Goal: Task Accomplishment & Management: Manage account settings

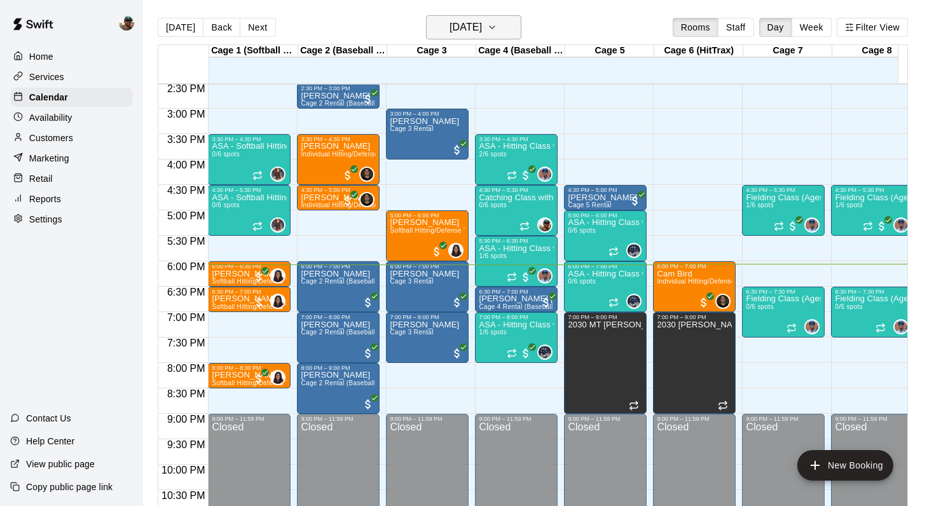
click at [495, 27] on icon "button" at bounding box center [492, 27] width 5 height 3
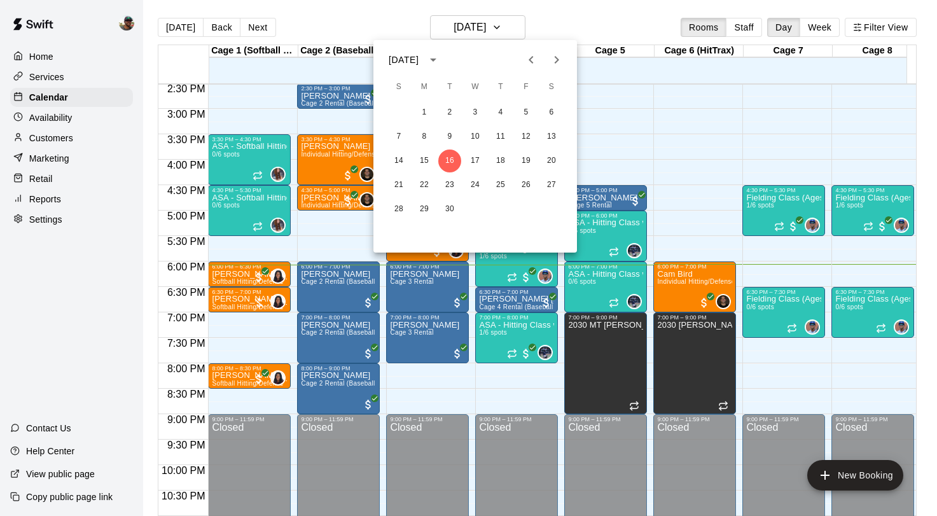
click at [553, 61] on icon "Next month" at bounding box center [556, 59] width 15 height 15
click at [485, 108] on button "1" at bounding box center [475, 112] width 23 height 23
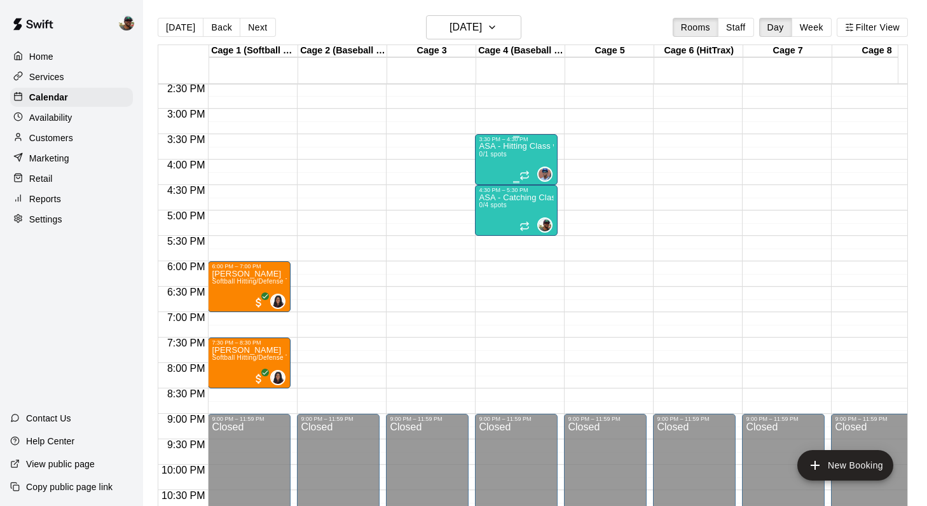
click at [520, 162] on div "ASA - Hitting Class with Francis Grullon (8U-10U) 0/1 spots" at bounding box center [516, 395] width 75 height 506
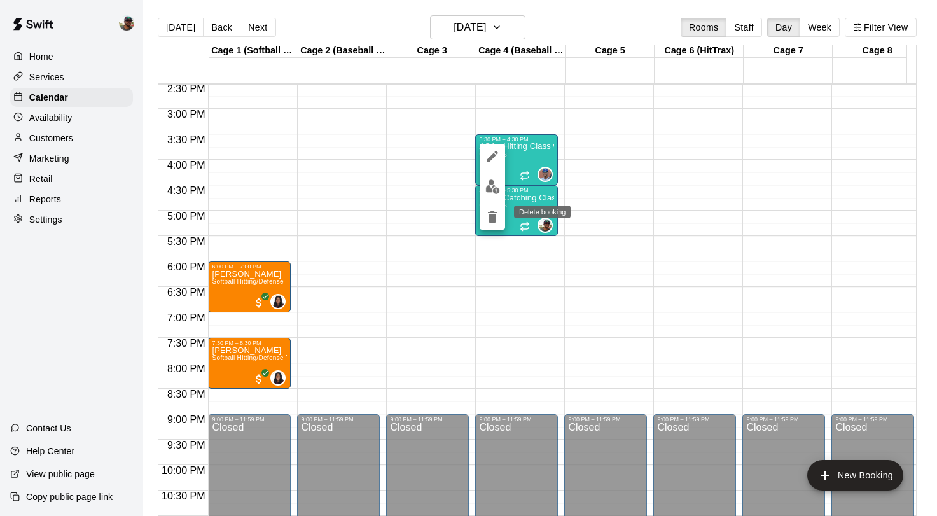
click at [493, 216] on icon "delete" at bounding box center [492, 216] width 9 height 11
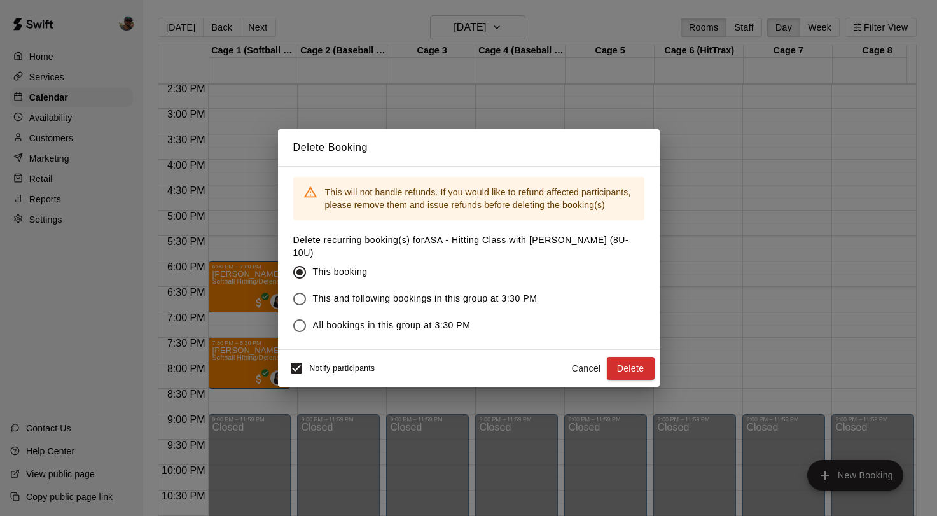
click at [436, 323] on span "All bookings in this group at 3:30 PM" at bounding box center [392, 325] width 158 height 13
click at [622, 357] on button "Delete" at bounding box center [631, 369] width 48 height 24
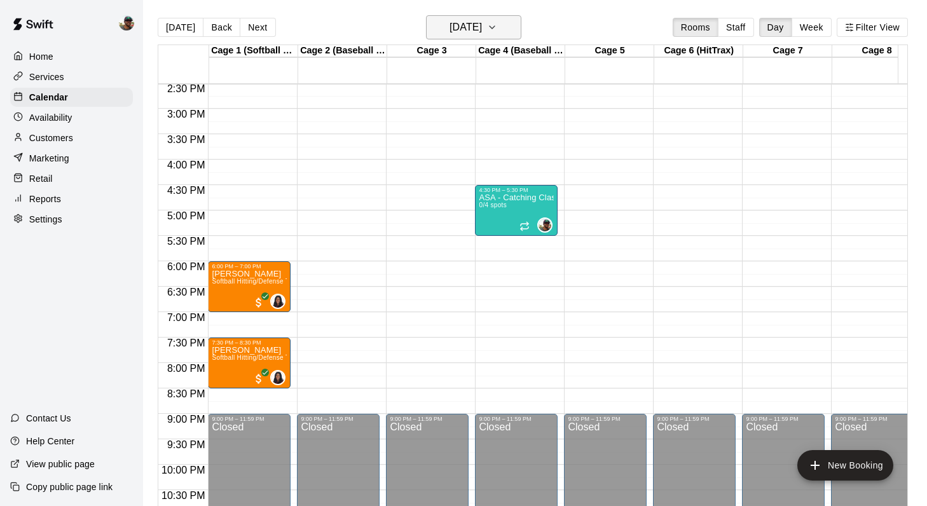
click at [521, 29] on button "Wednesday Oct 01" at bounding box center [473, 27] width 95 height 24
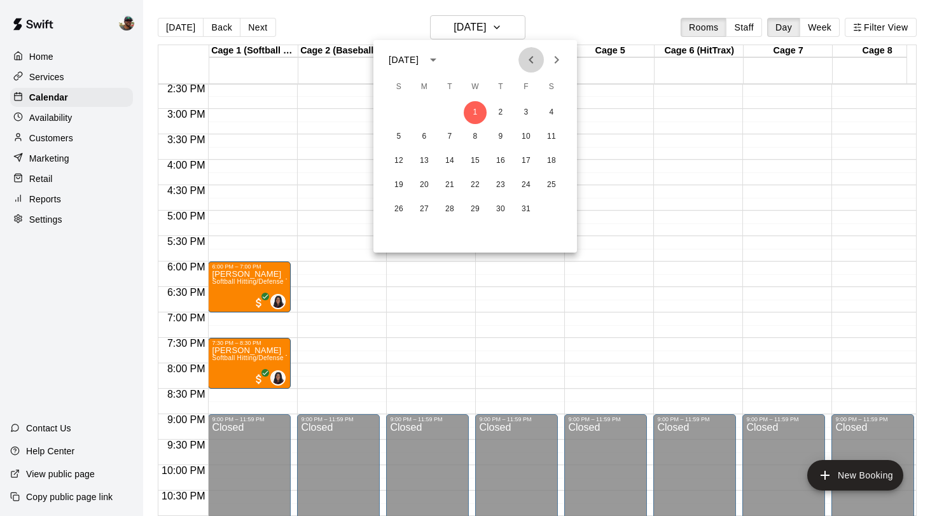
click at [528, 58] on icon "Previous month" at bounding box center [530, 59] width 15 height 15
click at [478, 162] on button "17" at bounding box center [475, 160] width 23 height 23
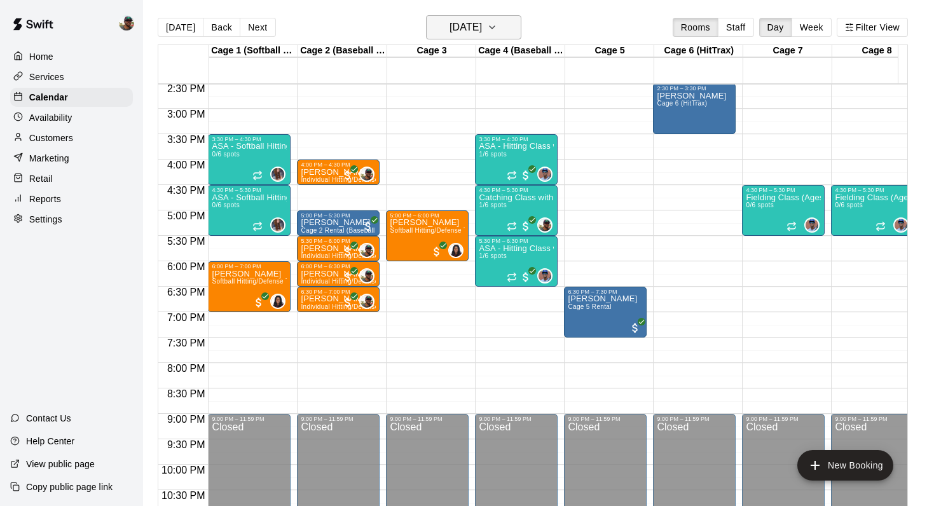
click at [497, 30] on icon "button" at bounding box center [492, 27] width 10 height 15
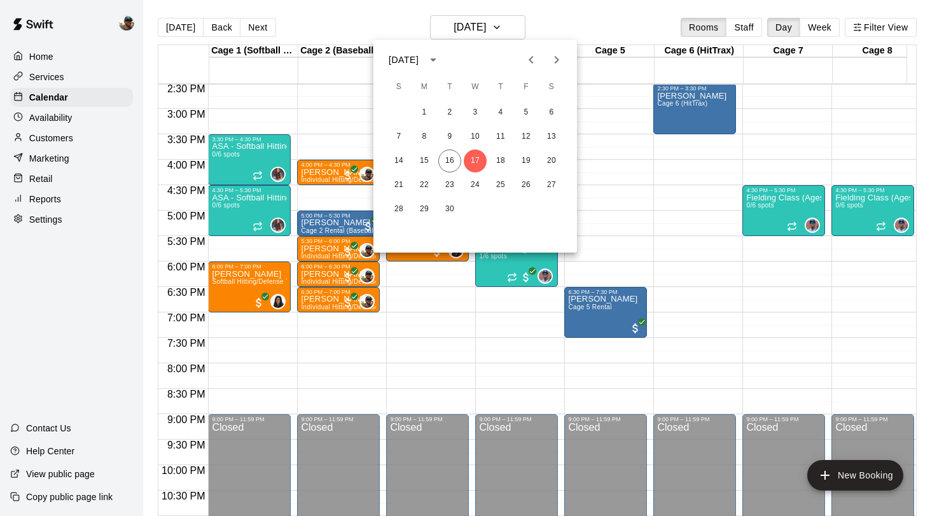
click at [556, 55] on icon "Next month" at bounding box center [556, 59] width 15 height 15
click at [444, 343] on div at bounding box center [468, 258] width 937 height 516
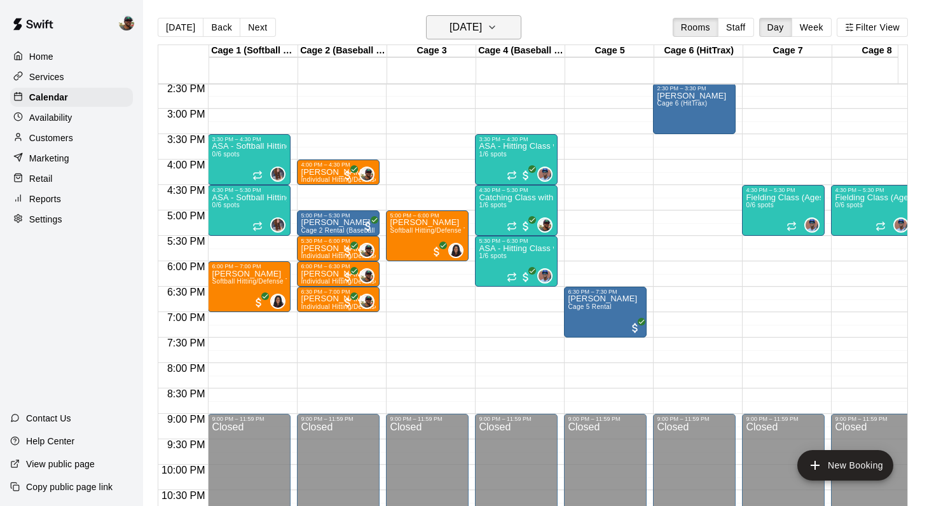
click at [497, 27] on icon "button" at bounding box center [492, 27] width 10 height 15
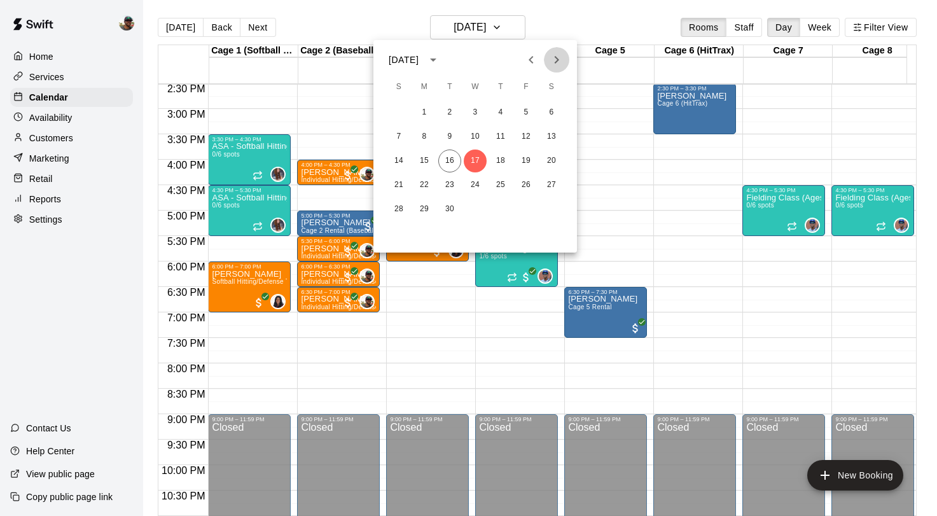
click at [553, 57] on icon "Next month" at bounding box center [556, 59] width 15 height 15
click at [530, 141] on button "10" at bounding box center [525, 136] width 23 height 23
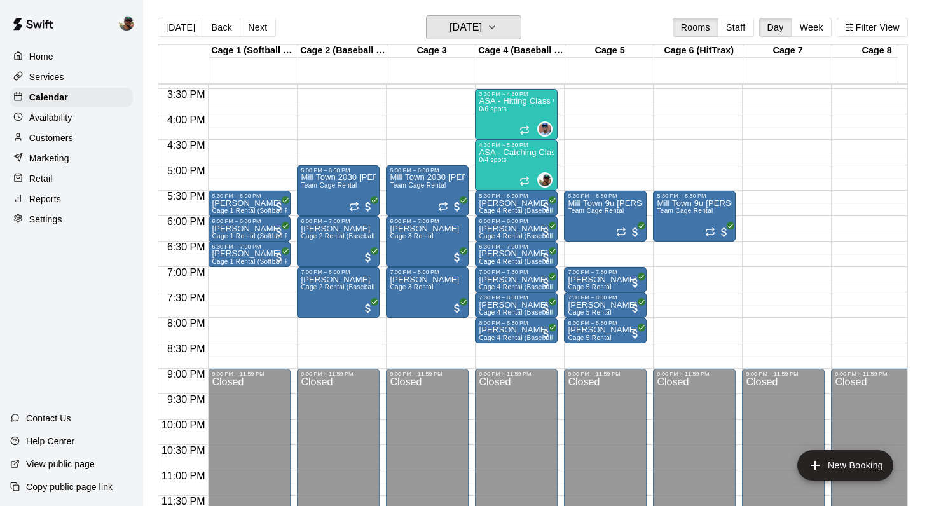
scroll to position [785, 0]
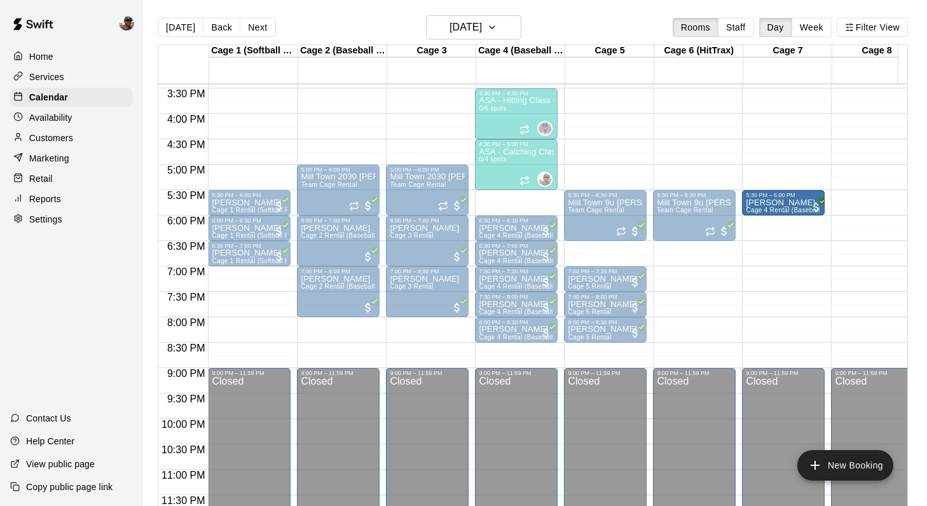
drag, startPoint x: 519, startPoint y: 205, endPoint x: 756, endPoint y: 207, distance: 236.5
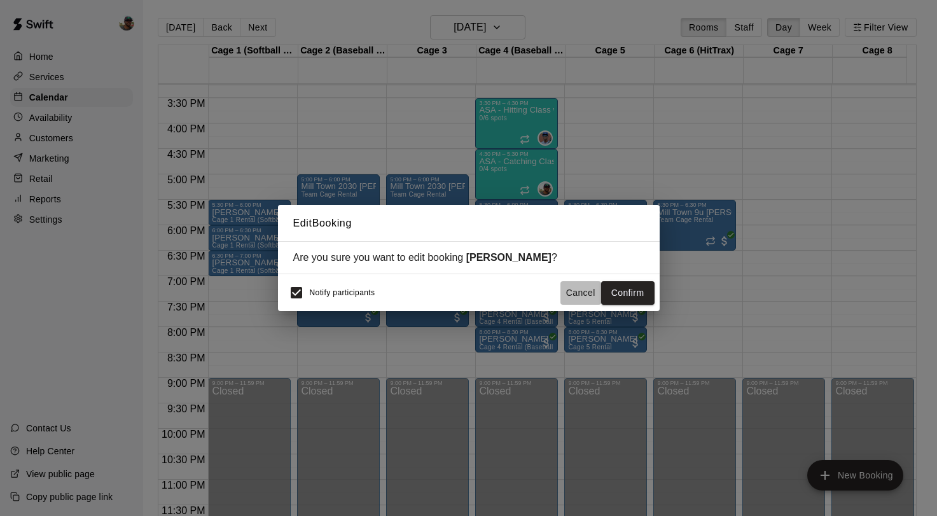
click at [572, 297] on button "Cancel" at bounding box center [580, 293] width 41 height 24
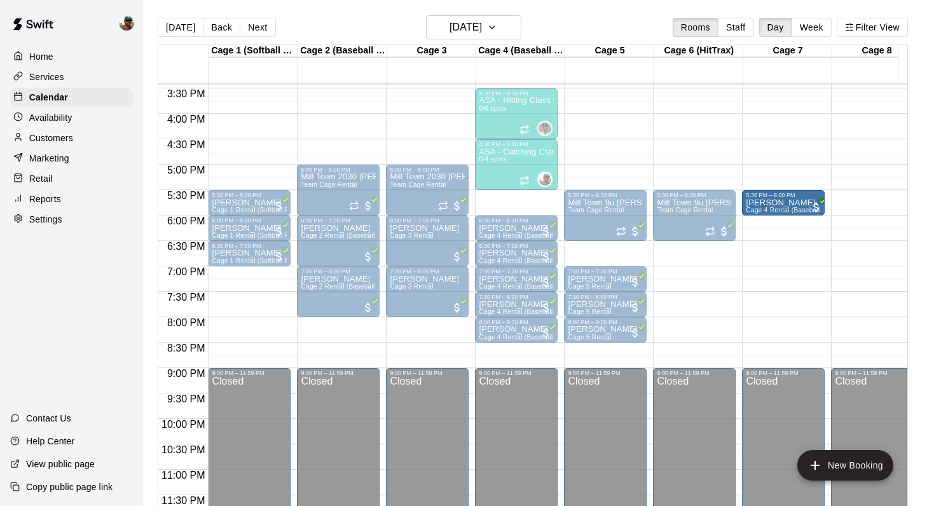
drag, startPoint x: 521, startPoint y: 205, endPoint x: 762, endPoint y: 206, distance: 241.6
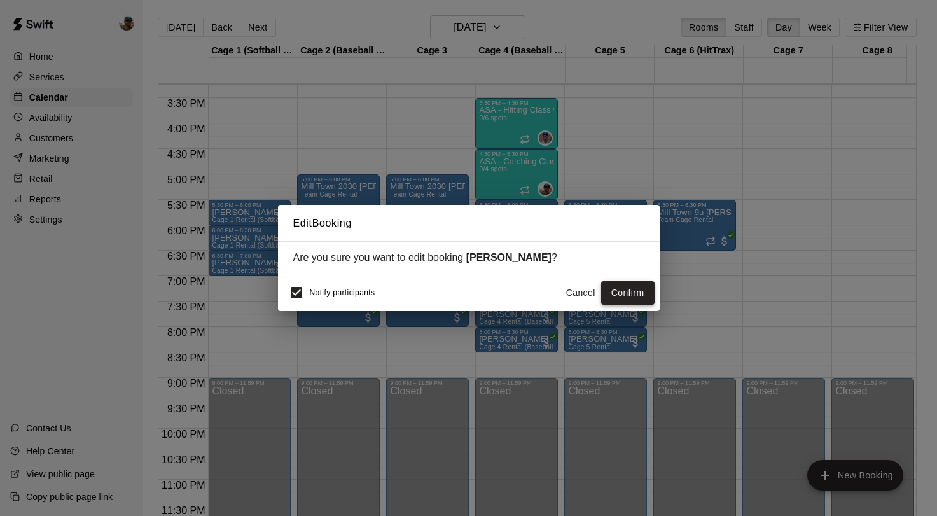
click at [616, 295] on button "Confirm" at bounding box center [627, 293] width 53 height 24
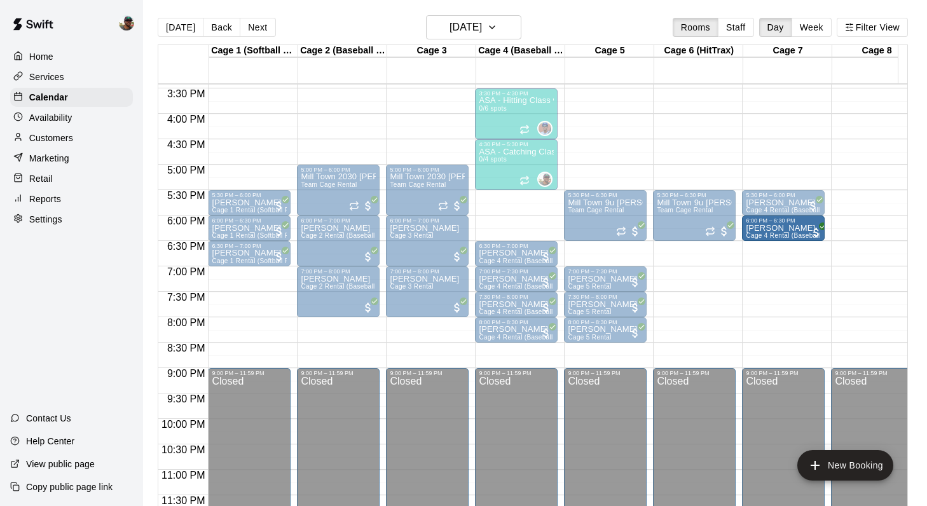
drag, startPoint x: 523, startPoint y: 227, endPoint x: 769, endPoint y: 231, distance: 246.7
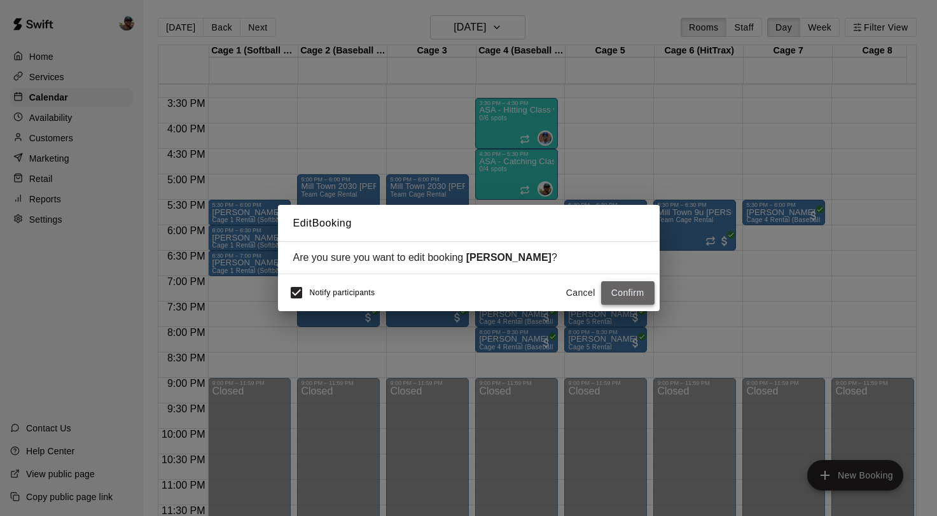
click at [627, 290] on button "Confirm" at bounding box center [627, 293] width 53 height 24
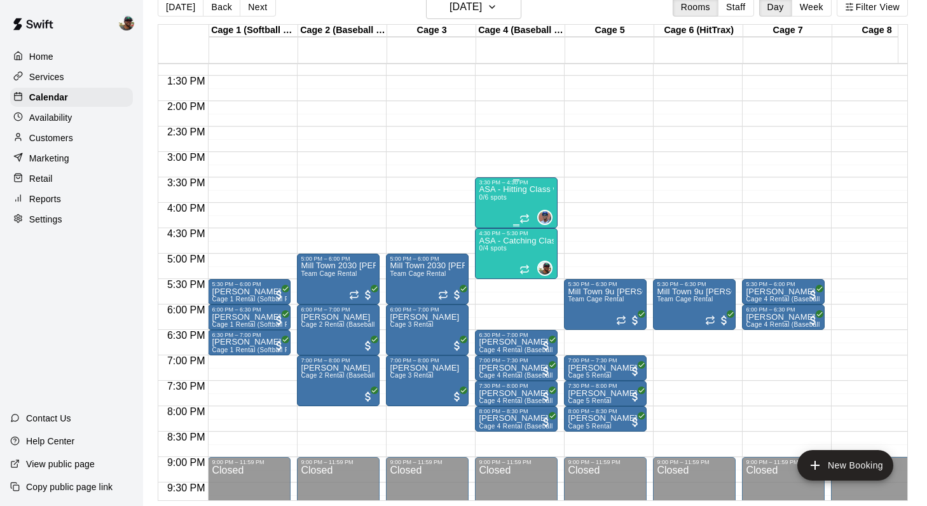
scroll to position [673, 0]
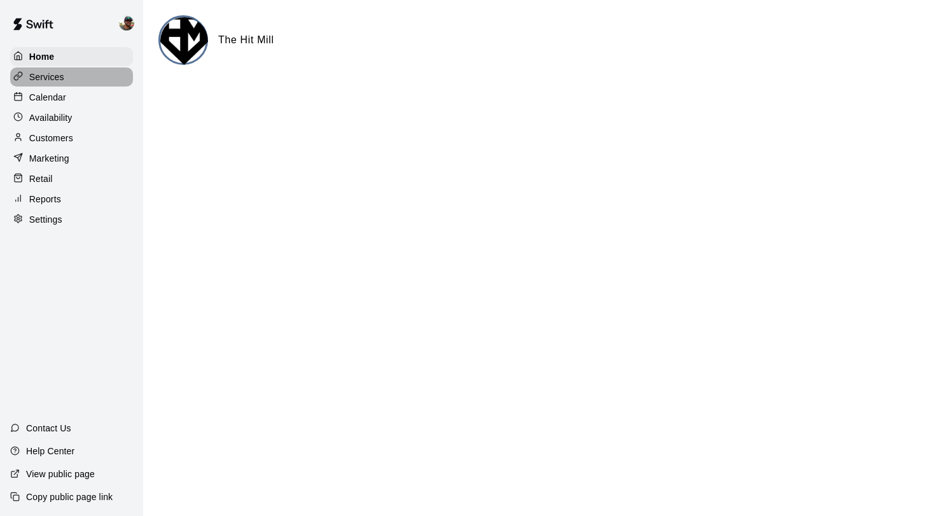
click at [61, 81] on p "Services" at bounding box center [46, 77] width 35 height 13
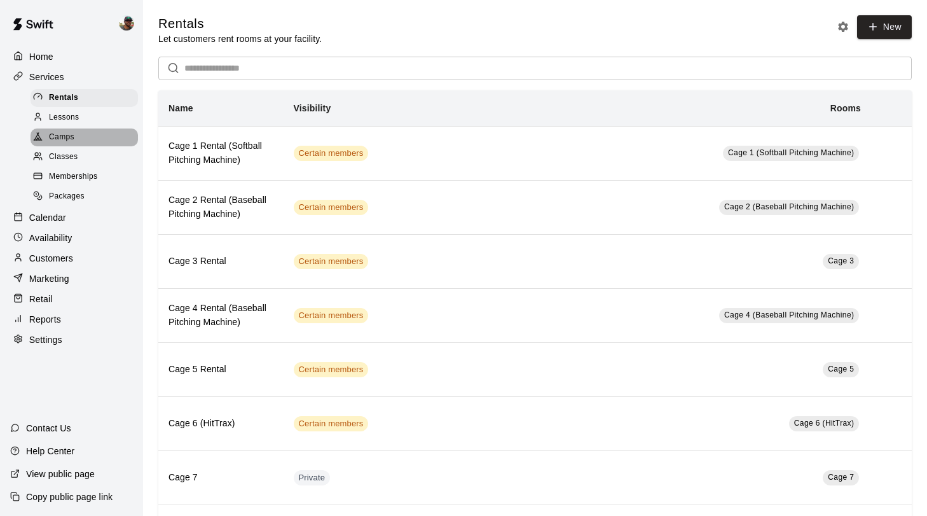
click at [70, 137] on span "Camps" at bounding box center [61, 137] width 25 height 13
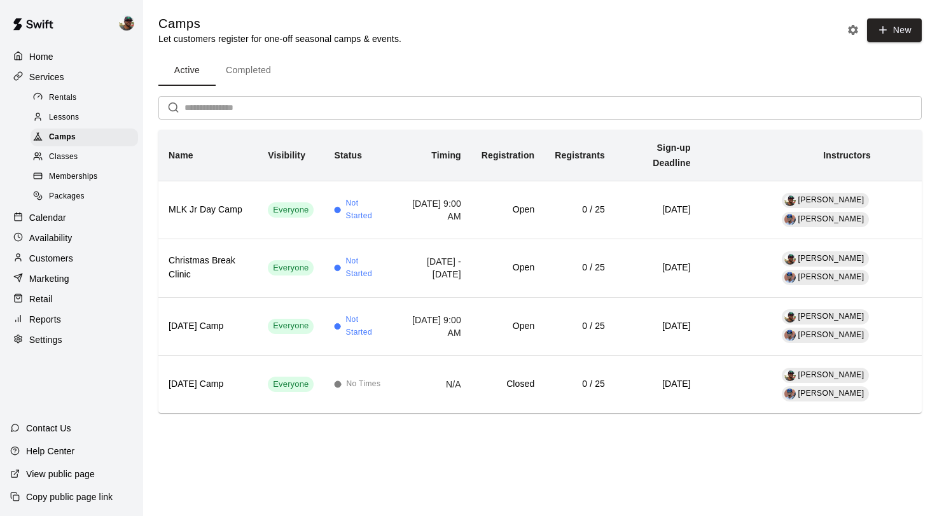
click at [89, 117] on div "Lessons" at bounding box center [84, 118] width 107 height 18
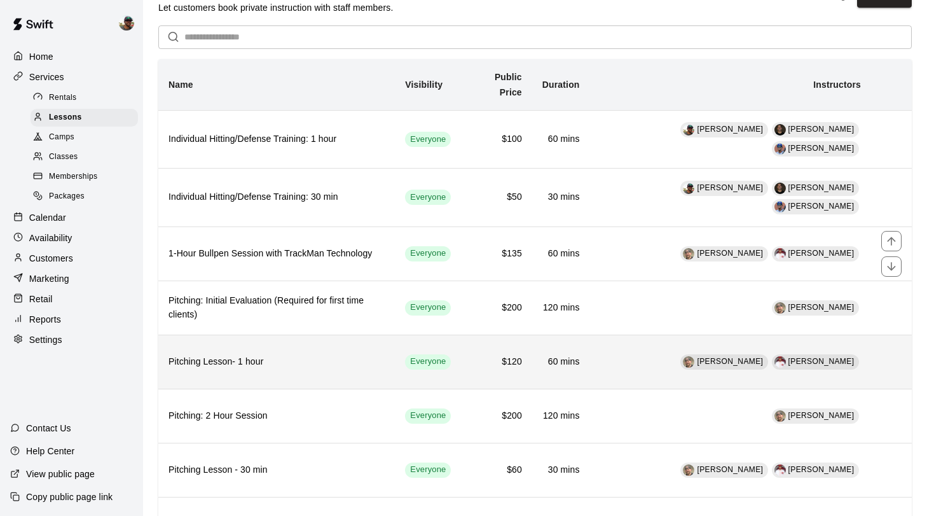
scroll to position [39, 0]
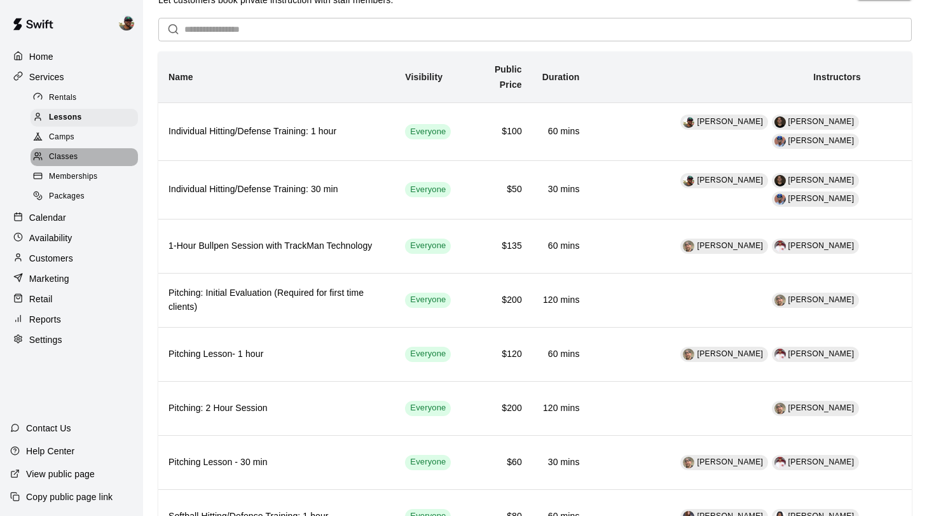
click at [67, 154] on span "Classes" at bounding box center [63, 157] width 29 height 13
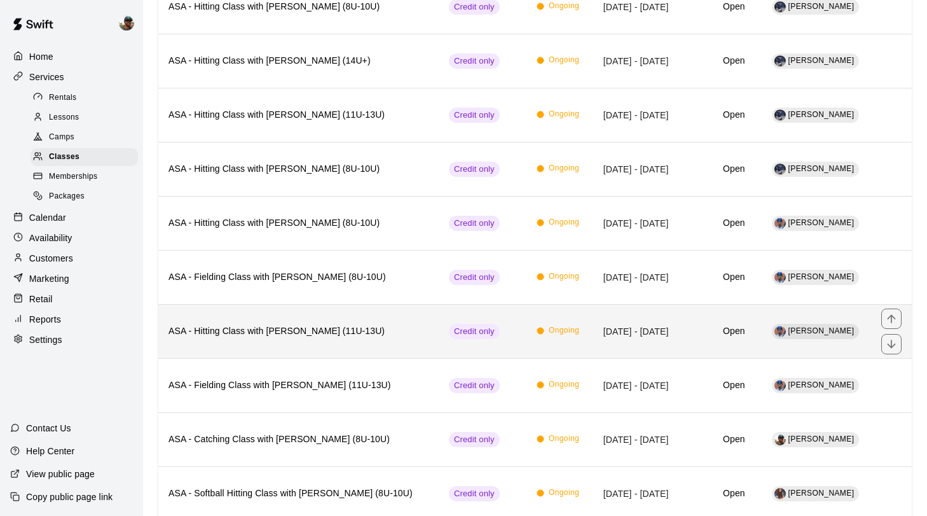
scroll to position [463, 0]
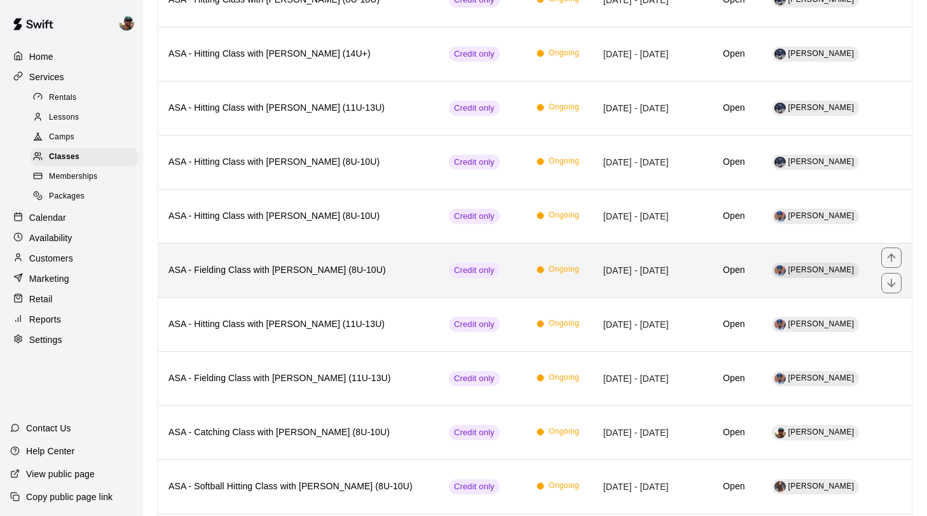
click at [296, 273] on h6 "ASA - Fielding Class with [PERSON_NAME] (8U-10U)" at bounding box center [298, 270] width 260 height 14
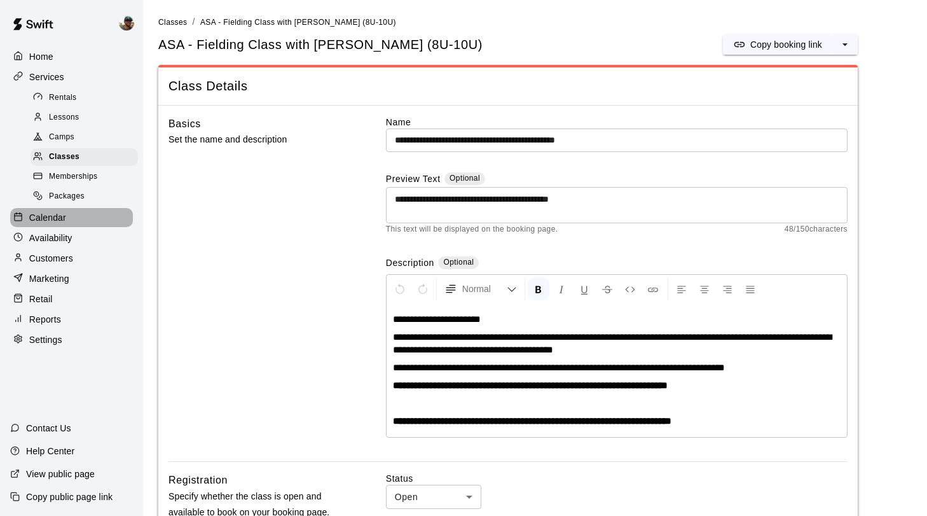
click at [49, 222] on p "Calendar" at bounding box center [47, 217] width 37 height 13
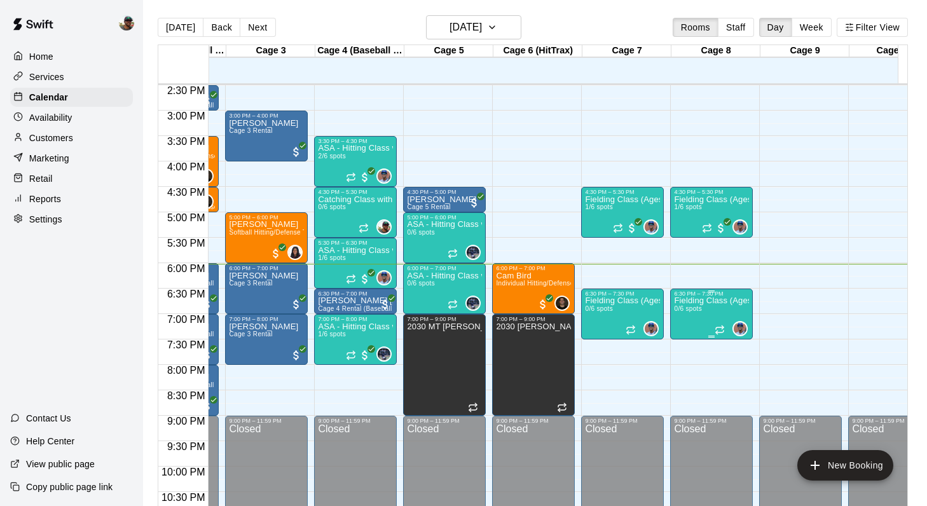
scroll to position [737, 179]
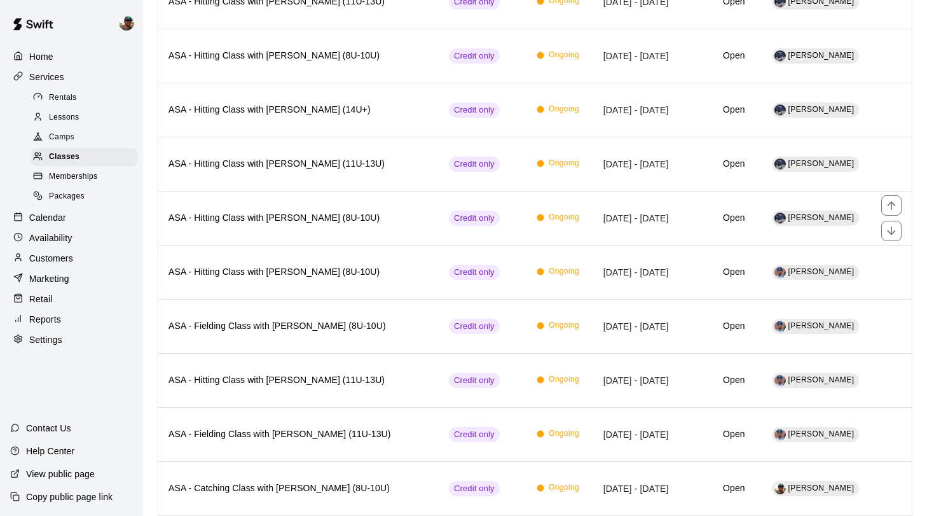
scroll to position [409, 0]
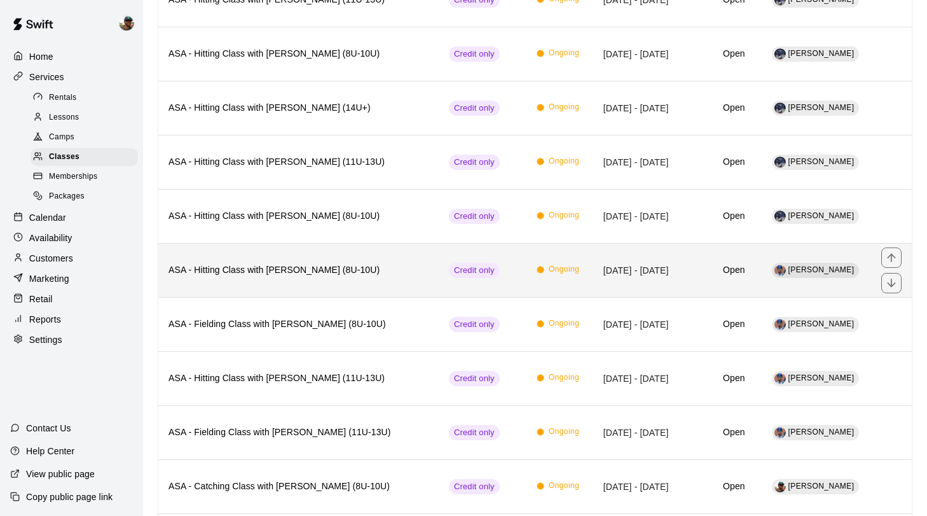
click at [316, 270] on h6 "ASA - Hitting Class with [PERSON_NAME] (8U-10U)" at bounding box center [298, 270] width 260 height 14
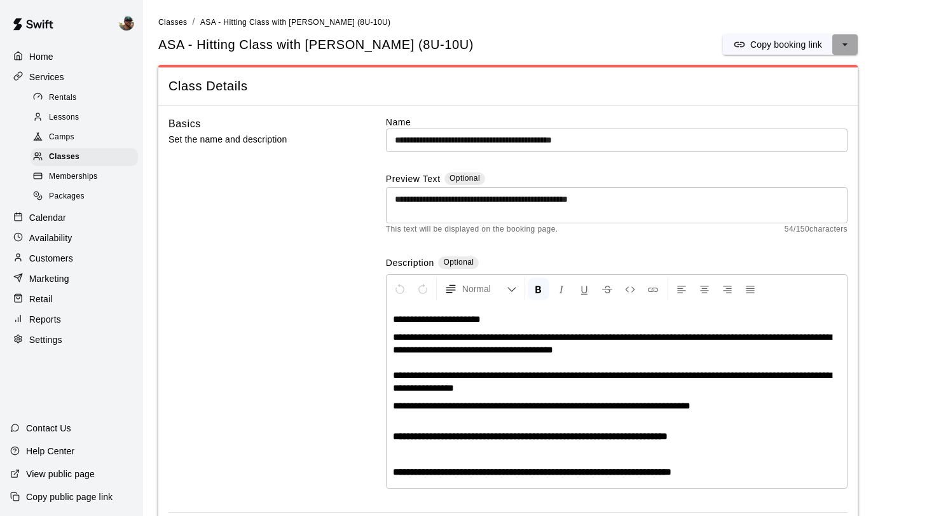
click at [839, 43] on icon "select merge strategy" at bounding box center [845, 44] width 13 height 13
click at [787, 95] on h6 "Duplicate class" at bounding box center [794, 92] width 61 height 14
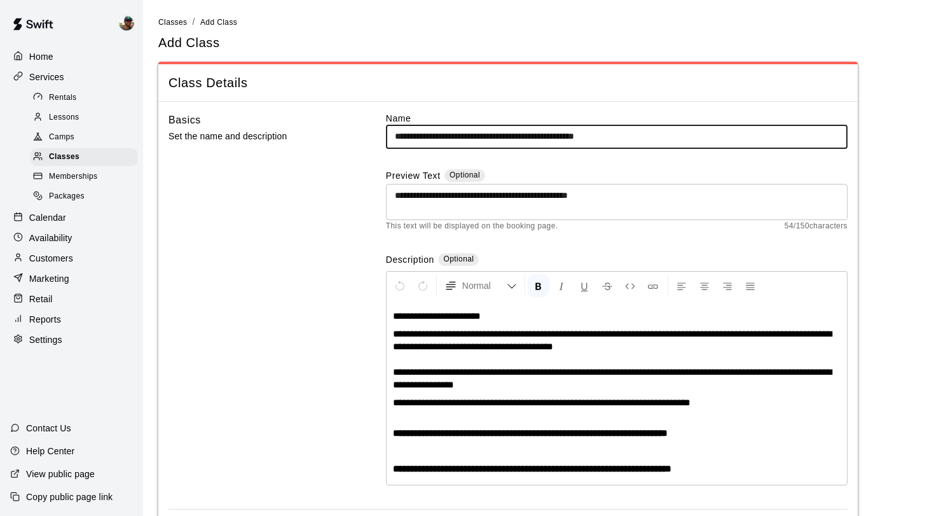
click at [655, 137] on input "**********" at bounding box center [617, 137] width 462 height 24
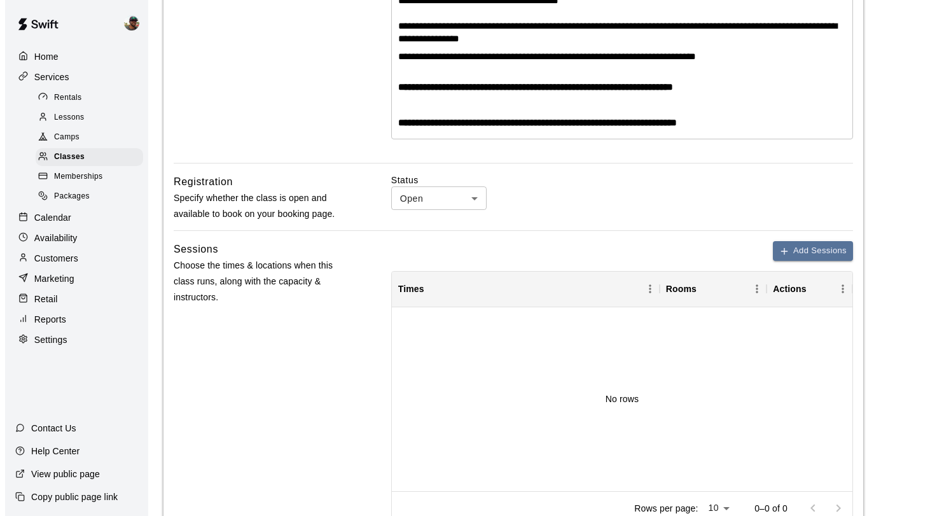
scroll to position [357, 0]
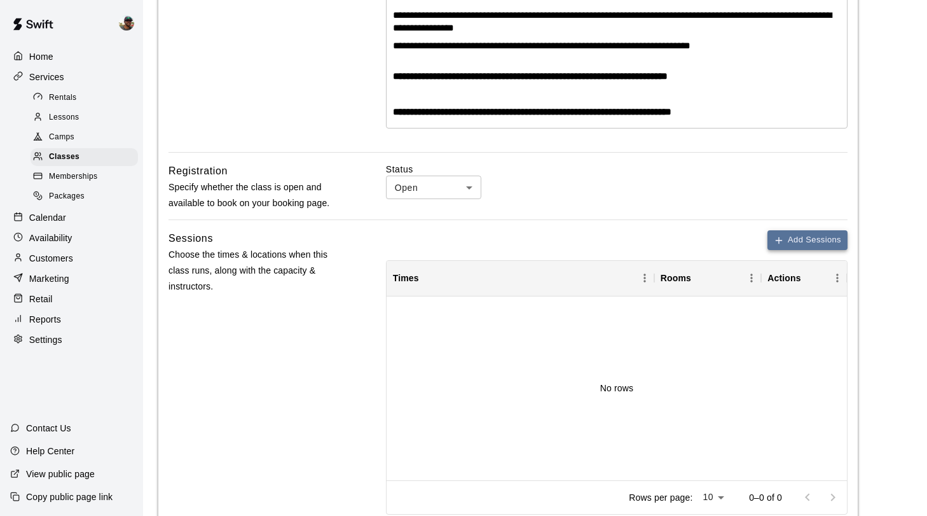
type input "**********"
click at [793, 235] on button "Add Sessions" at bounding box center [807, 240] width 80 height 20
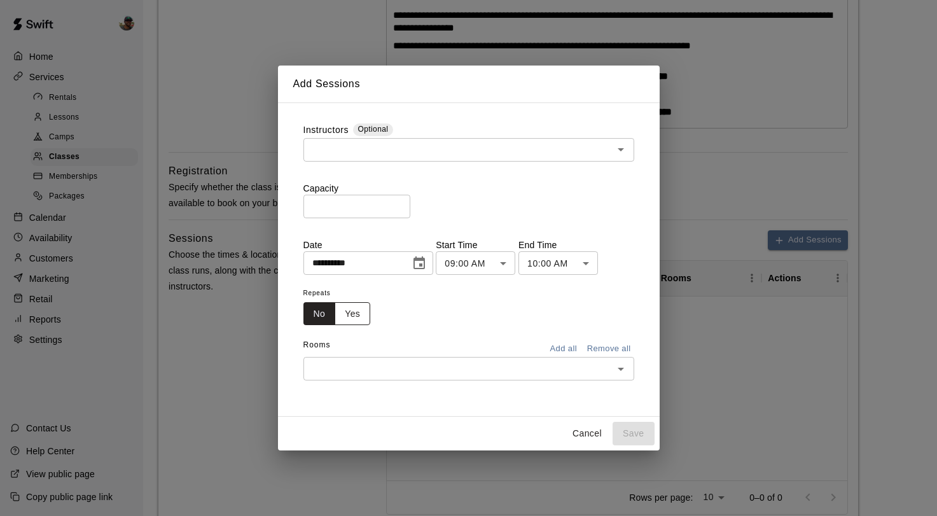
click at [350, 310] on button "Yes" at bounding box center [352, 314] width 36 height 24
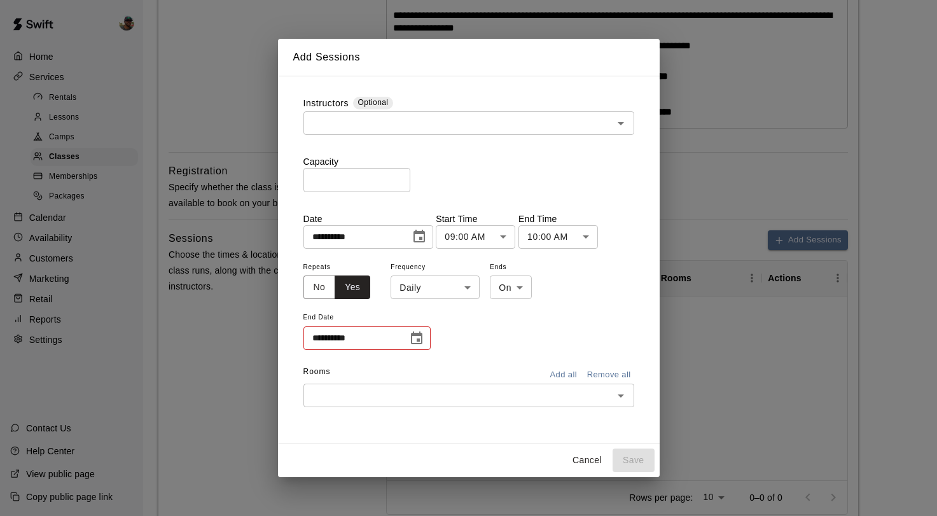
click at [512, 228] on body "**********" at bounding box center [468, 211] width 937 height 1137
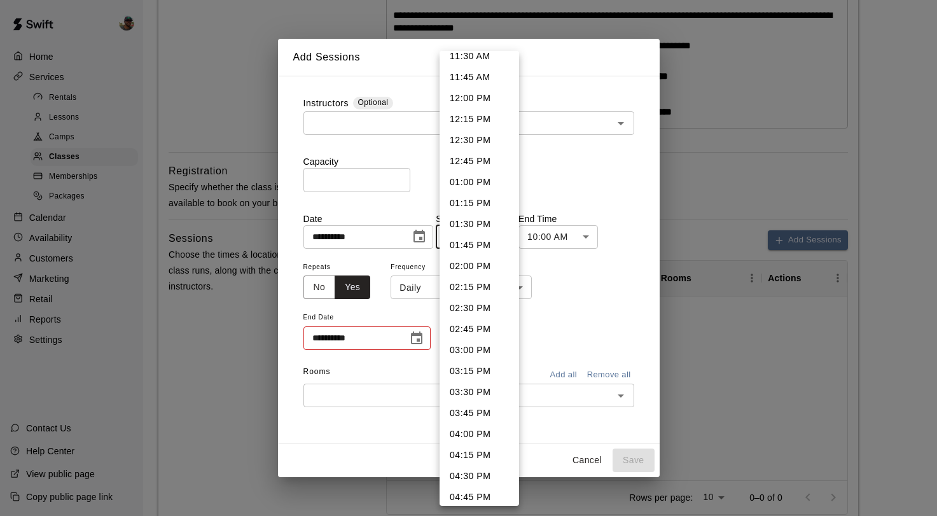
scroll to position [991, 0]
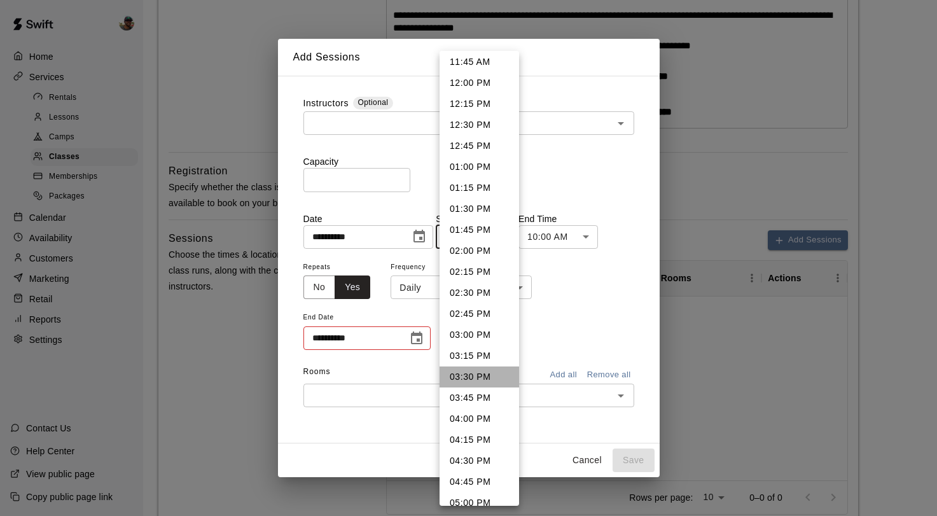
click at [485, 371] on li "03:30 PM" at bounding box center [478, 376] width 79 height 21
type input "********"
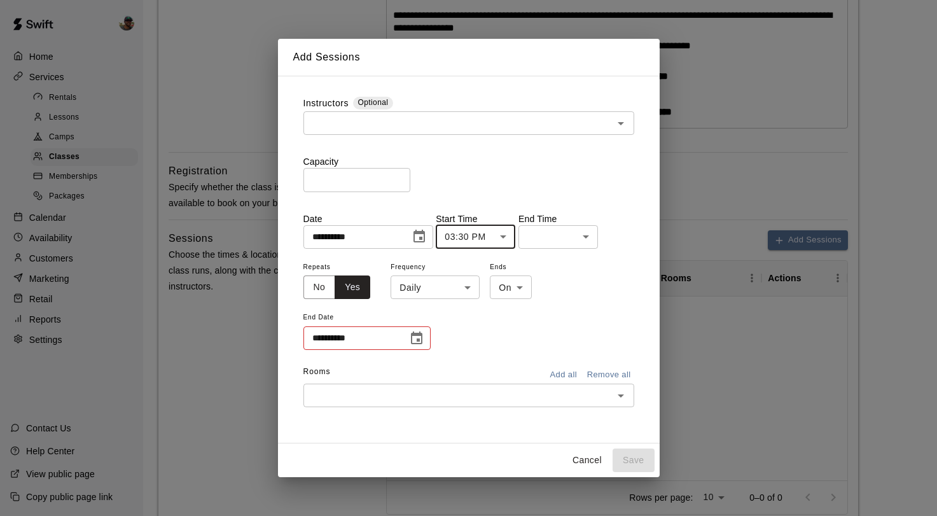
click at [580, 235] on body "**********" at bounding box center [468, 211] width 937 height 1137
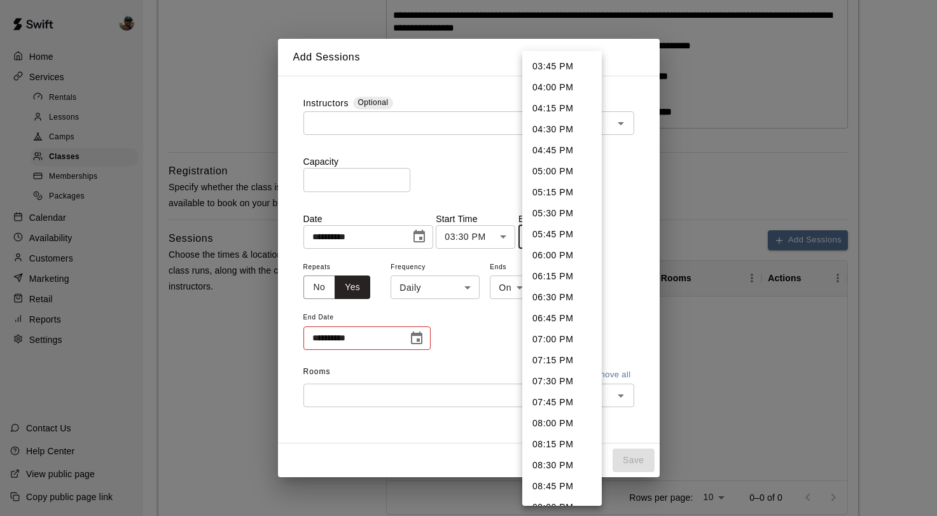
click at [561, 127] on li "04:30 PM" at bounding box center [561, 129] width 79 height 21
type input "********"
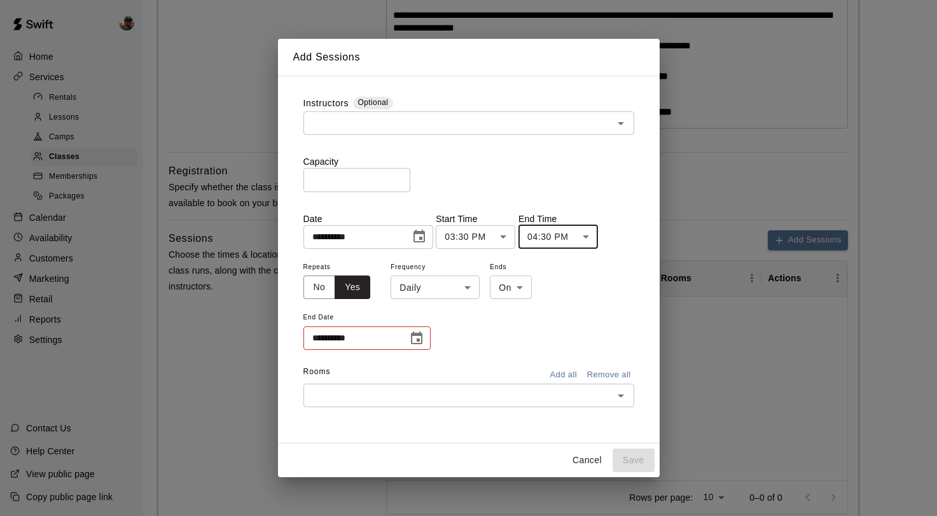
click at [423, 340] on icon "Choose date" at bounding box center [416, 338] width 15 height 15
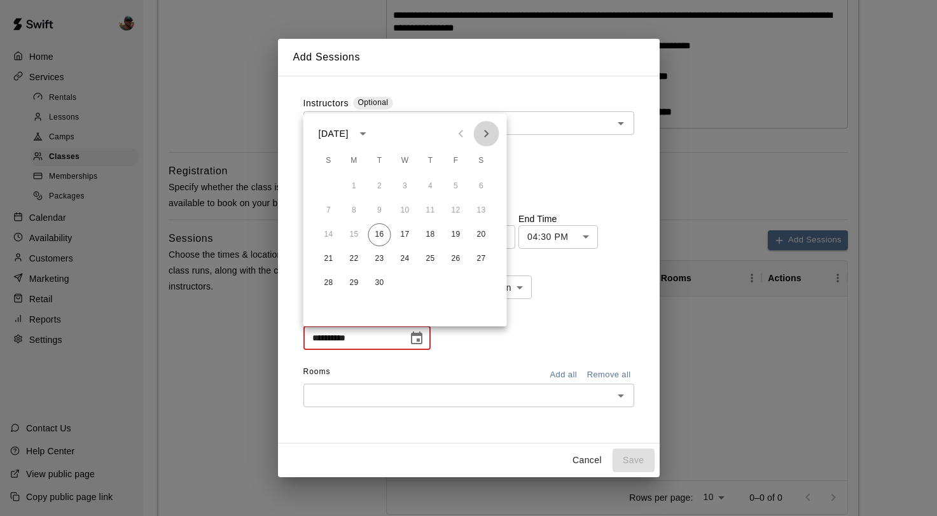
click at [488, 127] on icon "Next month" at bounding box center [486, 133] width 15 height 15
click at [397, 187] on button "1" at bounding box center [405, 186] width 23 height 23
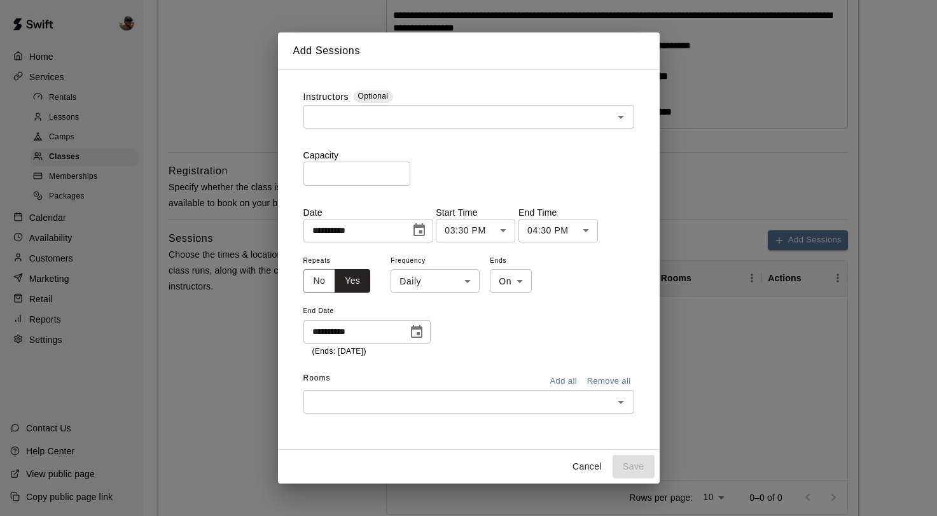
click at [512, 402] on input "text" at bounding box center [458, 402] width 302 height 16
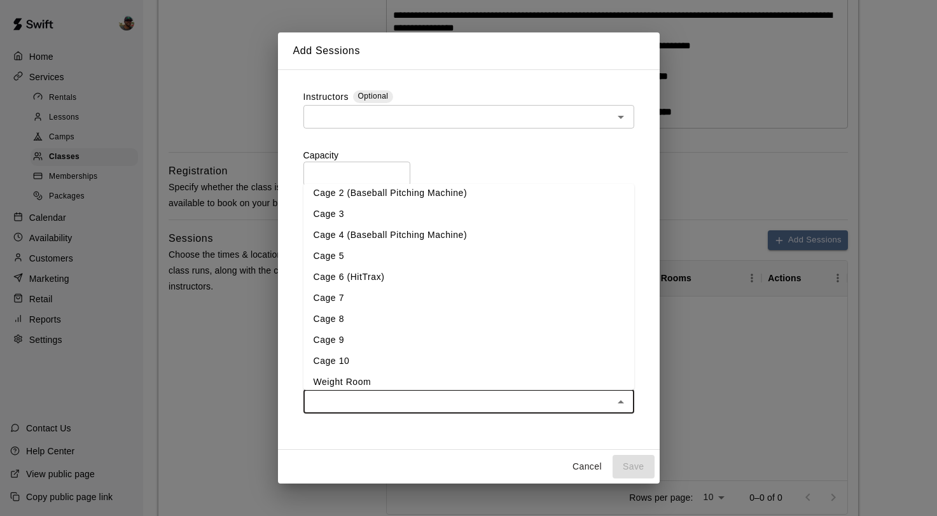
scroll to position [0, 0]
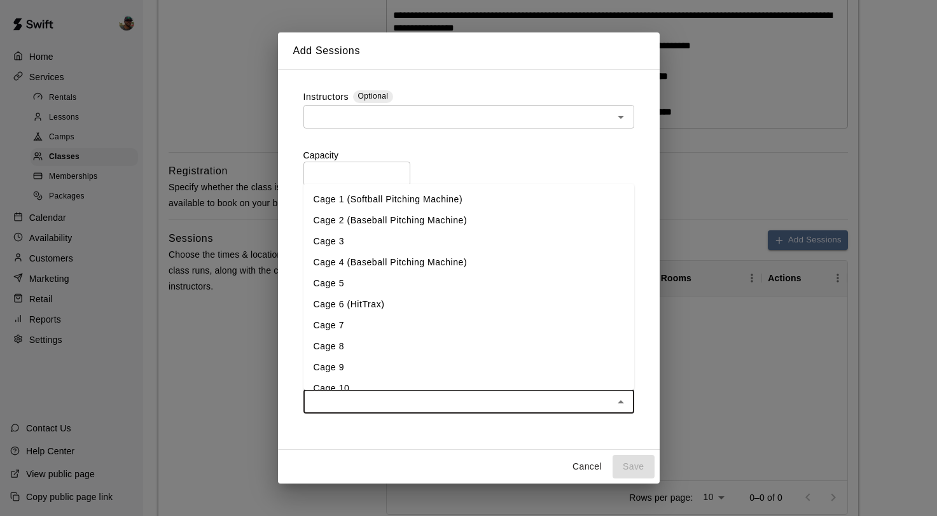
click at [377, 261] on li "Cage 4 (Baseball Pitching Machine)" at bounding box center [468, 262] width 331 height 21
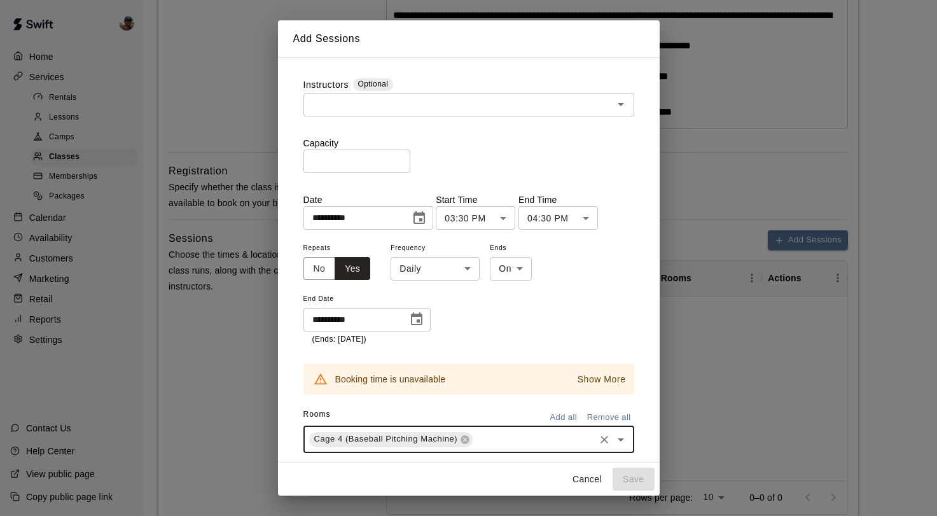
click at [611, 379] on p "Show More" at bounding box center [601, 379] width 48 height 13
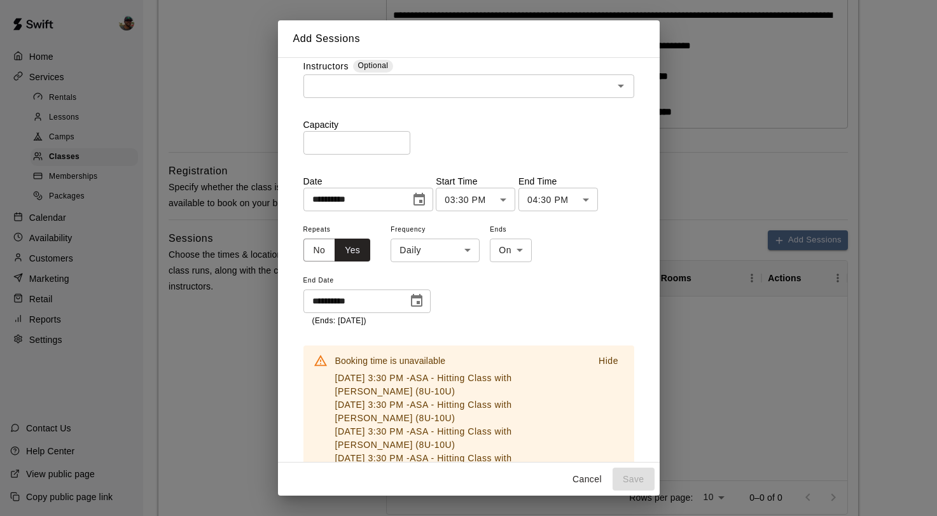
scroll to position [17, 0]
click at [409, 306] on icon "Choose date, selected date is Oct 1, 2025" at bounding box center [416, 302] width 15 height 15
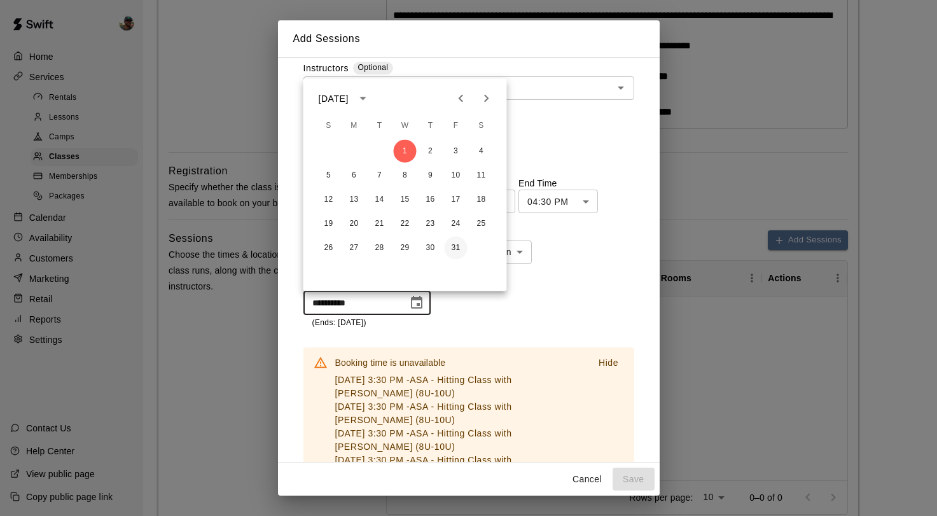
click at [454, 254] on button "31" at bounding box center [455, 248] width 23 height 23
type input "**********"
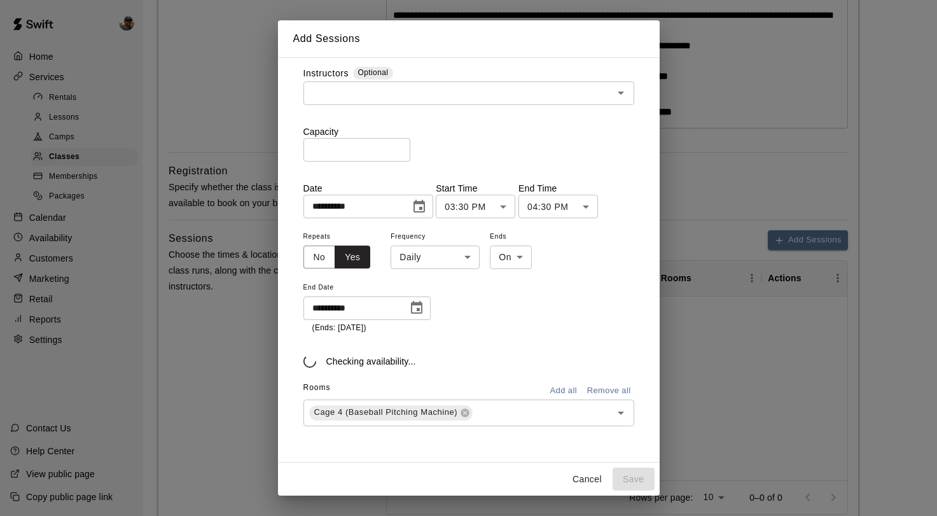
scroll to position [11, 0]
click at [425, 211] on icon "Choose date, selected date is Sep 16, 2025" at bounding box center [418, 206] width 11 height 13
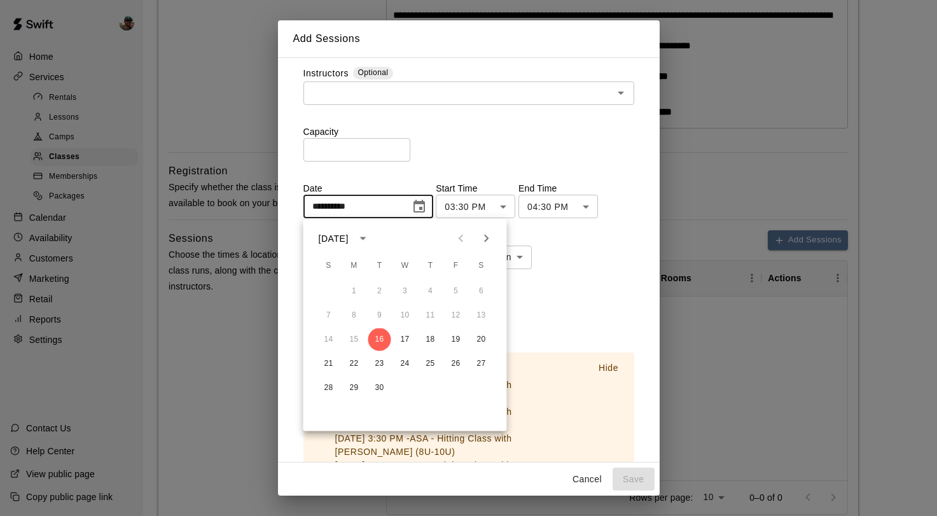
click at [485, 244] on icon "Next month" at bounding box center [486, 238] width 15 height 15
click at [410, 285] on button "1" at bounding box center [405, 291] width 23 height 23
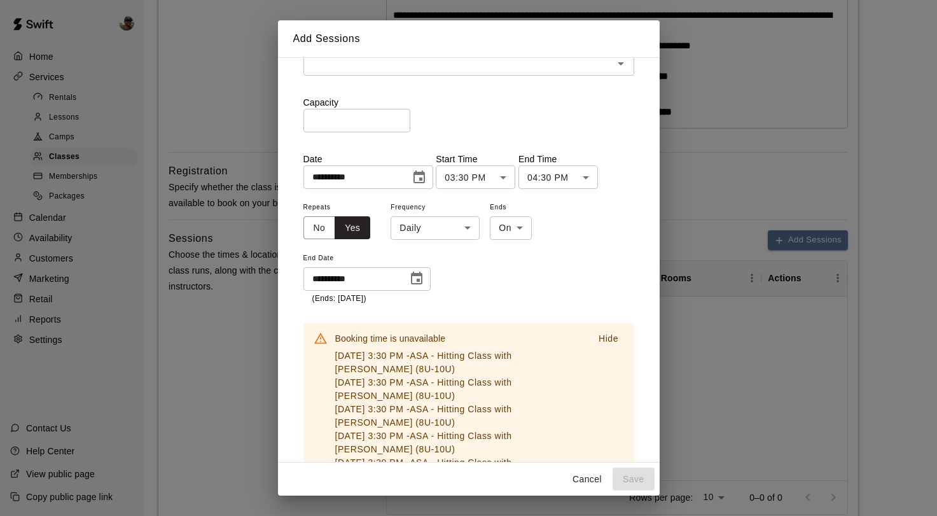
scroll to position [27, 0]
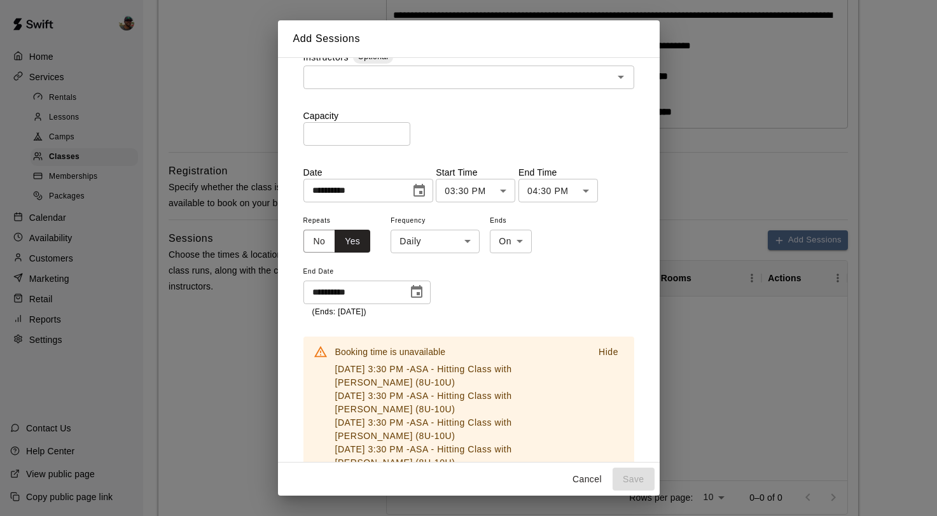
click at [427, 192] on icon "Choose date, selected date is Oct 1, 2025" at bounding box center [418, 190] width 15 height 15
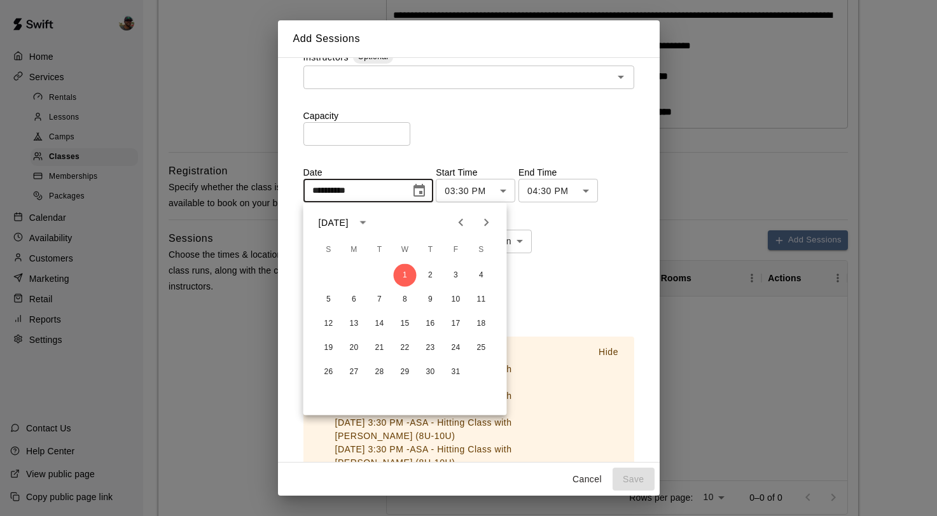
click at [422, 285] on div "1 2 3 4" at bounding box center [404, 275] width 203 height 23
click at [404, 294] on button "8" at bounding box center [405, 299] width 23 height 23
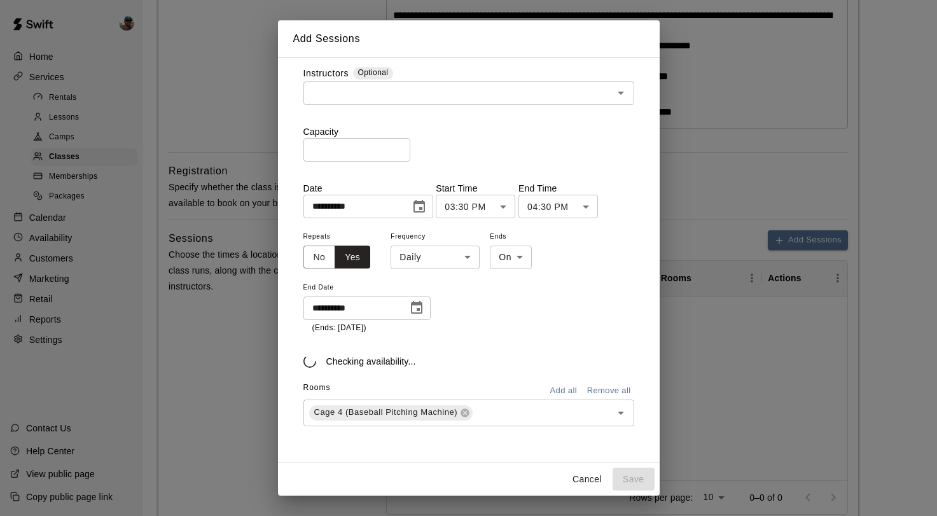
scroll to position [11, 0]
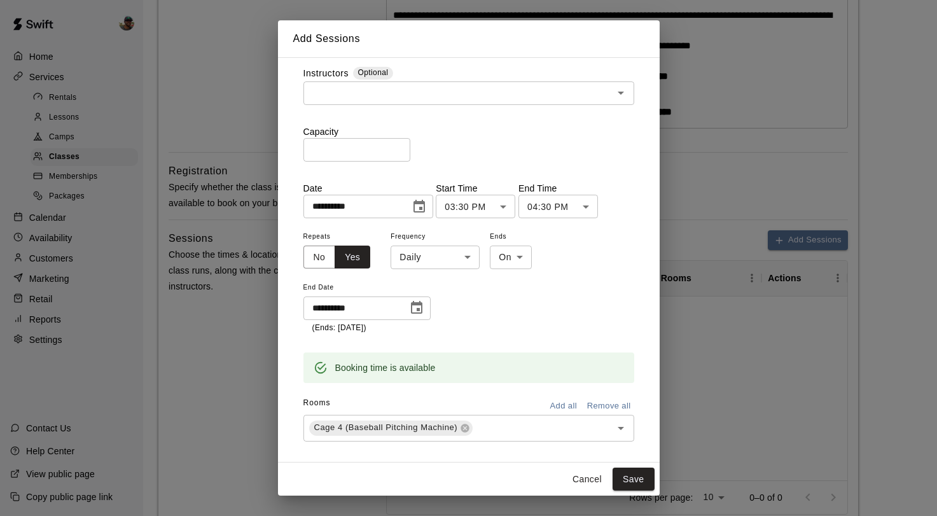
click at [425, 205] on icon "Choose date, selected date is Oct 8, 2025" at bounding box center [418, 206] width 11 height 13
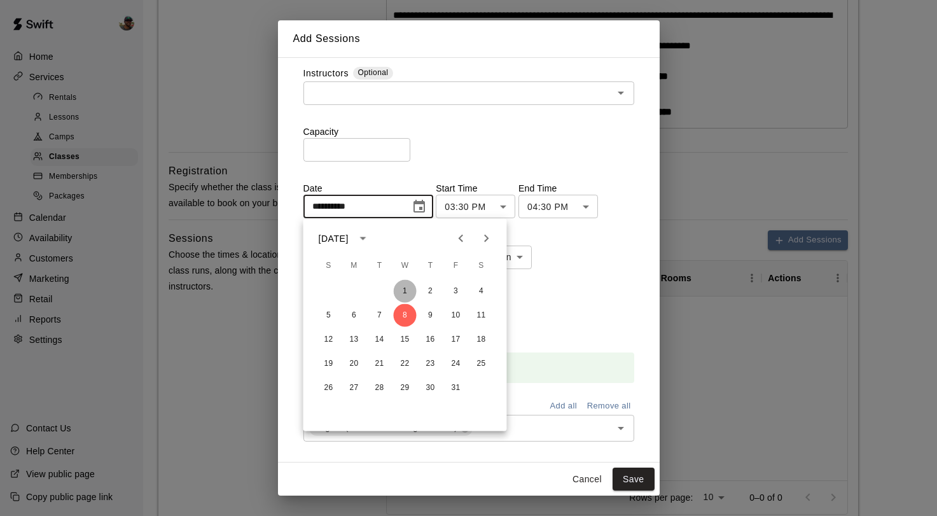
click at [408, 290] on button "1" at bounding box center [405, 291] width 23 height 23
type input "**********"
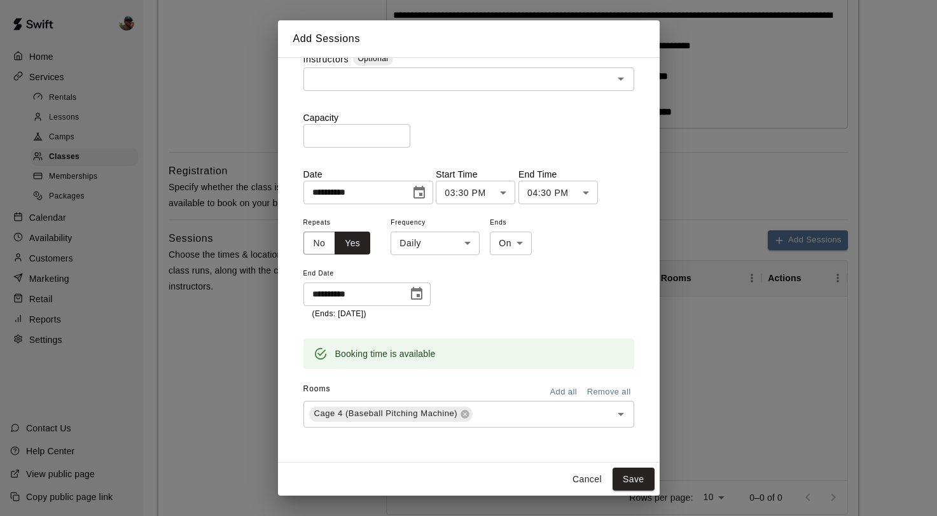
scroll to position [0, 0]
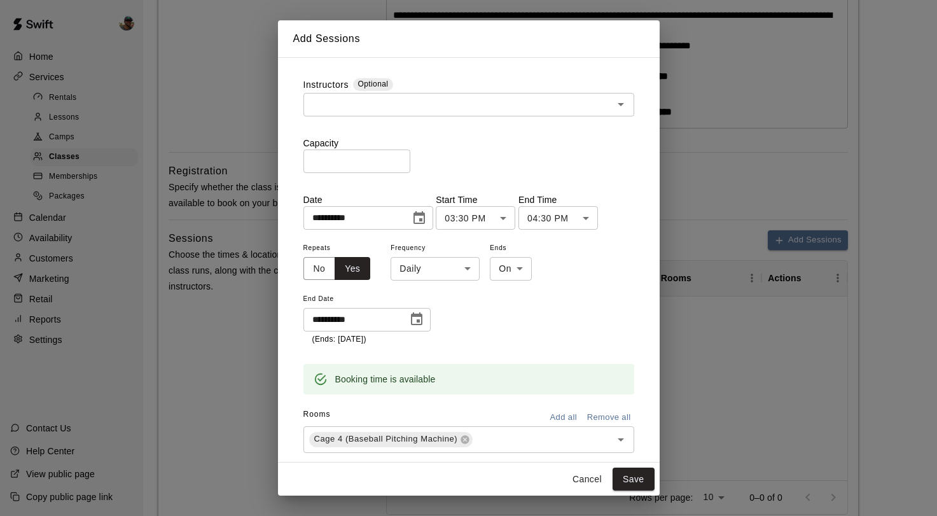
click at [531, 104] on input "text" at bounding box center [458, 105] width 302 height 16
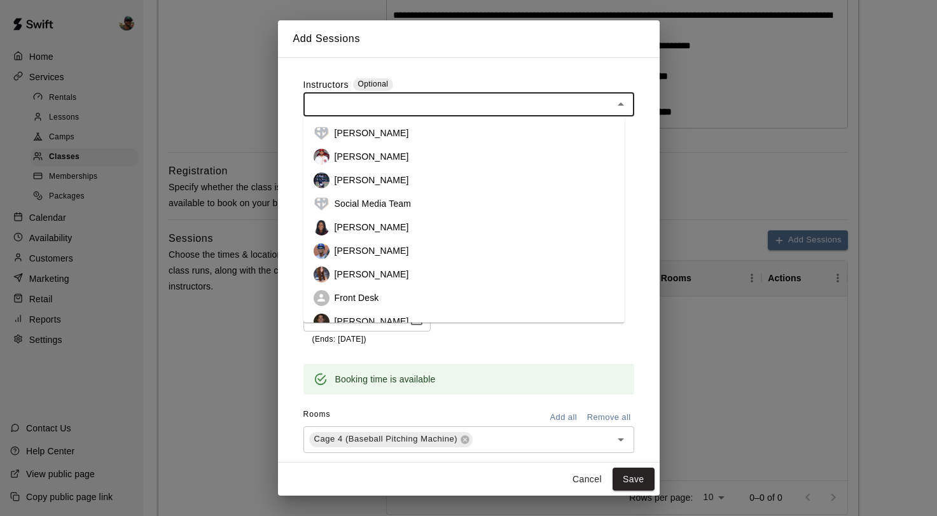
click at [380, 254] on p "[PERSON_NAME]" at bounding box center [371, 250] width 74 height 13
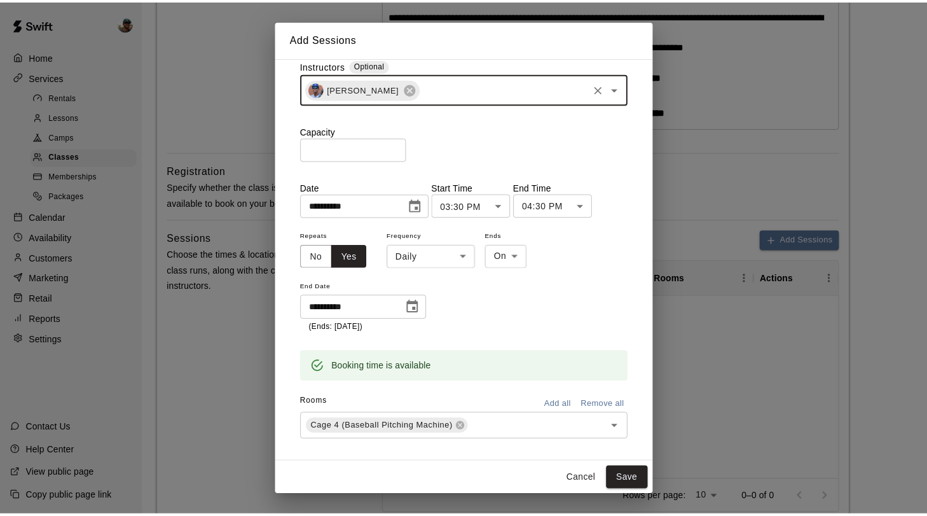
scroll to position [34, 0]
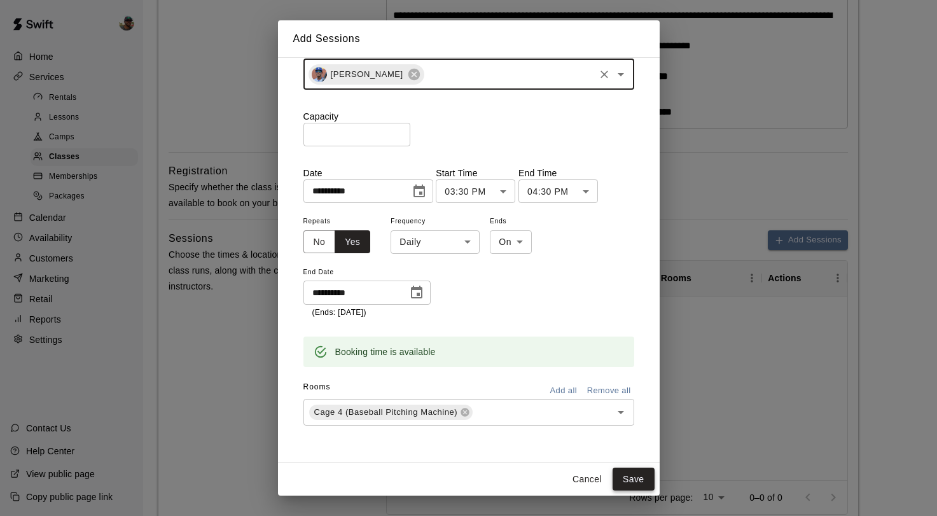
click at [634, 474] on button "Save" at bounding box center [633, 479] width 42 height 24
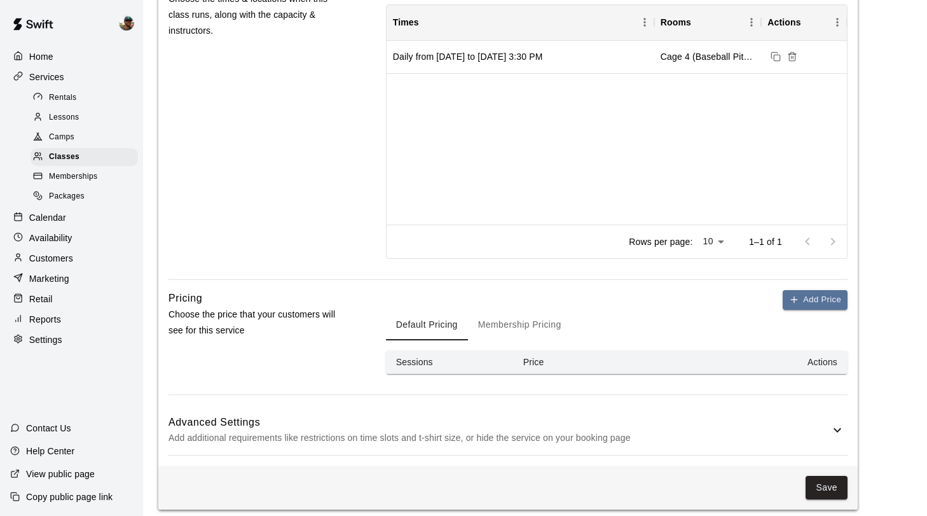
scroll to position [621, 0]
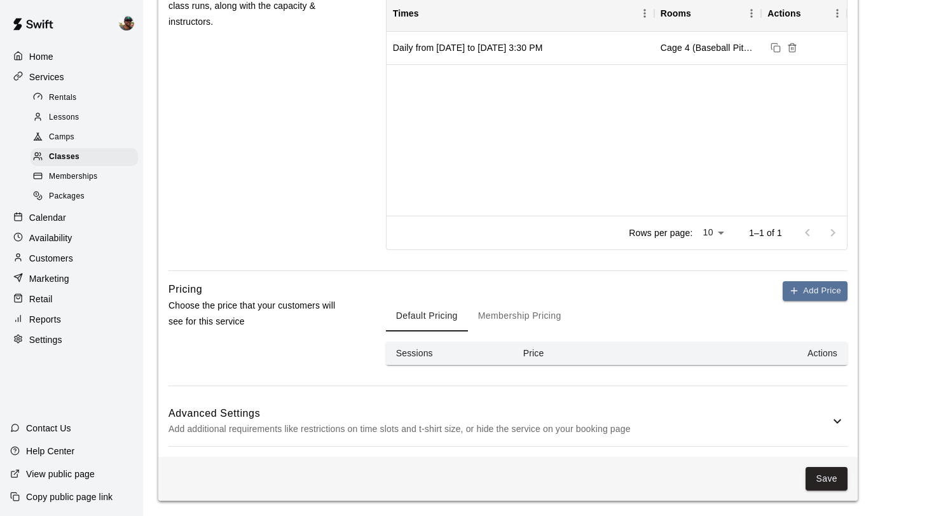
click at [572, 418] on h6 "Advanced Settings" at bounding box center [498, 413] width 661 height 17
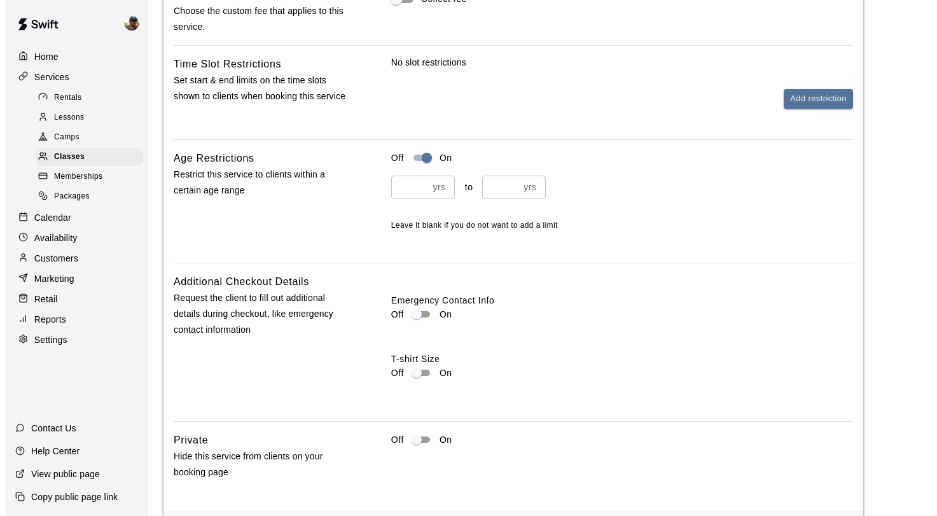
scroll to position [1225, 0]
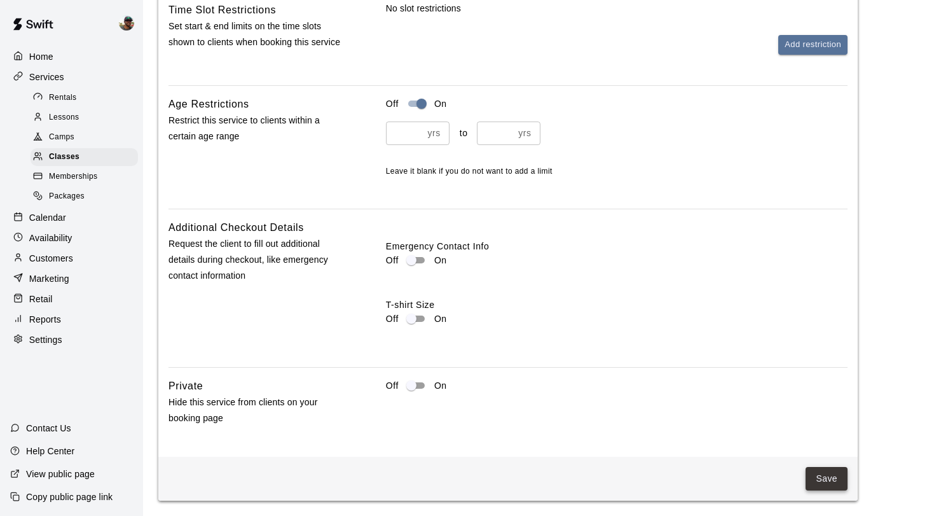
click at [813, 478] on button "Save" at bounding box center [827, 479] width 42 height 24
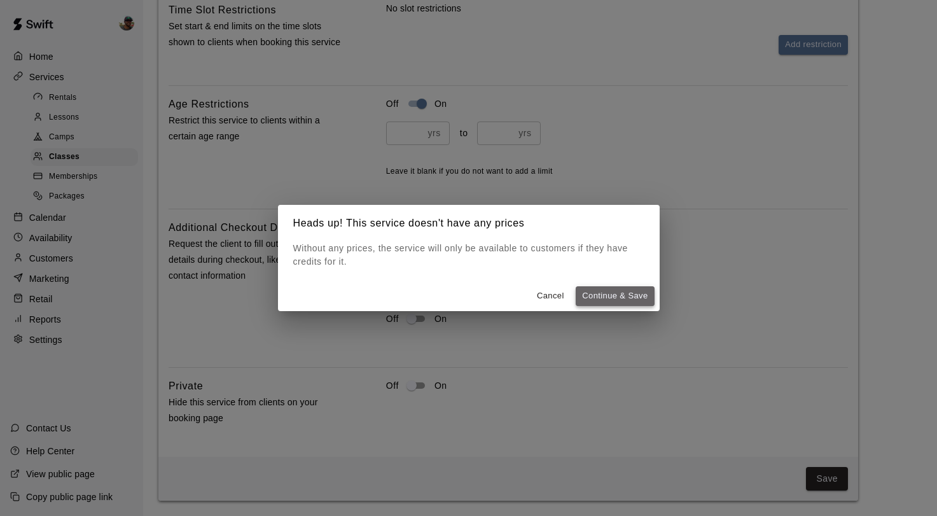
click at [607, 294] on button "Continue & Save" at bounding box center [614, 296] width 78 height 20
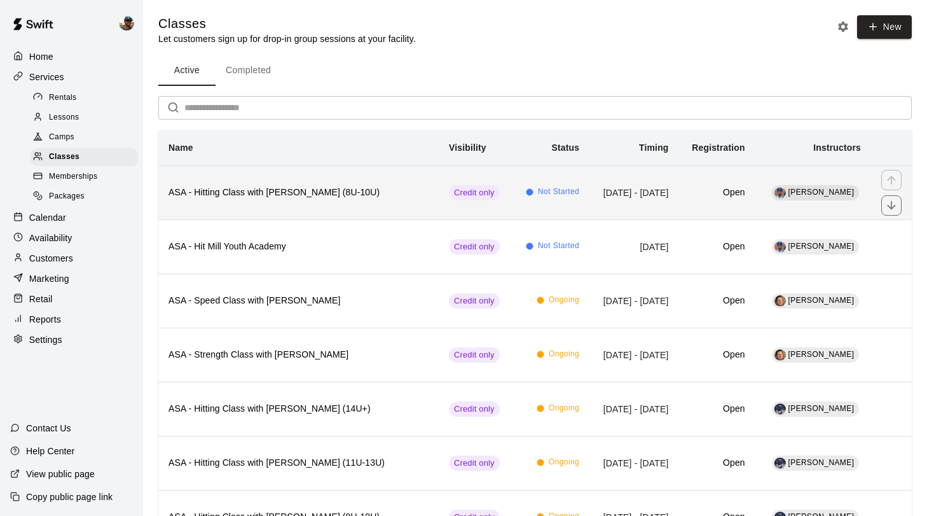
click at [375, 209] on th "ASA - Hitting Class with [PERSON_NAME] (8U-10U)" at bounding box center [298, 192] width 280 height 54
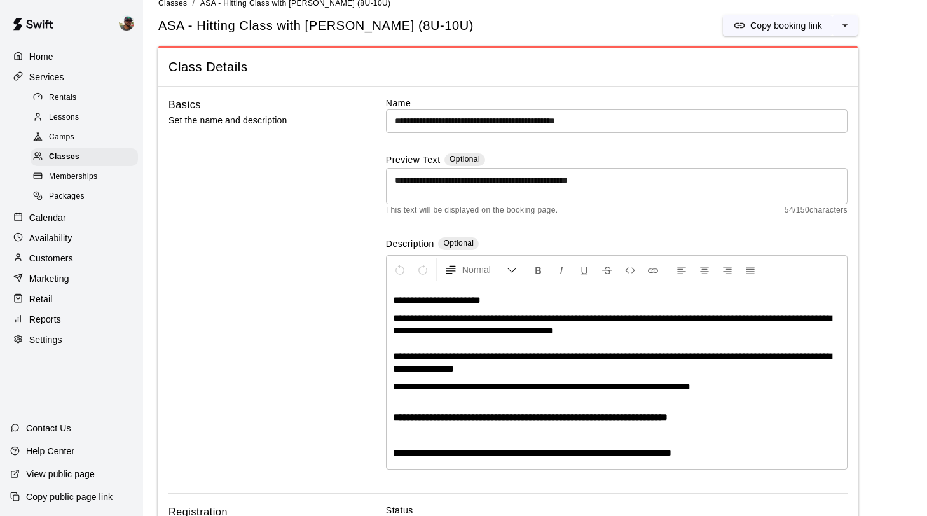
scroll to position [22, 0]
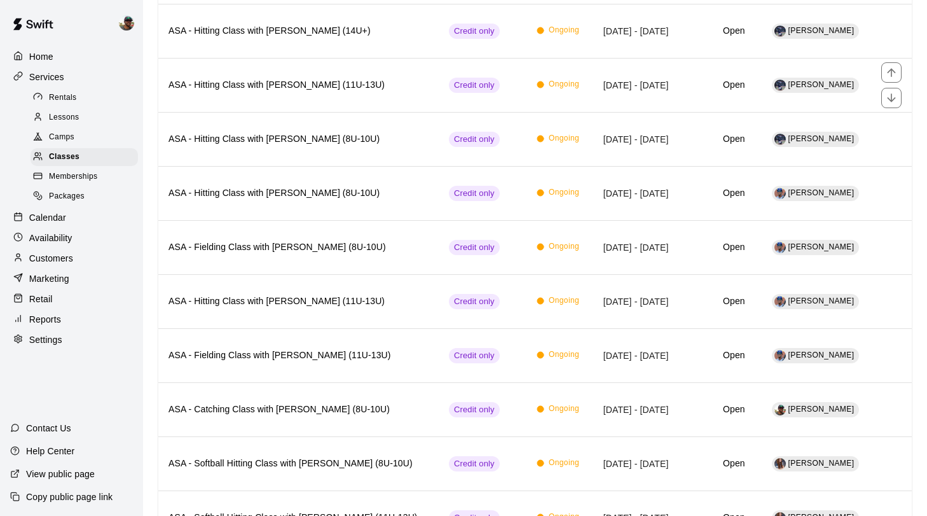
scroll to position [567, 0]
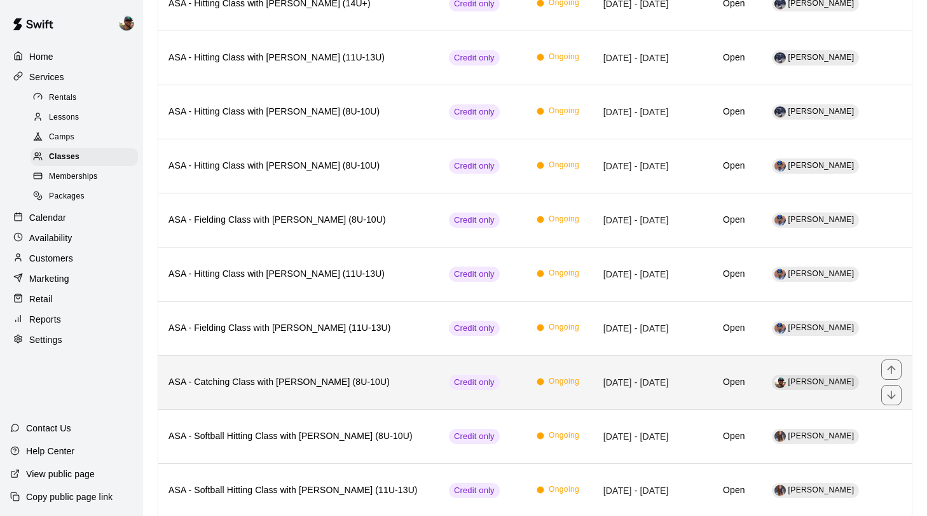
click at [288, 385] on h6 "ASA - Catching Class with [PERSON_NAME] (8U-10U)" at bounding box center [298, 382] width 260 height 14
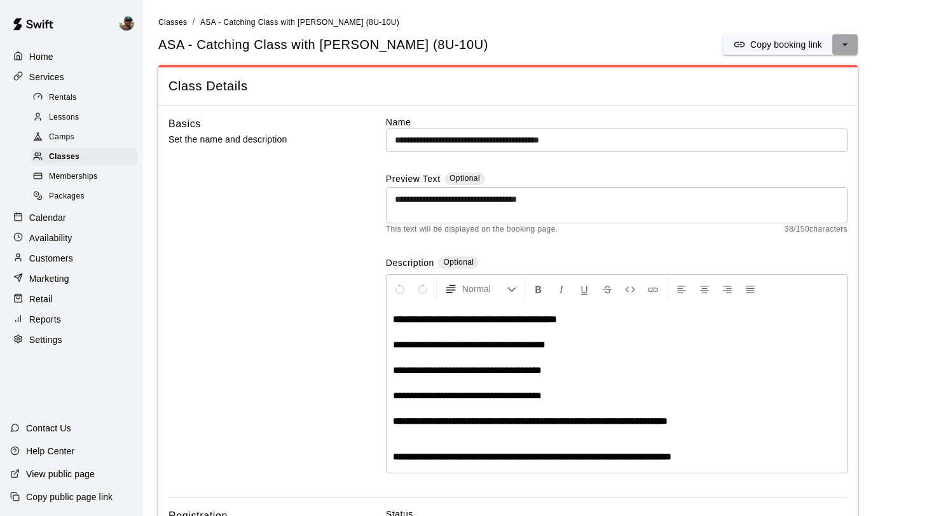
click at [839, 43] on icon "select merge strategy" at bounding box center [845, 44] width 13 height 13
click at [792, 90] on h6 "Duplicate class" at bounding box center [794, 92] width 61 height 14
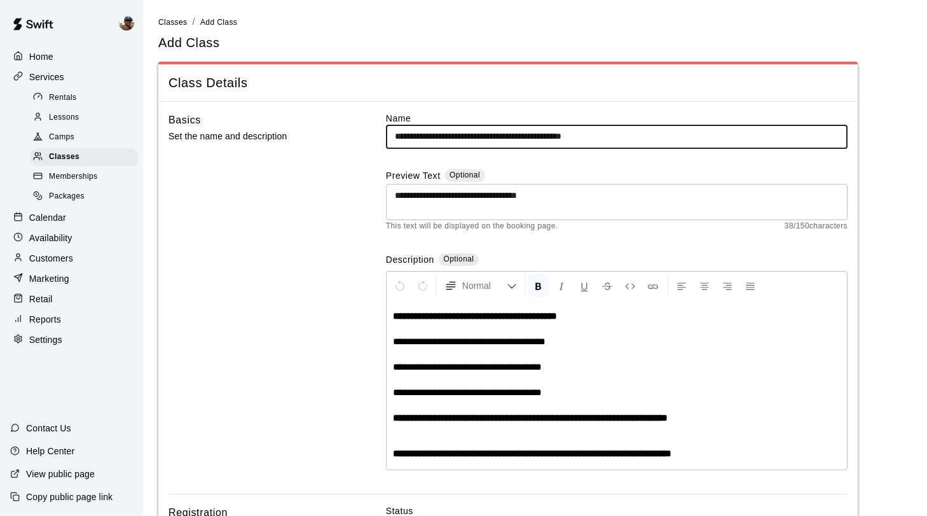
click at [633, 134] on input "**********" at bounding box center [617, 137] width 462 height 24
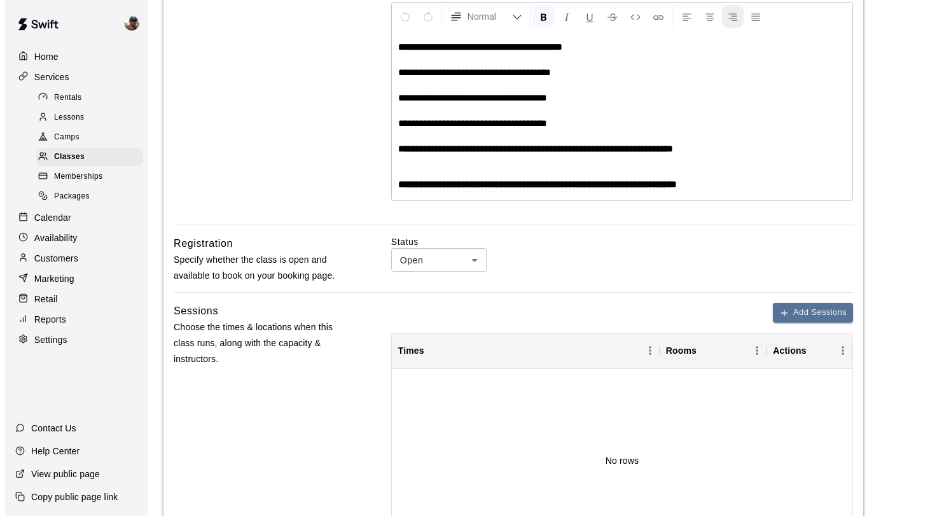
scroll to position [270, 0]
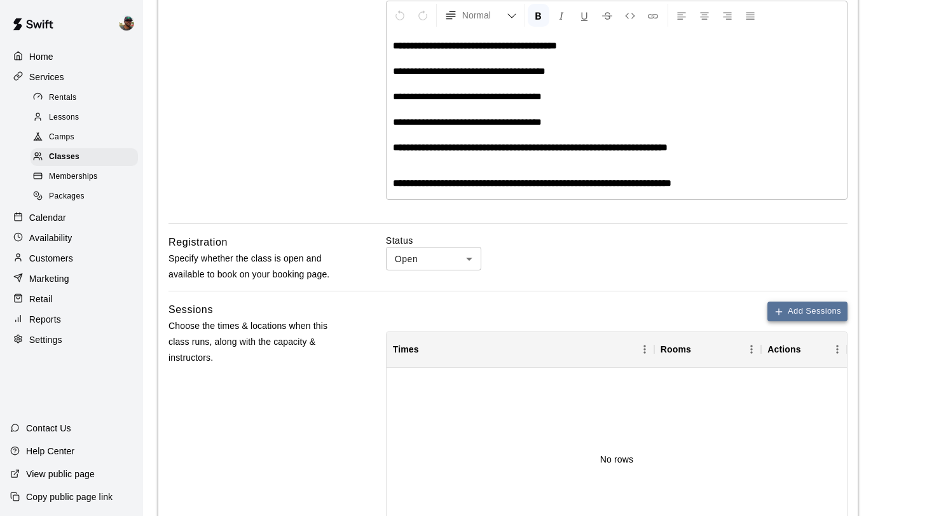
type input "**********"
click at [802, 317] on button "Add Sessions" at bounding box center [807, 311] width 80 height 20
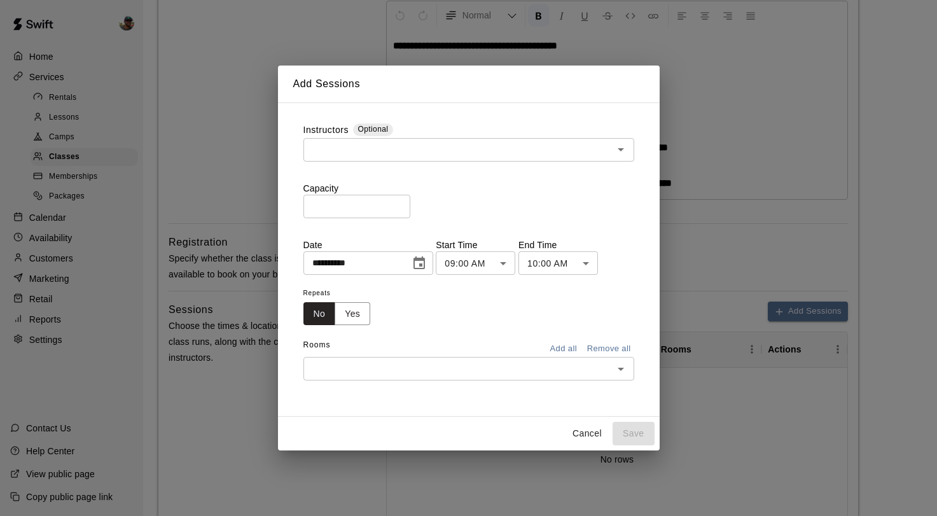
click at [471, 148] on input "text" at bounding box center [458, 150] width 302 height 16
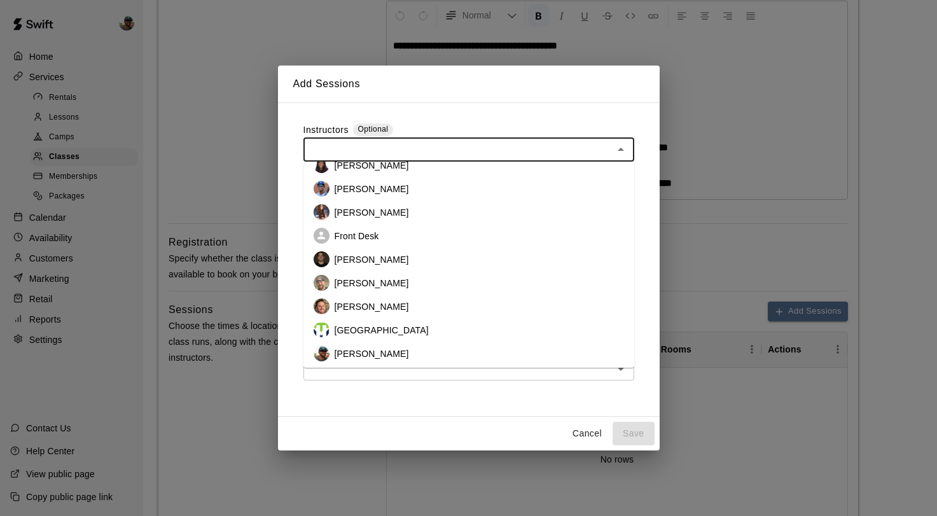
scroll to position [109, 0]
click at [373, 351] on p "[PERSON_NAME]" at bounding box center [371, 351] width 74 height 13
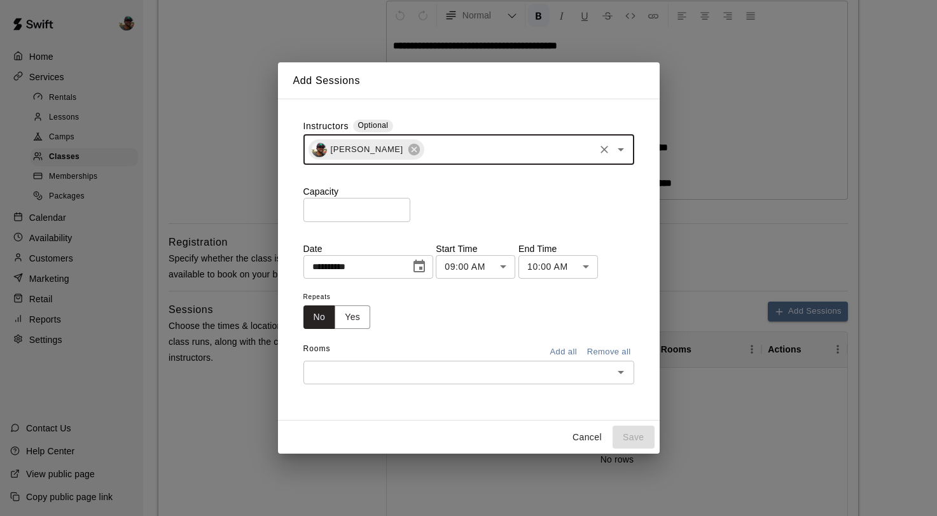
click at [427, 272] on icon "Choose date, selected date is Sep 16, 2025" at bounding box center [418, 266] width 15 height 15
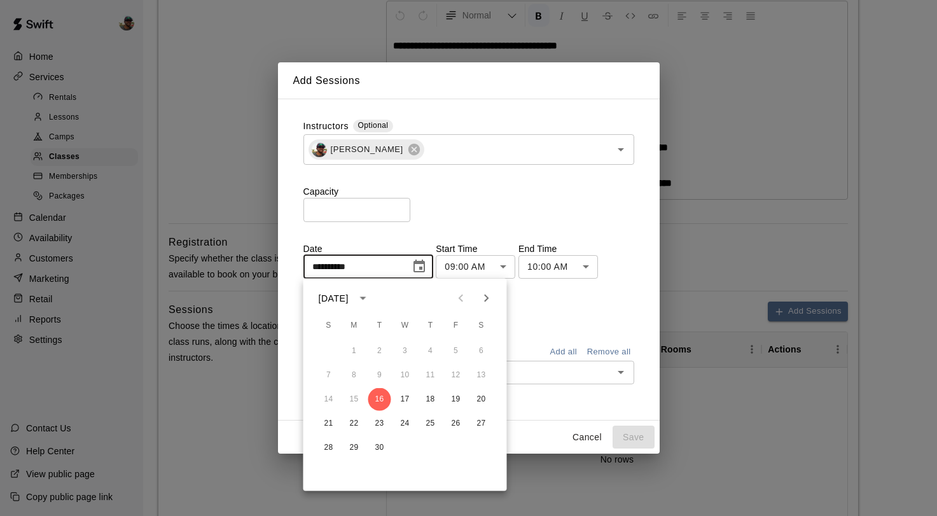
click at [467, 204] on div "Capacity * ​" at bounding box center [468, 203] width 331 height 36
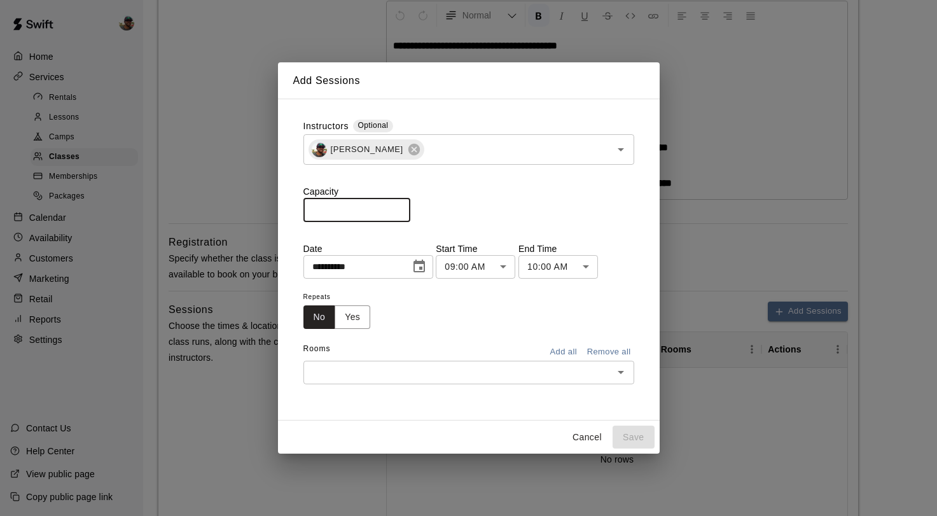
click at [399, 206] on input "*" at bounding box center [356, 210] width 107 height 24
click at [397, 205] on input "*" at bounding box center [356, 210] width 107 height 24
click at [403, 207] on input "*" at bounding box center [356, 210] width 107 height 24
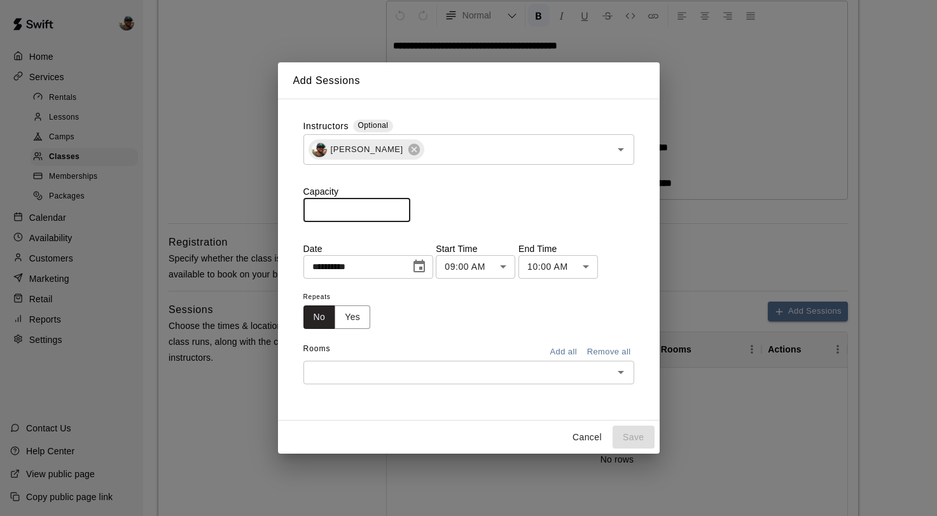
click at [404, 214] on input "*" at bounding box center [356, 210] width 107 height 24
type input "*"
click at [404, 214] on input "*" at bounding box center [356, 210] width 107 height 24
click at [349, 315] on button "Yes" at bounding box center [352, 317] width 36 height 24
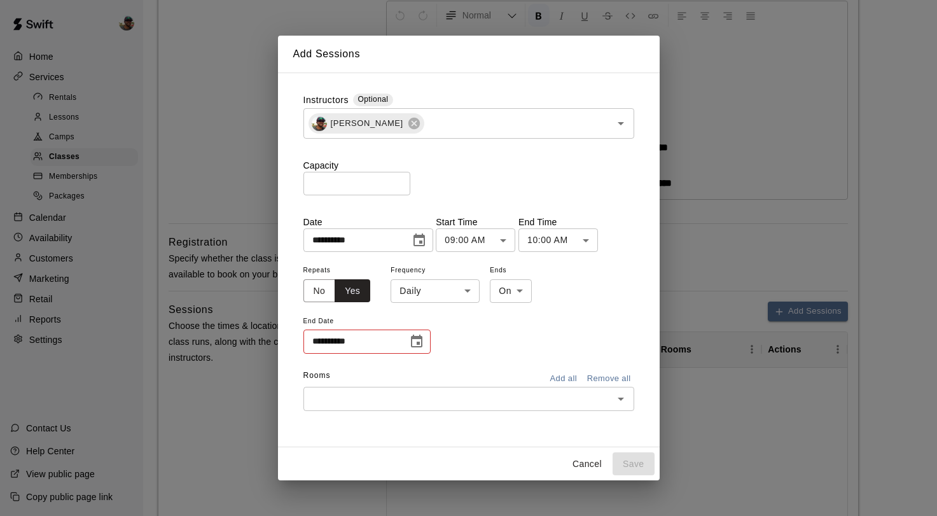
click at [423, 242] on icon "Choose date, selected date is Sep 16, 2025" at bounding box center [418, 239] width 11 height 13
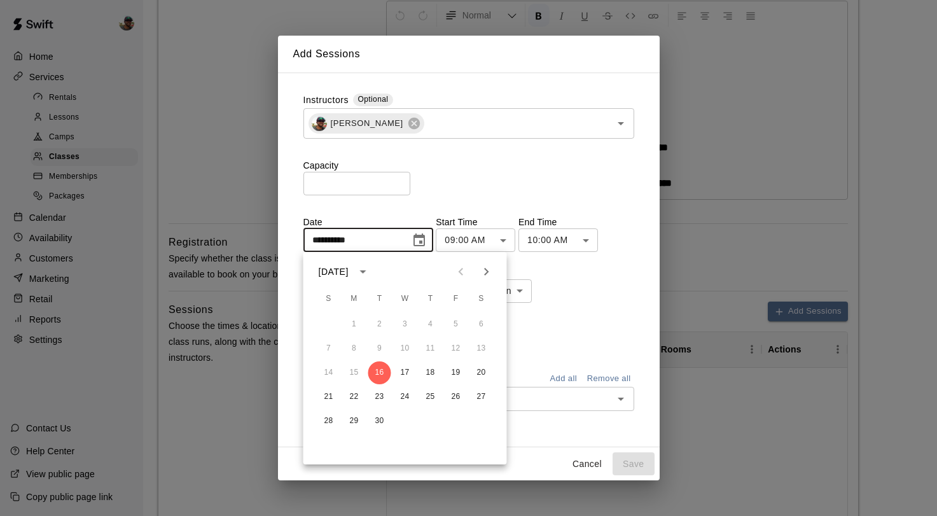
click at [483, 266] on icon "Next month" at bounding box center [486, 271] width 15 height 15
click at [402, 333] on button "1" at bounding box center [405, 324] width 23 height 23
type input "**********"
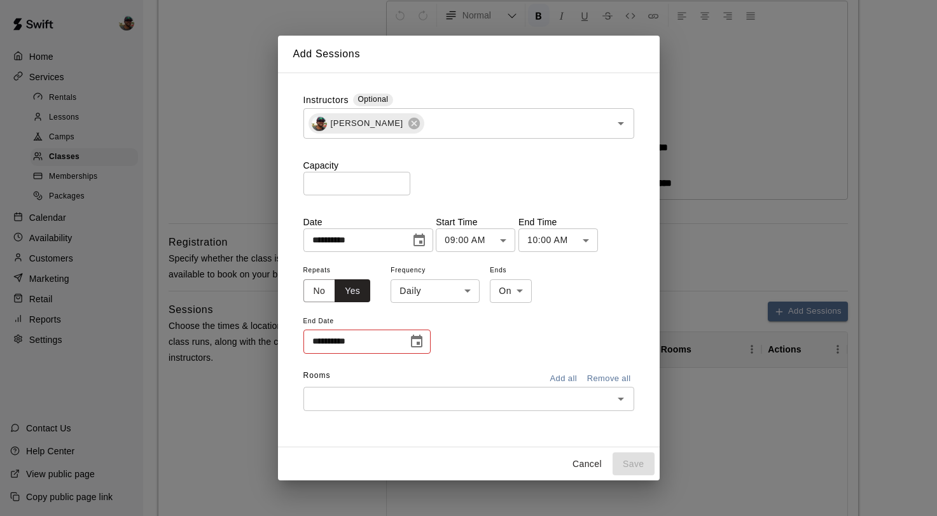
click at [505, 248] on body "**********" at bounding box center [468, 291] width 937 height 1122
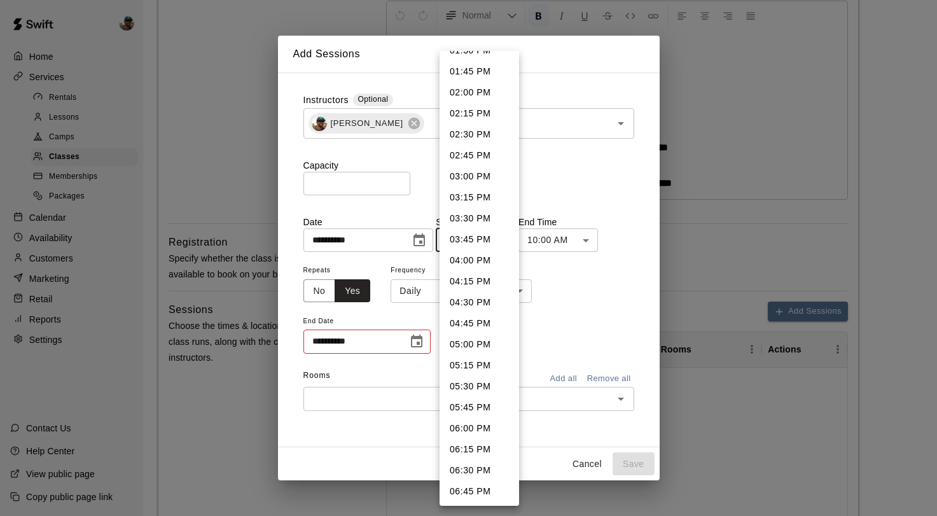
scroll to position [1186, 0]
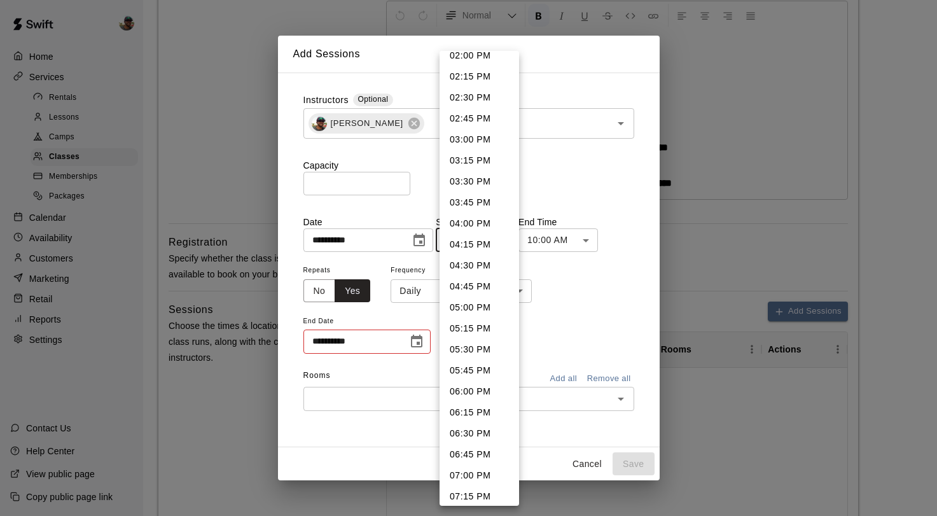
click at [471, 264] on li "04:30 PM" at bounding box center [478, 265] width 79 height 21
type input "********"
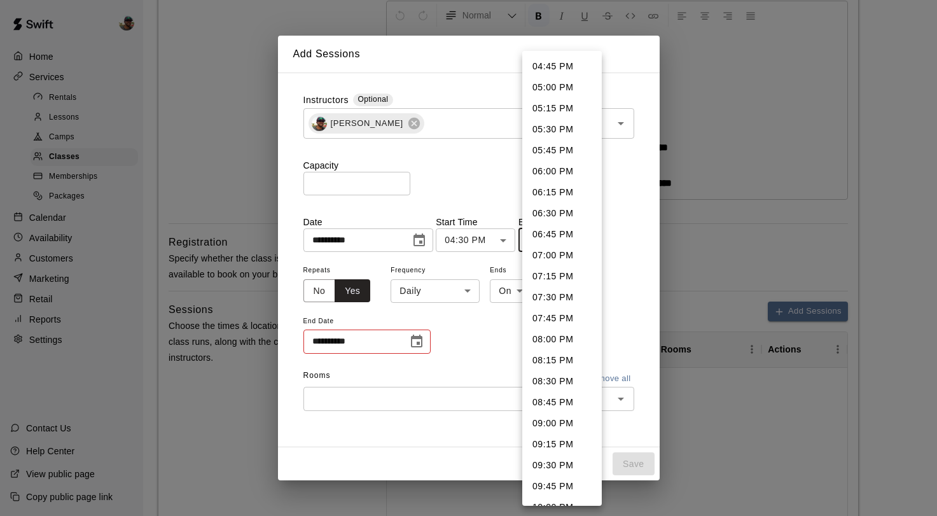
click at [591, 236] on body "**********" at bounding box center [468, 291] width 937 height 1122
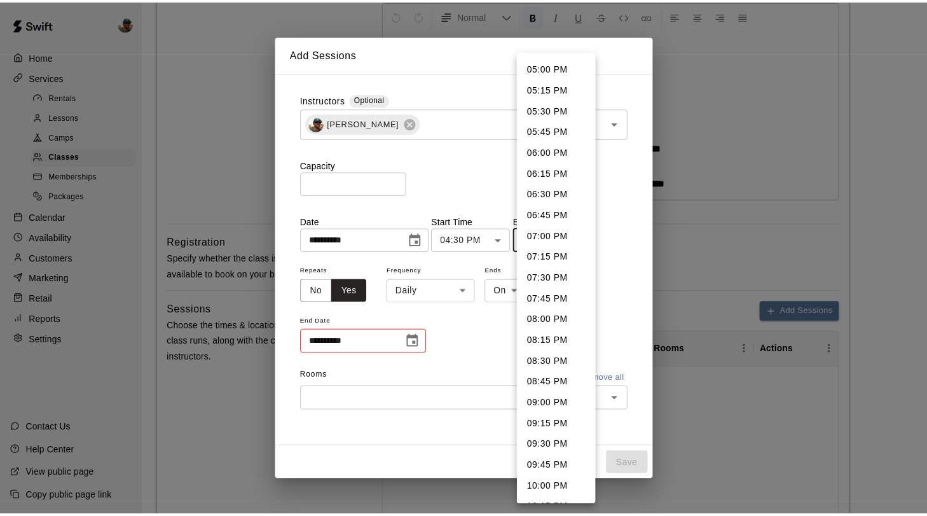
scroll to position [17, 0]
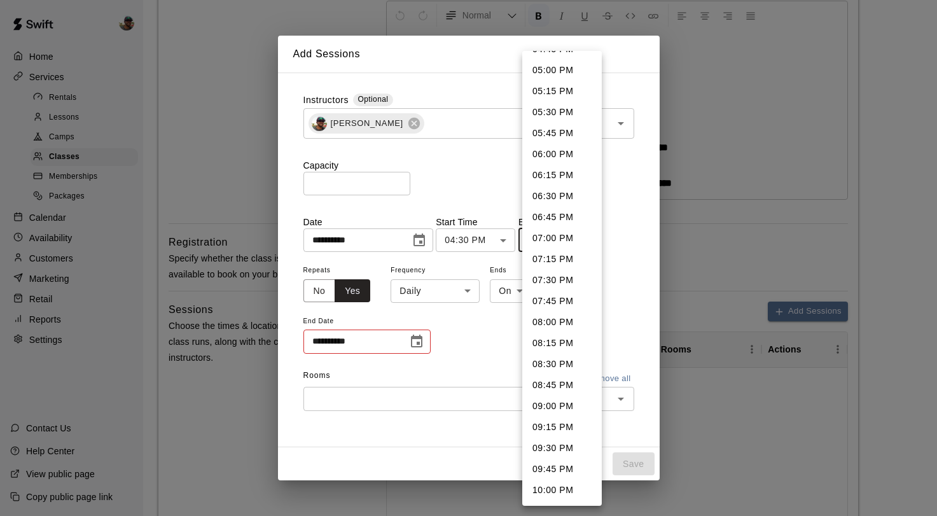
click at [551, 115] on li "05:30 PM" at bounding box center [561, 112] width 79 height 21
type input "********"
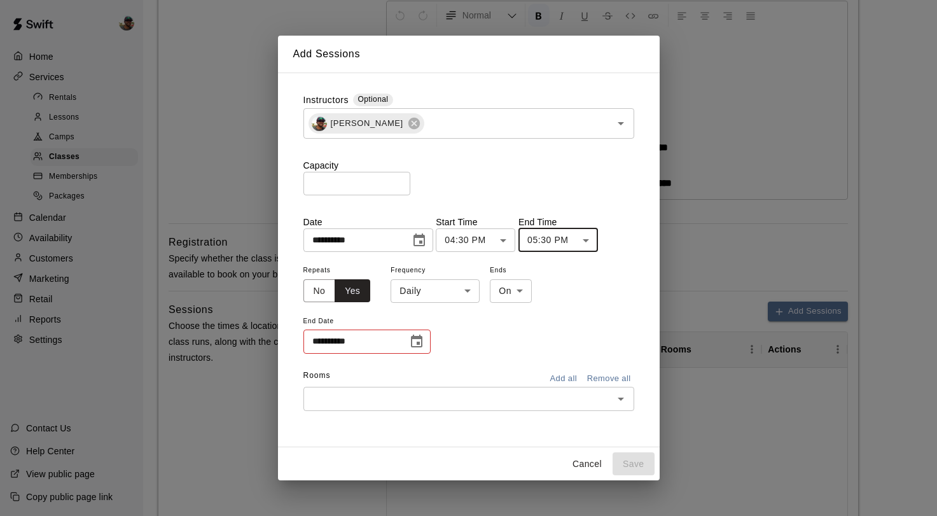
click at [419, 346] on icon "Choose date" at bounding box center [416, 340] width 11 height 13
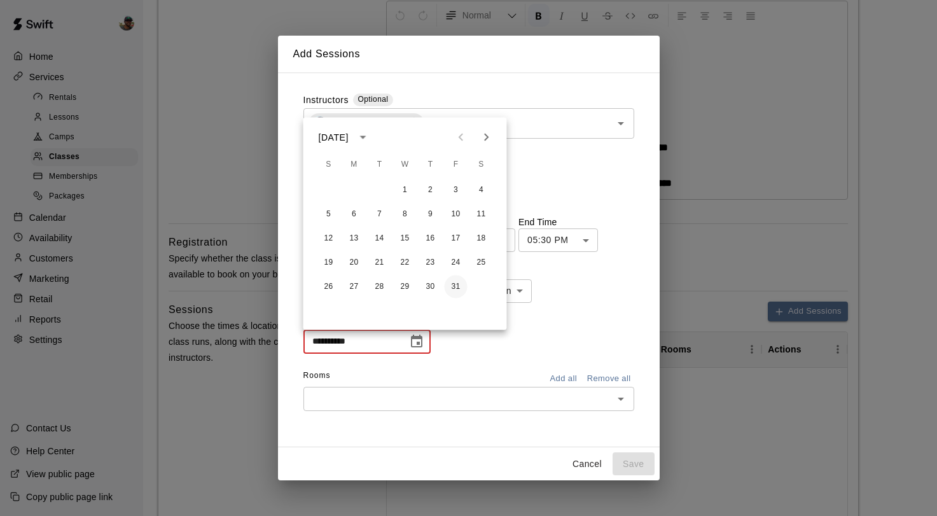
click at [455, 285] on button "31" at bounding box center [455, 286] width 23 height 23
type input "**********"
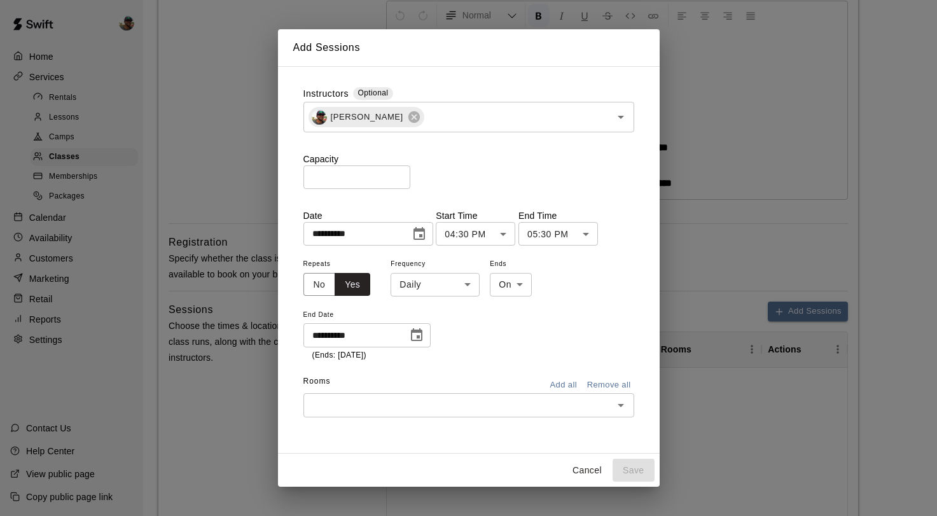
click at [537, 397] on input "text" at bounding box center [458, 405] width 302 height 16
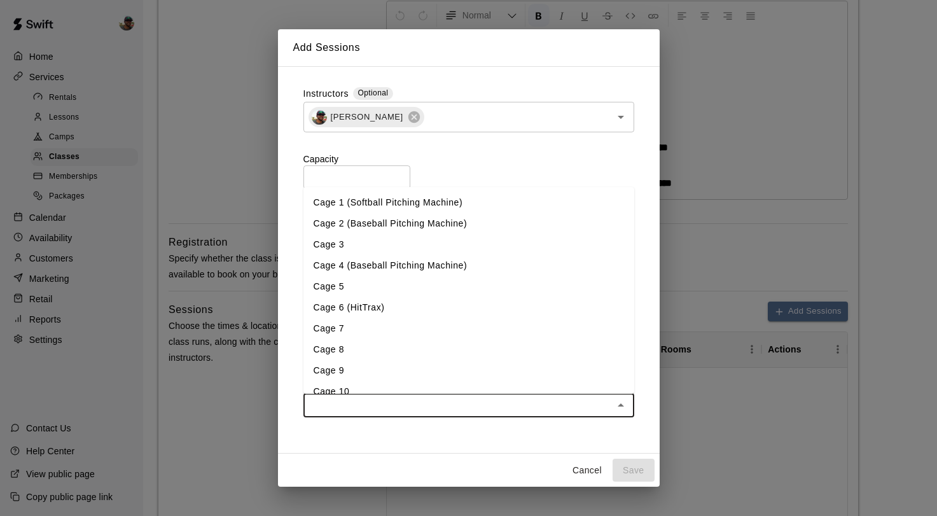
click at [388, 267] on li "Cage 4 (Baseball Pitching Machine)" at bounding box center [468, 265] width 331 height 21
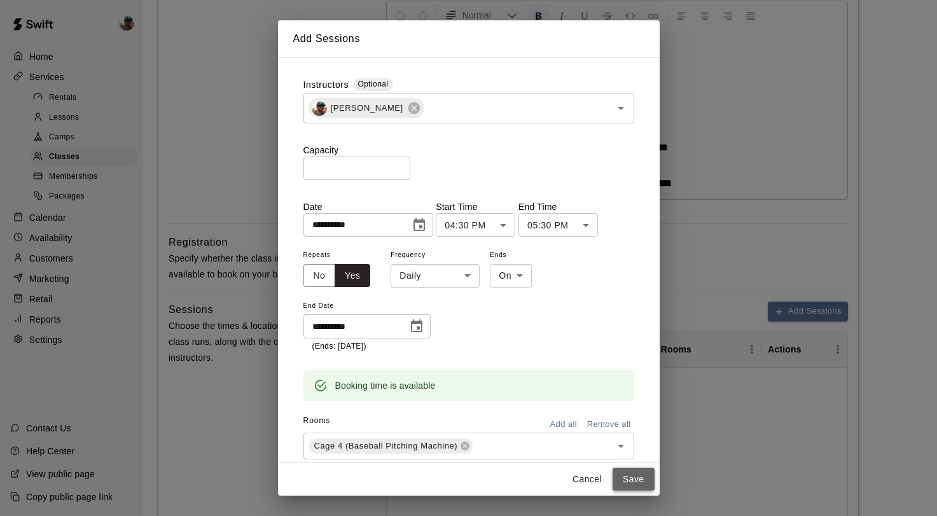
click at [630, 476] on button "Save" at bounding box center [633, 479] width 42 height 24
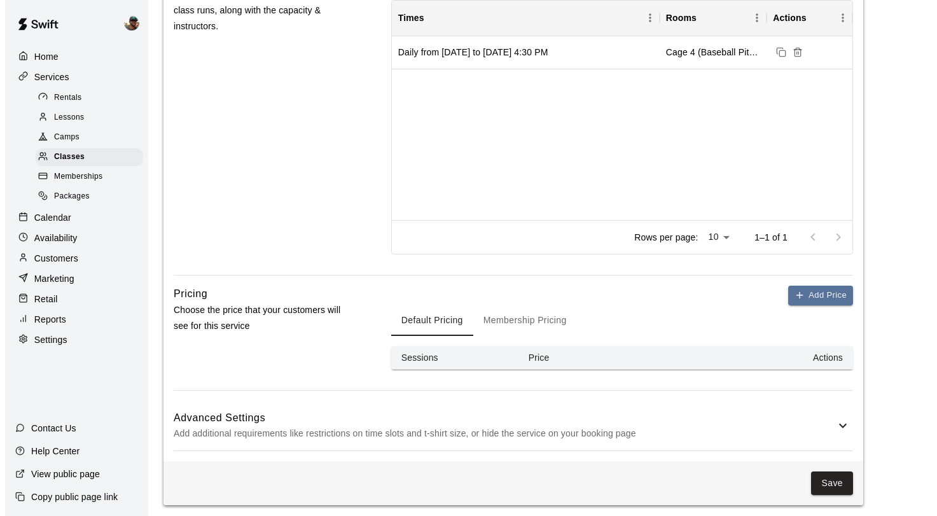
scroll to position [606, 0]
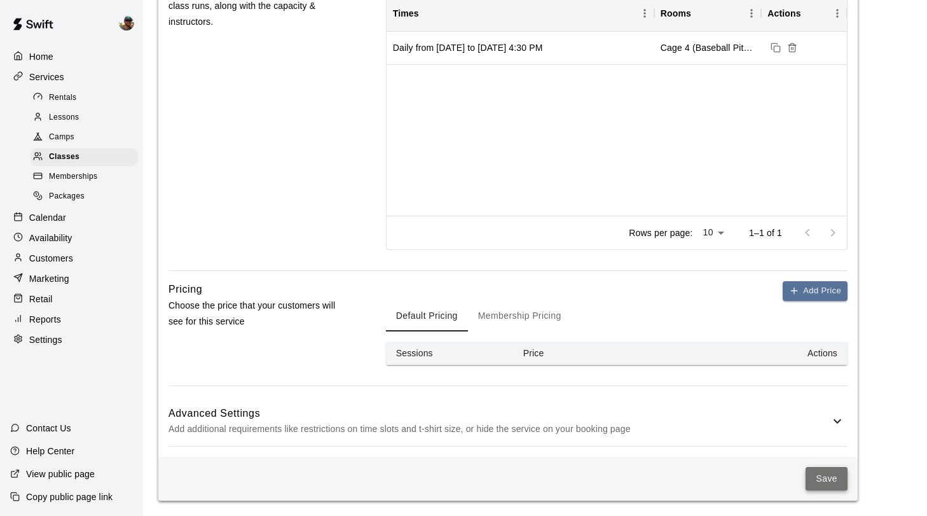
click at [834, 485] on button "Save" at bounding box center [827, 479] width 42 height 24
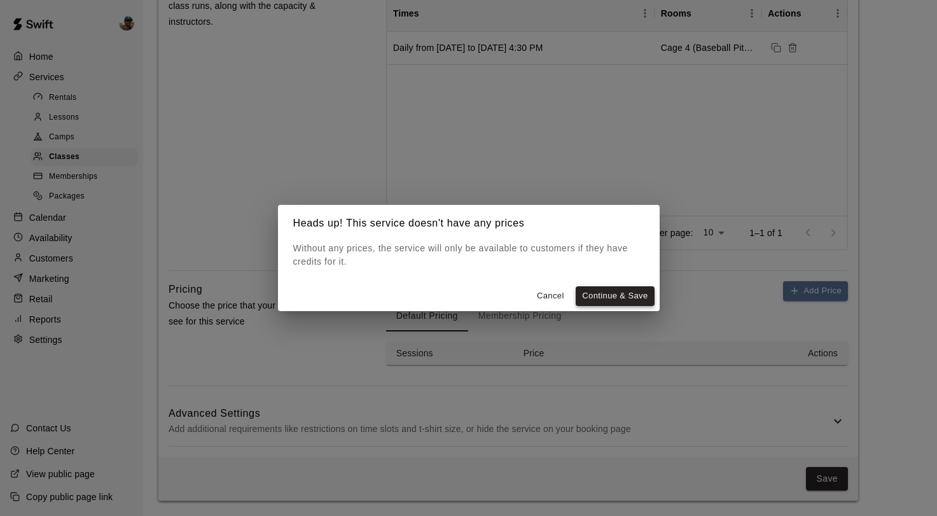
click at [601, 298] on button "Continue & Save" at bounding box center [614, 296] width 78 height 20
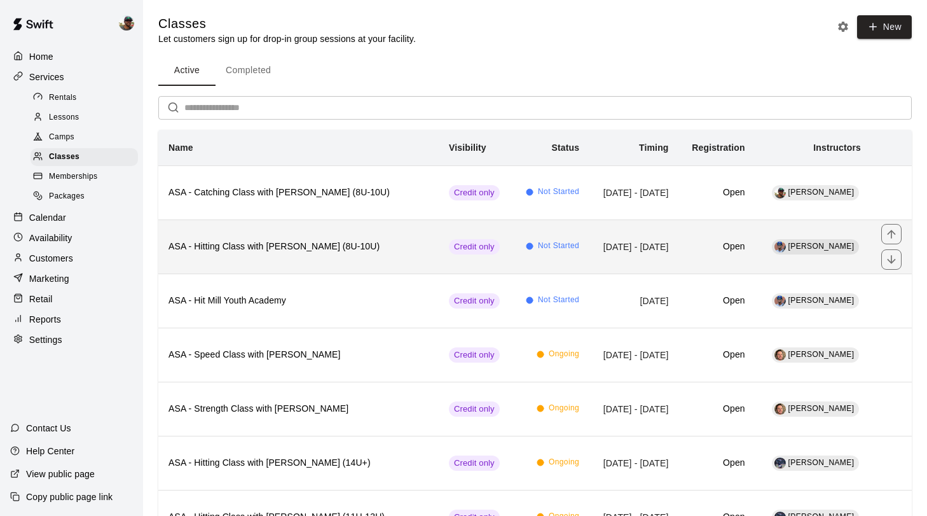
click at [348, 251] on h6 "ASA - Hitting Class with [PERSON_NAME] (8U-10U)" at bounding box center [298, 247] width 260 height 14
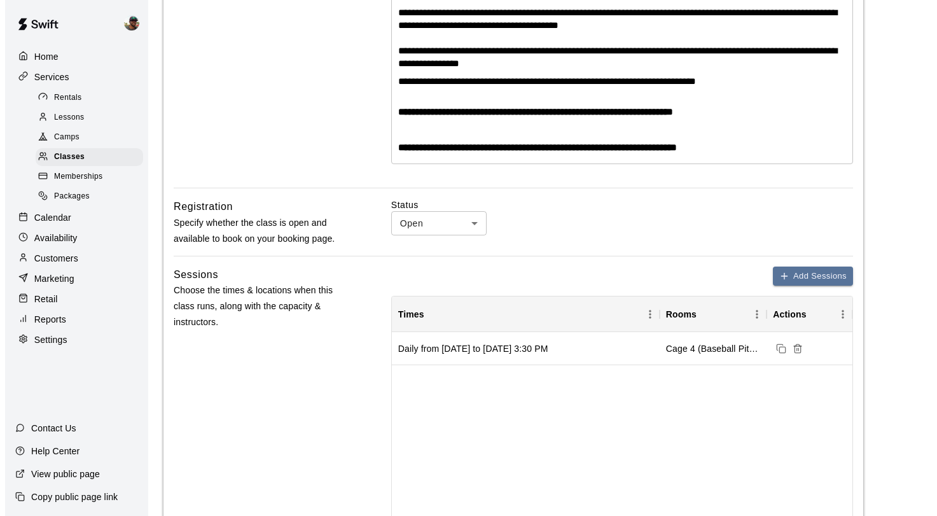
scroll to position [338, 0]
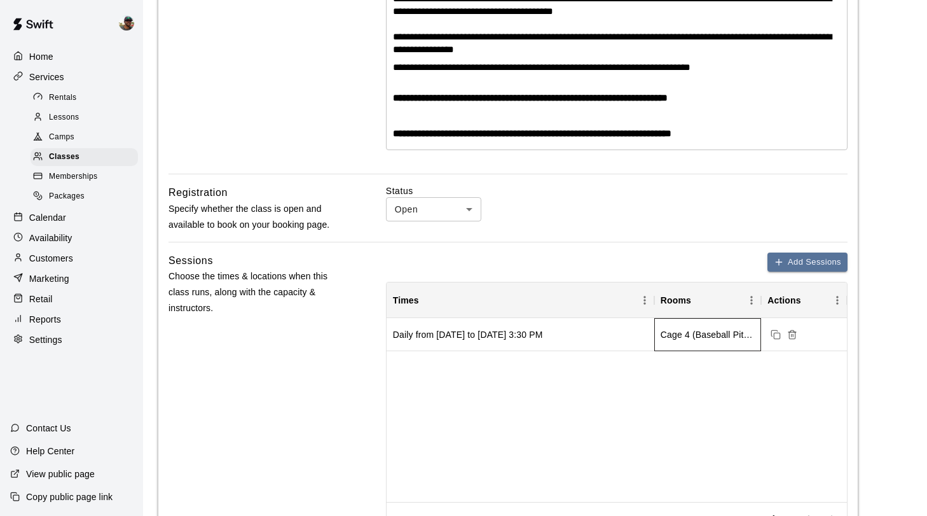
click at [713, 347] on div "Cage 4 (Baseball Pitching Machine)" at bounding box center [707, 334] width 107 height 33
click at [773, 334] on icon "Duplicate sessions" at bounding box center [776, 334] width 10 height 10
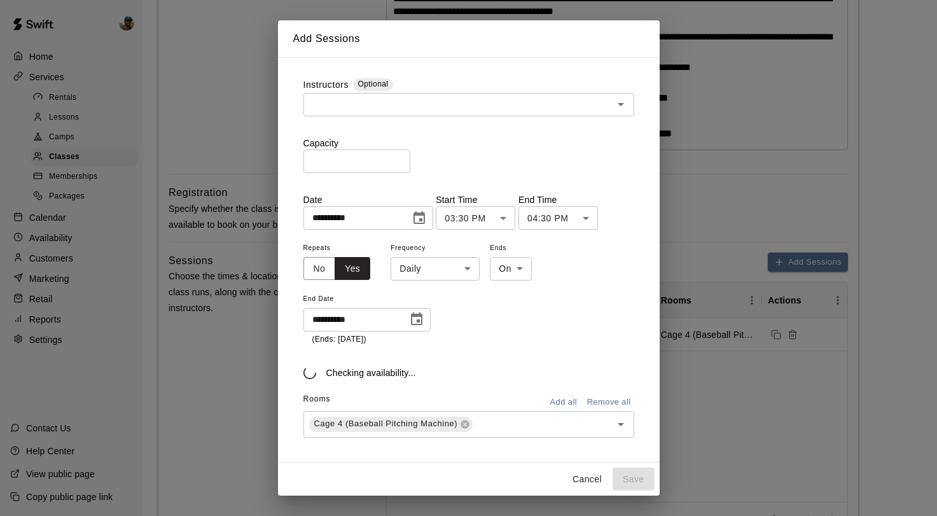
click at [391, 160] on input "number" at bounding box center [356, 161] width 107 height 24
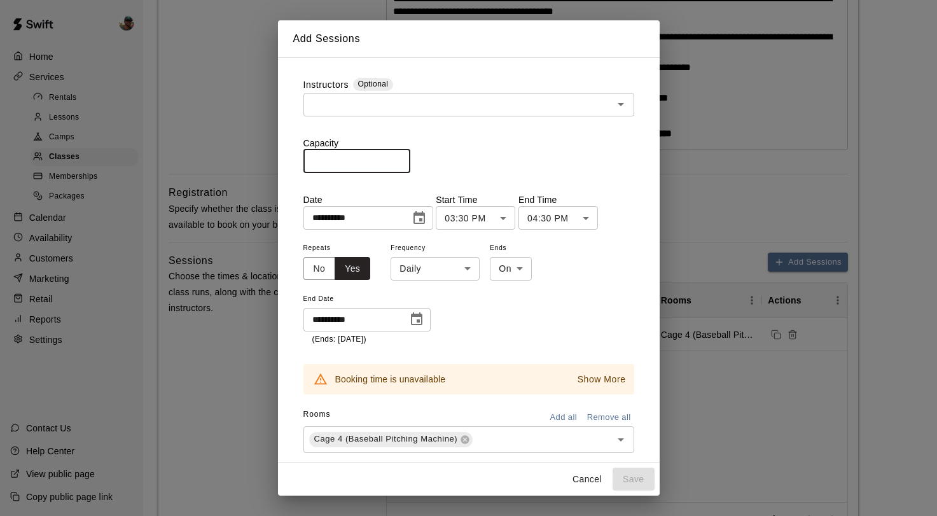
click at [399, 158] on input "*" at bounding box center [356, 161] width 107 height 24
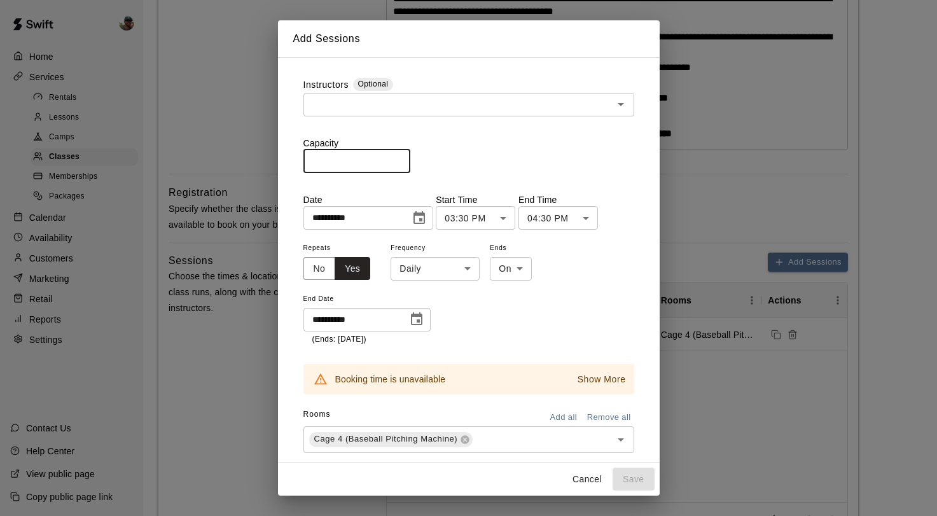
click at [399, 158] on input "*" at bounding box center [356, 161] width 107 height 24
type input "*"
click at [399, 158] on input "*" at bounding box center [356, 161] width 107 height 24
click at [577, 475] on button "Cancel" at bounding box center [587, 479] width 41 height 24
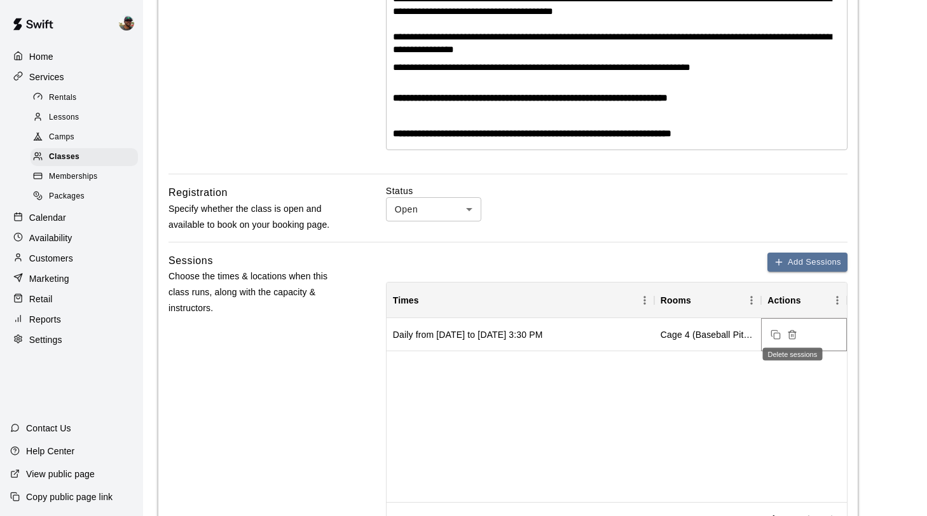
click at [791, 331] on icon "Delete sessions" at bounding box center [792, 331] width 3 height 2
click at [818, 264] on button "Add Sessions" at bounding box center [807, 262] width 80 height 20
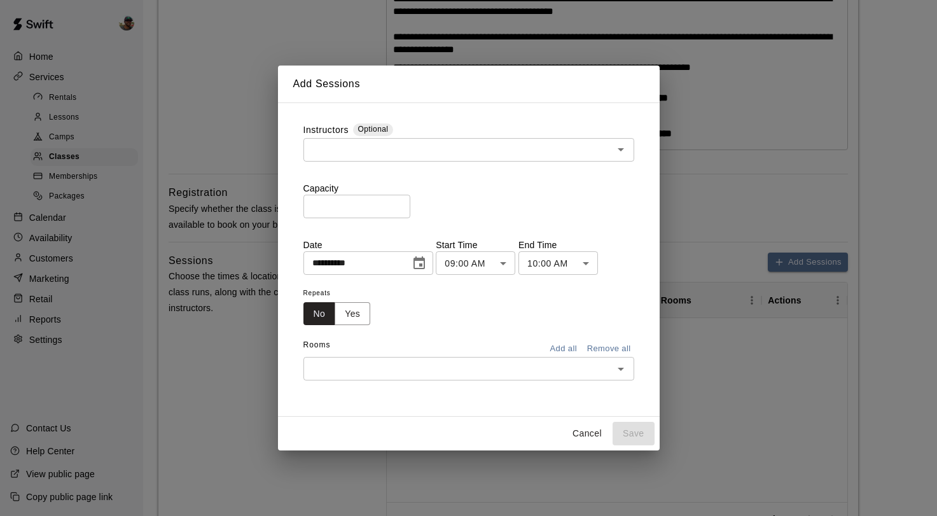
click at [360, 202] on input "*" at bounding box center [356, 207] width 107 height 24
click at [395, 202] on input "*" at bounding box center [356, 207] width 107 height 24
click at [395, 201] on input "*" at bounding box center [356, 207] width 107 height 24
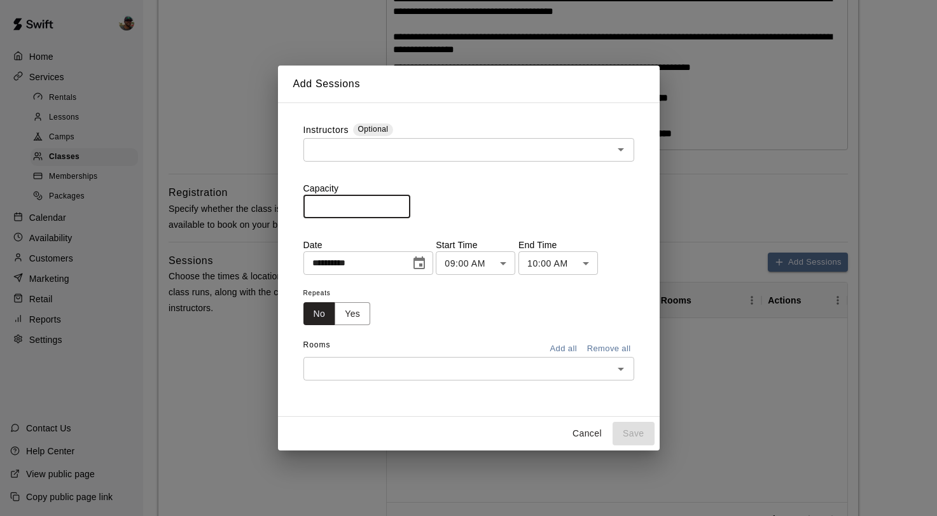
click at [395, 200] on input "*" at bounding box center [356, 207] width 107 height 24
type input "*"
click at [401, 205] on input "*" at bounding box center [356, 207] width 107 height 24
click at [483, 161] on div "​" at bounding box center [468, 150] width 331 height 24
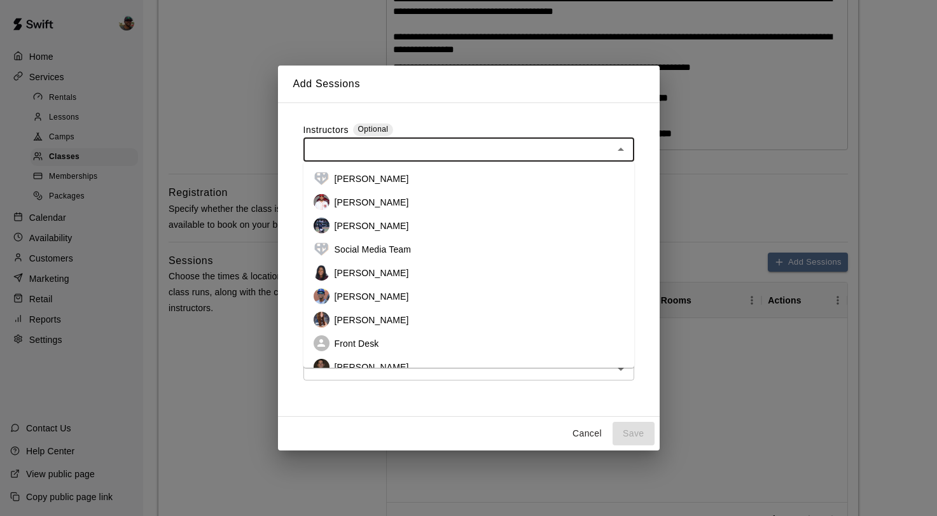
click at [397, 291] on li "Francis Grullon" at bounding box center [468, 296] width 331 height 24
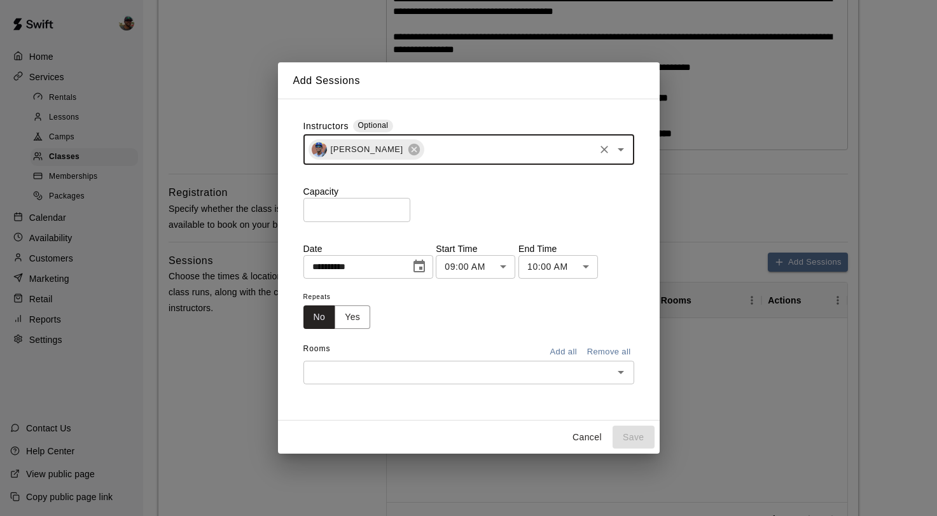
click at [510, 268] on body "**********" at bounding box center [468, 353] width 937 height 1382
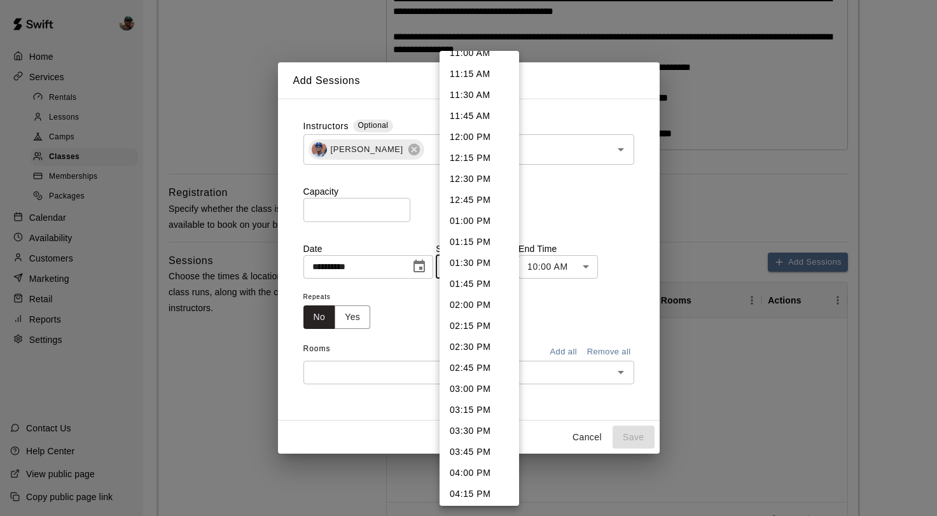
scroll to position [945, 0]
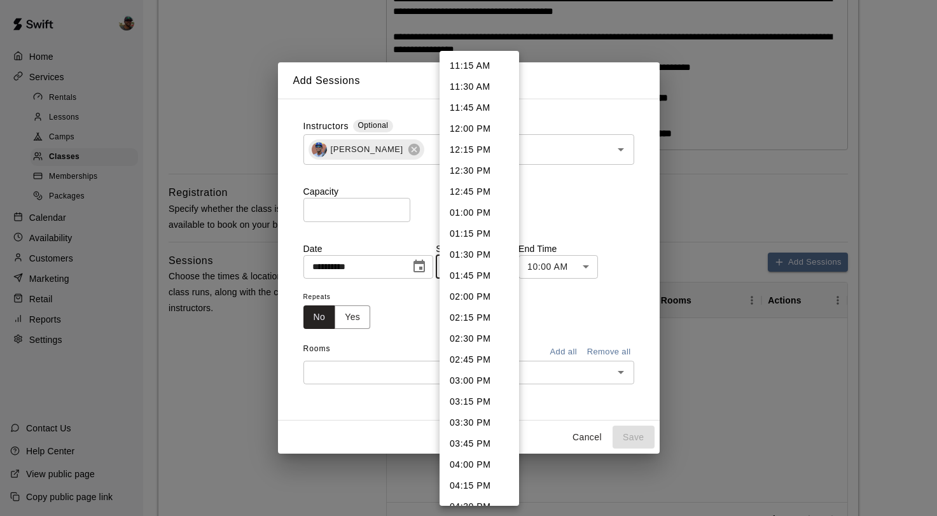
click at [481, 426] on li "03:30 PM" at bounding box center [478, 422] width 79 height 21
type input "********"
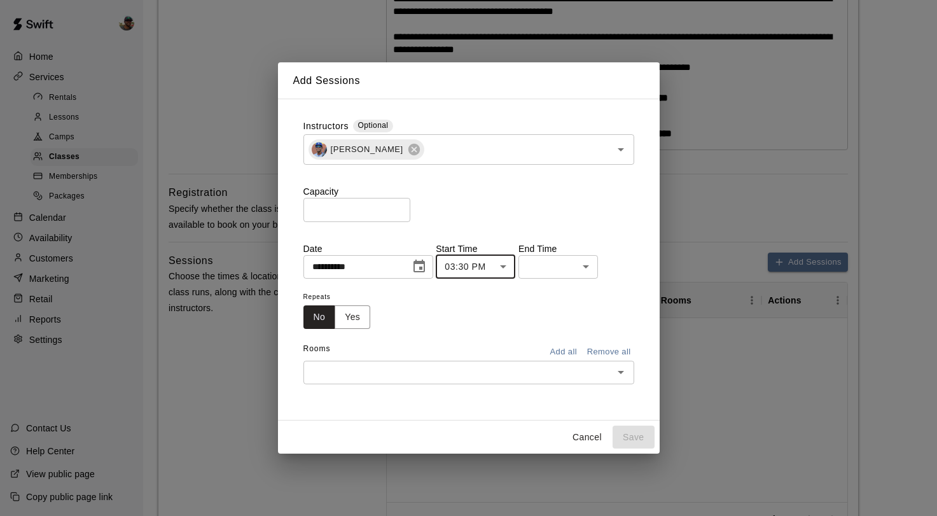
click at [576, 273] on body "**********" at bounding box center [468, 353] width 937 height 1382
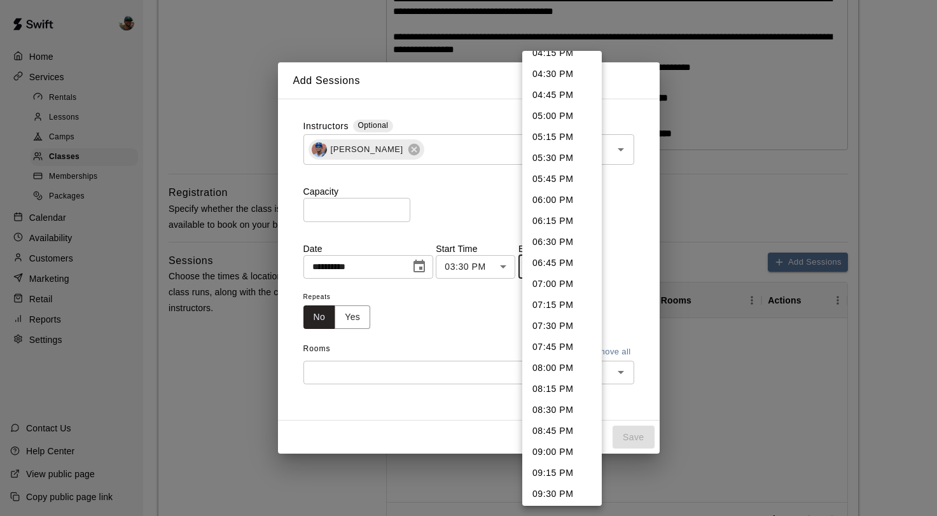
scroll to position [57, 0]
click at [567, 81] on li "04:30 PM" at bounding box center [561, 72] width 79 height 21
type input "********"
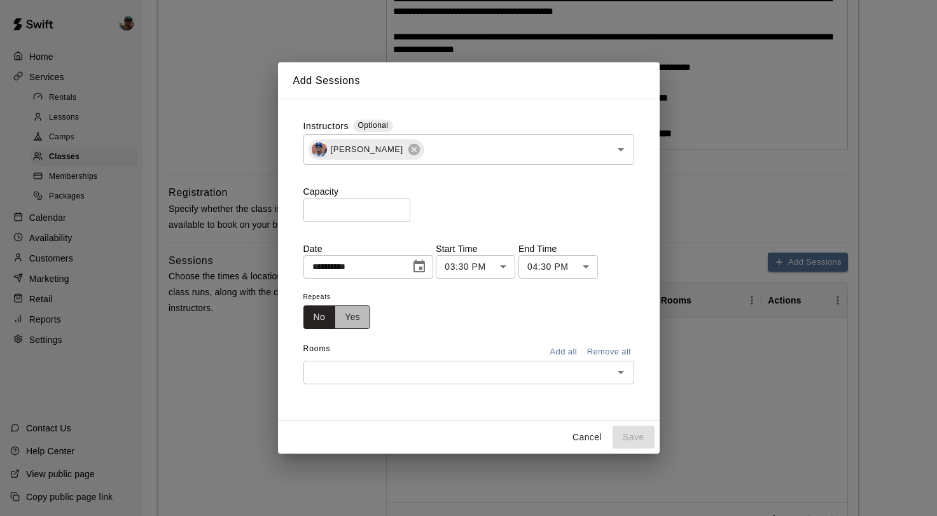
click at [355, 319] on button "Yes" at bounding box center [352, 317] width 36 height 24
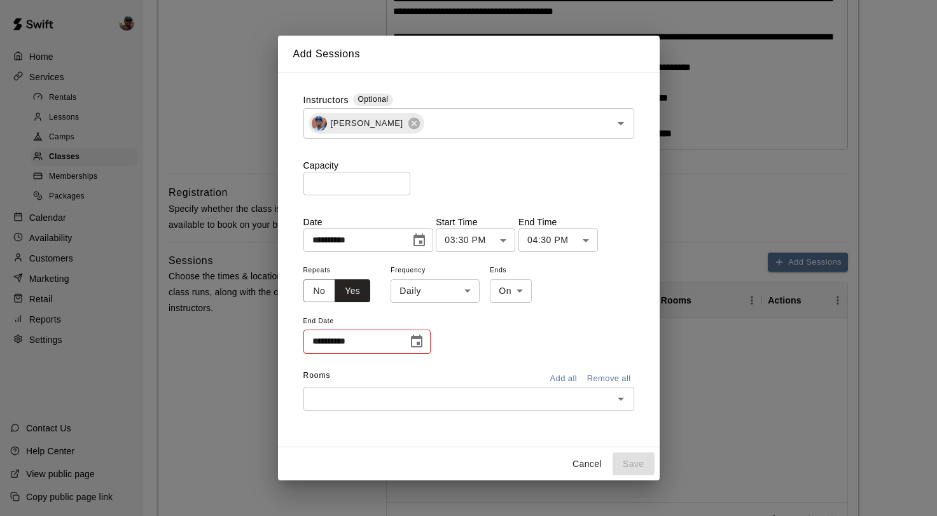
click at [418, 241] on icon "Choose date, selected date is Sep 16, 2025" at bounding box center [418, 240] width 15 height 15
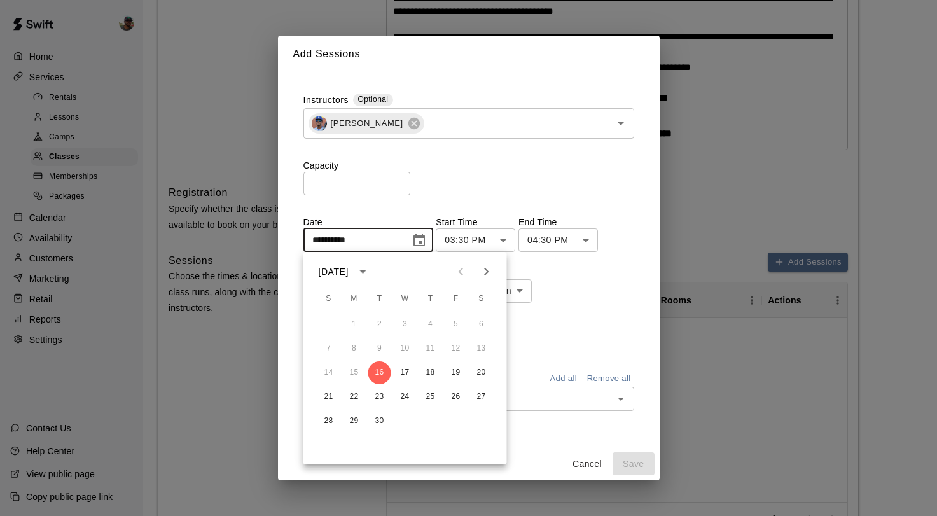
click at [481, 268] on icon "Next month" at bounding box center [486, 271] width 15 height 15
click at [411, 327] on button "1" at bounding box center [405, 324] width 23 height 23
type input "**********"
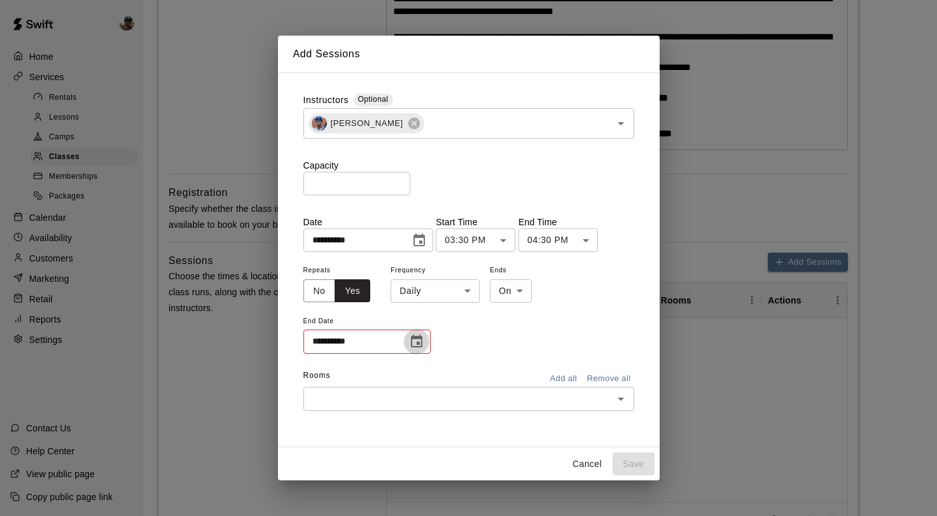
click at [415, 343] on icon "Choose date" at bounding box center [416, 341] width 15 height 15
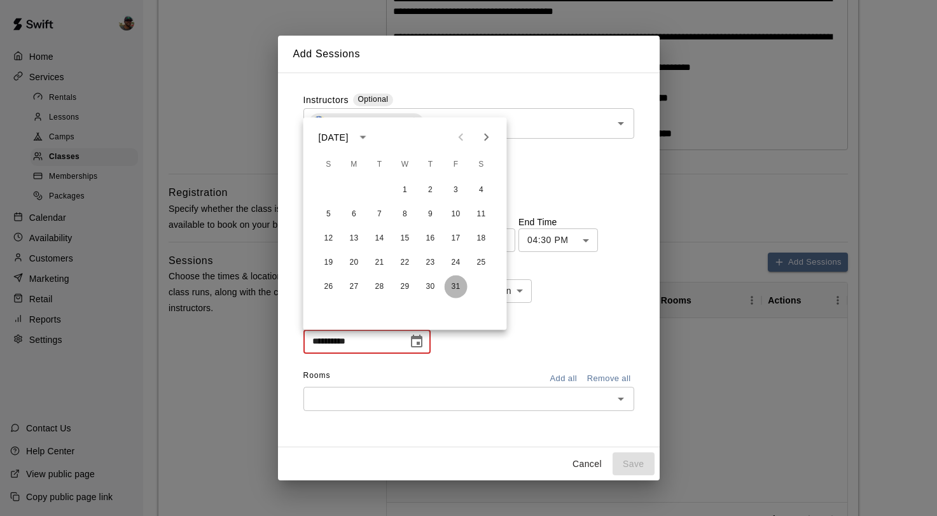
click at [453, 282] on button "31" at bounding box center [455, 286] width 23 height 23
type input "**********"
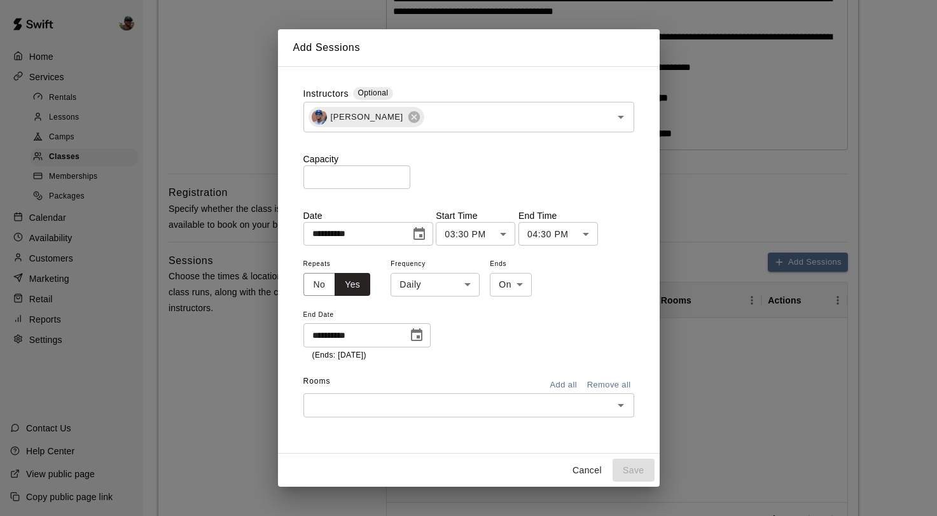
click at [518, 411] on input "text" at bounding box center [458, 405] width 302 height 16
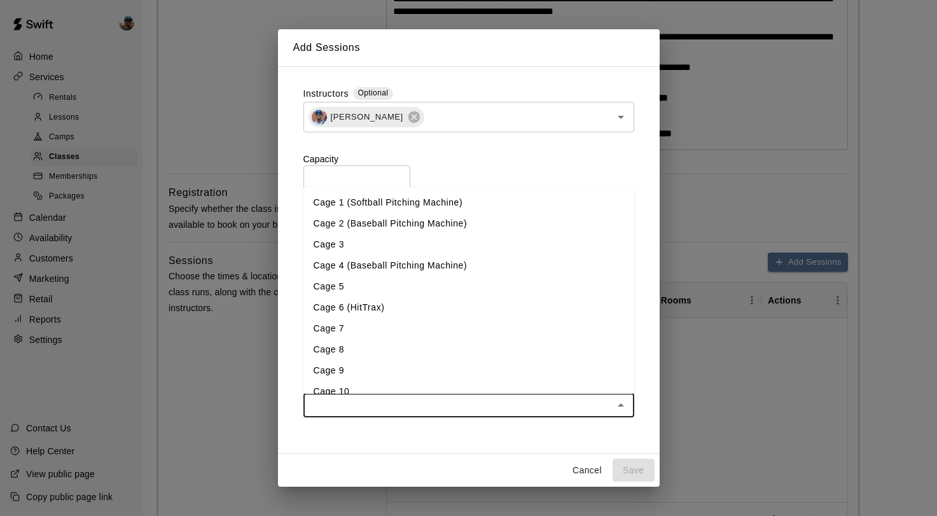
click at [383, 269] on li "Cage 4 (Baseball Pitching Machine)" at bounding box center [468, 265] width 331 height 21
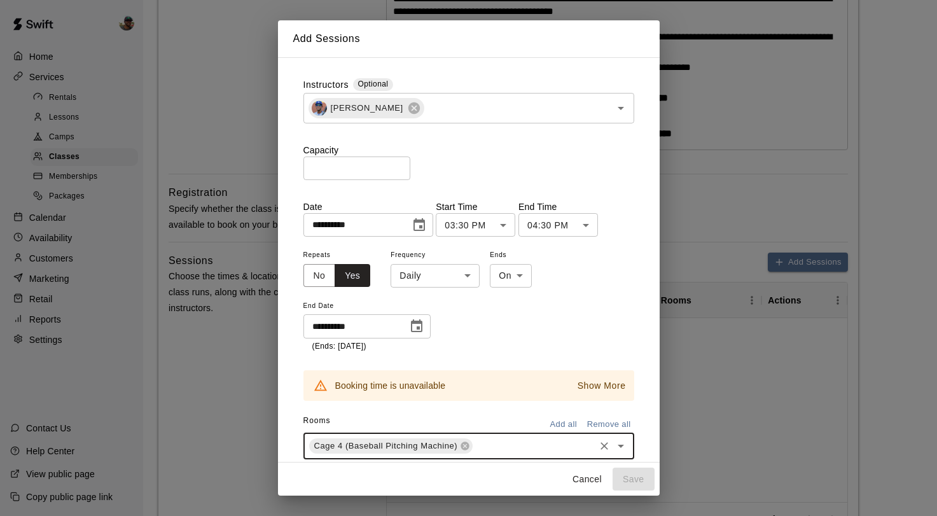
click at [585, 387] on p "Show More" at bounding box center [601, 385] width 48 height 13
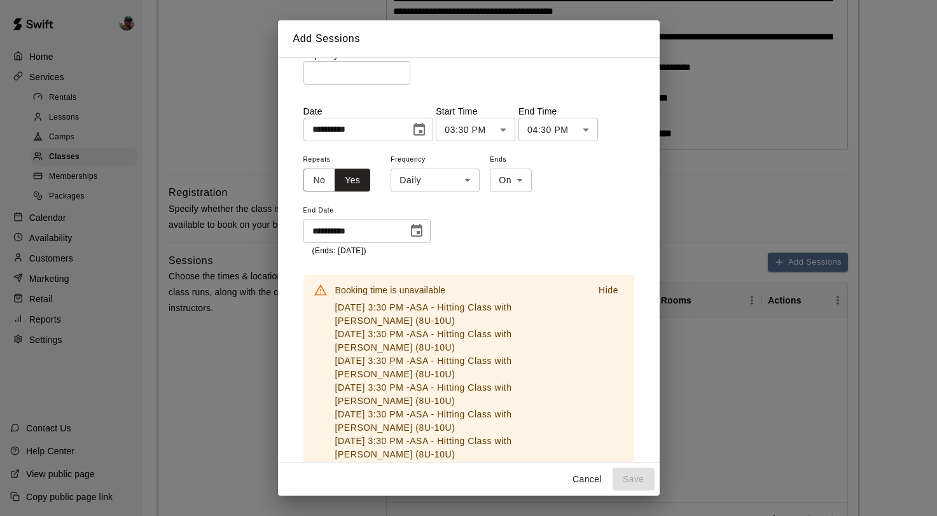
scroll to position [93, 0]
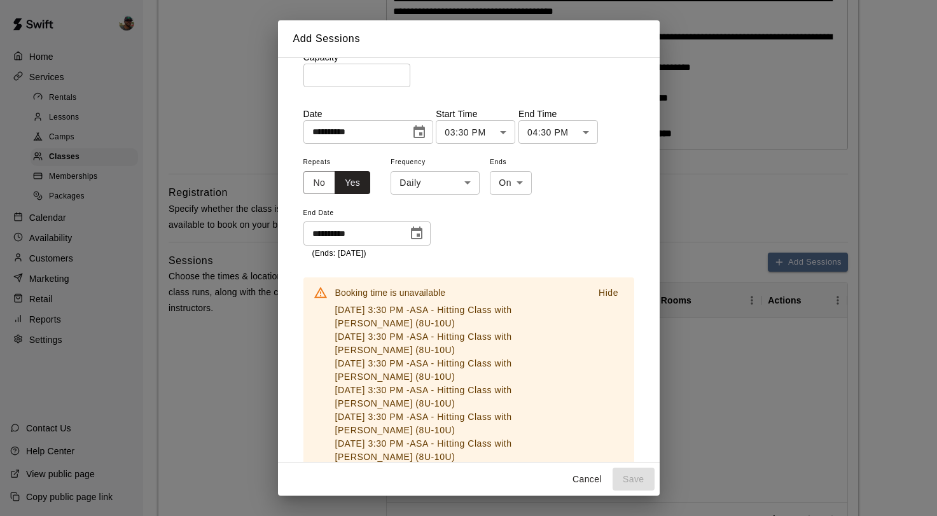
click at [476, 270] on div "Booking time is unavailable Oct 1, 2025, 3:30 PM - ASA - Hitting Class with Fra…" at bounding box center [468, 430] width 331 height 342
click at [598, 291] on p "Hide" at bounding box center [608, 292] width 20 height 13
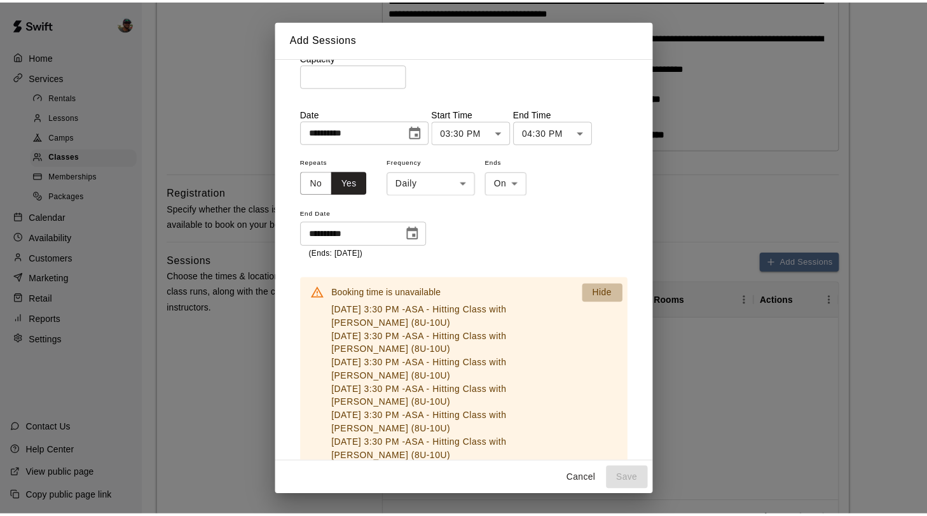
scroll to position [34, 0]
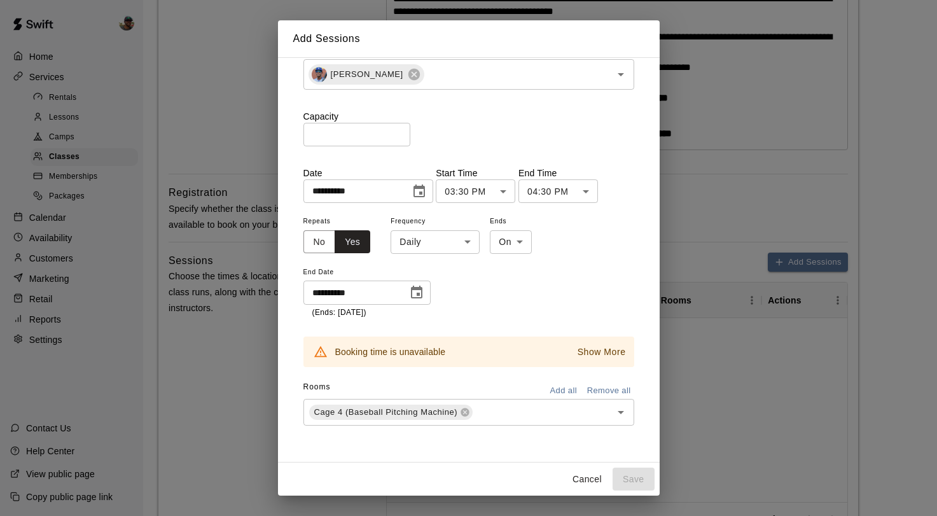
click at [223, 305] on div "**********" at bounding box center [468, 258] width 937 height 516
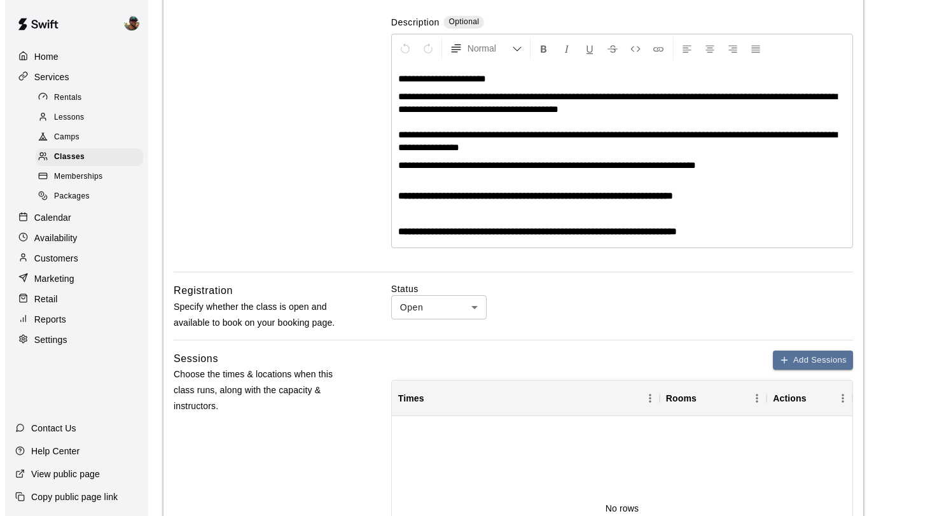
scroll to position [246, 0]
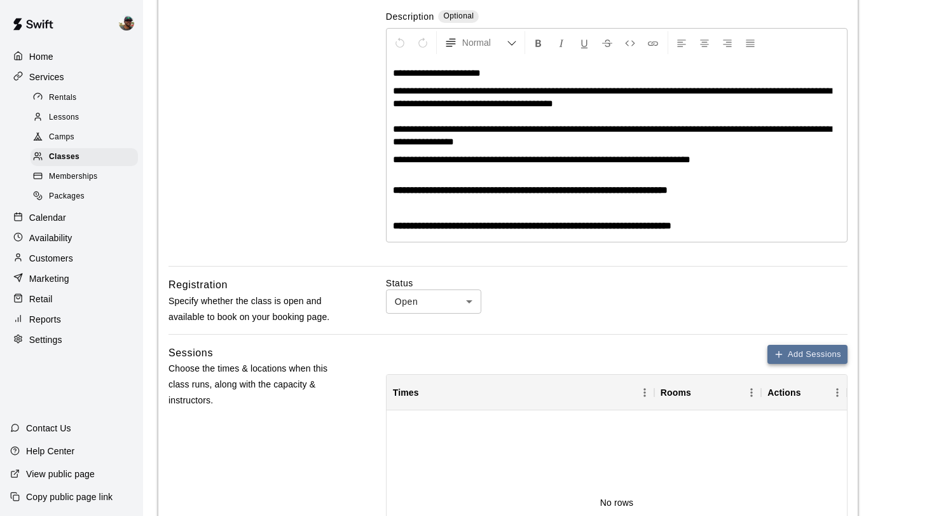
click at [802, 353] on button "Add Sessions" at bounding box center [807, 355] width 80 height 20
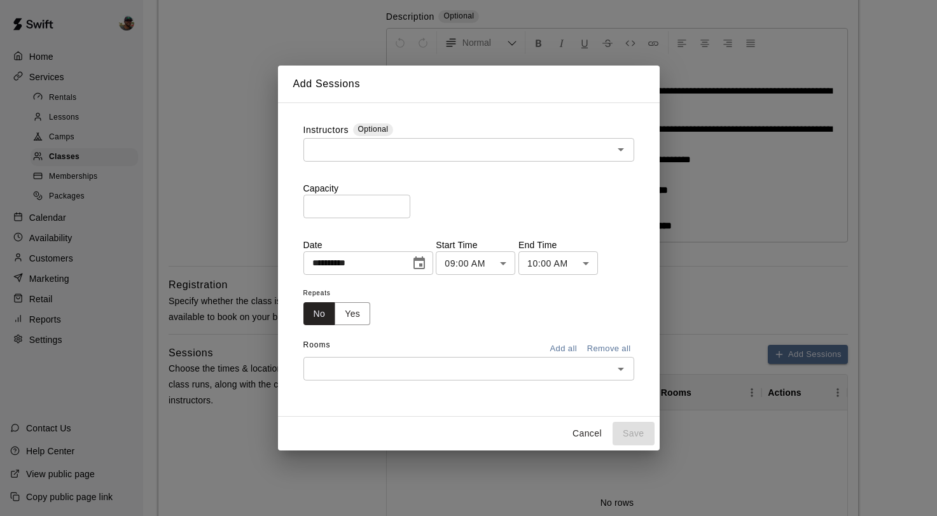
click at [423, 146] on input "text" at bounding box center [458, 150] width 302 height 16
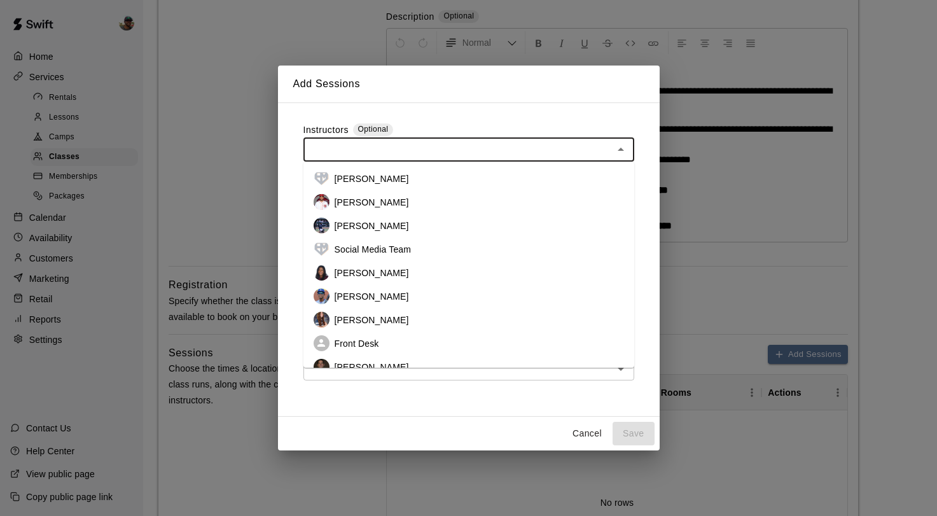
click at [382, 296] on p "Francis Grullon" at bounding box center [371, 296] width 74 height 13
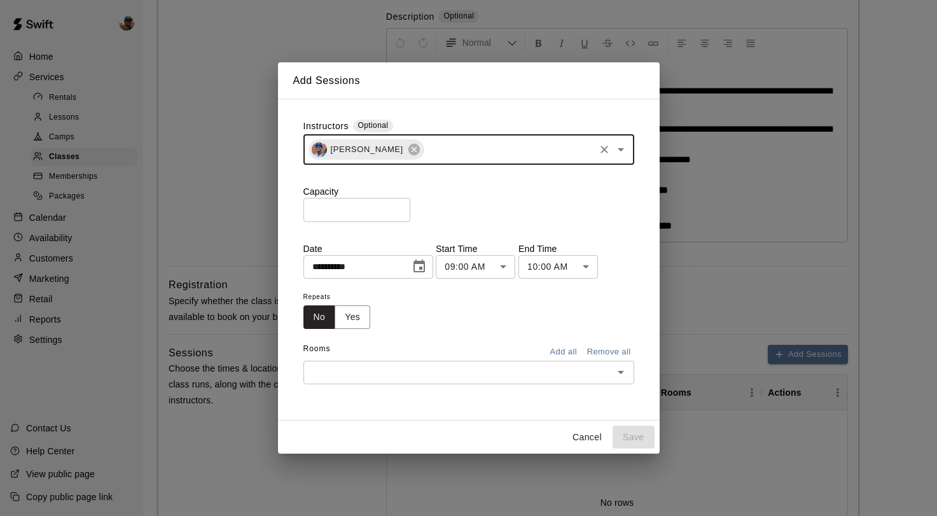
click at [402, 206] on input "*" at bounding box center [356, 210] width 107 height 24
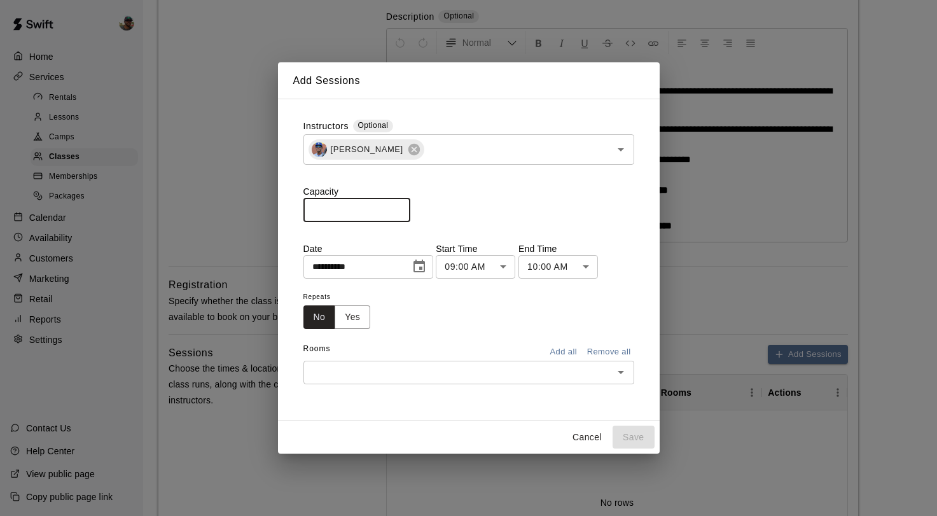
click at [402, 206] on input "*" at bounding box center [356, 210] width 107 height 24
type input "*"
click at [402, 206] on input "*" at bounding box center [356, 210] width 107 height 24
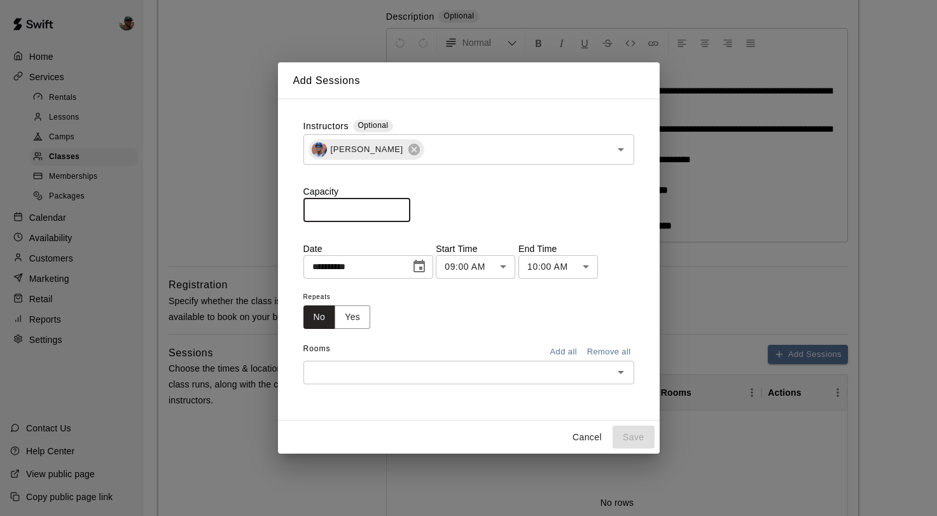
click at [508, 266] on body "**********" at bounding box center [468, 445] width 937 height 1382
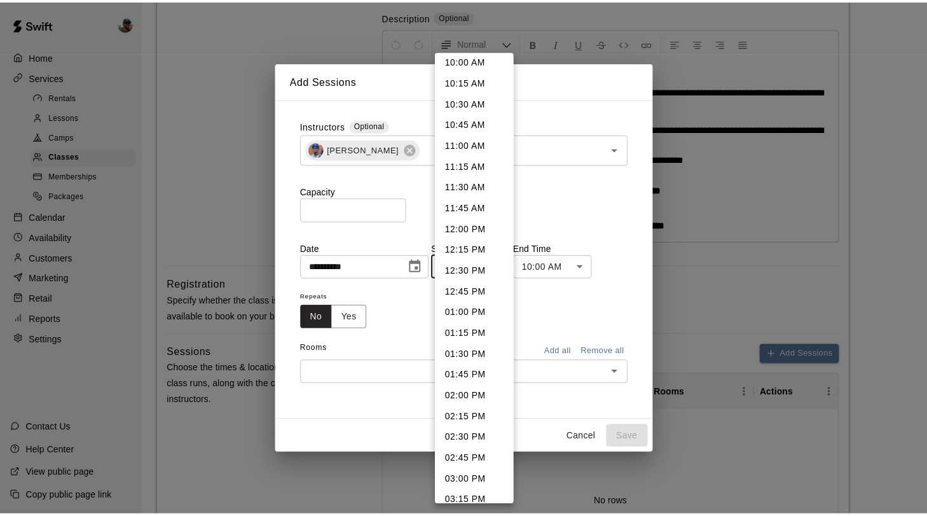
scroll to position [869, 0]
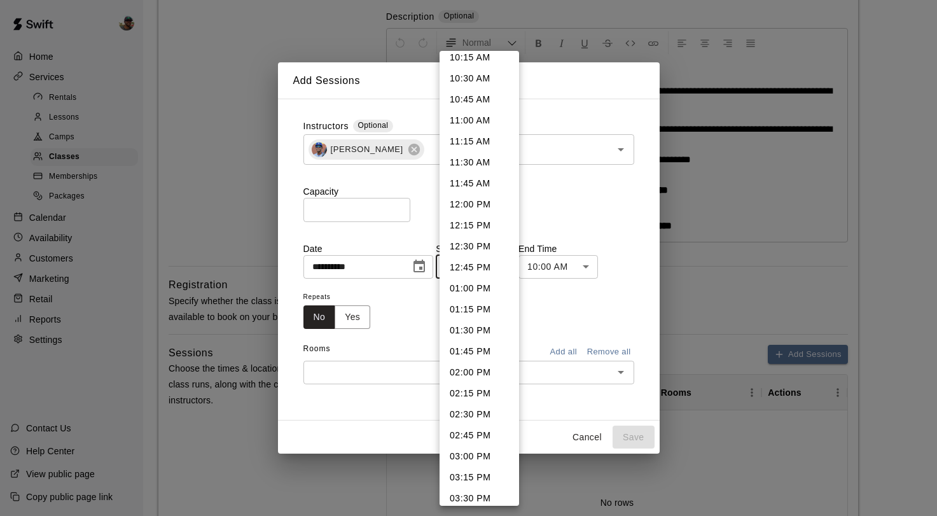
click at [466, 497] on li "03:30 PM" at bounding box center [478, 498] width 79 height 21
type input "********"
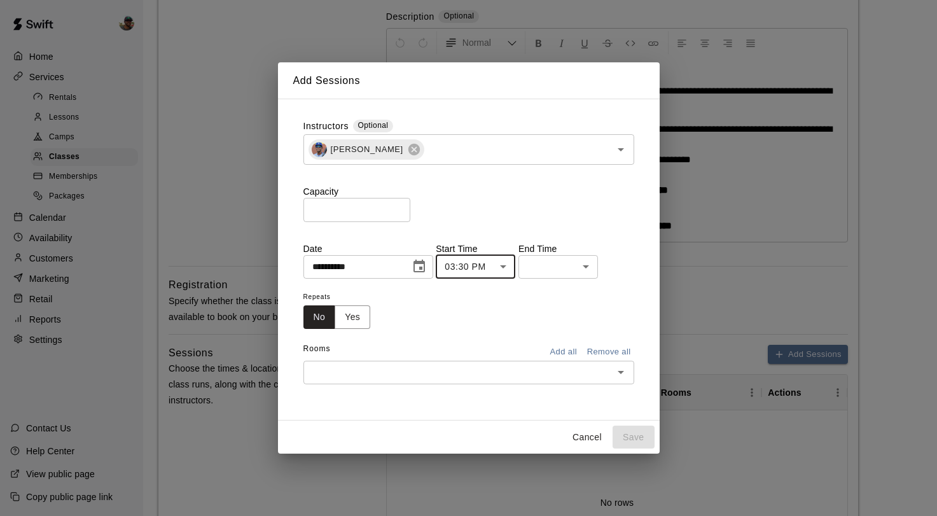
click at [593, 273] on body "**********" at bounding box center [468, 445] width 937 height 1382
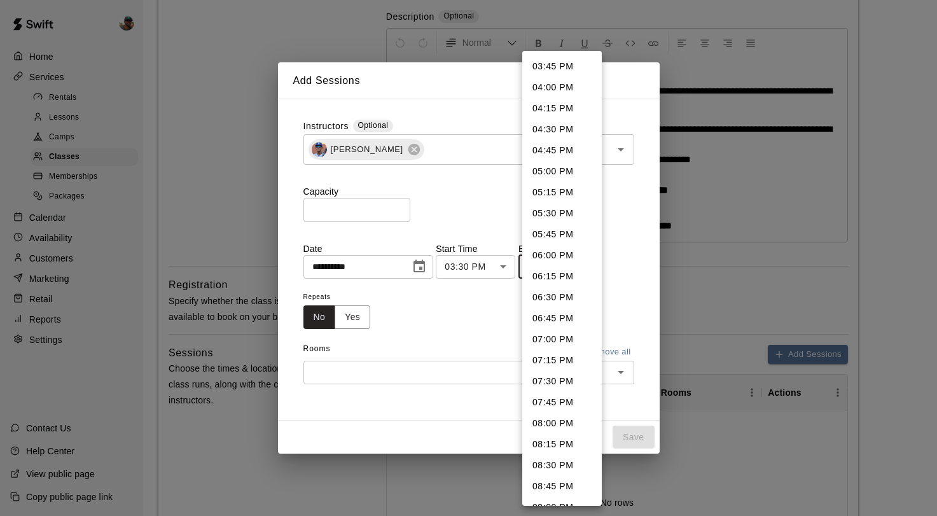
click at [556, 130] on li "04:30 PM" at bounding box center [561, 129] width 79 height 21
type input "********"
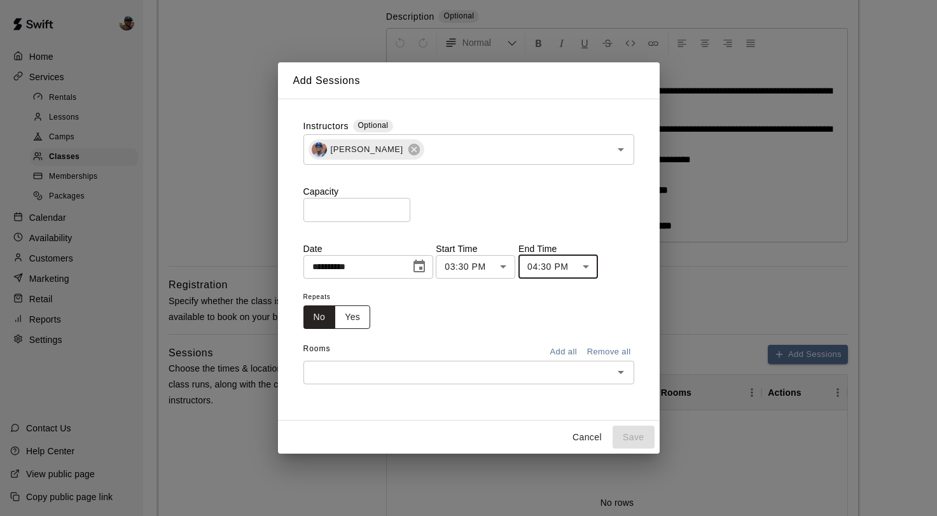
click at [361, 306] on button "Yes" at bounding box center [352, 317] width 36 height 24
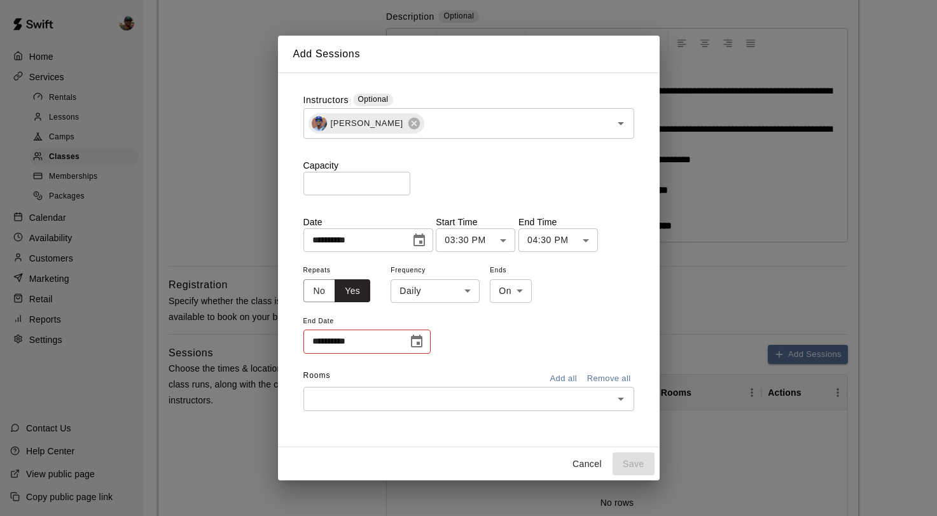
click at [425, 341] on button "Choose date" at bounding box center [416, 341] width 25 height 25
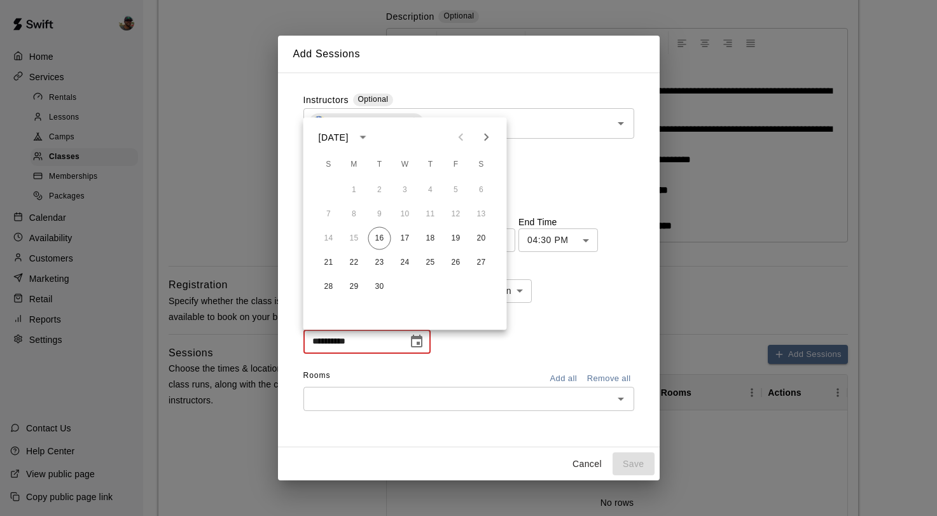
click at [482, 137] on icon "Next month" at bounding box center [486, 137] width 15 height 15
click at [453, 285] on button "31" at bounding box center [455, 286] width 23 height 23
type input "**********"
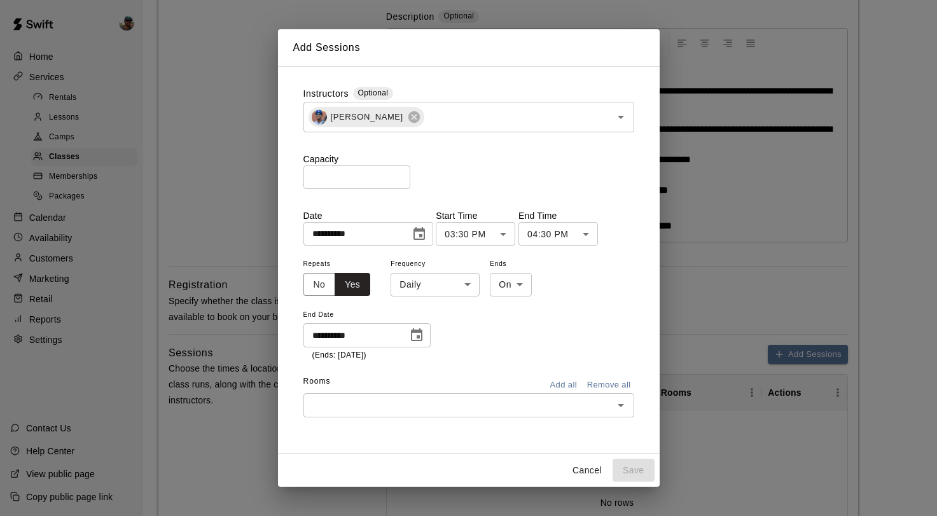
click at [422, 236] on icon "Choose date, selected date is Sep 16, 2025" at bounding box center [418, 233] width 15 height 15
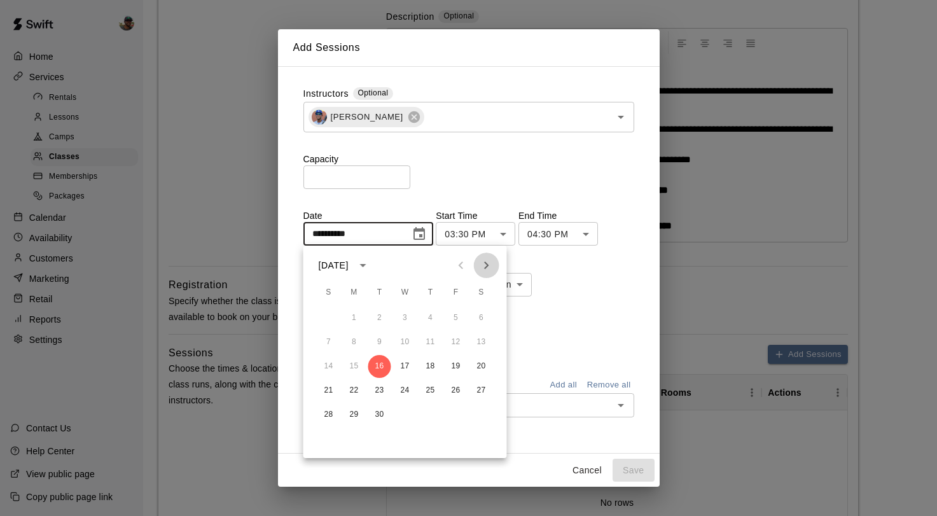
click at [482, 269] on icon "Next month" at bounding box center [486, 265] width 15 height 15
click at [406, 317] on button "1" at bounding box center [405, 317] width 23 height 23
type input "**********"
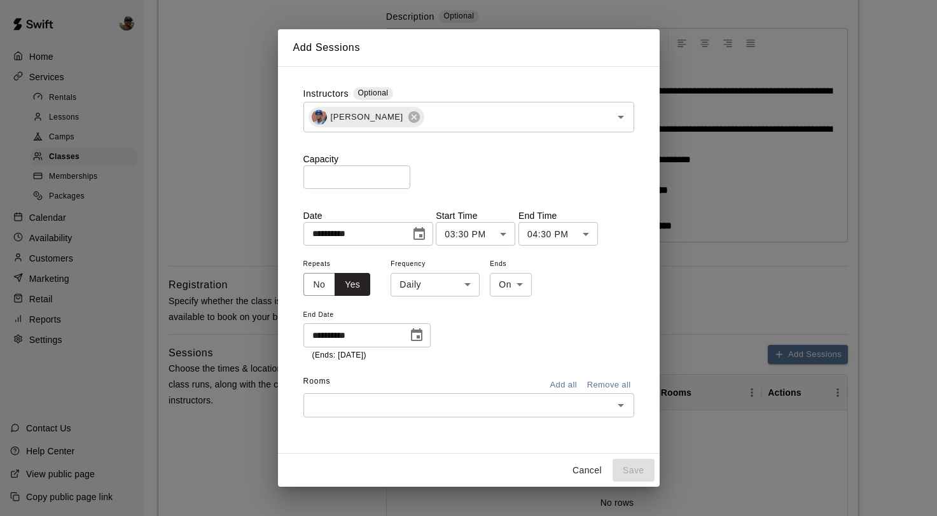
click at [532, 400] on input "text" at bounding box center [458, 405] width 302 height 16
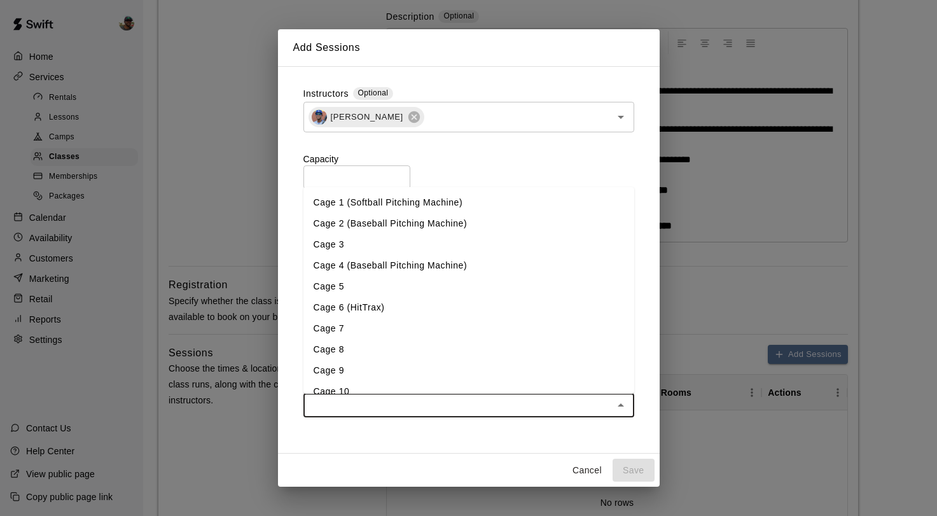
click at [382, 267] on li "Cage 4 (Baseball Pitching Machine)" at bounding box center [468, 265] width 331 height 21
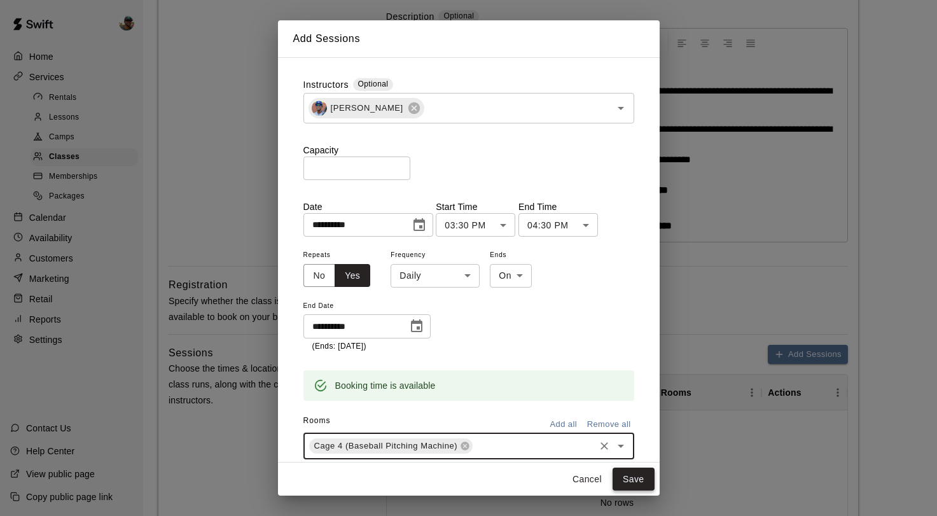
click at [628, 479] on button "Save" at bounding box center [633, 479] width 42 height 24
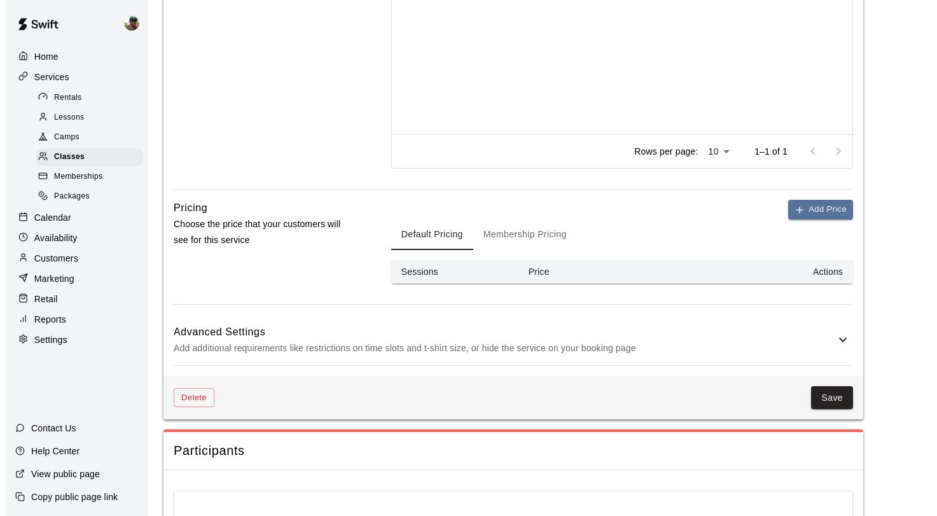
scroll to position [706, 0]
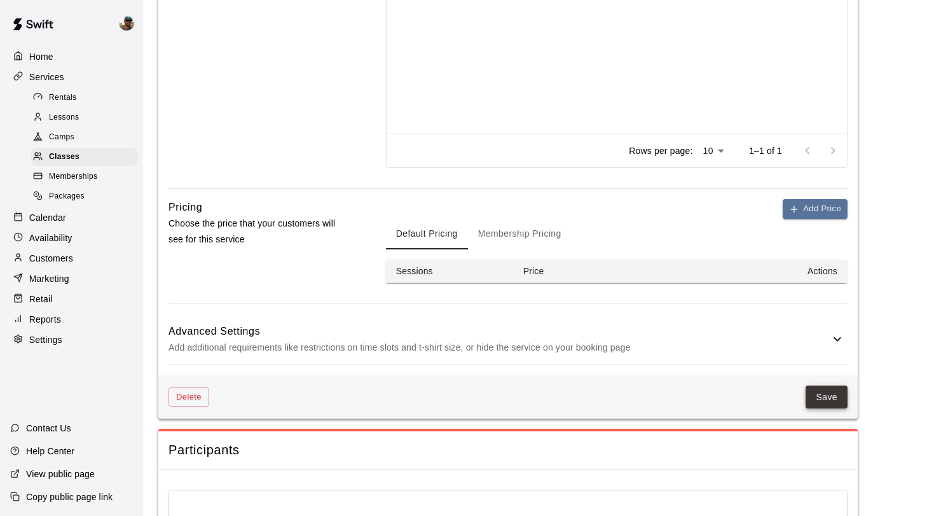
click at [824, 404] on button "Save" at bounding box center [827, 397] width 42 height 24
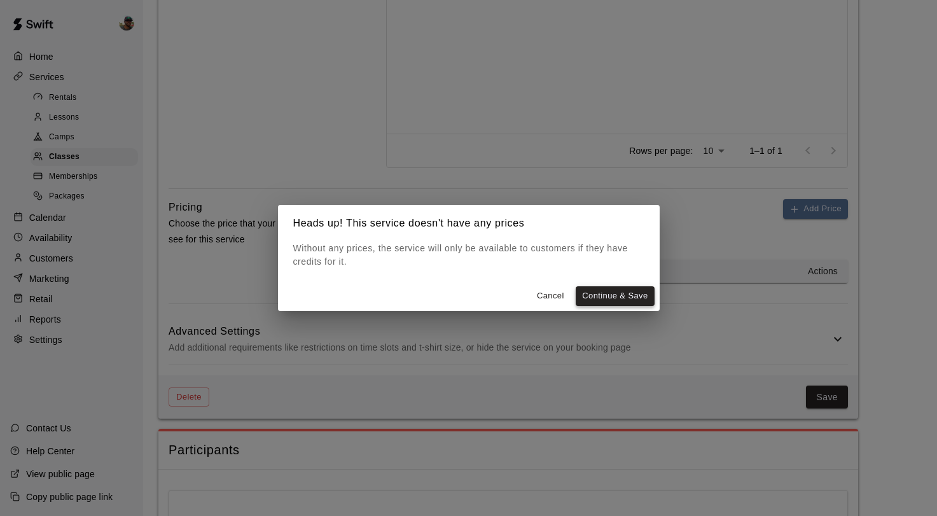
click at [596, 303] on button "Continue & Save" at bounding box center [614, 296] width 78 height 20
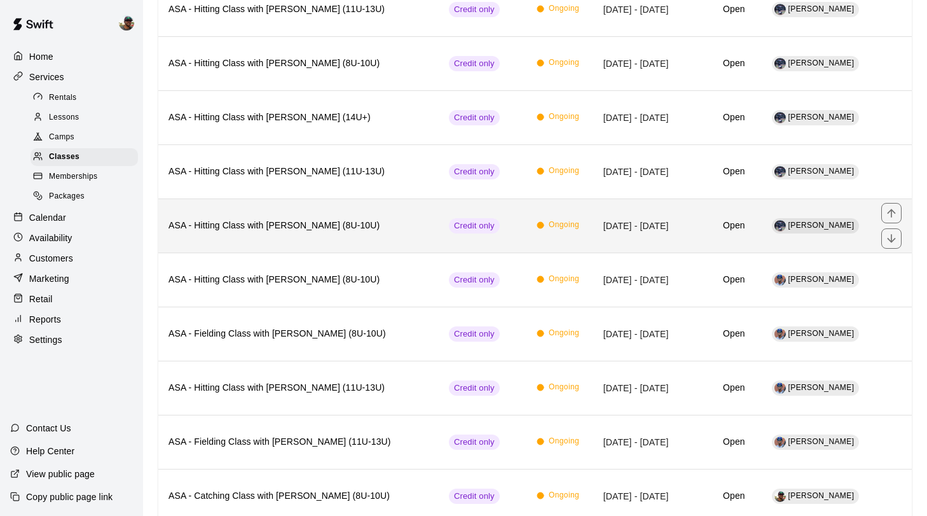
scroll to position [509, 0]
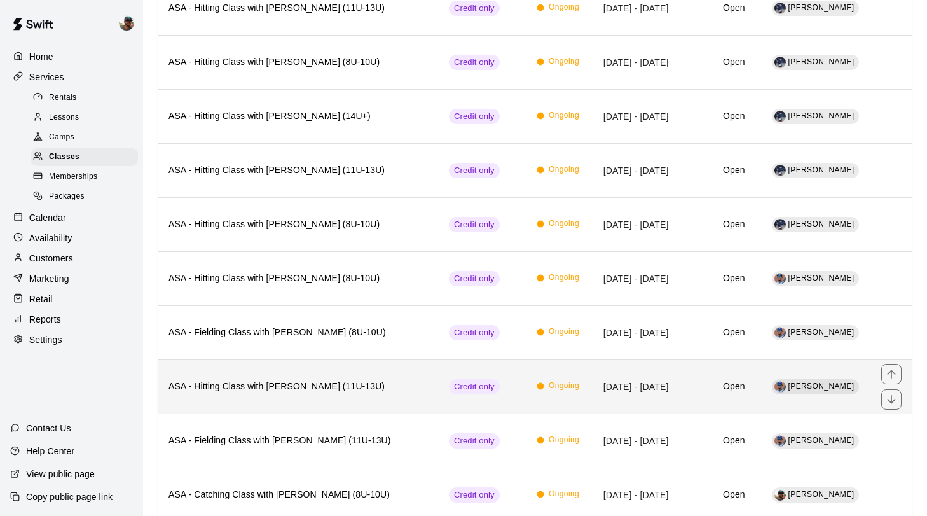
click at [288, 385] on h6 "ASA - Hitting Class with [PERSON_NAME] (11U-13U)" at bounding box center [298, 387] width 260 height 14
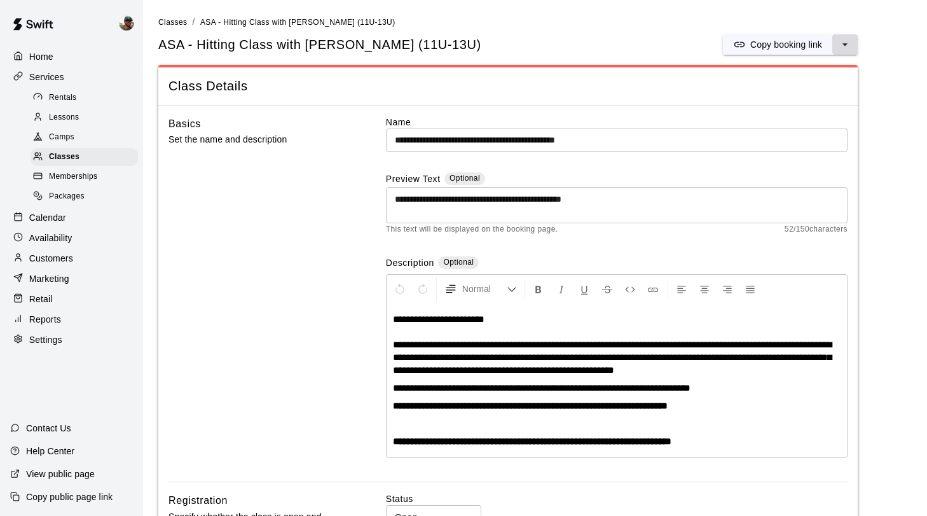
click at [849, 46] on icon "select merge strategy" at bounding box center [845, 44] width 13 height 13
click at [809, 92] on h6 "Duplicate class" at bounding box center [794, 92] width 61 height 14
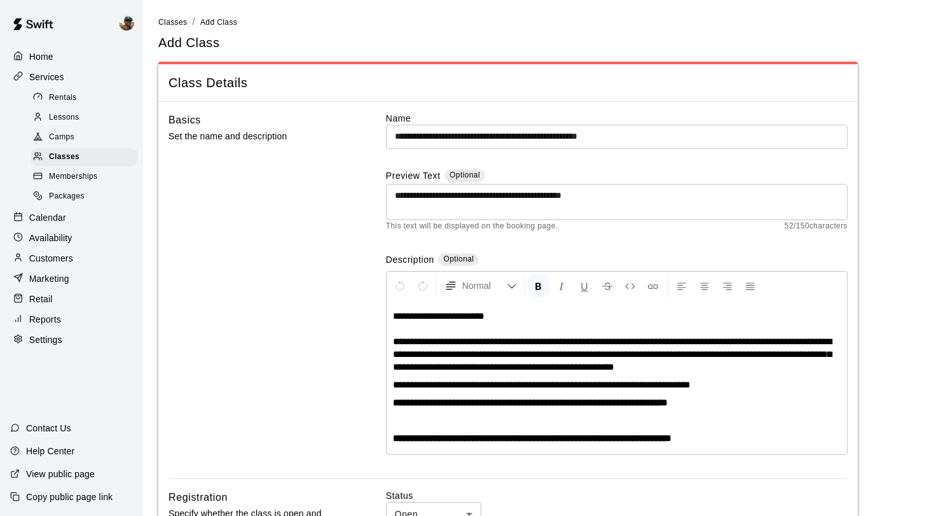
click at [647, 136] on input "**********" at bounding box center [617, 137] width 462 height 24
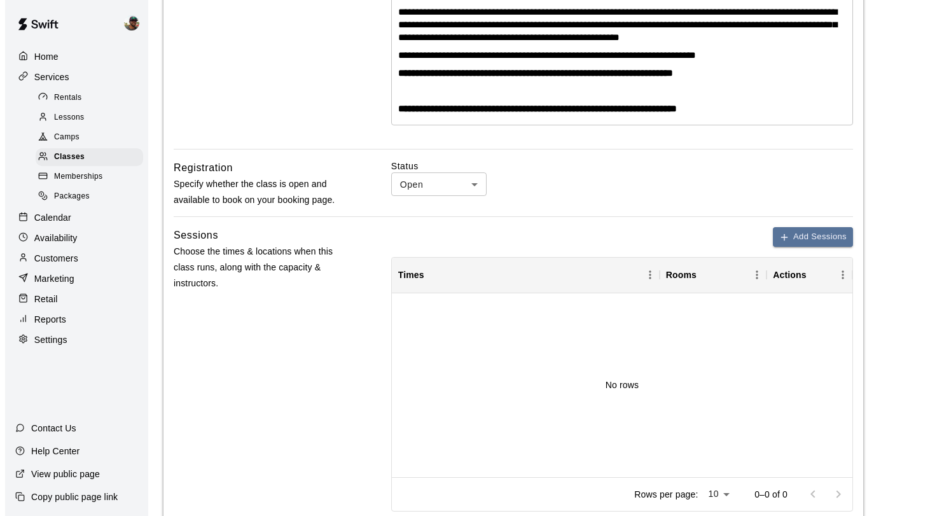
scroll to position [331, 0]
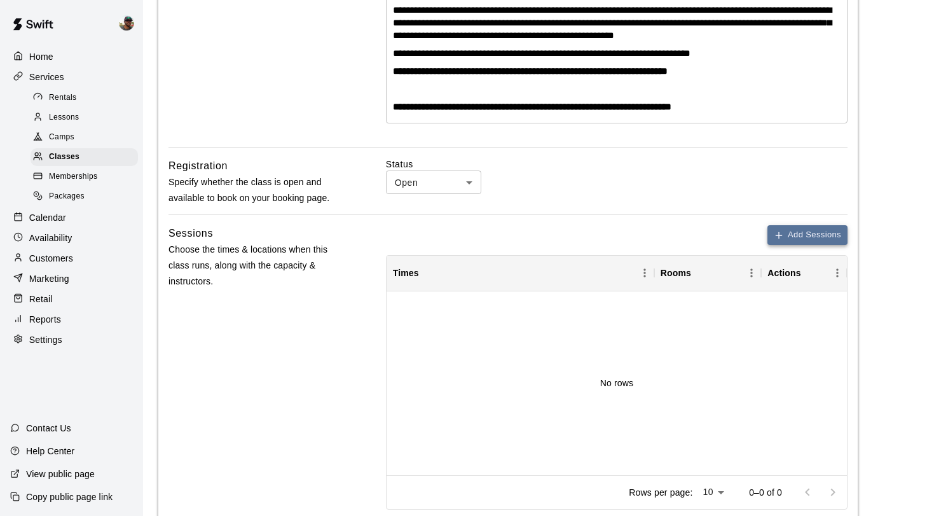
type input "**********"
click at [813, 230] on button "Add Sessions" at bounding box center [807, 235] width 80 height 20
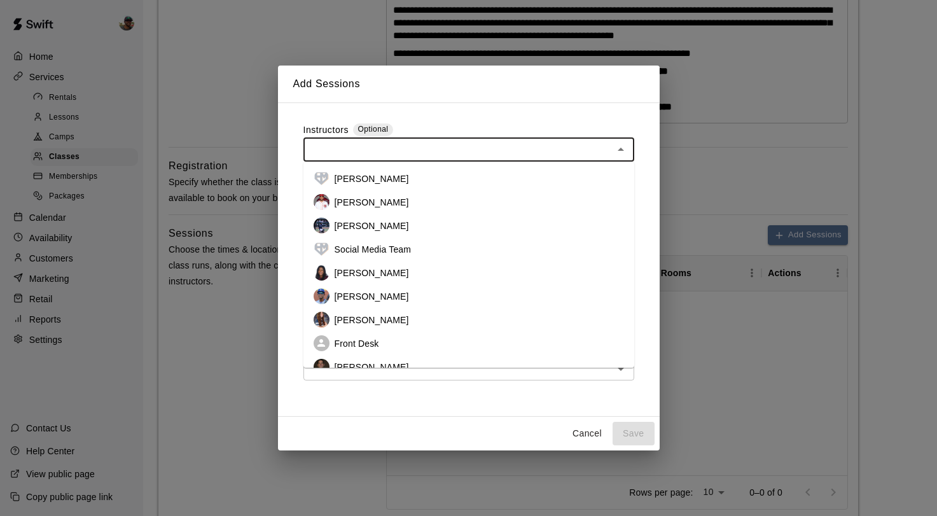
click at [493, 146] on input "text" at bounding box center [458, 150] width 302 height 16
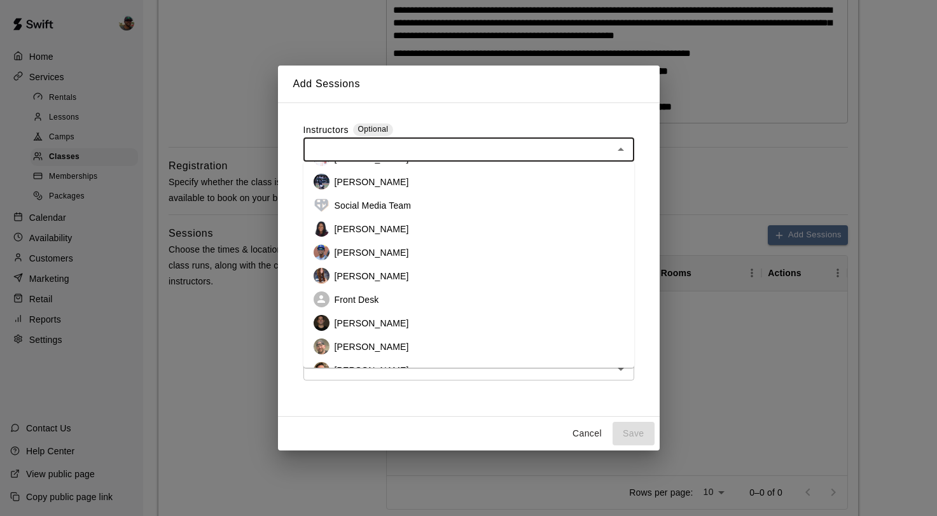
scroll to position [27, 0]
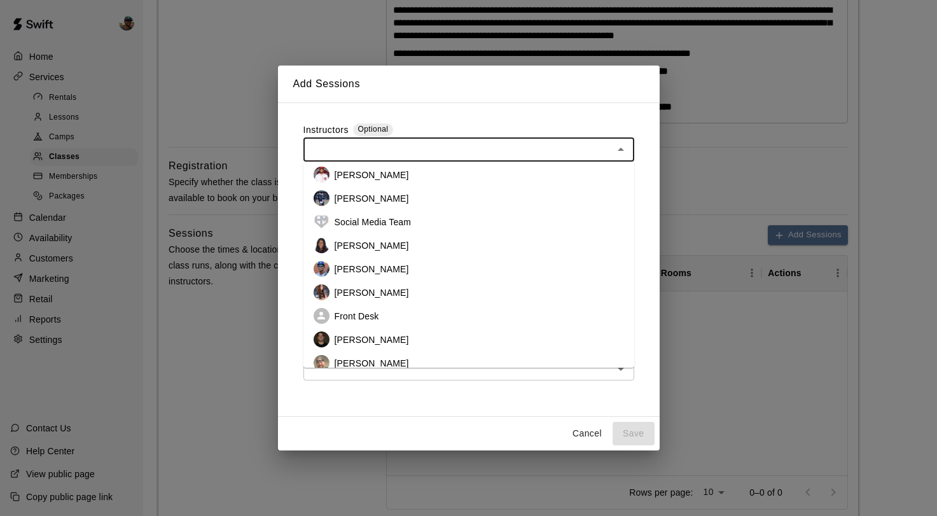
click at [378, 274] on p "Francis Grullon" at bounding box center [371, 269] width 74 height 13
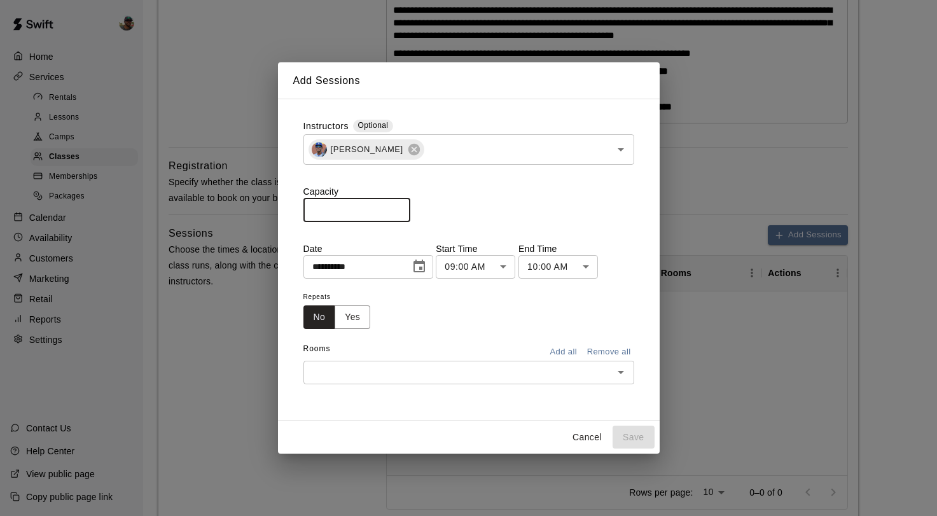
click at [401, 205] on input "*" at bounding box center [356, 210] width 107 height 24
type input "*"
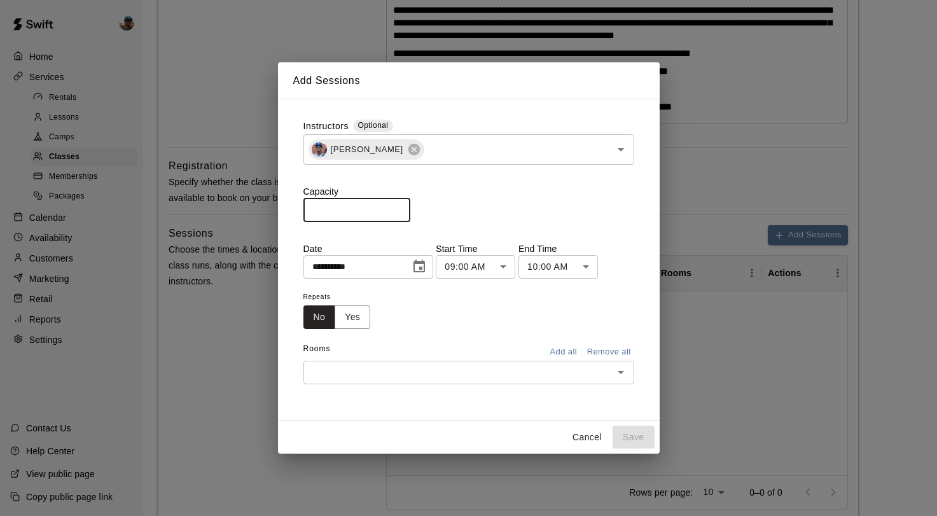
click at [401, 205] on input "*" at bounding box center [356, 210] width 107 height 24
click at [418, 268] on icon "Choose date, selected date is Sep 16, 2025" at bounding box center [418, 265] width 11 height 13
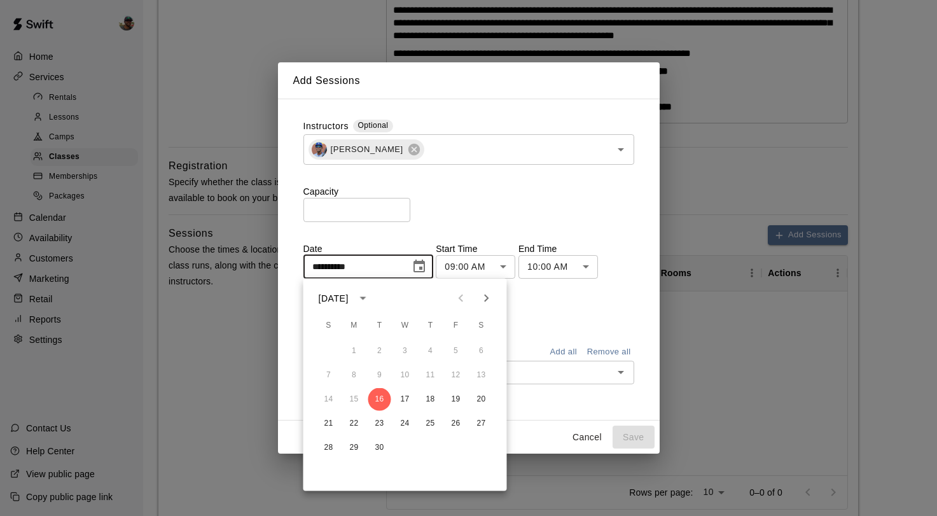
click at [479, 296] on icon "Next month" at bounding box center [486, 298] width 15 height 15
click at [404, 350] on button "1" at bounding box center [405, 351] width 23 height 23
type input "**********"
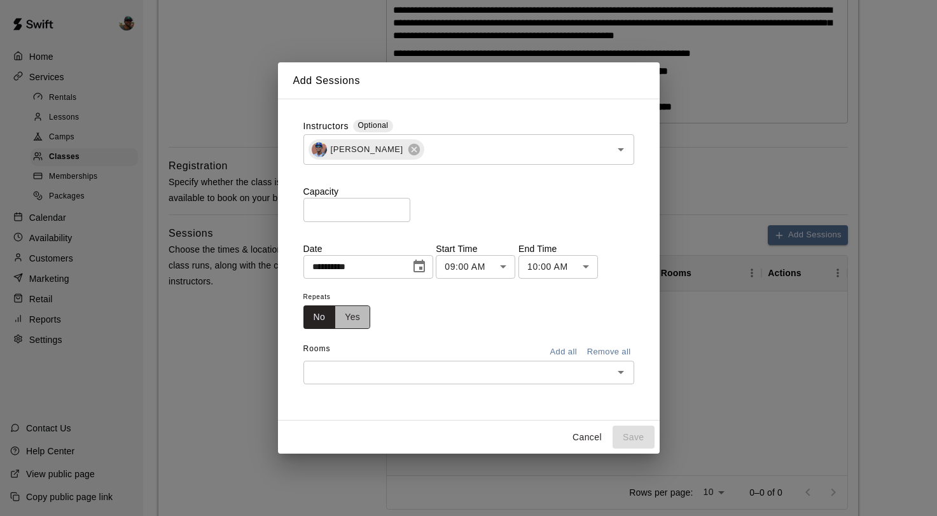
click at [354, 315] on button "Yes" at bounding box center [352, 317] width 36 height 24
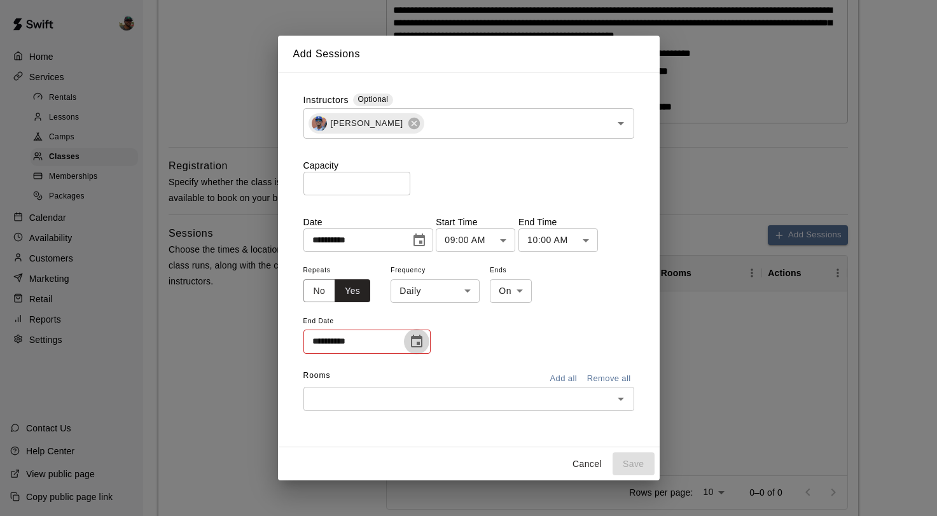
click at [424, 347] on button "Choose date" at bounding box center [416, 341] width 25 height 25
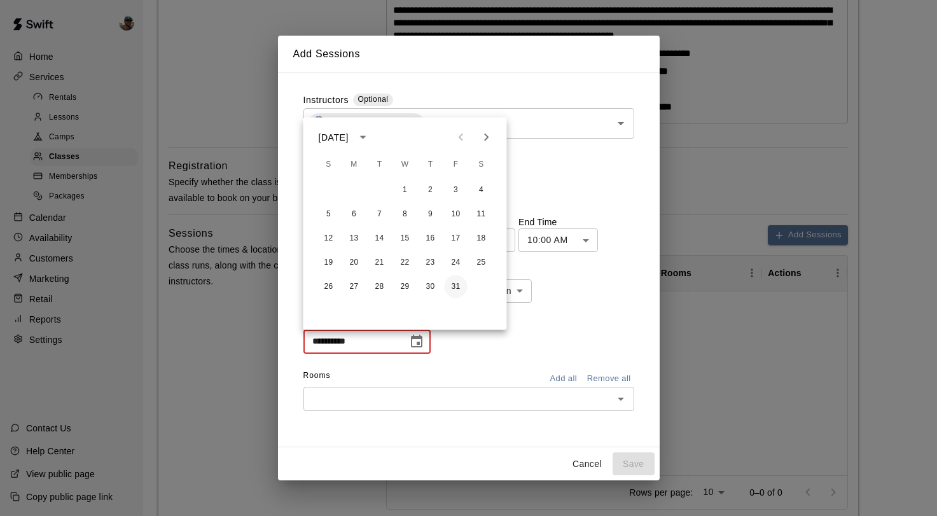
click at [455, 285] on button "31" at bounding box center [455, 286] width 23 height 23
type input "**********"
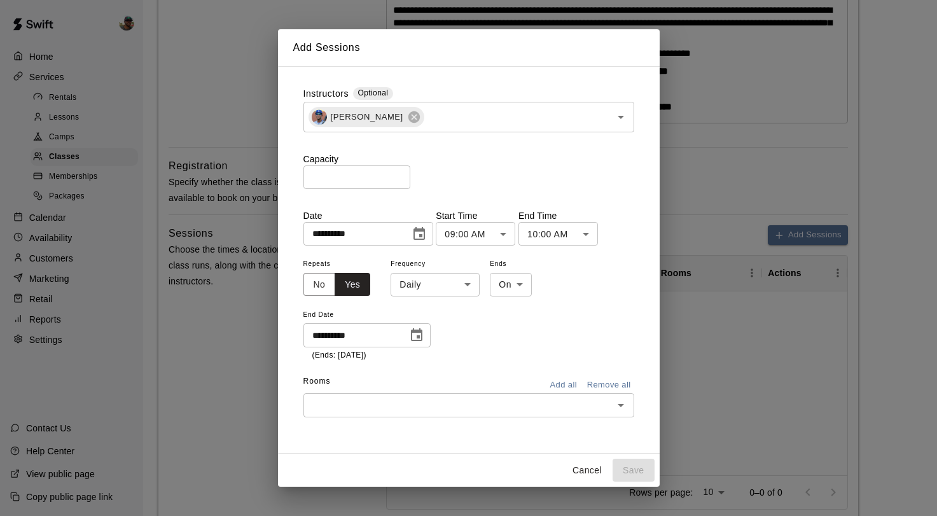
click at [501, 234] on body "**********" at bounding box center [468, 222] width 937 height 1106
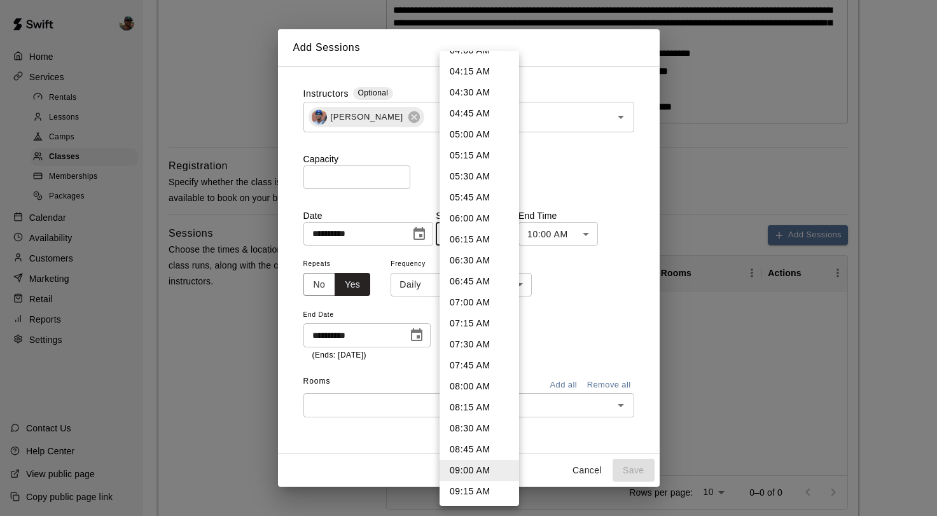
scroll to position [353, 0]
click at [469, 173] on li "05:30 AM" at bounding box center [478, 175] width 79 height 21
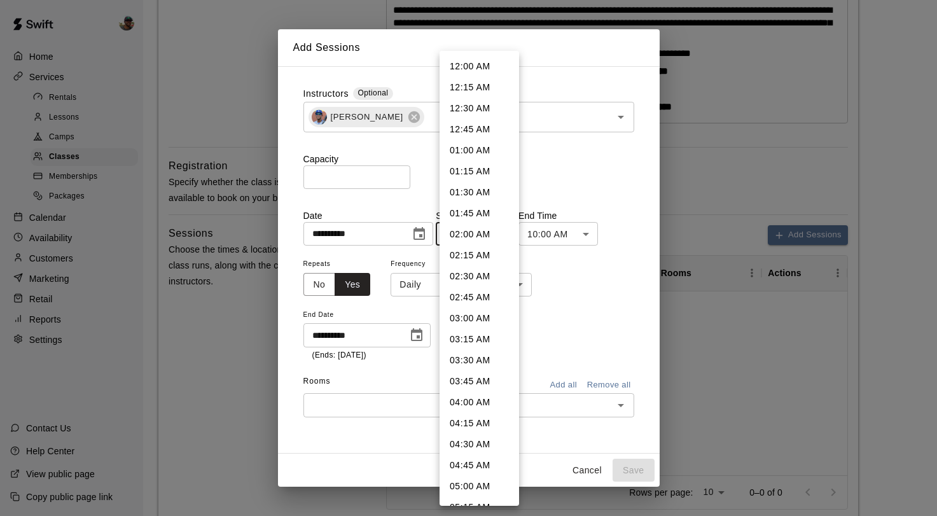
click at [511, 236] on body "**********" at bounding box center [468, 222] width 937 height 1106
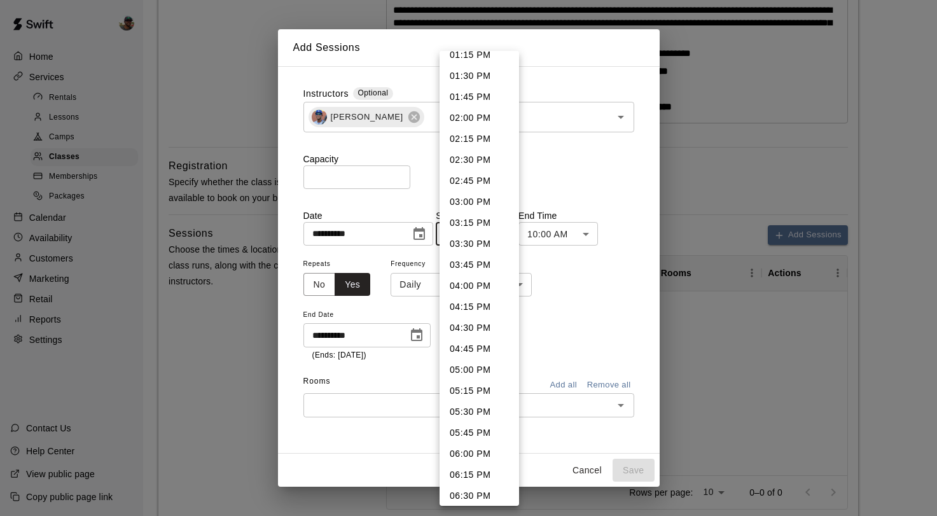
scroll to position [1133, 0]
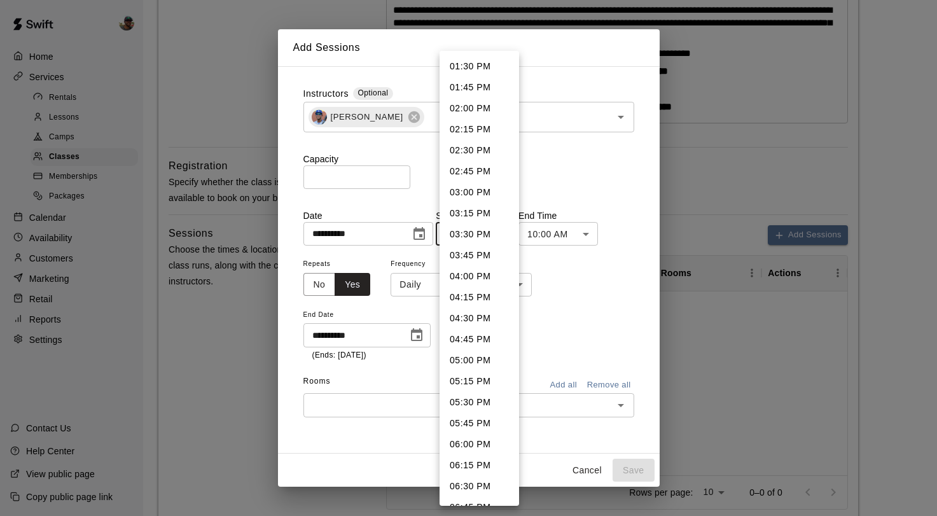
click at [479, 397] on li "05:30 PM" at bounding box center [478, 402] width 79 height 21
type input "********"
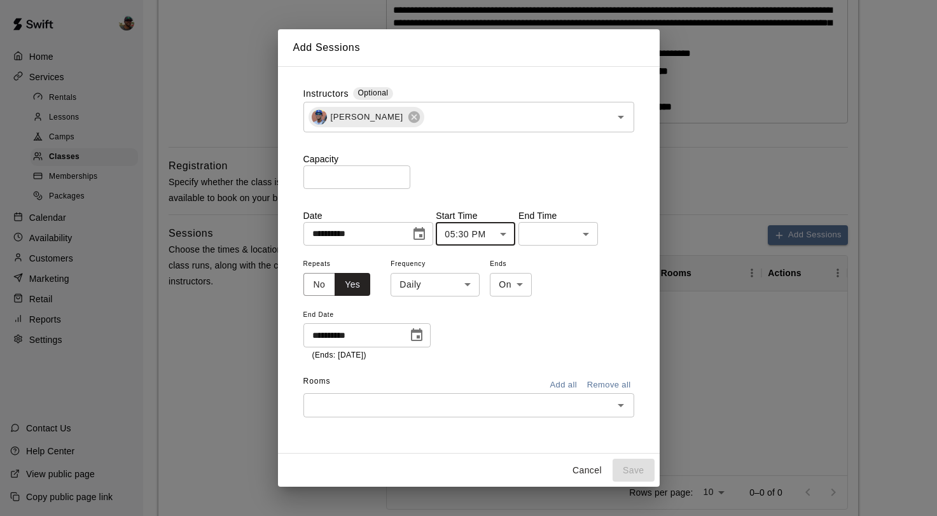
click at [577, 237] on body "**********" at bounding box center [468, 222] width 937 height 1106
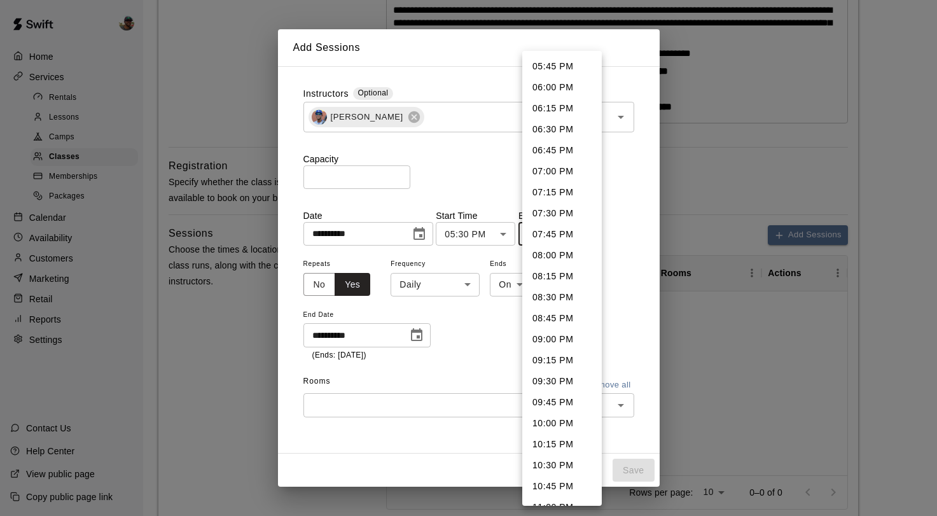
click at [569, 125] on li "06:30 PM" at bounding box center [561, 129] width 79 height 21
type input "********"
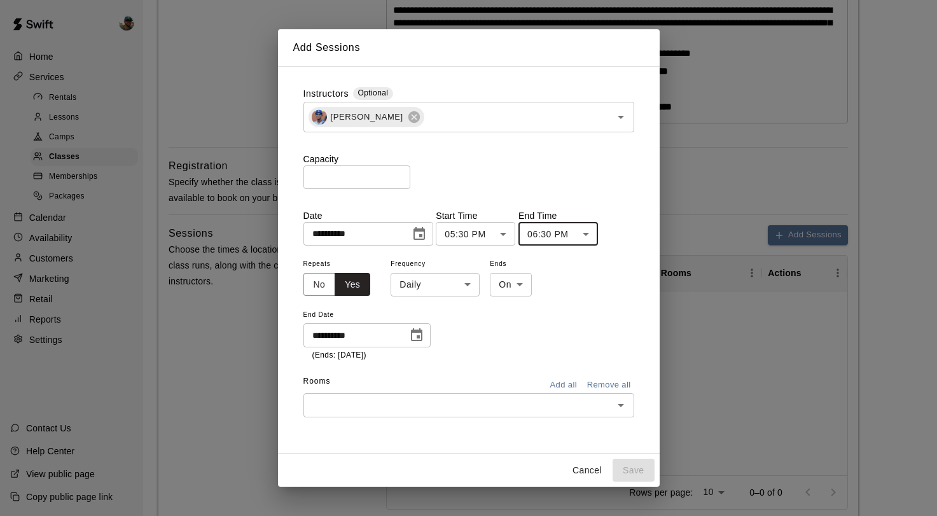
click at [439, 400] on input "text" at bounding box center [458, 405] width 302 height 16
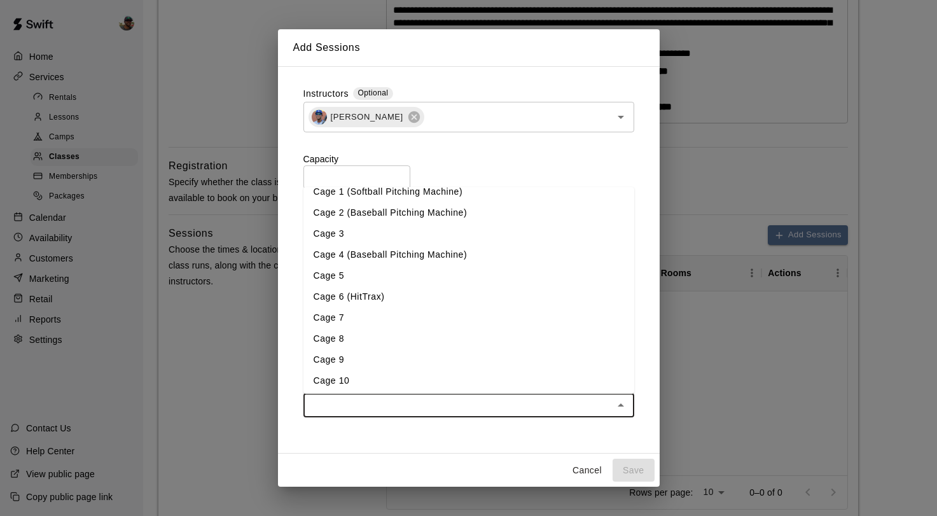
scroll to position [13, 0]
click at [398, 256] on li "Cage 4 (Baseball Pitching Machine)" at bounding box center [468, 252] width 331 height 21
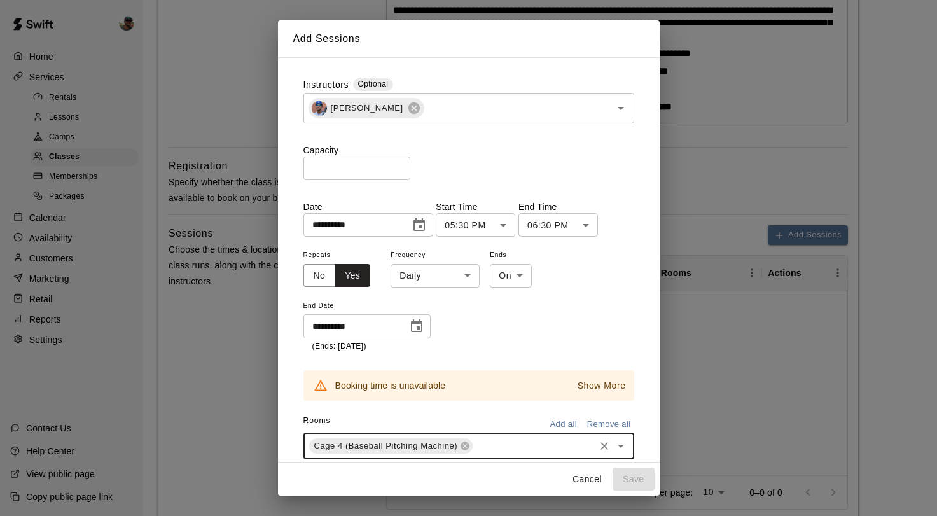
click at [577, 379] on p "Show More" at bounding box center [601, 385] width 48 height 13
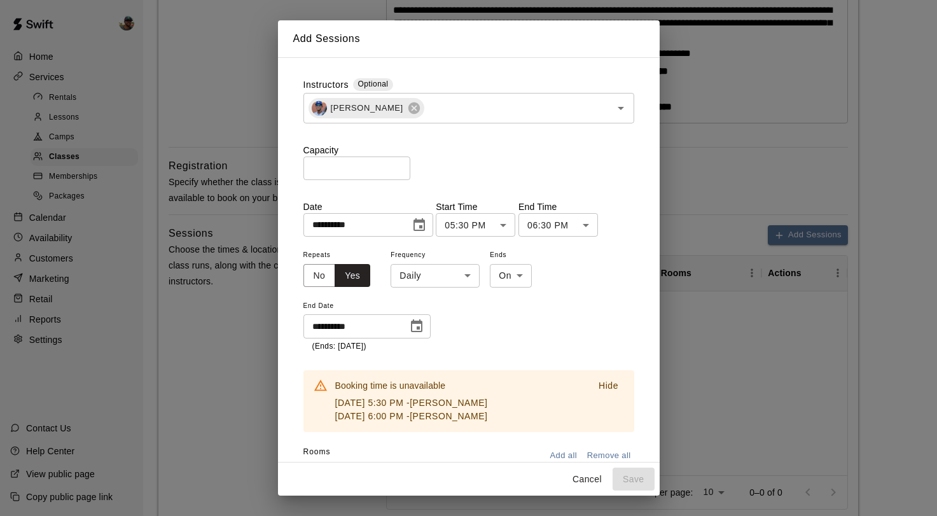
click at [598, 388] on p "Hide" at bounding box center [608, 385] width 20 height 13
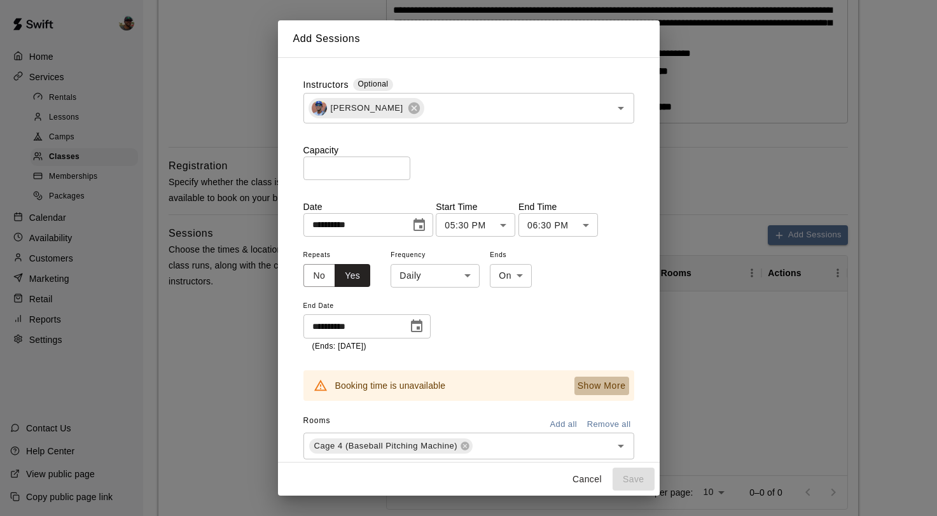
click at [577, 383] on p "Show More" at bounding box center [601, 385] width 48 height 13
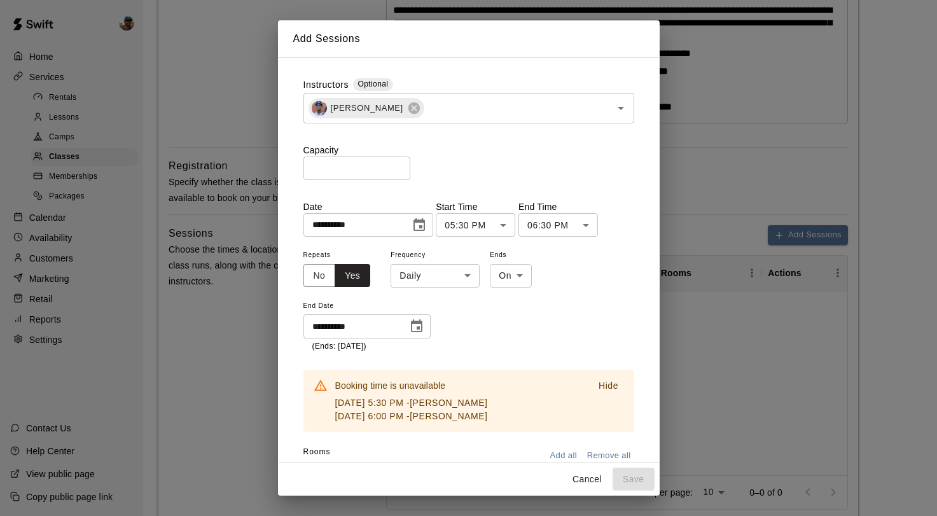
click at [578, 383] on div "Hide" at bounding box center [603, 401] width 51 height 54
click at [598, 383] on p "Hide" at bounding box center [608, 385] width 20 height 13
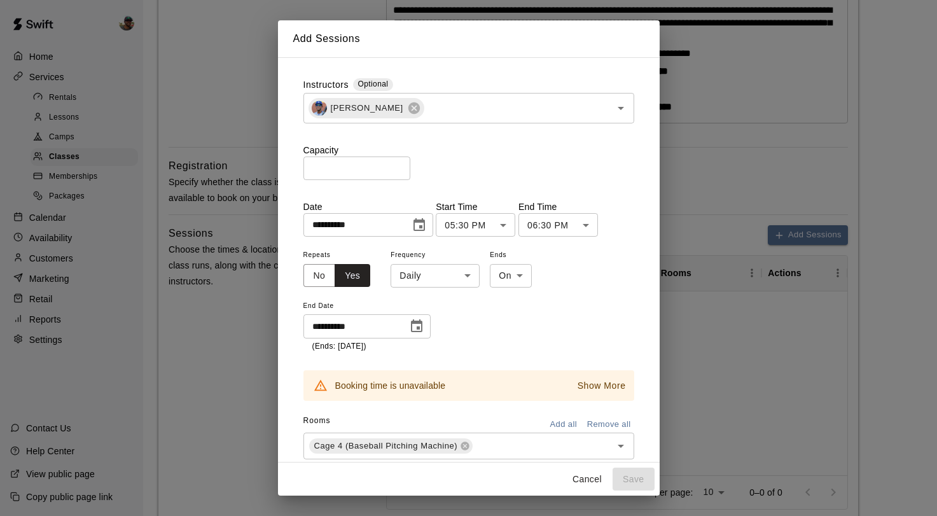
scroll to position [23, 0]
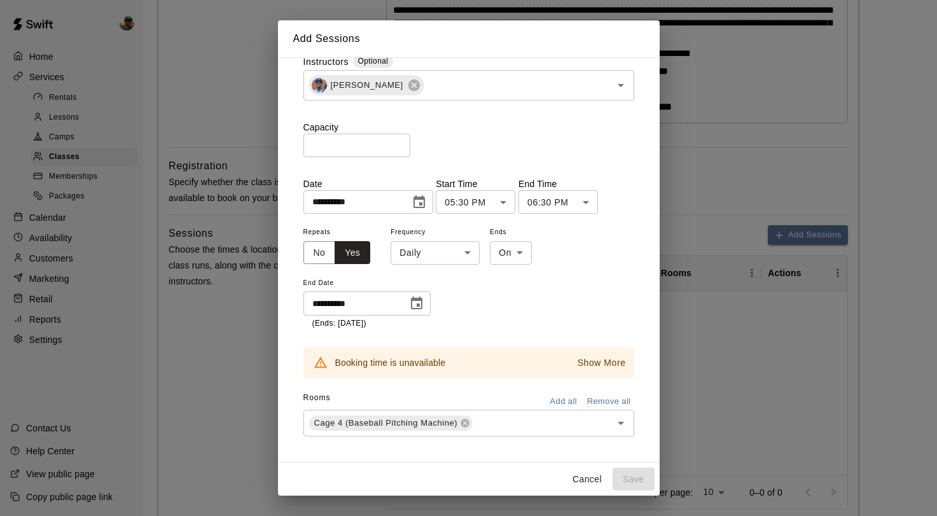
click at [416, 300] on icon "Choose date, selected date is Oct 31, 2025" at bounding box center [416, 302] width 11 height 13
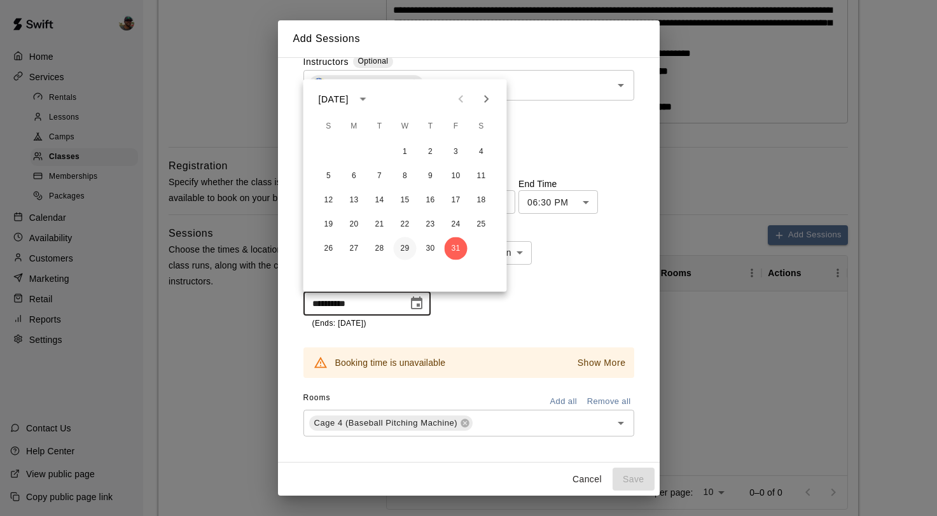
click at [410, 256] on button "29" at bounding box center [405, 248] width 23 height 23
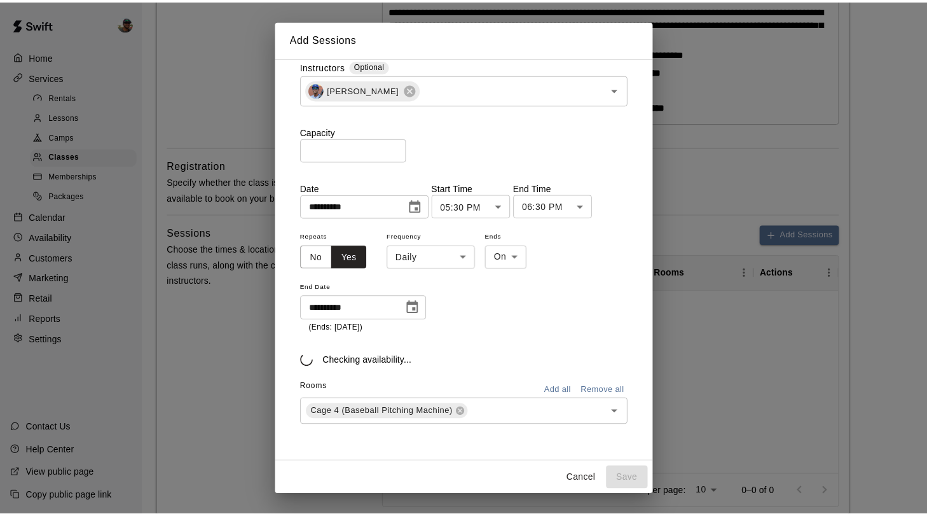
scroll to position [18, 0]
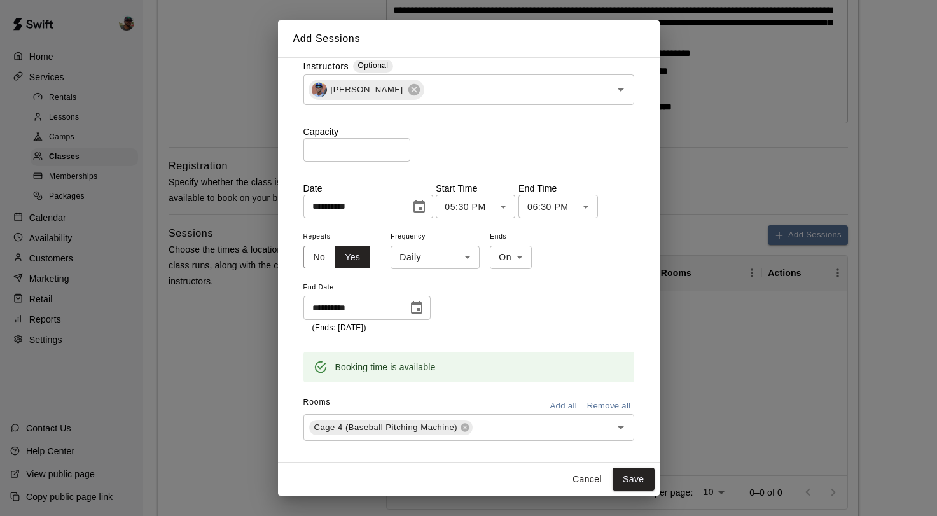
click at [418, 310] on icon "Choose date, selected date is Oct 29, 2025" at bounding box center [416, 307] width 11 height 13
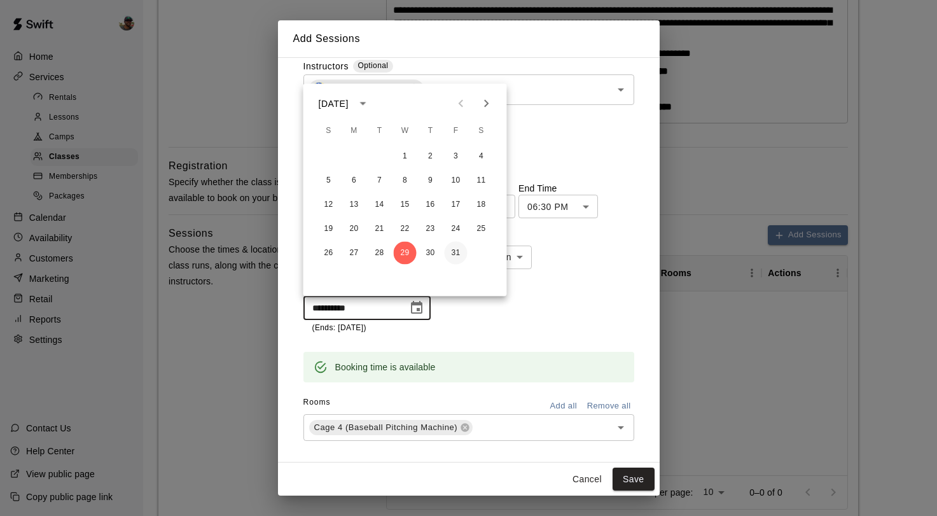
click at [457, 255] on button "31" at bounding box center [455, 253] width 23 height 23
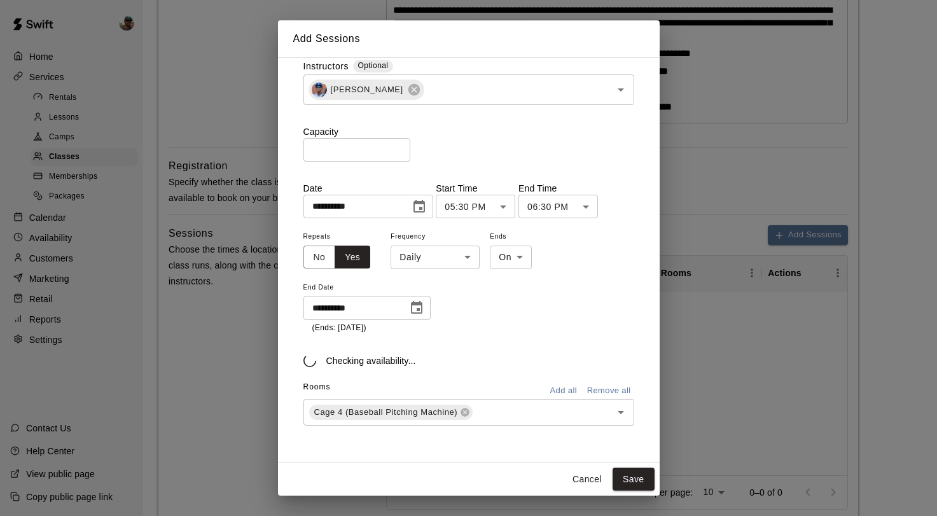
type input "**********"
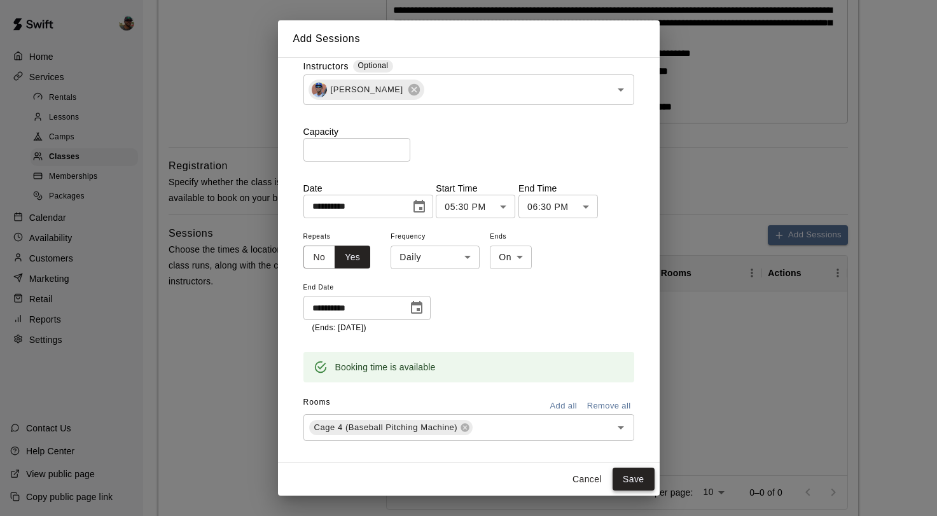
click at [636, 479] on button "Save" at bounding box center [633, 479] width 42 height 24
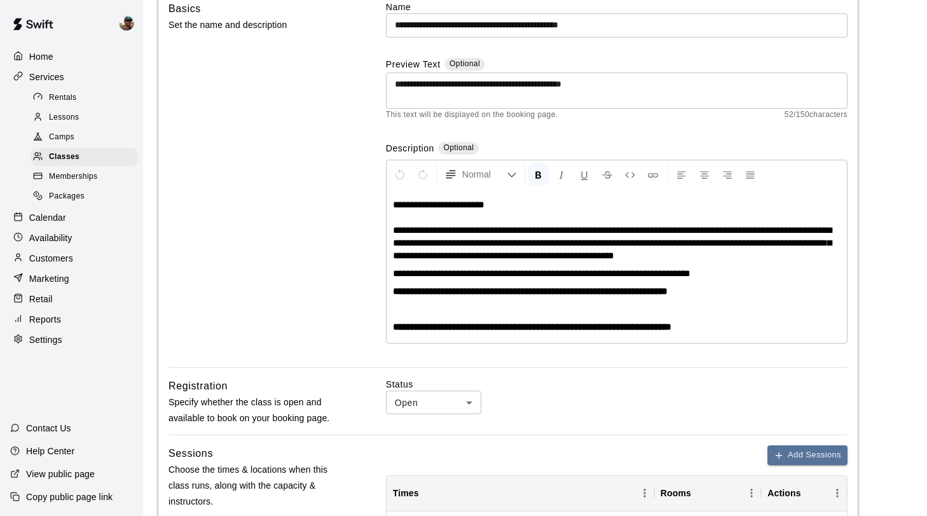
scroll to position [0, 0]
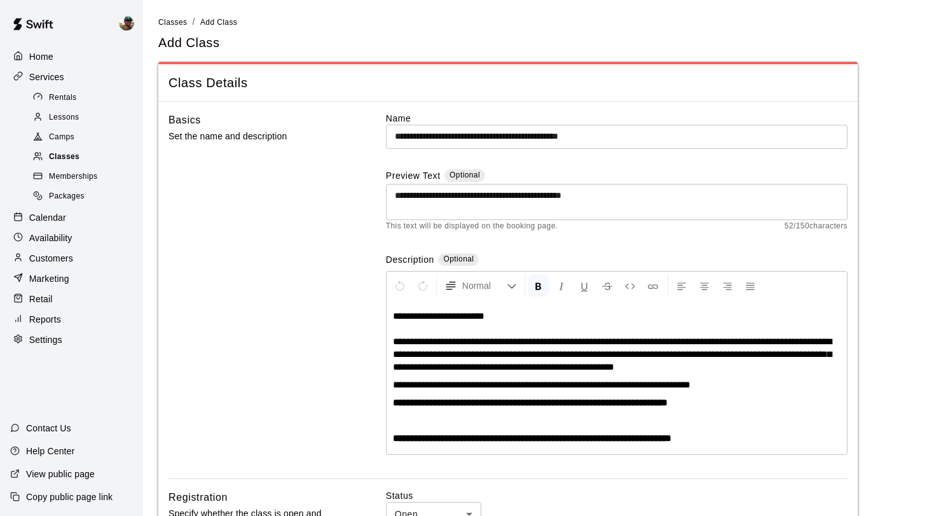
click at [81, 160] on div "Classes" at bounding box center [84, 157] width 107 height 18
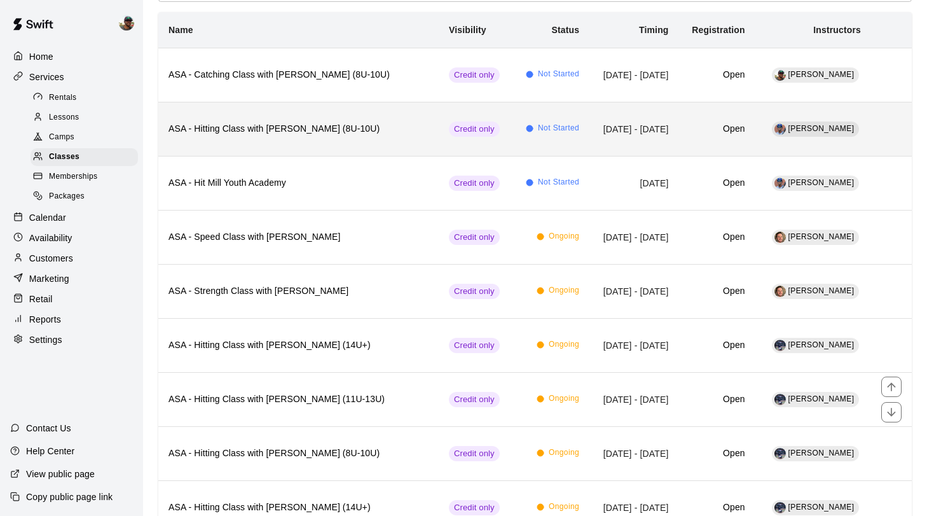
scroll to position [95, 0]
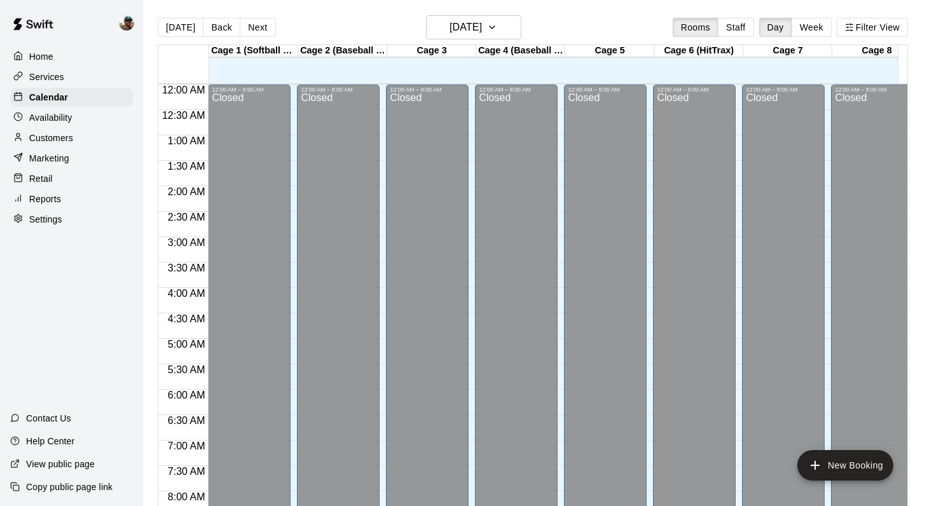
scroll to position [738, 0]
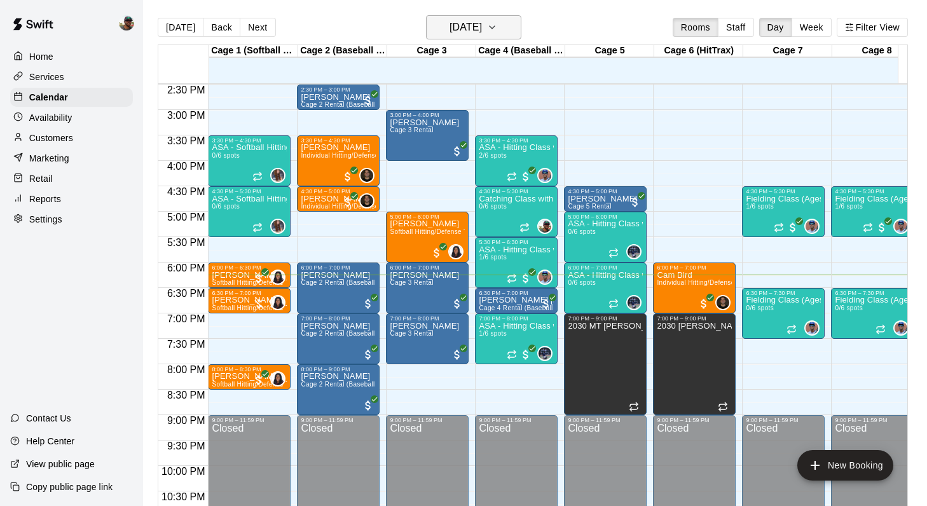
click at [497, 22] on icon "button" at bounding box center [492, 27] width 10 height 15
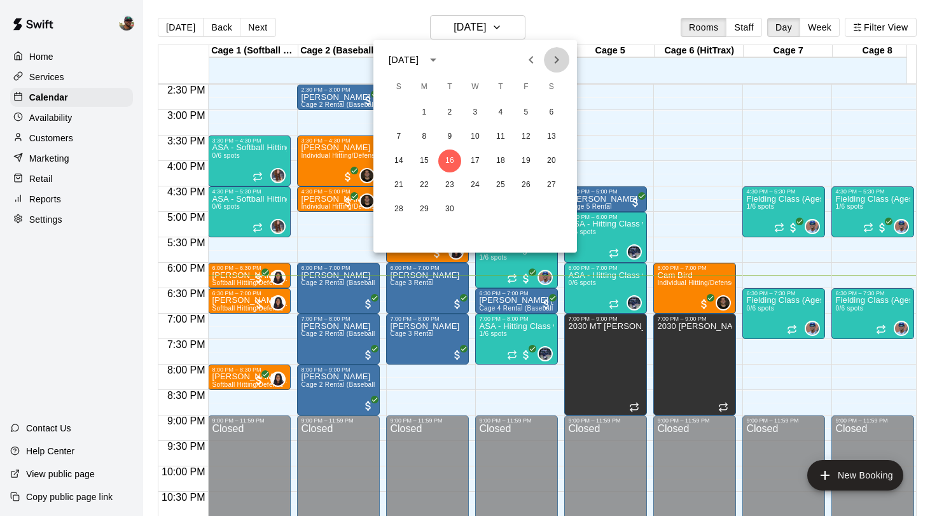
click at [561, 65] on icon "Next month" at bounding box center [556, 59] width 15 height 15
click at [532, 142] on button "10" at bounding box center [525, 136] width 23 height 23
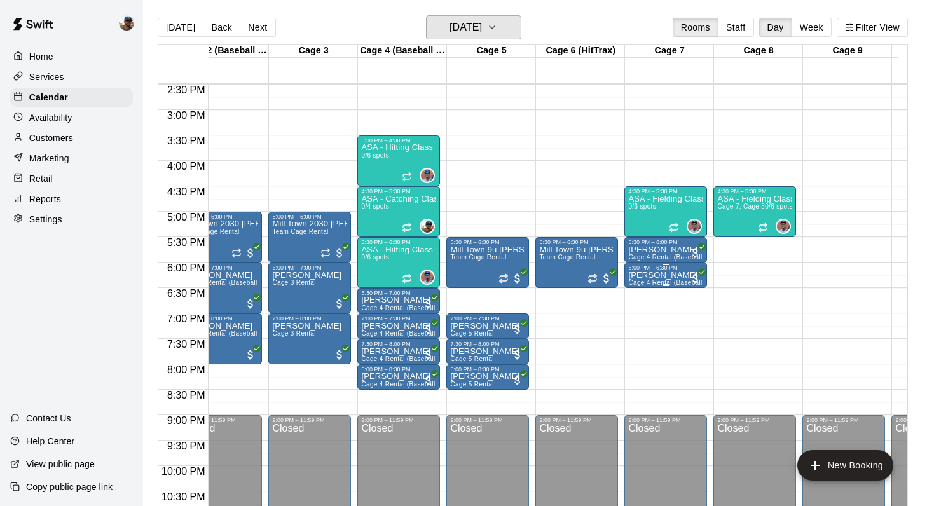
scroll to position [0, 118]
click at [497, 25] on icon "button" at bounding box center [492, 27] width 10 height 15
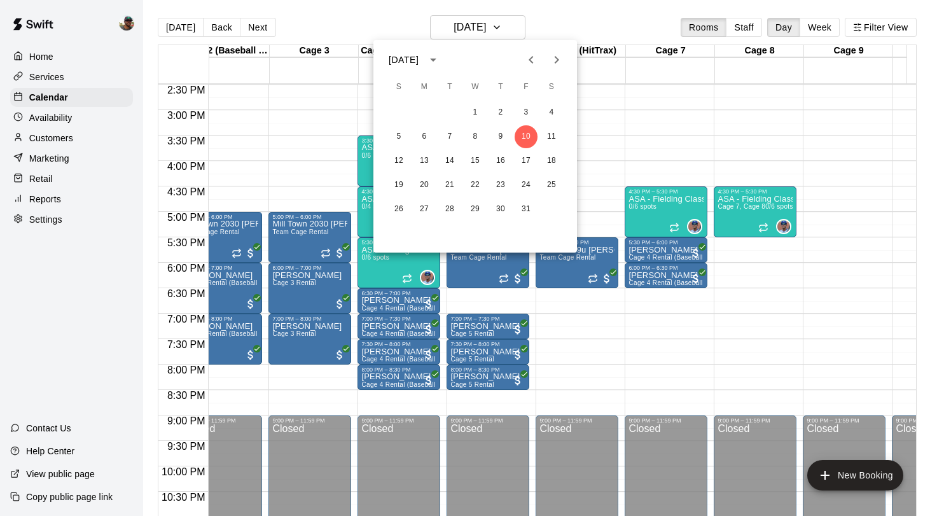
click at [616, 96] on div at bounding box center [468, 258] width 937 height 516
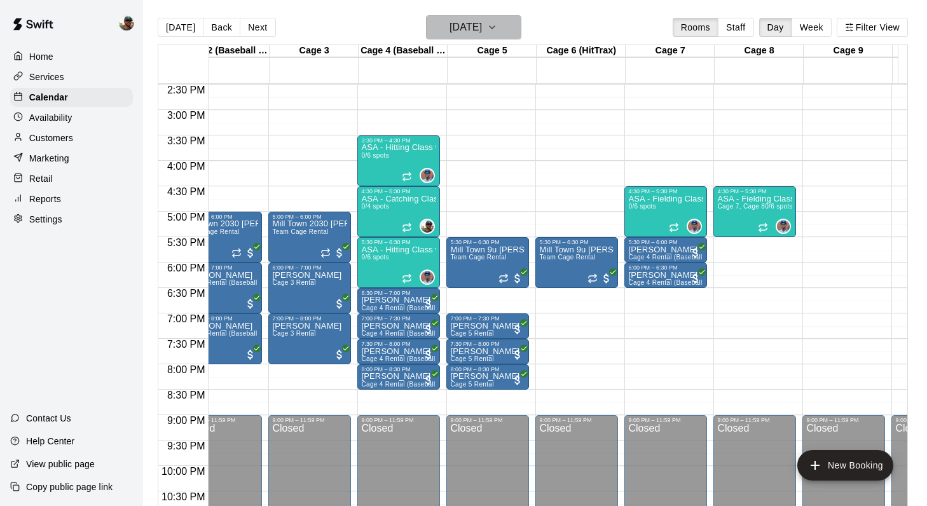
click at [521, 31] on button "Friday Oct 10" at bounding box center [473, 27] width 95 height 24
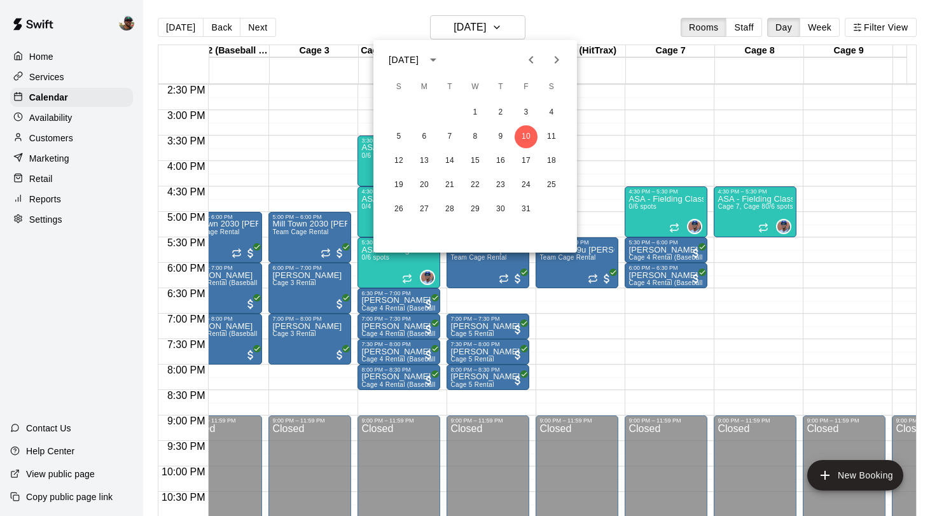
click at [610, 334] on div at bounding box center [468, 258] width 937 height 516
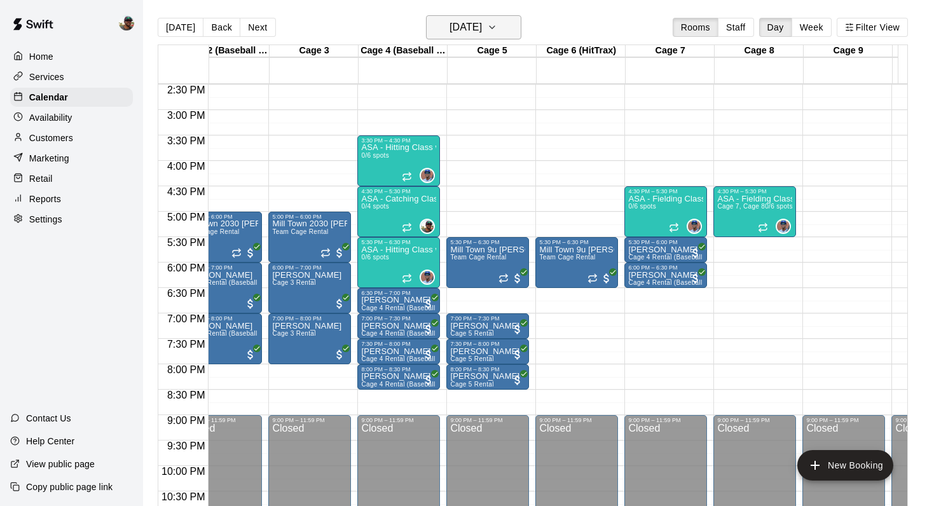
click at [497, 27] on icon "button" at bounding box center [492, 27] width 10 height 15
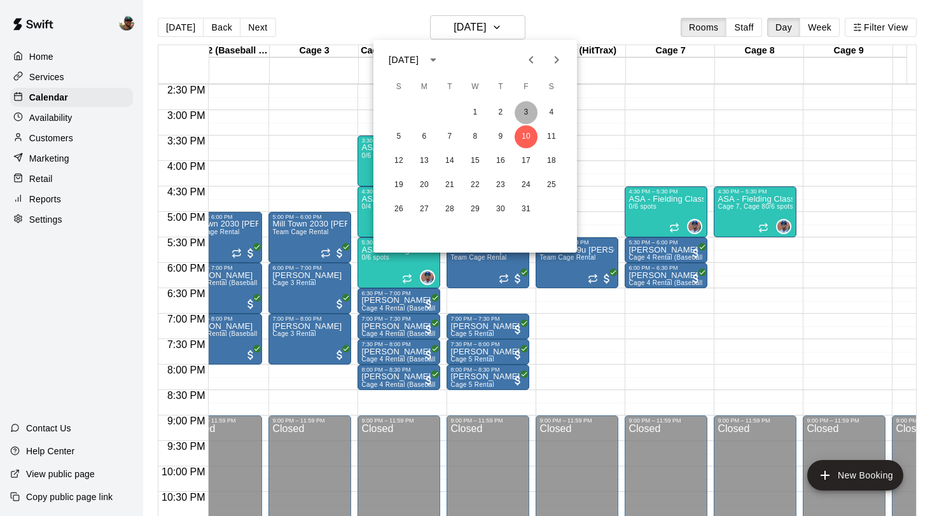
click at [528, 114] on button "3" at bounding box center [525, 112] width 23 height 23
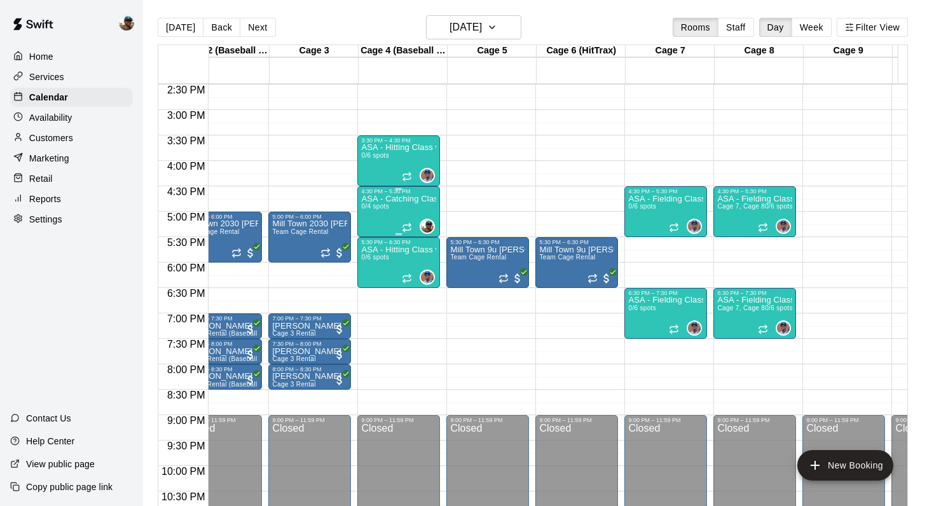
click at [408, 206] on div "ASA - Catching Class with Ben Boykin (8U-10U) 0/4 spots" at bounding box center [398, 448] width 75 height 506
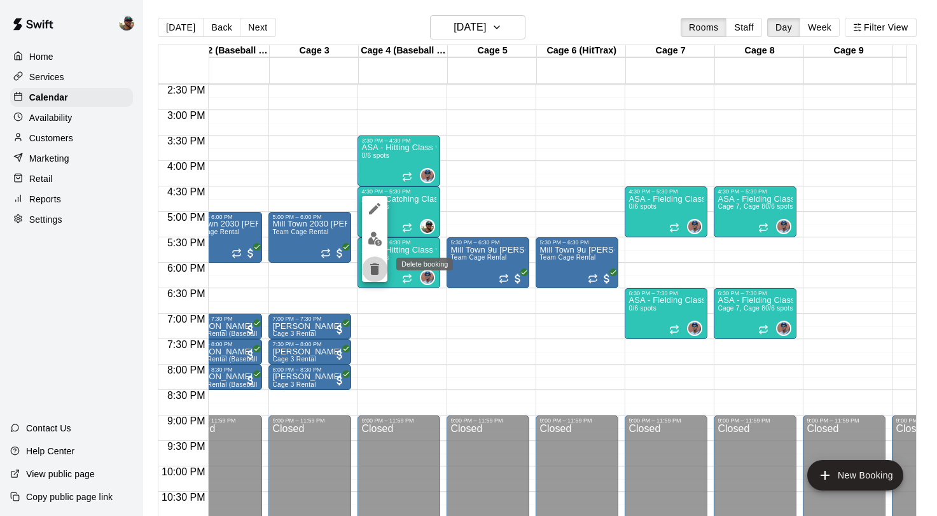
click at [374, 266] on icon "delete" at bounding box center [374, 268] width 9 height 11
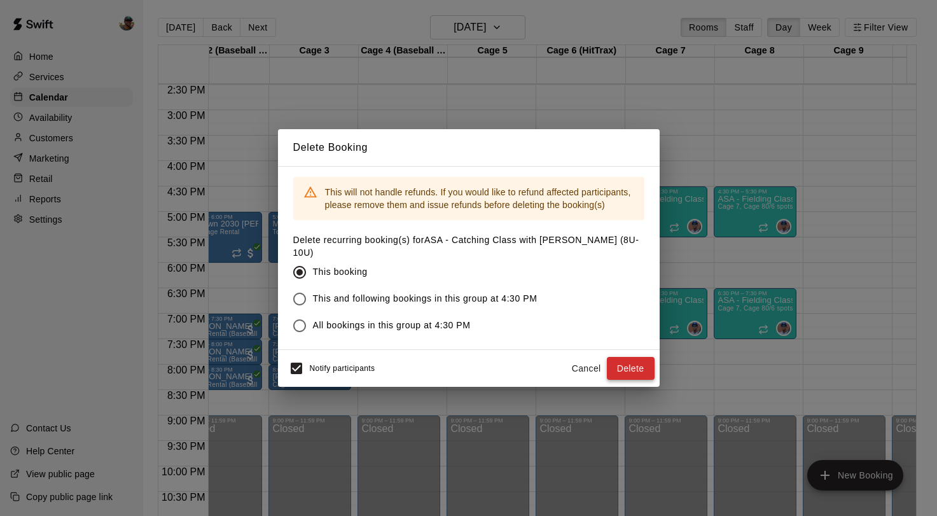
click at [620, 362] on button "Delete" at bounding box center [631, 369] width 48 height 24
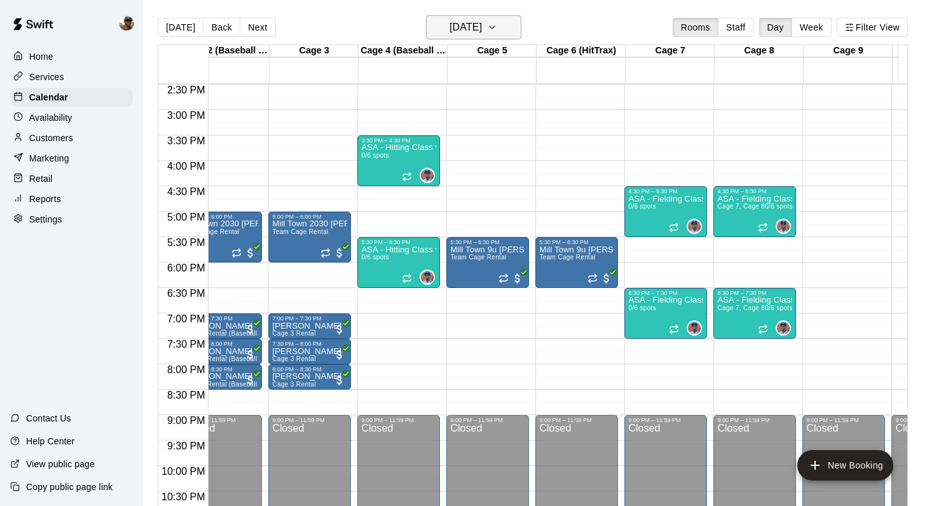
click at [497, 25] on icon "button" at bounding box center [492, 27] width 10 height 15
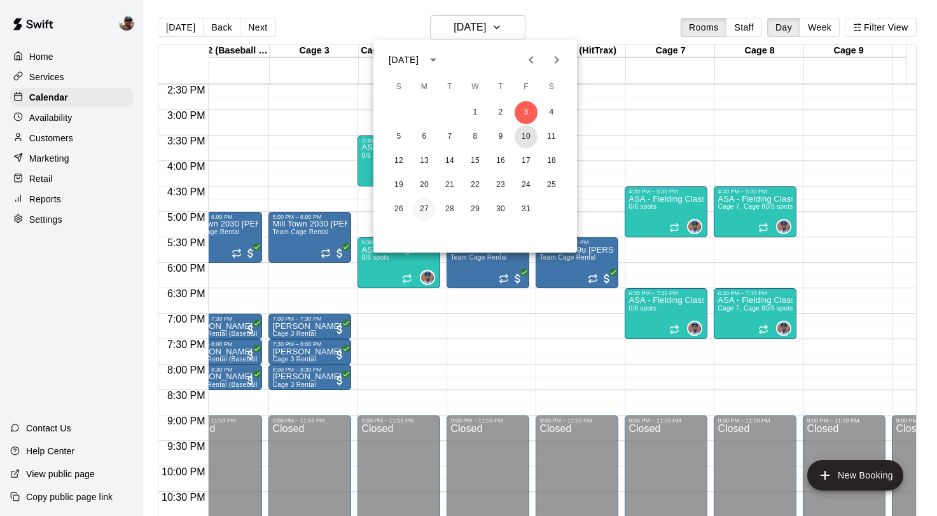
click at [523, 141] on button "10" at bounding box center [525, 136] width 23 height 23
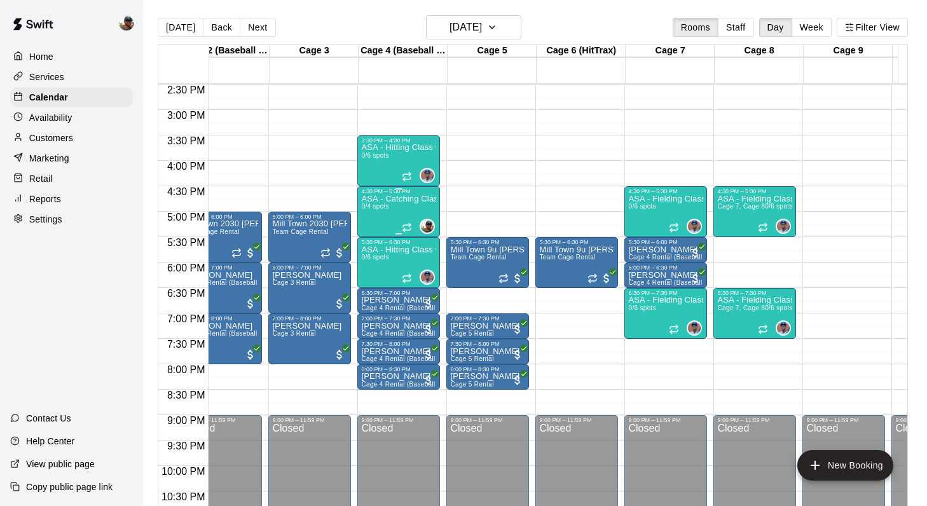
click at [404, 199] on p "ASA - Catching Class with [PERSON_NAME] (8U-10U)" at bounding box center [398, 199] width 75 height 0
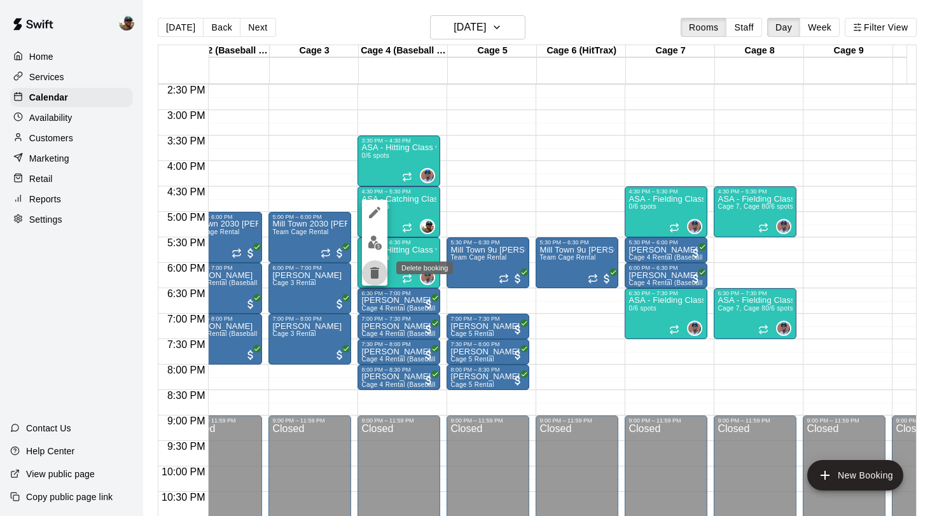
click at [377, 274] on icon "delete" at bounding box center [374, 272] width 9 height 11
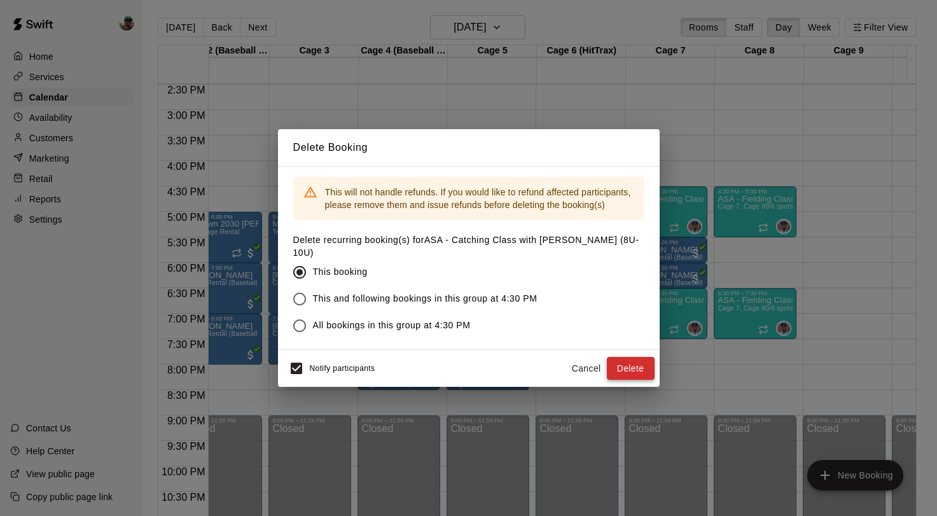
click at [629, 359] on button "Delete" at bounding box center [631, 369] width 48 height 24
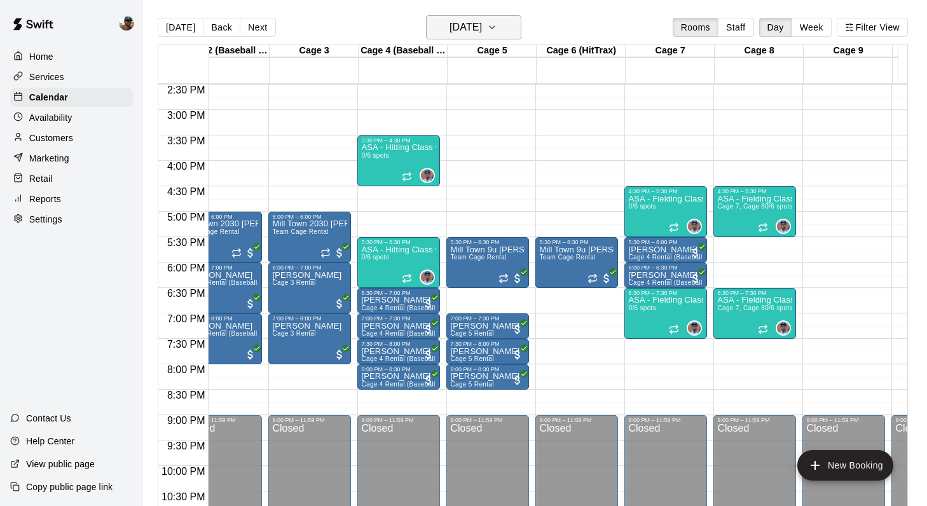
click at [497, 33] on icon "button" at bounding box center [492, 27] width 10 height 15
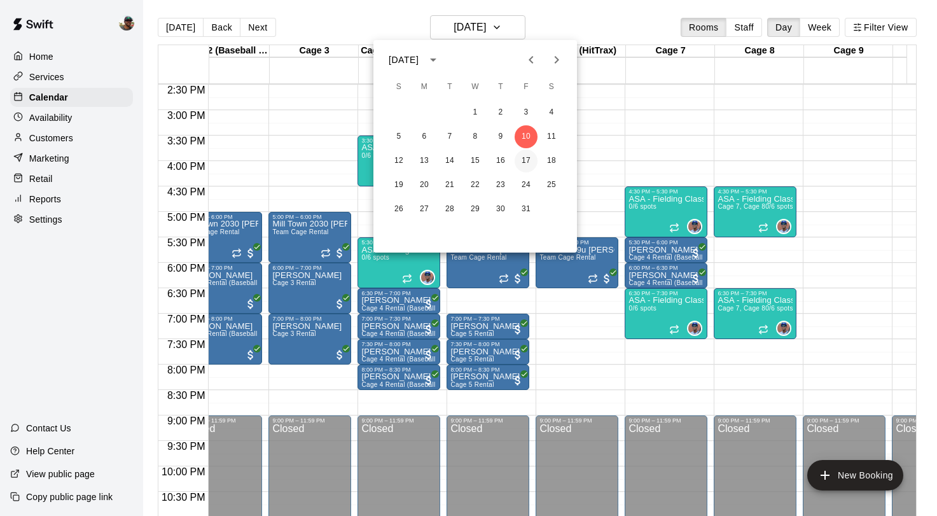
click at [521, 163] on button "17" at bounding box center [525, 160] width 23 height 23
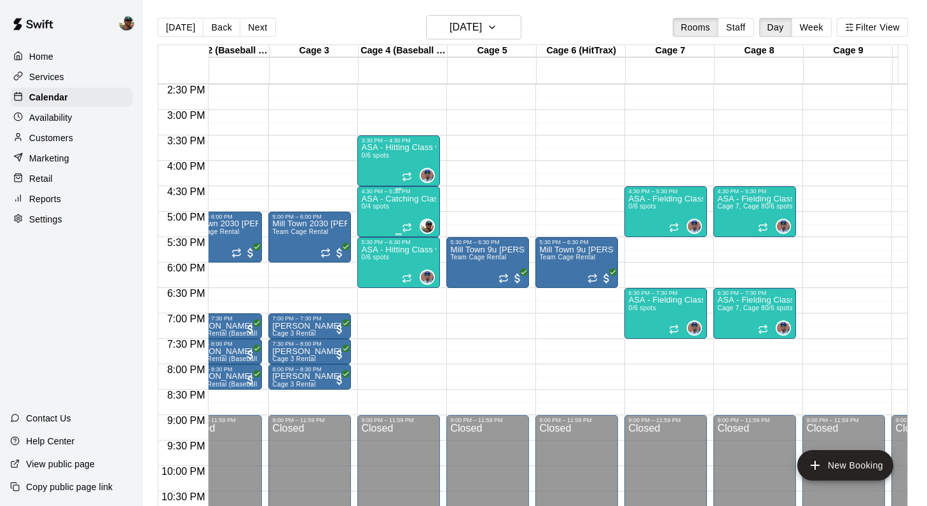
click at [397, 199] on p "ASA - Catching Class with [PERSON_NAME] (8U-10U)" at bounding box center [398, 199] width 75 height 0
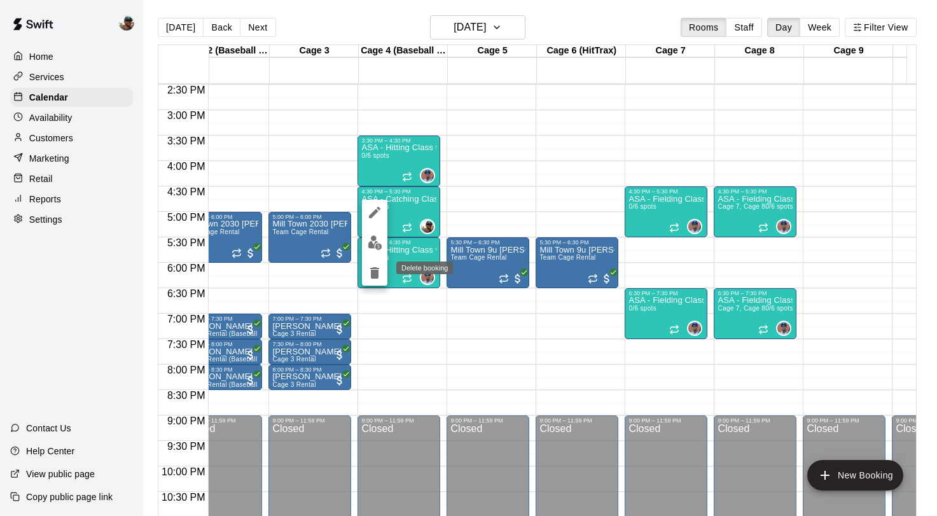
click at [374, 272] on icon "delete" at bounding box center [374, 272] width 9 height 11
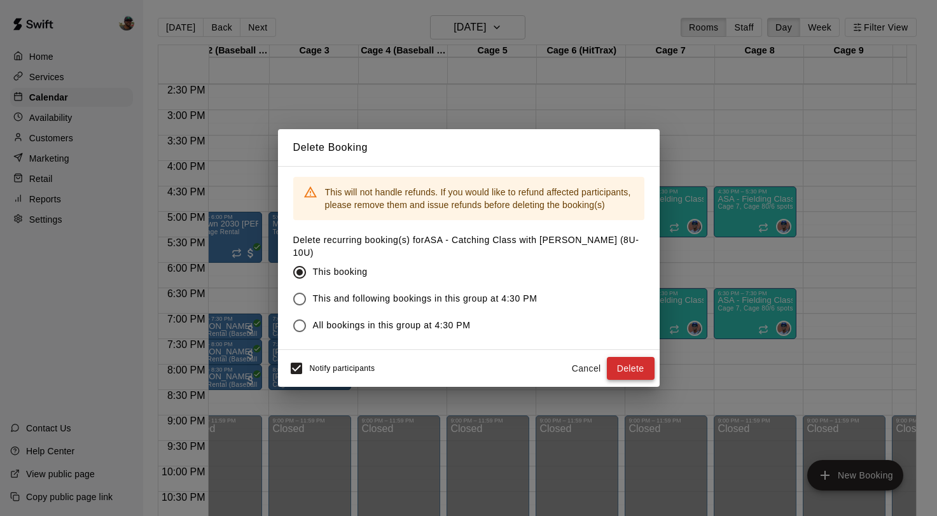
click at [634, 357] on button "Delete" at bounding box center [631, 369] width 48 height 24
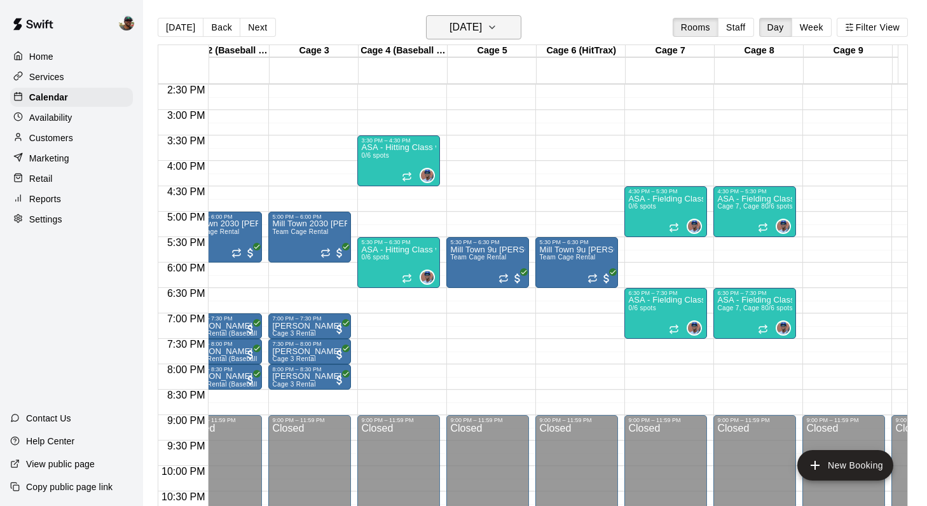
click at [516, 25] on button "Friday Oct 17" at bounding box center [473, 27] width 95 height 24
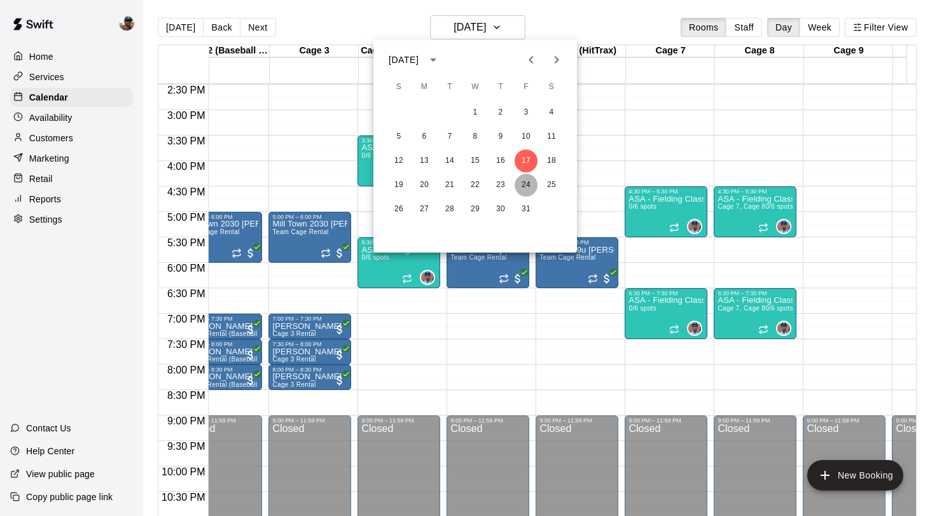
click at [526, 184] on button "24" at bounding box center [525, 185] width 23 height 23
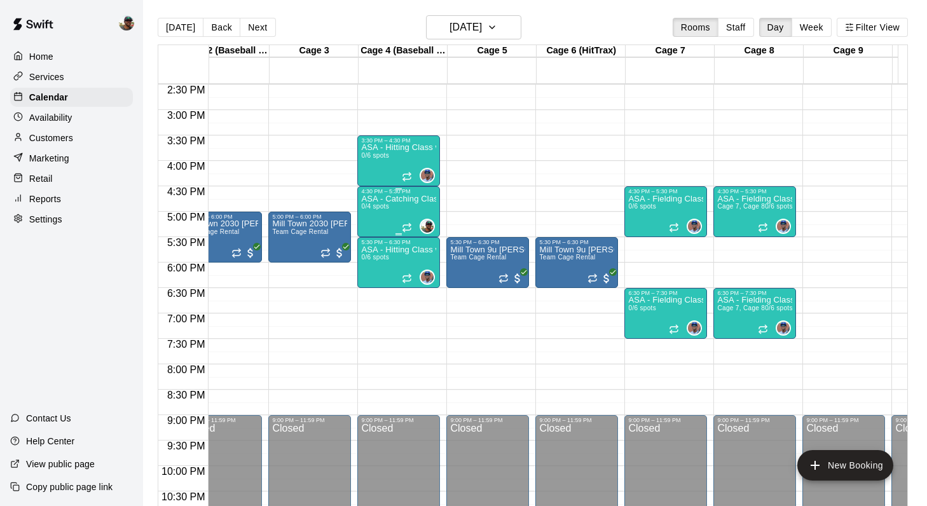
click at [405, 214] on div "ASA - Catching Class with Ben Boykin (8U-10U) 0/4 spots" at bounding box center [398, 448] width 75 height 506
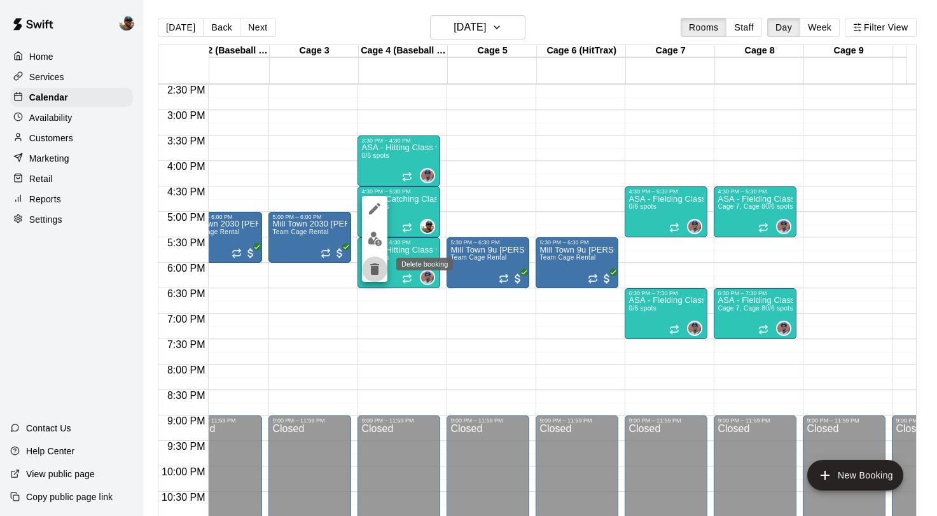
click at [375, 266] on icon "delete" at bounding box center [374, 268] width 9 height 11
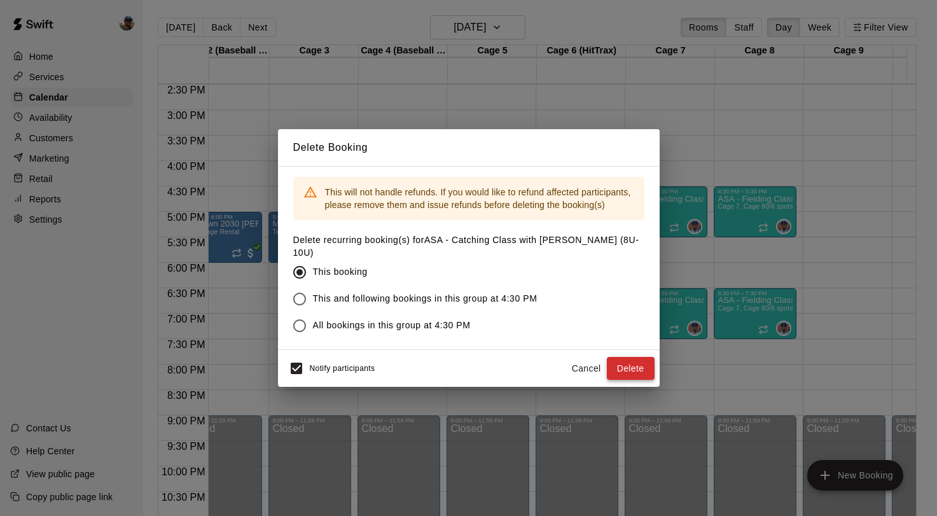
click at [628, 368] on button "Delete" at bounding box center [631, 369] width 48 height 24
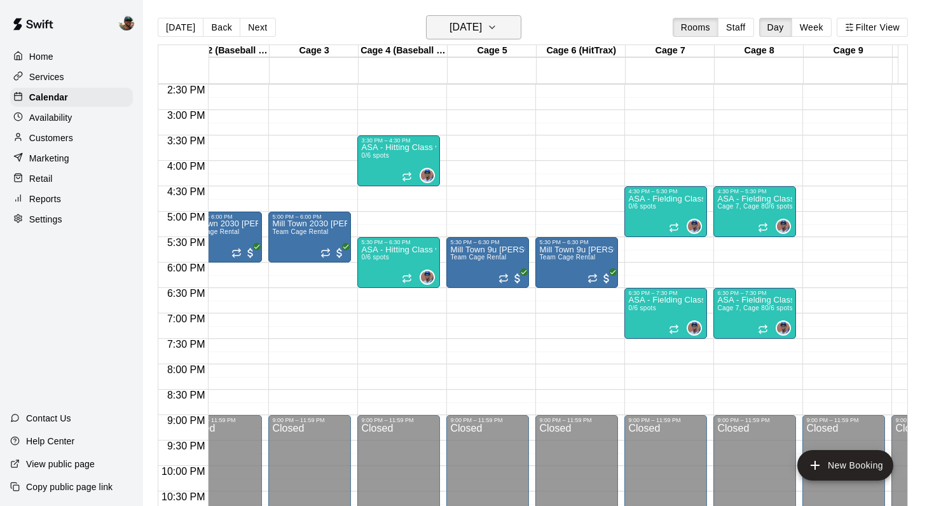
click at [497, 27] on icon "button" at bounding box center [492, 27] width 10 height 15
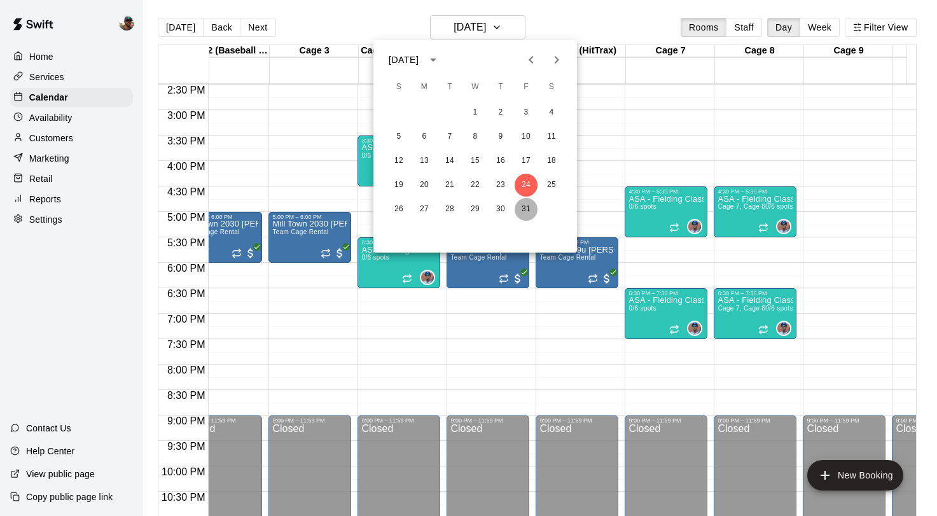
click at [527, 212] on button "31" at bounding box center [525, 209] width 23 height 23
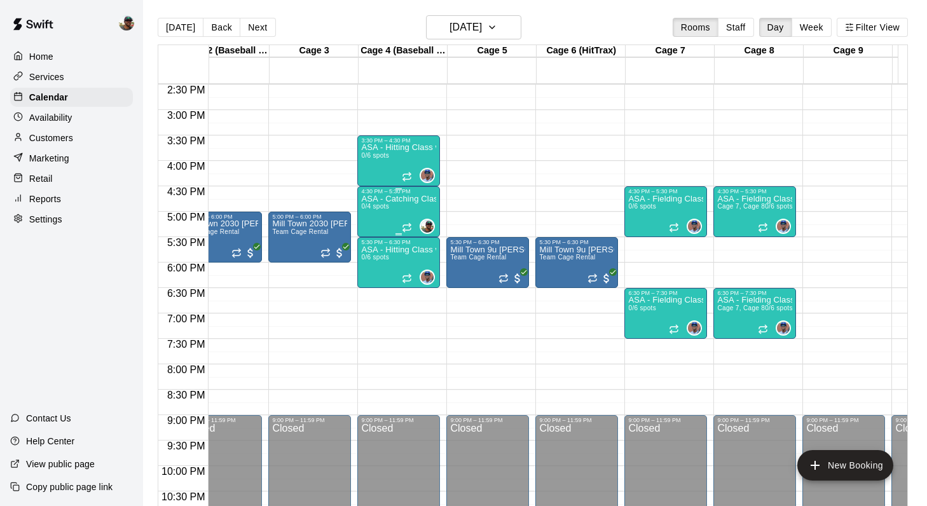
click at [401, 209] on div "ASA - Catching Class with Ben Boykin (8U-10U) 0/4 spots" at bounding box center [398, 448] width 75 height 506
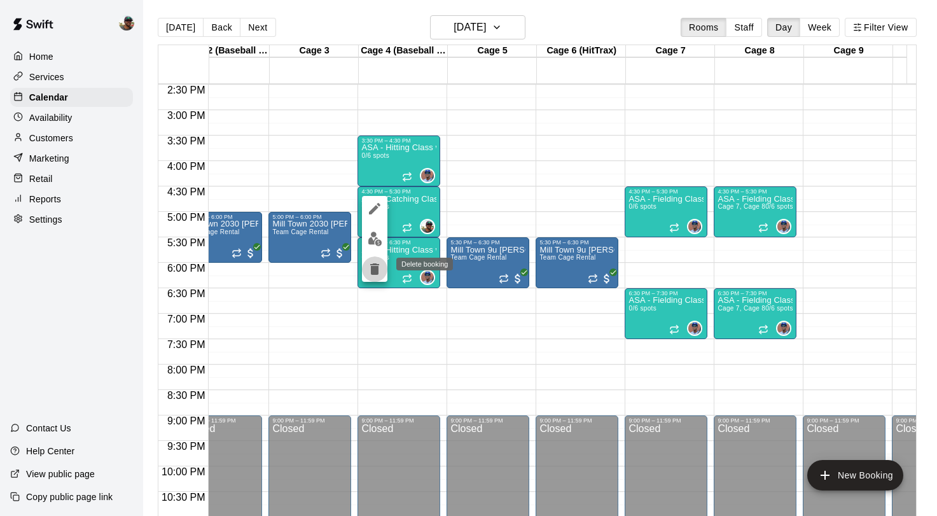
click at [378, 267] on icon "delete" at bounding box center [374, 268] width 9 height 11
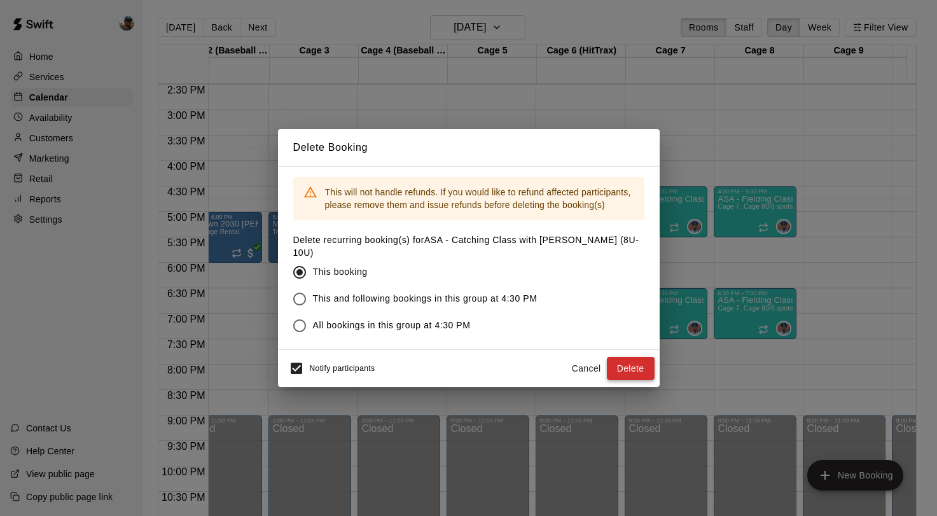
click at [619, 361] on button "Delete" at bounding box center [631, 369] width 48 height 24
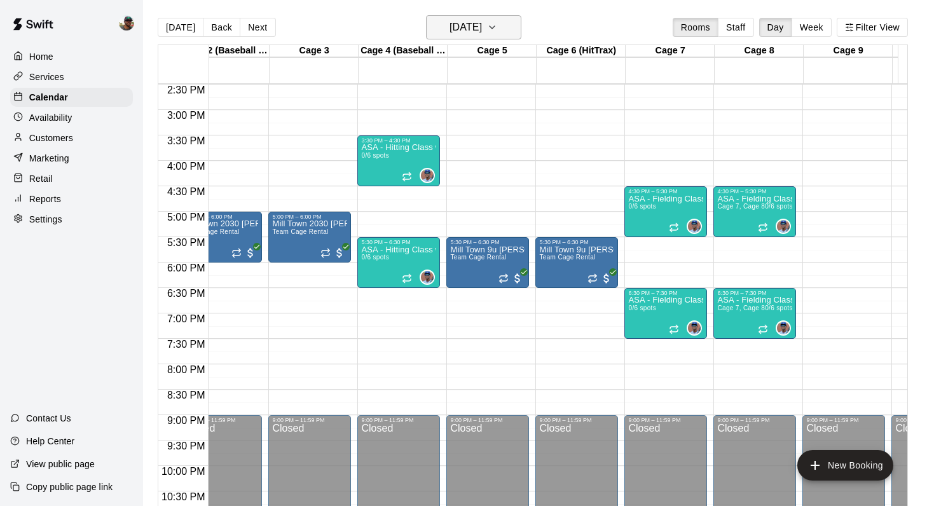
click at [515, 27] on button "Friday Oct 31" at bounding box center [473, 27] width 95 height 24
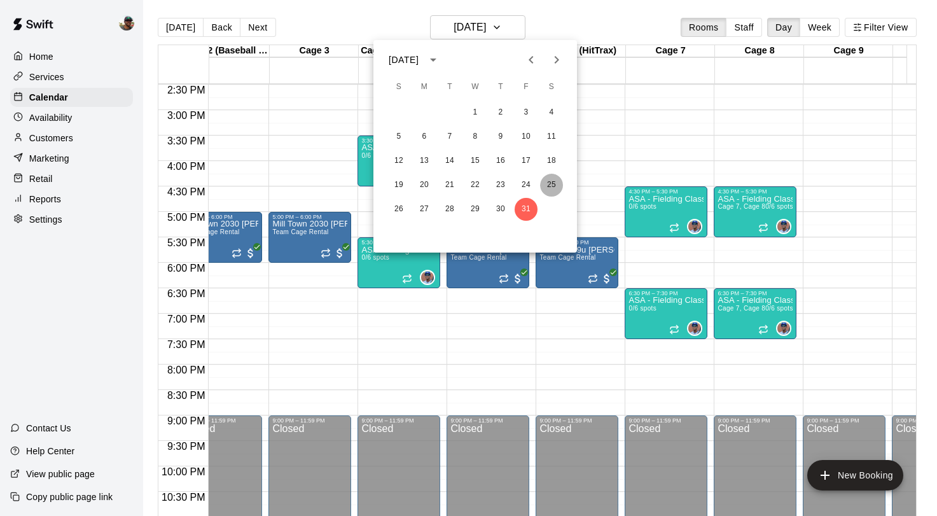
click at [555, 185] on button "25" at bounding box center [551, 185] width 23 height 23
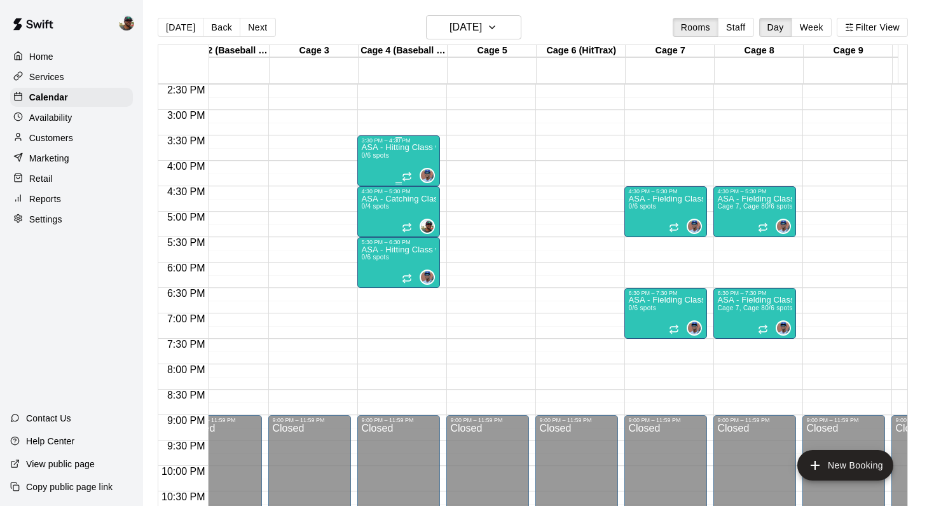
click at [420, 163] on div "ASA - Hitting Class with Francis Grullon (8U-10U) 0/6 spots" at bounding box center [398, 397] width 75 height 506
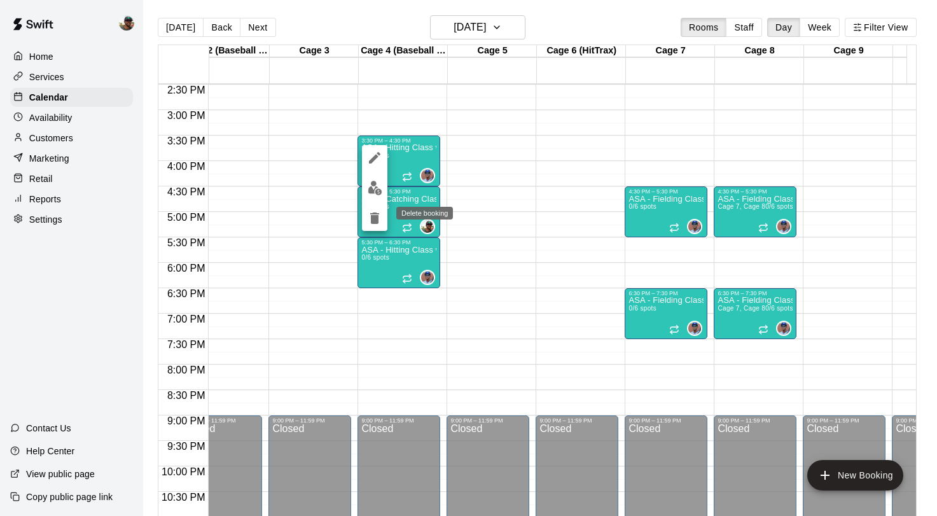
click at [373, 221] on icon "delete" at bounding box center [374, 217] width 9 height 11
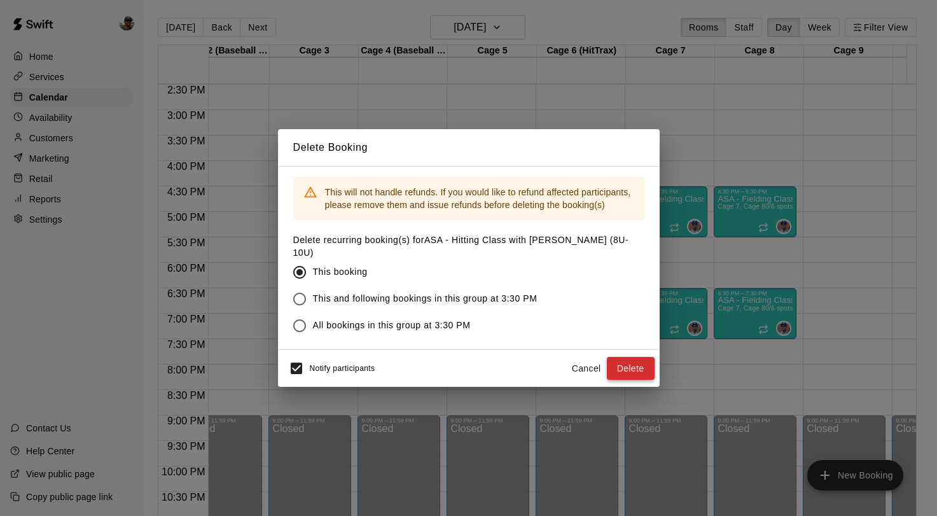
click at [641, 367] on button "Delete" at bounding box center [631, 369] width 48 height 24
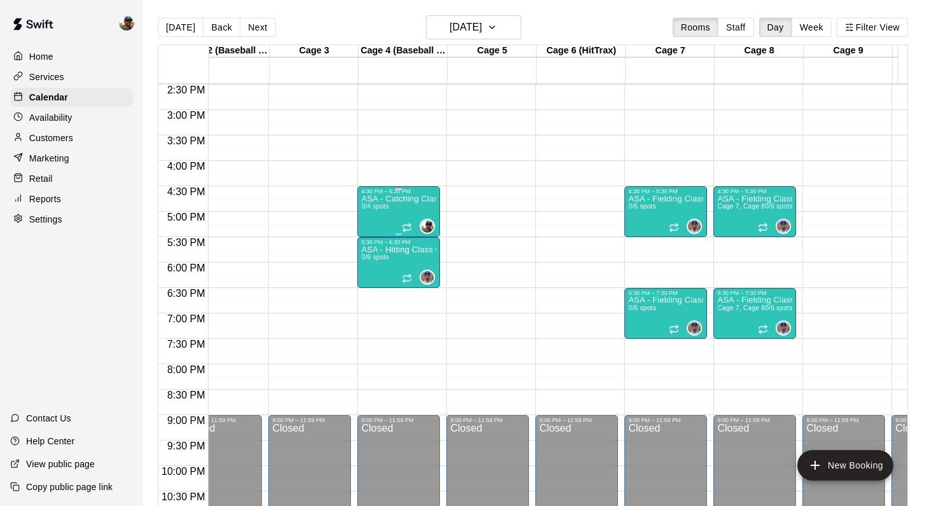
click at [392, 211] on div "ASA - Catching Class with Ben Boykin (8U-10U) 0/4 spots" at bounding box center [398, 448] width 75 height 506
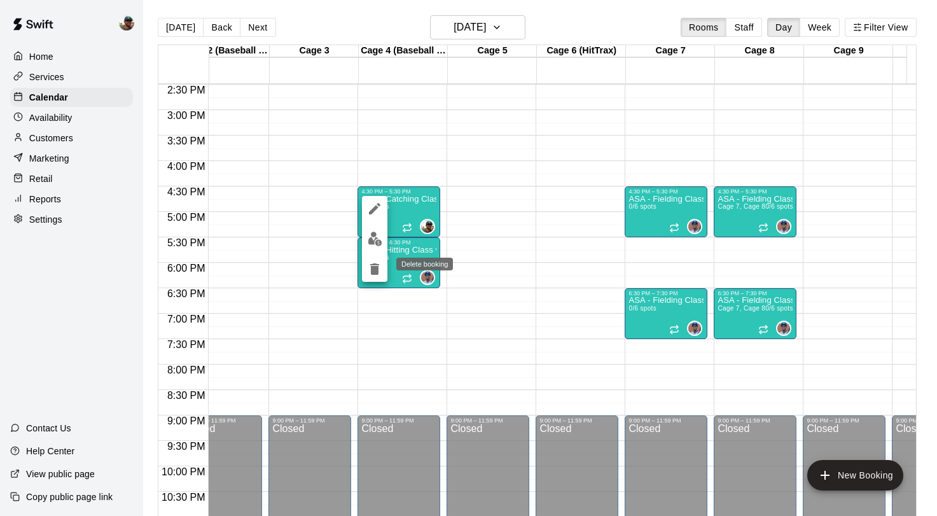
click at [376, 267] on icon "delete" at bounding box center [374, 268] width 9 height 11
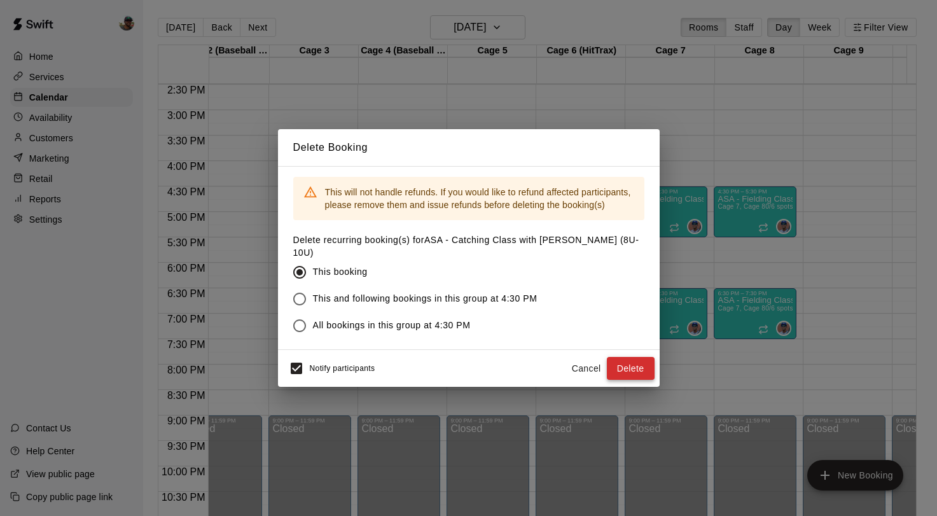
click at [629, 359] on button "Delete" at bounding box center [631, 369] width 48 height 24
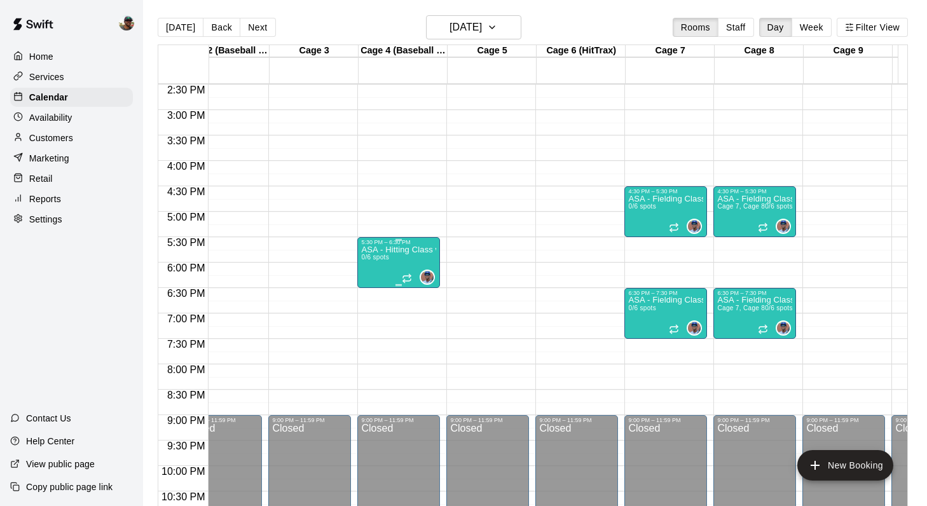
click at [413, 258] on div "ASA - Hitting Class with Francis Grullon (11U-13U) 0/6 spots" at bounding box center [398, 498] width 75 height 506
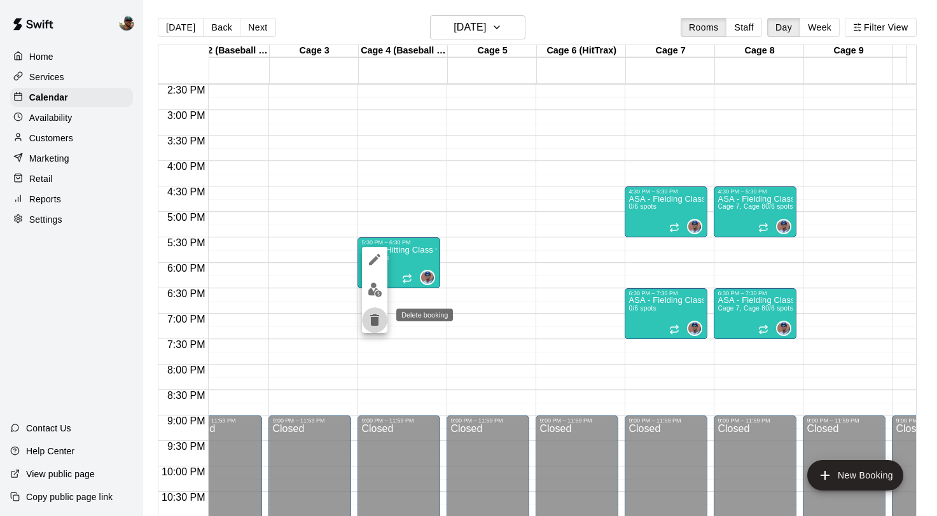
click at [368, 315] on icon "delete" at bounding box center [374, 319] width 15 height 15
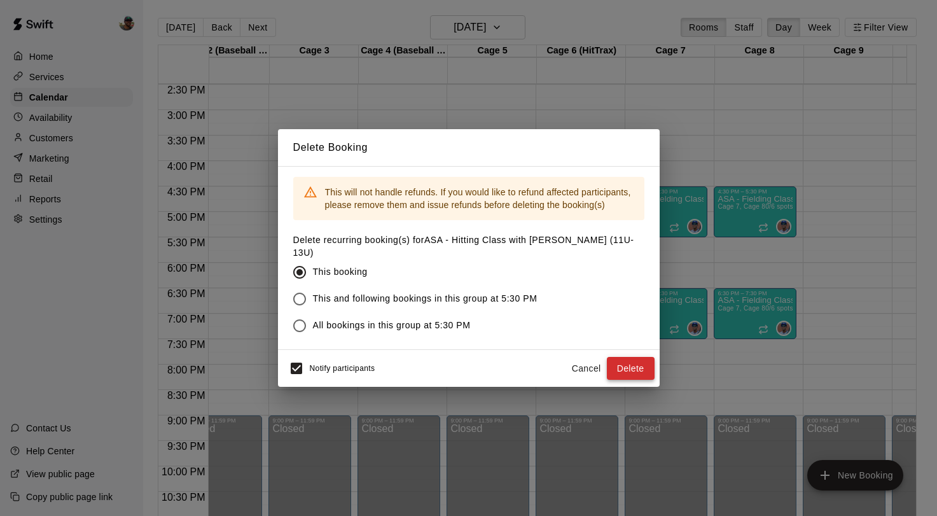
click at [635, 371] on button "Delete" at bounding box center [631, 369] width 48 height 24
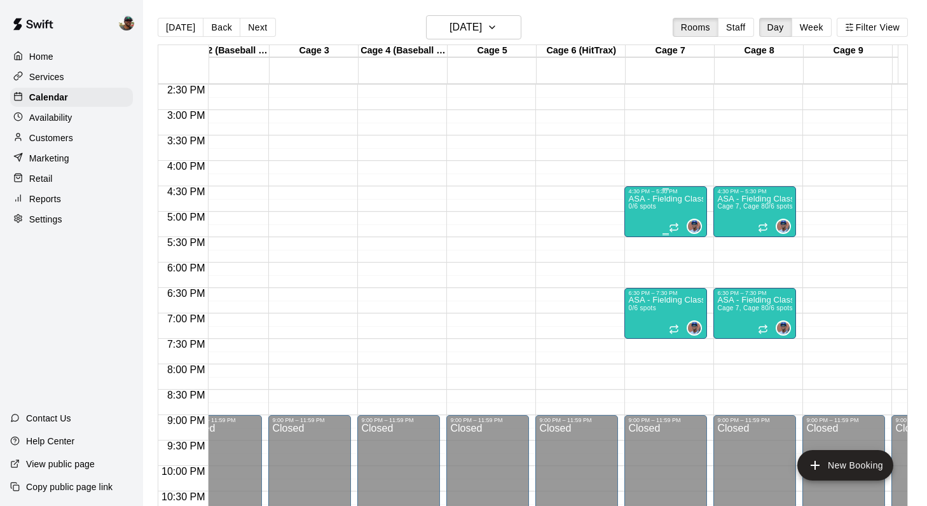
click at [669, 209] on div "ASA - Fielding Class with Francis Grullon (8U-10U) 0/6 spots" at bounding box center [665, 448] width 75 height 506
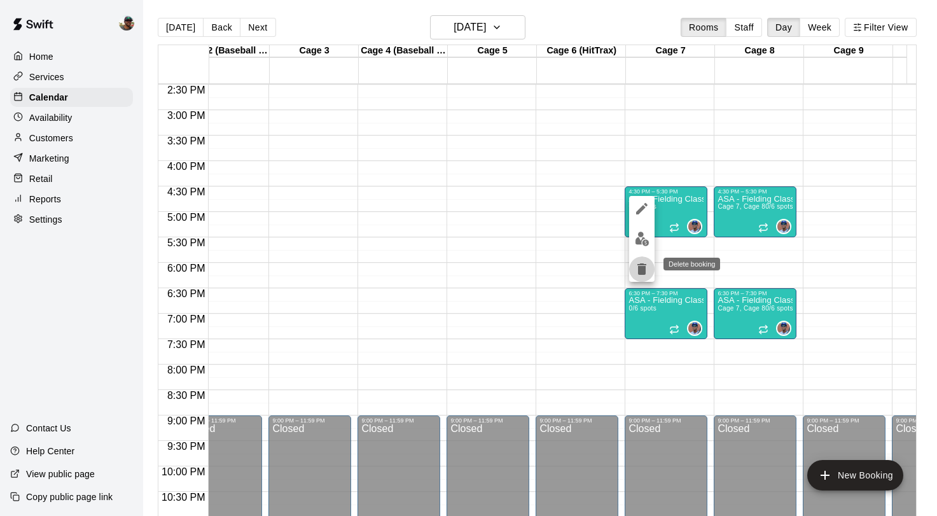
click at [638, 267] on icon "delete" at bounding box center [641, 268] width 9 height 11
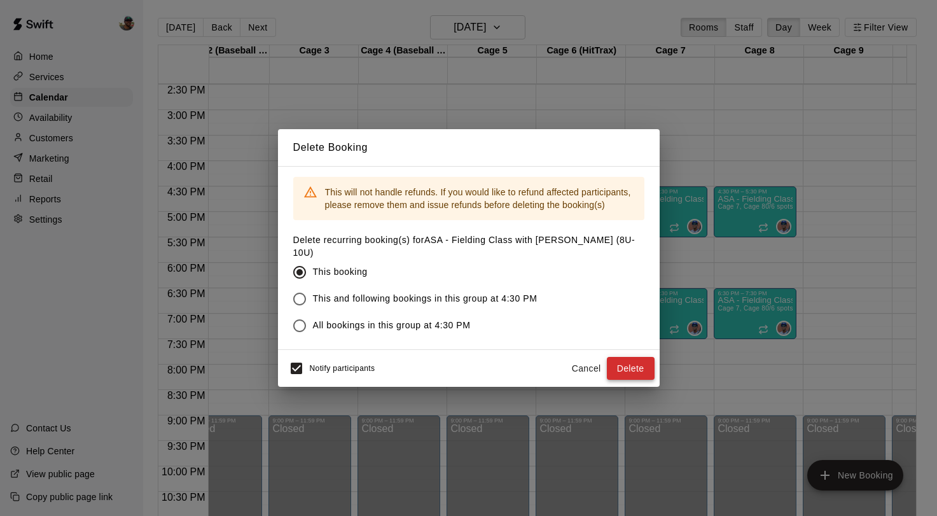
click at [626, 372] on button "Delete" at bounding box center [631, 369] width 48 height 24
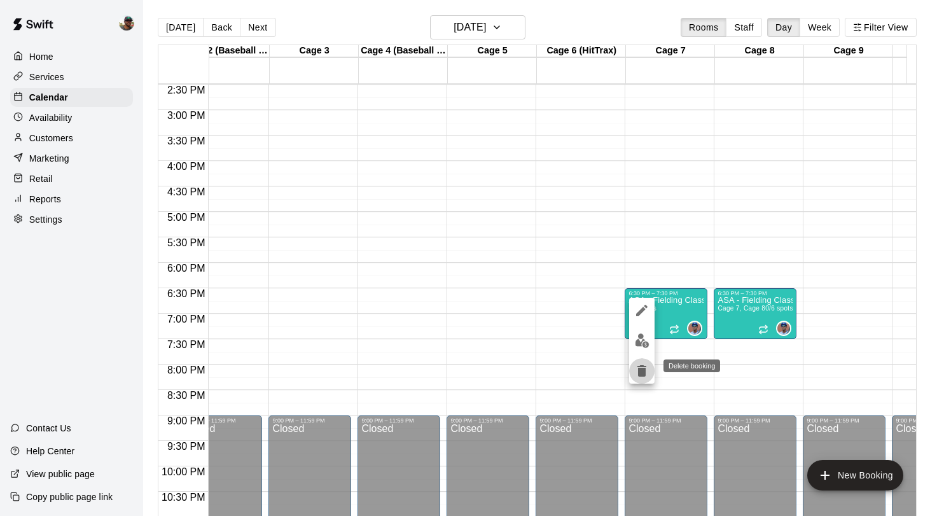
click at [640, 372] on icon "delete" at bounding box center [641, 370] width 9 height 11
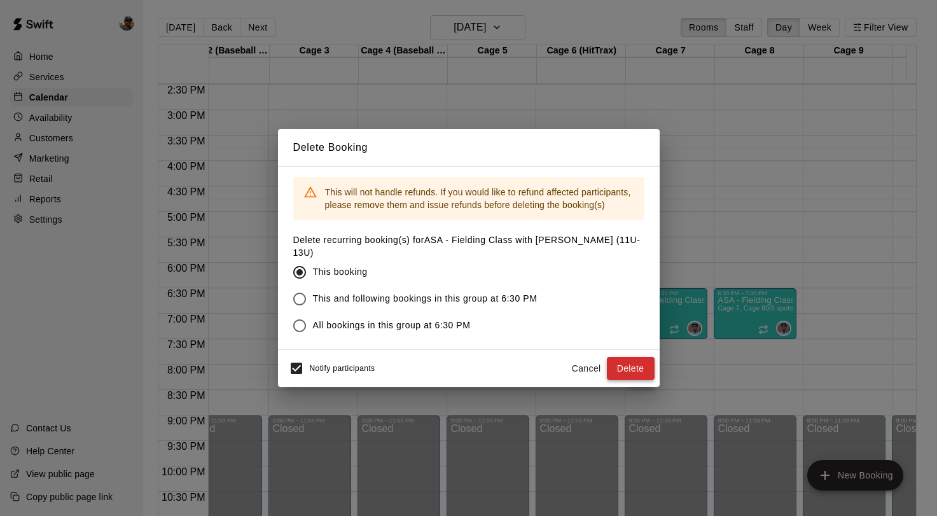
click at [622, 373] on button "Delete" at bounding box center [631, 369] width 48 height 24
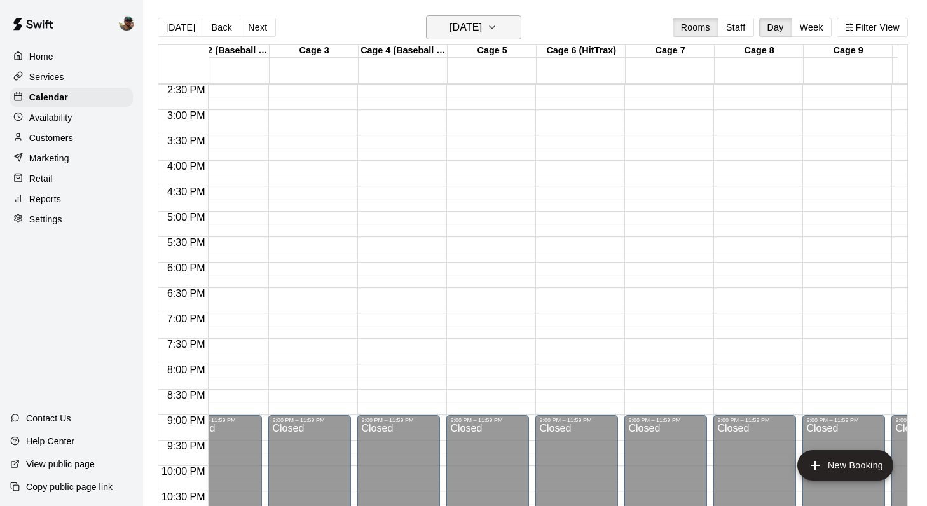
click at [497, 33] on icon "button" at bounding box center [492, 27] width 10 height 15
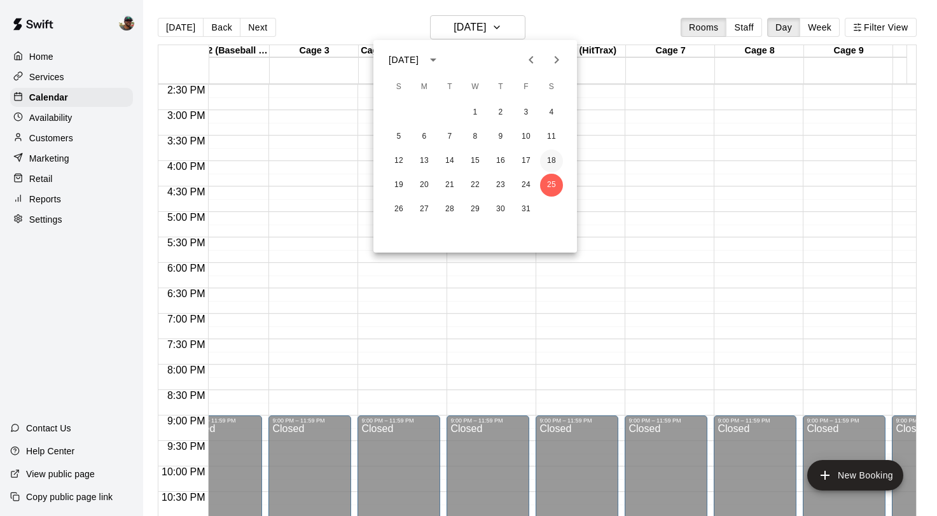
click at [550, 159] on button "18" at bounding box center [551, 160] width 23 height 23
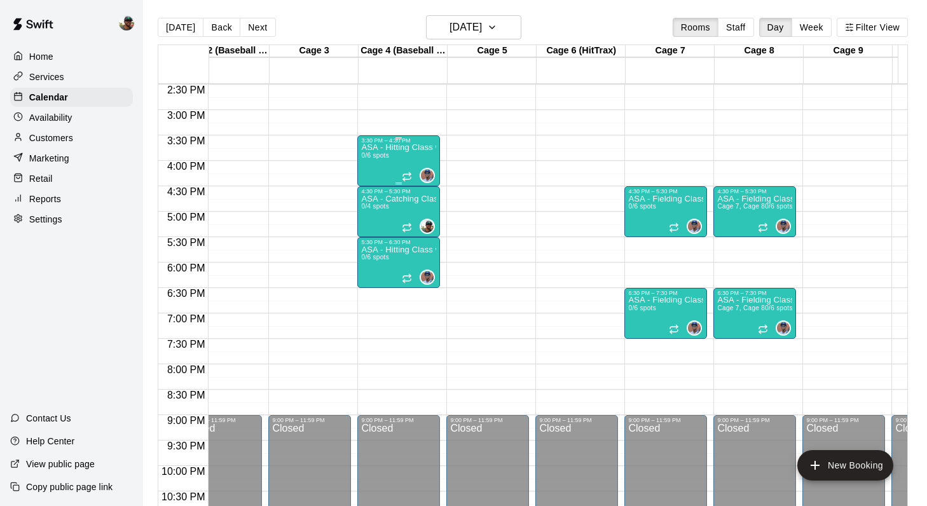
click at [411, 168] on div "0" at bounding box center [418, 175] width 33 height 15
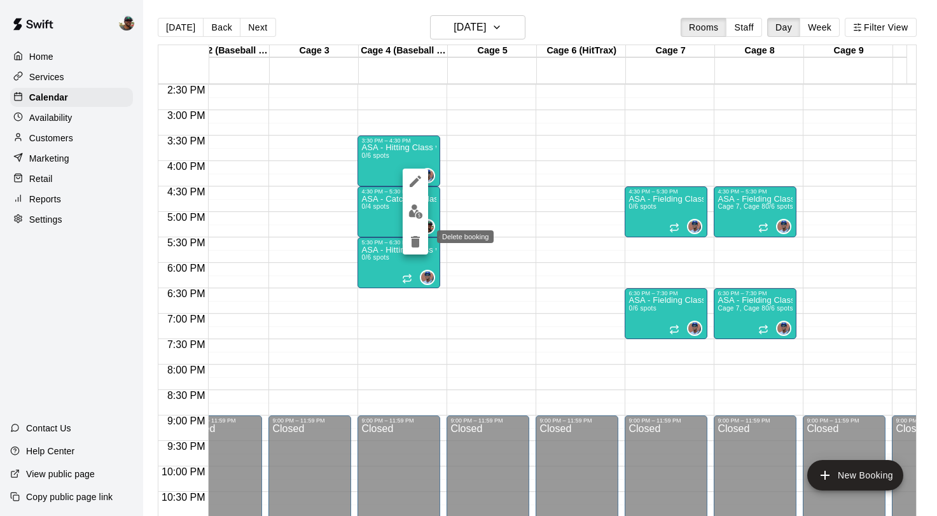
click at [417, 239] on icon "delete" at bounding box center [415, 241] width 9 height 11
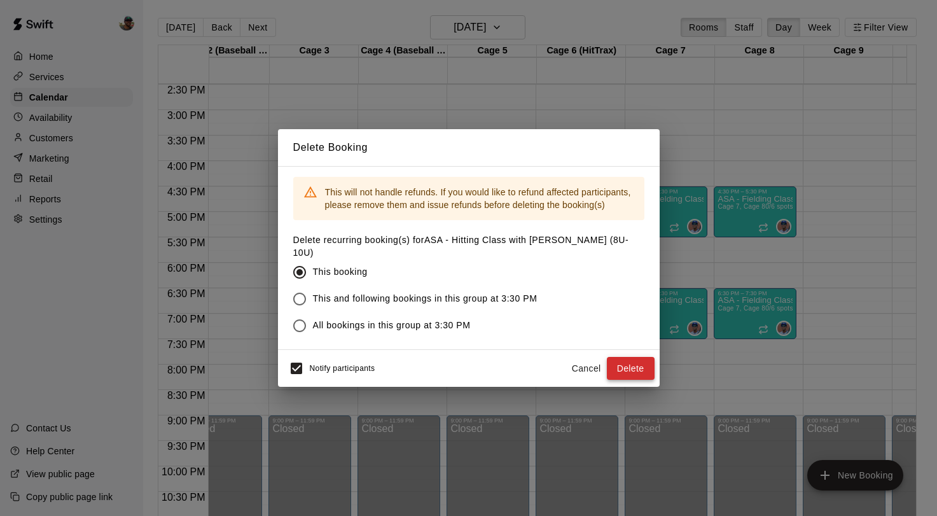
click at [622, 361] on button "Delete" at bounding box center [631, 369] width 48 height 24
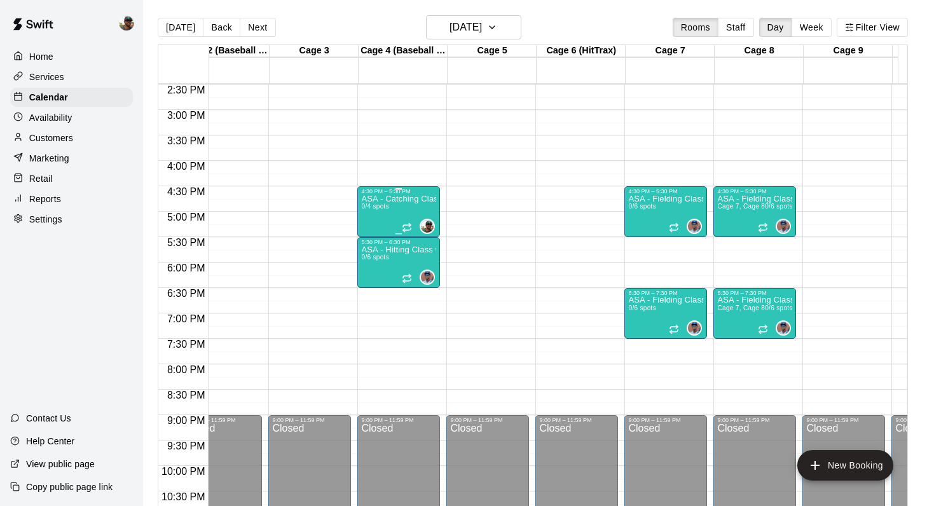
click at [413, 214] on div "ASA - Catching Class with Ben Boykin (8U-10U) 0/4 spots" at bounding box center [398, 448] width 75 height 506
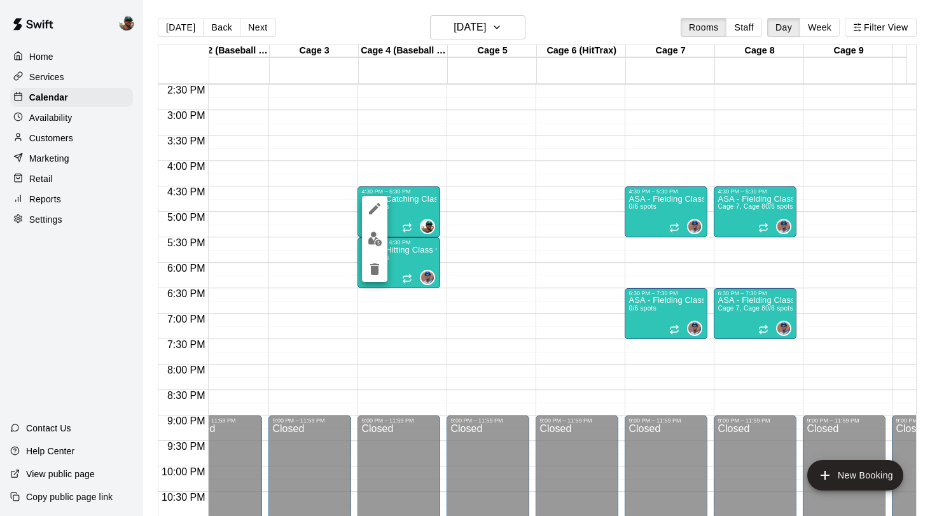
click at [381, 261] on icon "delete" at bounding box center [374, 268] width 15 height 15
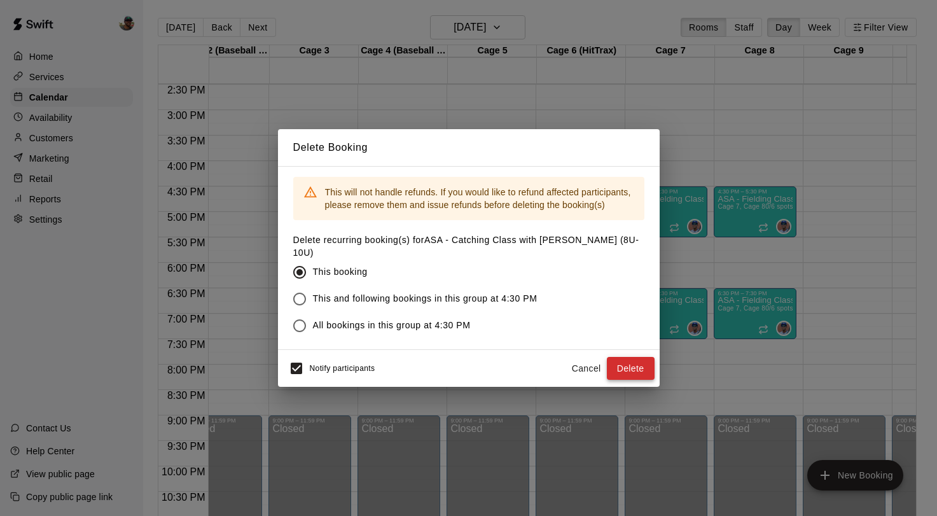
click at [629, 368] on button "Delete" at bounding box center [631, 369] width 48 height 24
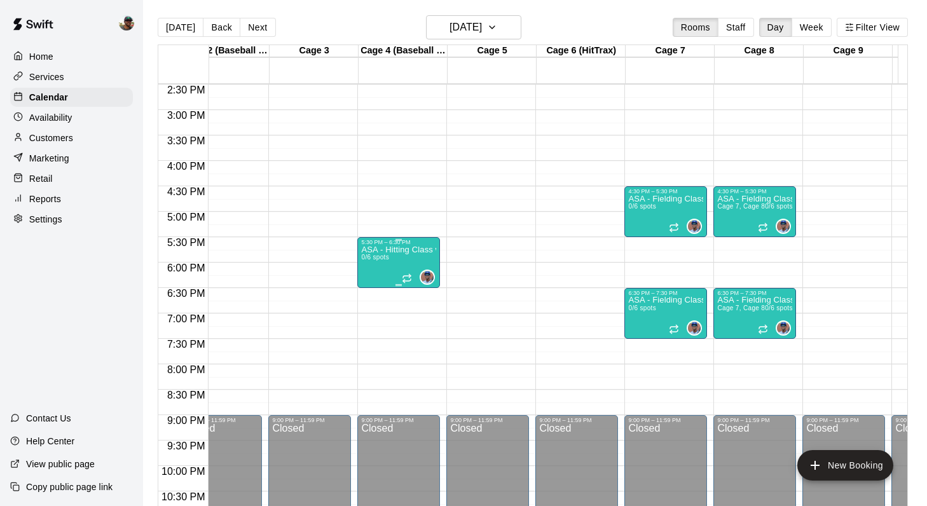
click at [404, 263] on div "ASA - Hitting Class with Francis Grullon (11U-13U) 0/6 spots" at bounding box center [398, 498] width 75 height 506
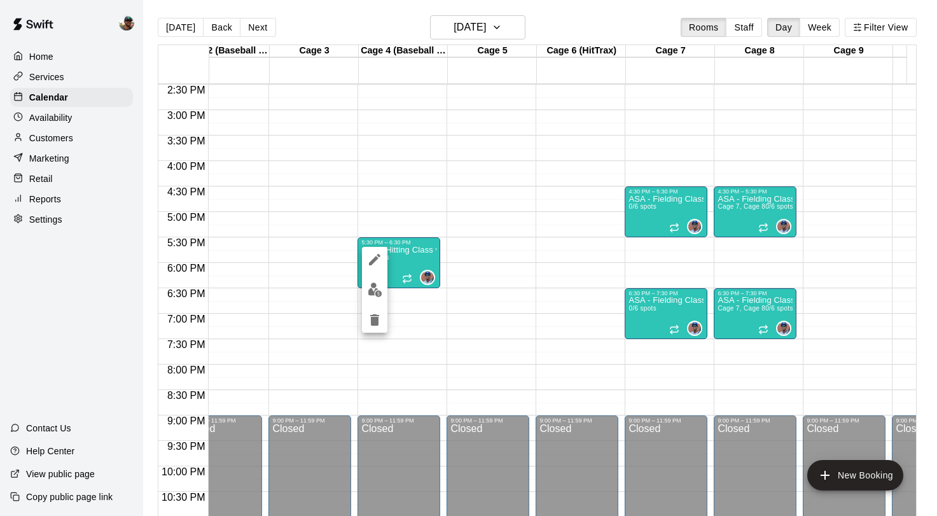
click at [373, 313] on icon "delete" at bounding box center [374, 319] width 15 height 15
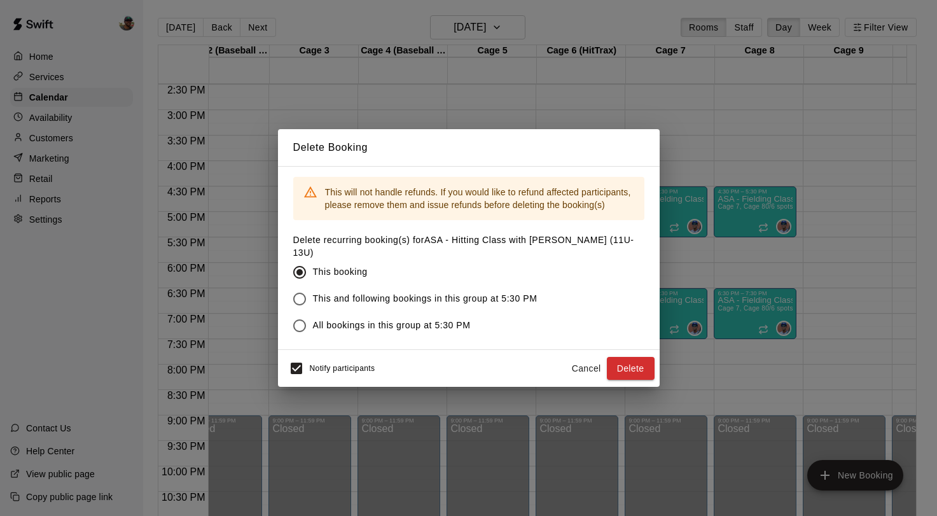
click at [621, 360] on button "Delete" at bounding box center [631, 369] width 48 height 24
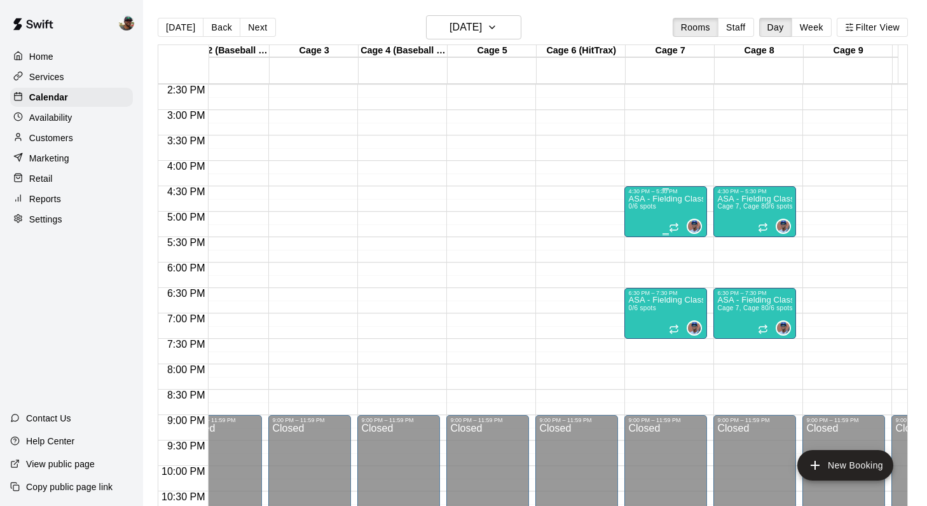
click at [666, 228] on div "ASA - Fielding Class with Francis Grullon (8U-10U) 0/6 spots" at bounding box center [665, 448] width 75 height 506
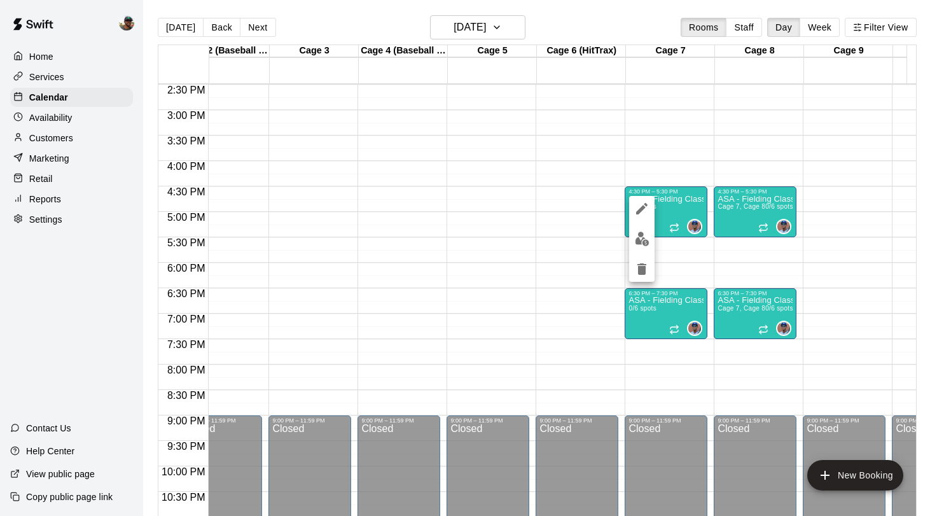
click at [643, 273] on icon "delete" at bounding box center [641, 268] width 9 height 11
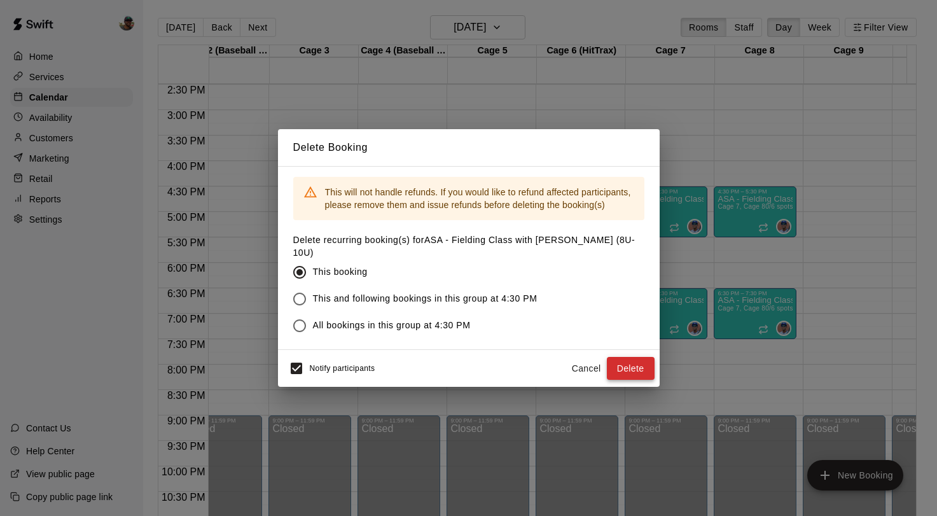
click at [628, 373] on button "Delete" at bounding box center [631, 369] width 48 height 24
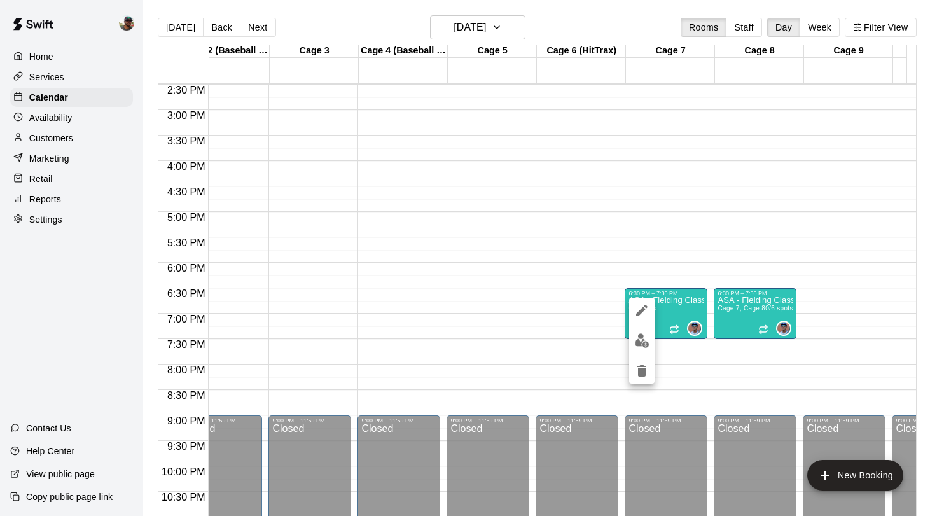
click at [648, 366] on icon "delete" at bounding box center [641, 370] width 15 height 15
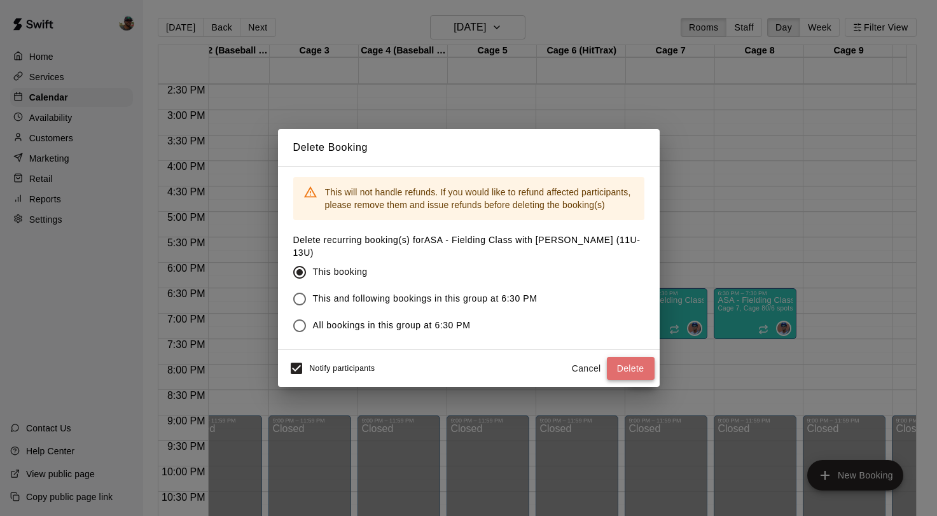
click at [642, 364] on button "Delete" at bounding box center [631, 369] width 48 height 24
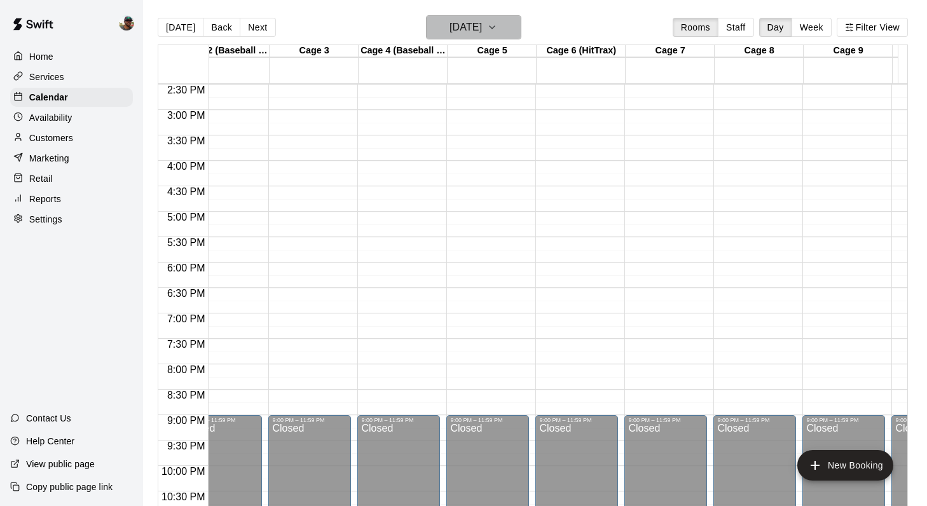
click at [497, 35] on icon "button" at bounding box center [492, 27] width 10 height 15
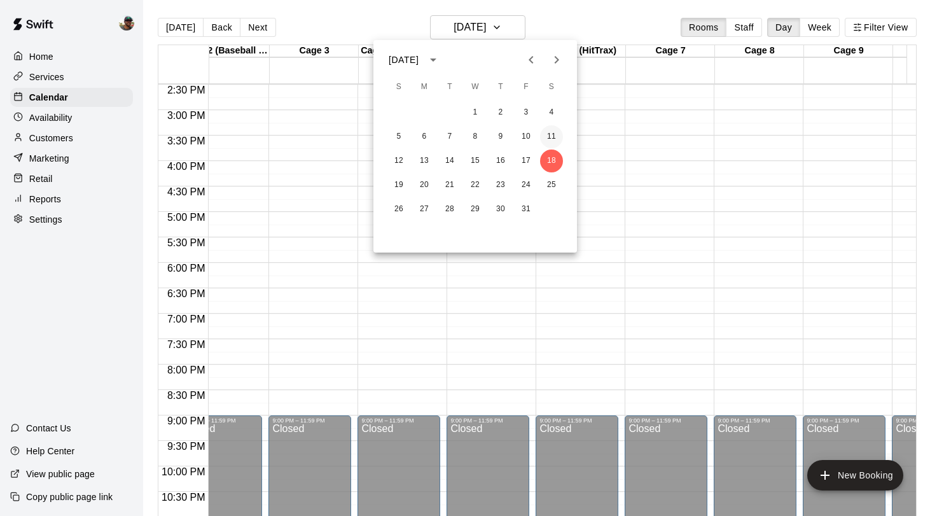
click at [553, 140] on button "11" at bounding box center [551, 136] width 23 height 23
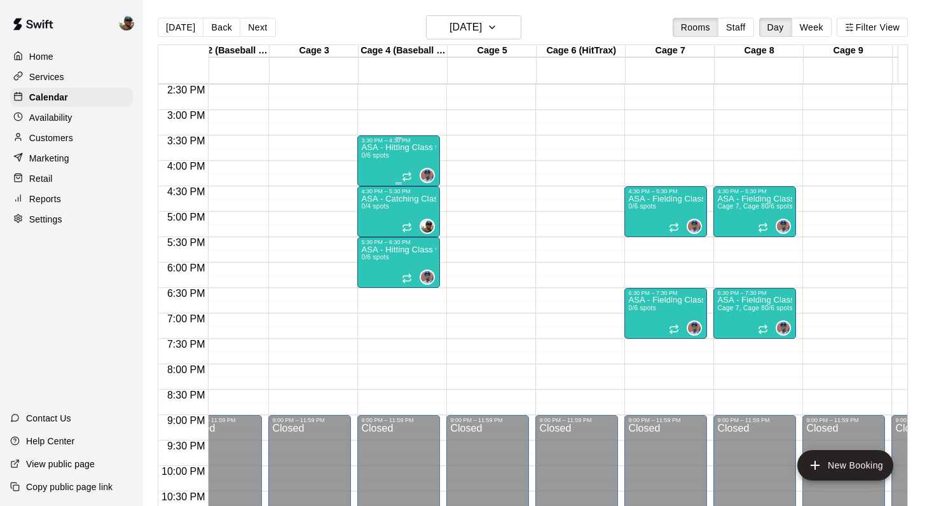
click at [423, 175] on img "Francis Grullon" at bounding box center [427, 175] width 13 height 13
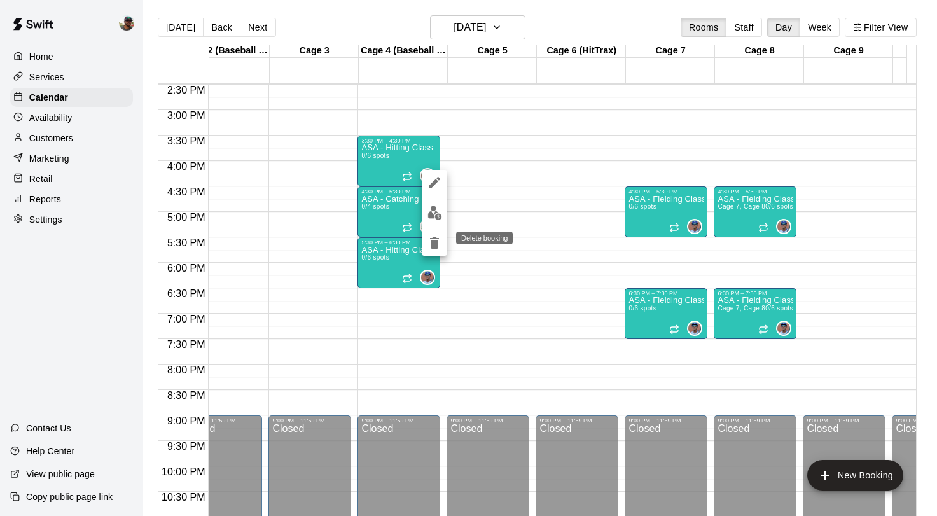
click at [436, 242] on icon "delete" at bounding box center [434, 242] width 9 height 11
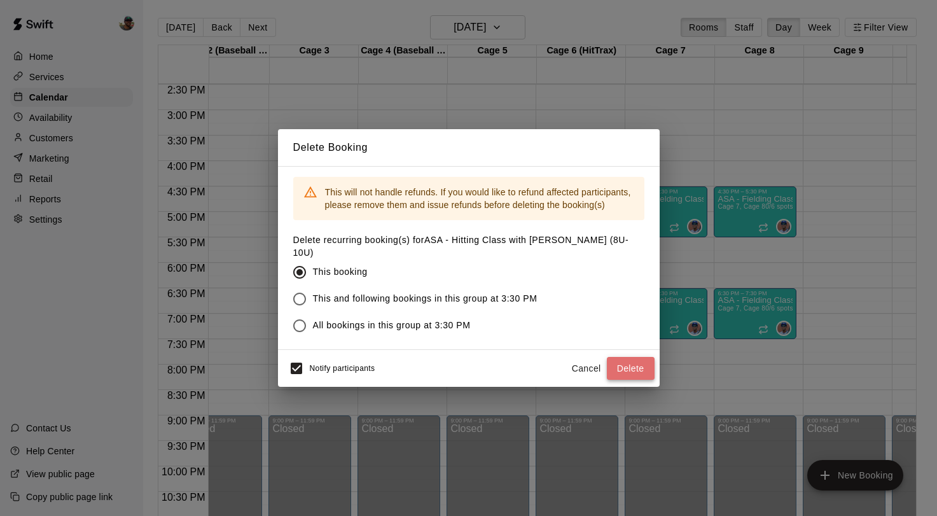
click at [624, 362] on button "Delete" at bounding box center [631, 369] width 48 height 24
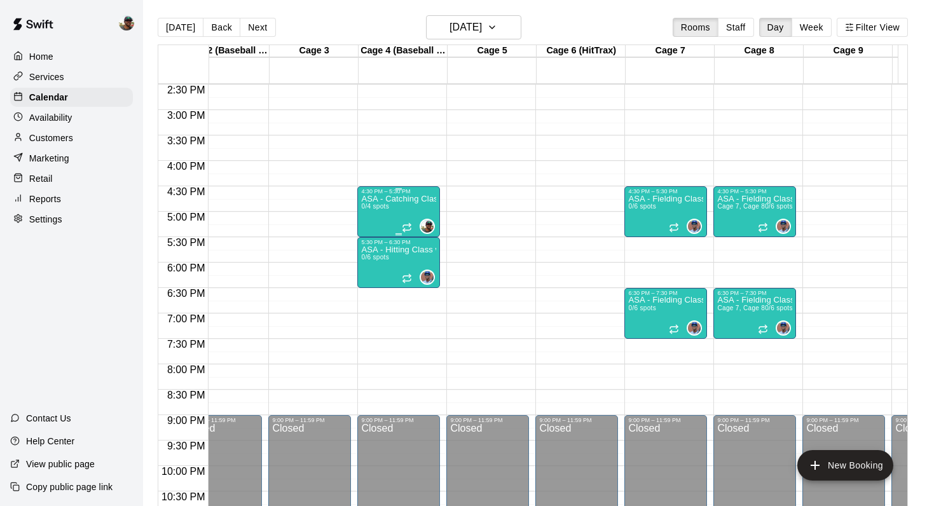
click at [404, 199] on p "ASA - Catching Class with Ben Boykin (8U-10U)" at bounding box center [398, 199] width 75 height 0
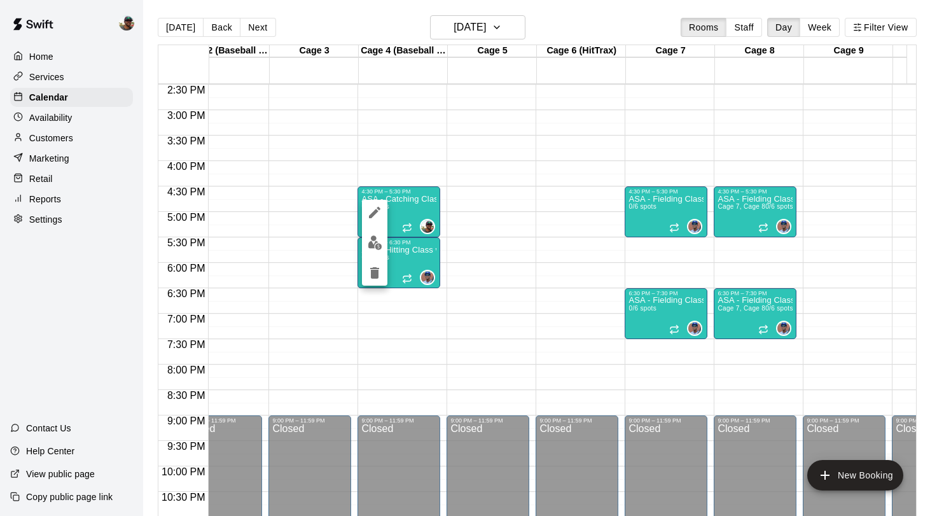
click at [373, 277] on icon "delete" at bounding box center [374, 272] width 9 height 11
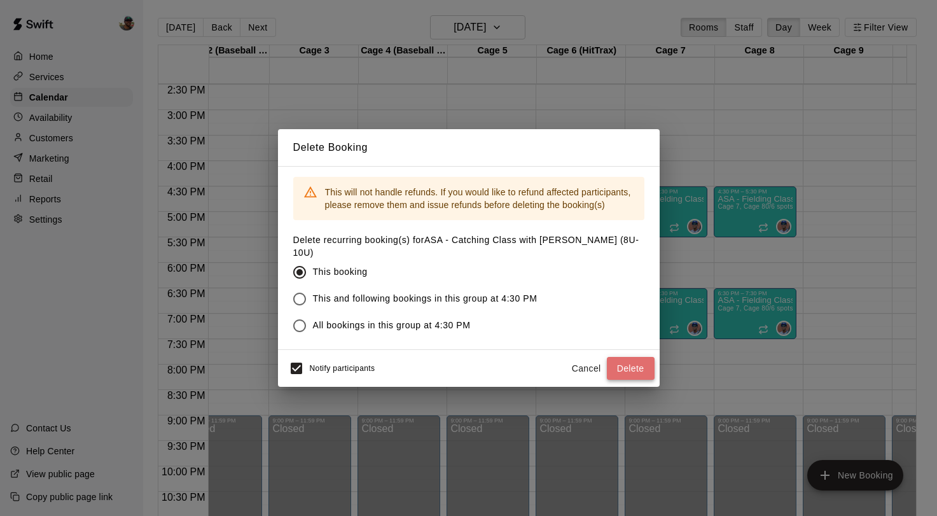
click at [615, 359] on button "Delete" at bounding box center [631, 369] width 48 height 24
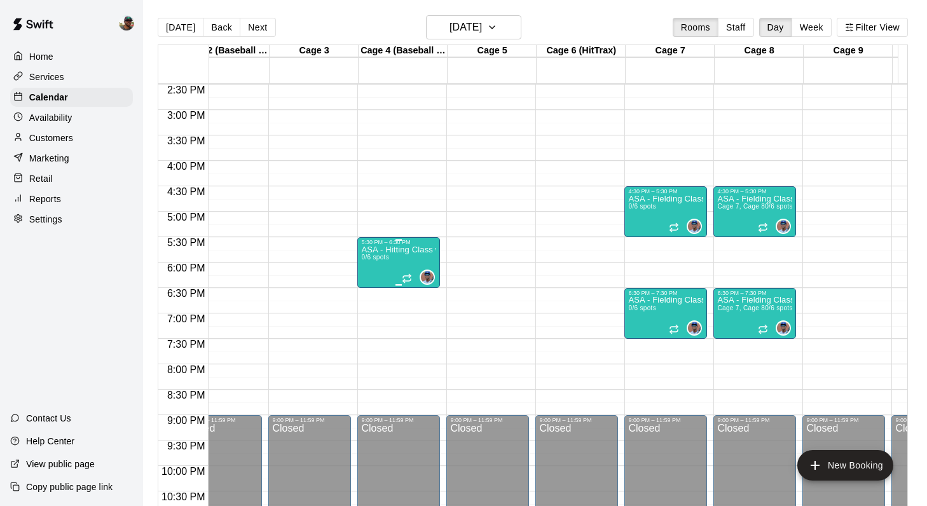
click at [411, 264] on div "ASA - Hitting Class with Francis Grullon (11U-13U) 0/6 spots" at bounding box center [398, 498] width 75 height 506
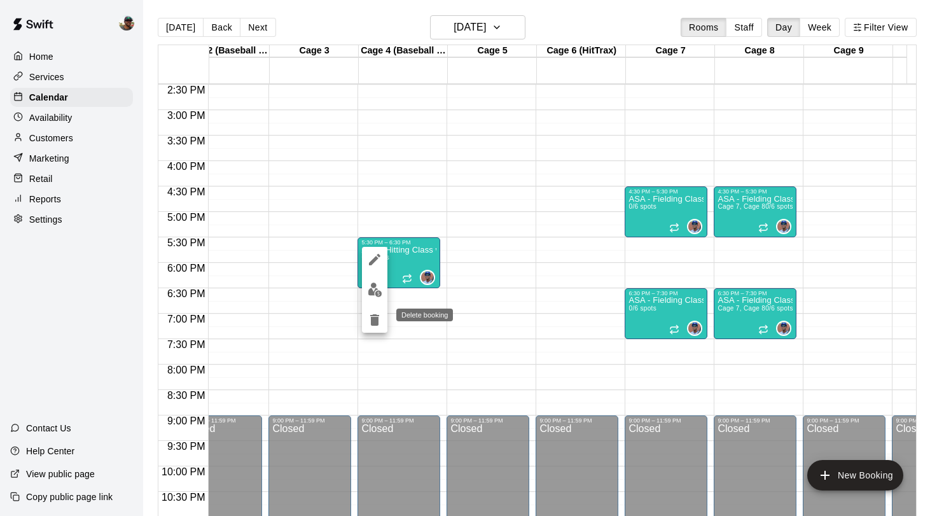
click at [383, 320] on button "delete" at bounding box center [374, 319] width 25 height 25
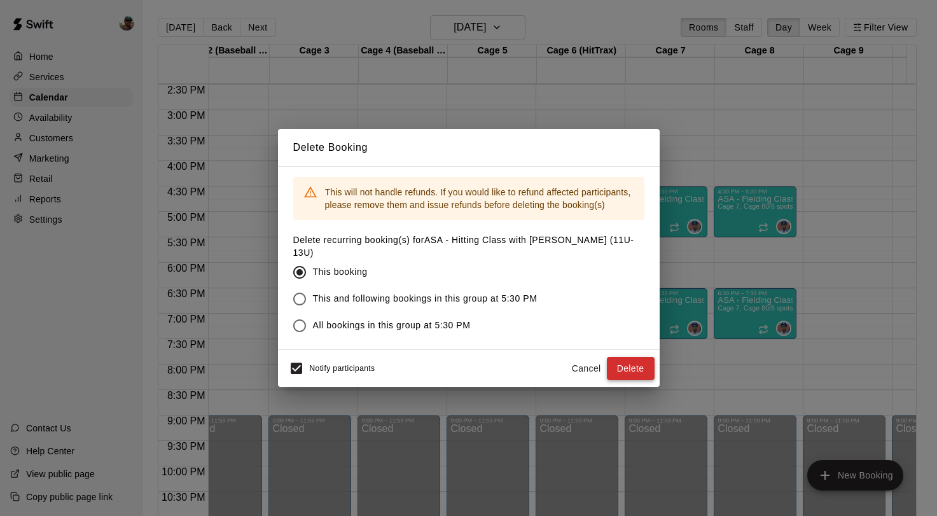
click at [630, 369] on button "Delete" at bounding box center [631, 369] width 48 height 24
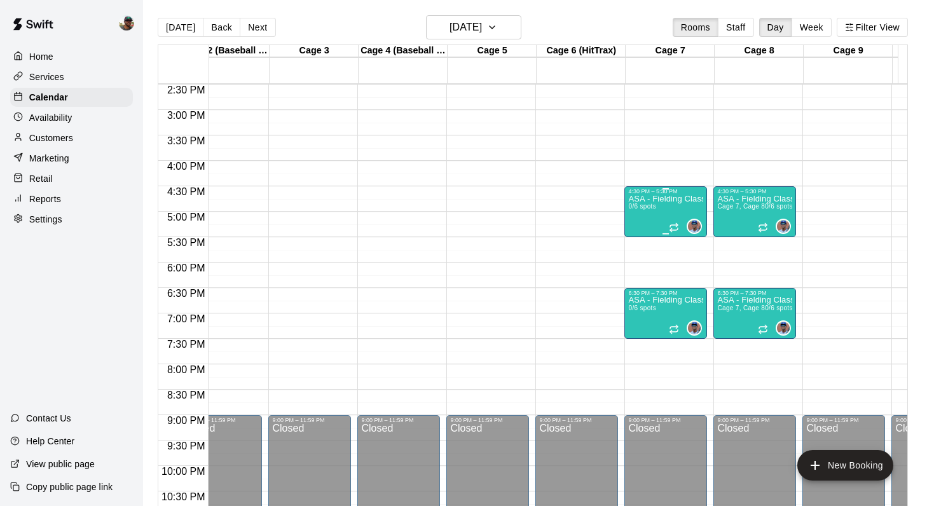
click at [680, 220] on div "0" at bounding box center [685, 226] width 33 height 15
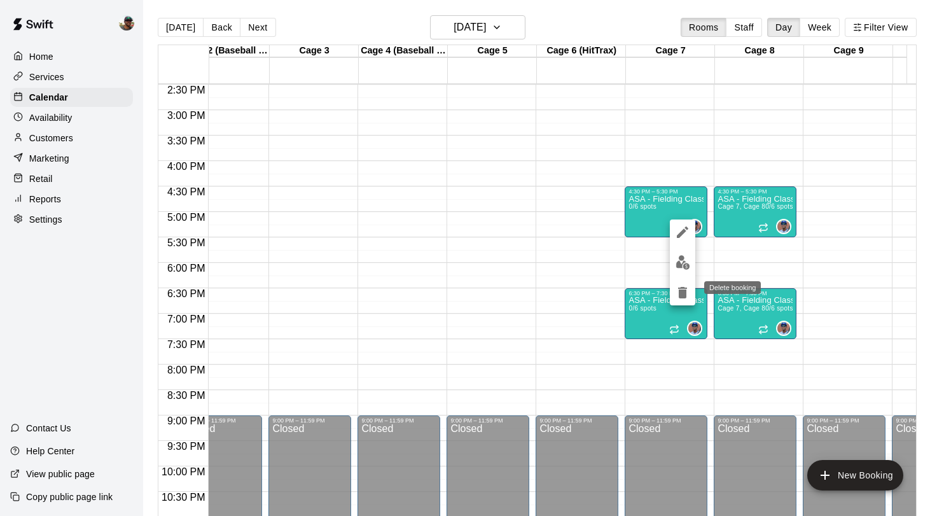
click at [681, 291] on icon "delete" at bounding box center [682, 292] width 9 height 11
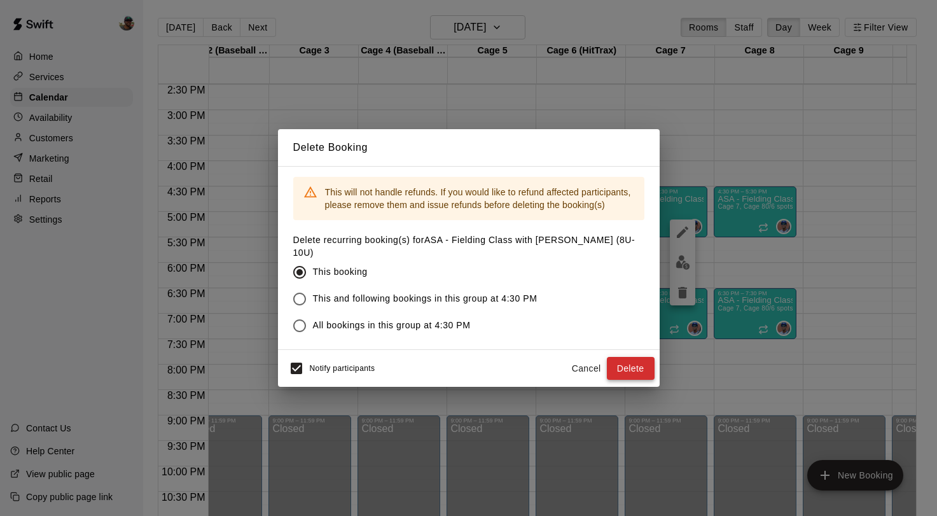
click at [621, 360] on button "Delete" at bounding box center [631, 369] width 48 height 24
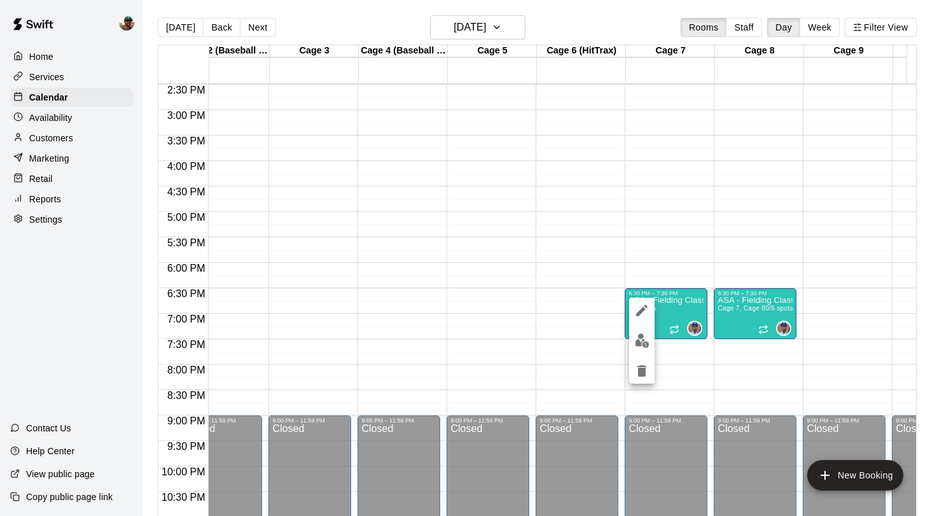
click at [640, 369] on icon "delete" at bounding box center [641, 370] width 9 height 11
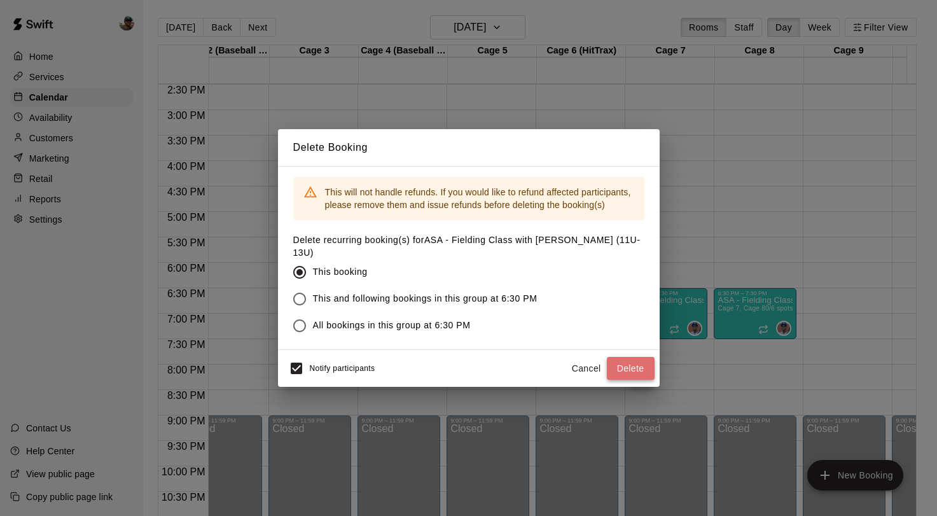
click at [633, 364] on button "Delete" at bounding box center [631, 369] width 48 height 24
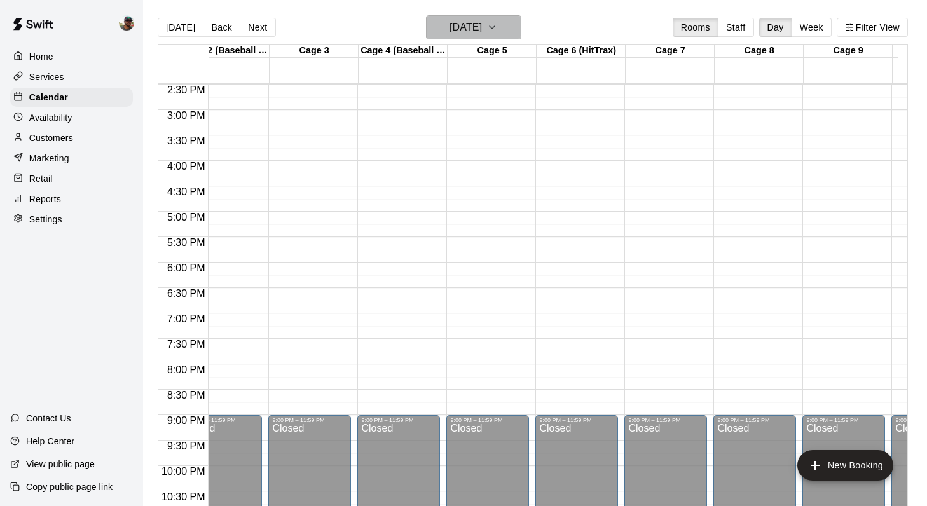
click at [497, 23] on icon "button" at bounding box center [492, 27] width 10 height 15
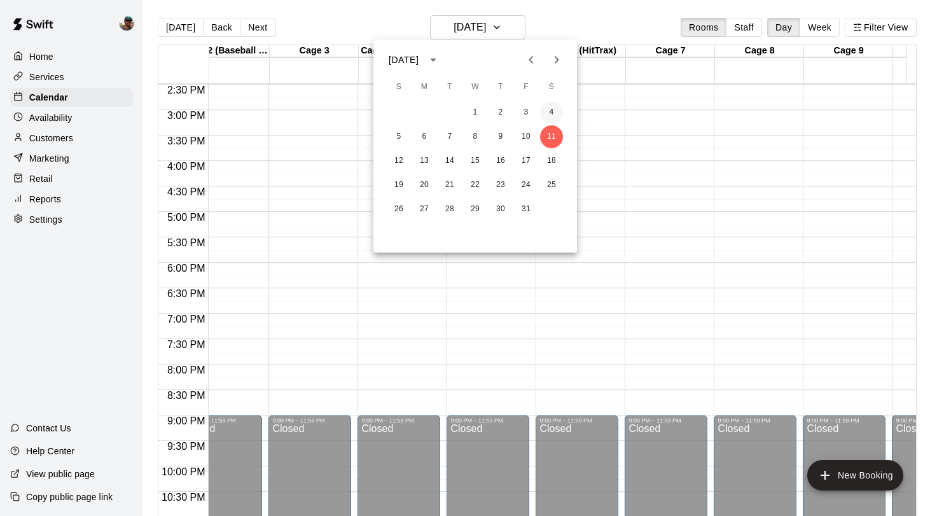
click at [550, 106] on button "4" at bounding box center [551, 112] width 23 height 23
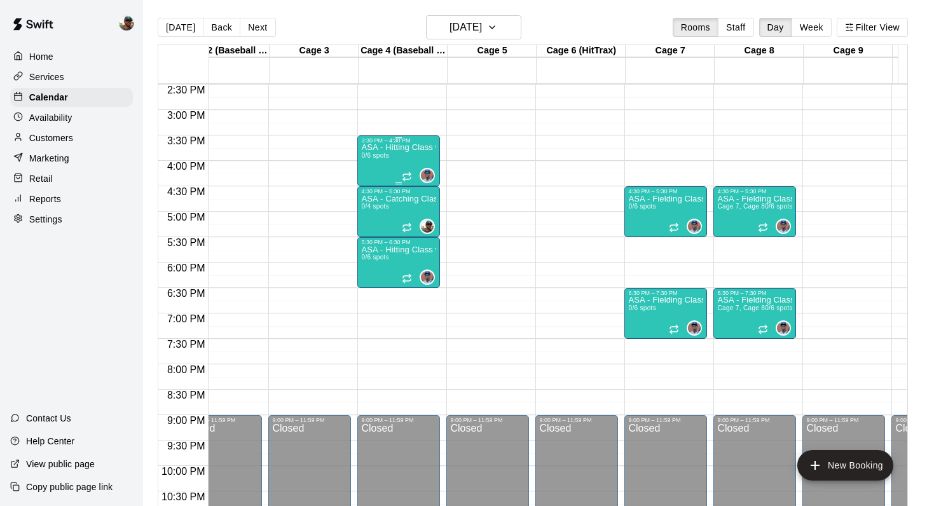
click at [411, 148] on p "ASA - Hitting Class with [PERSON_NAME] (8U-10U)" at bounding box center [398, 148] width 75 height 0
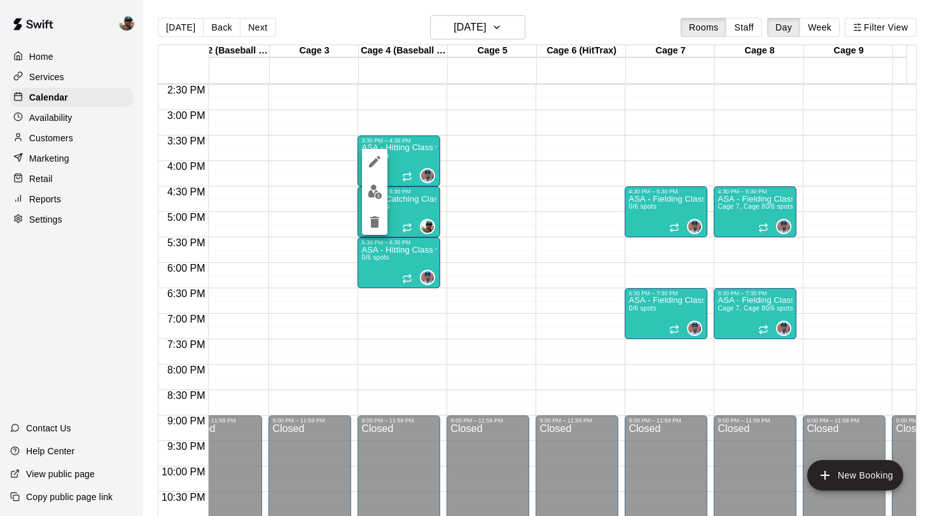
click at [378, 217] on icon "delete" at bounding box center [374, 221] width 9 height 11
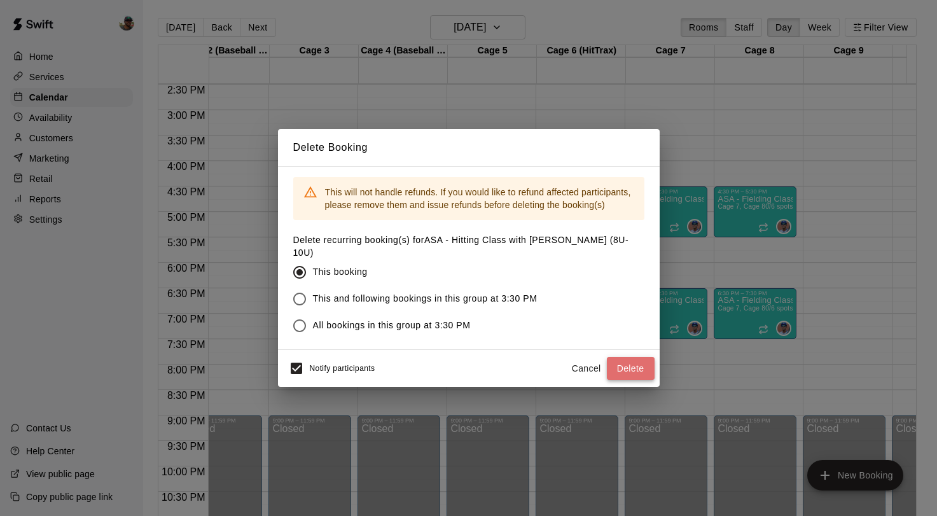
click at [638, 359] on button "Delete" at bounding box center [631, 369] width 48 height 24
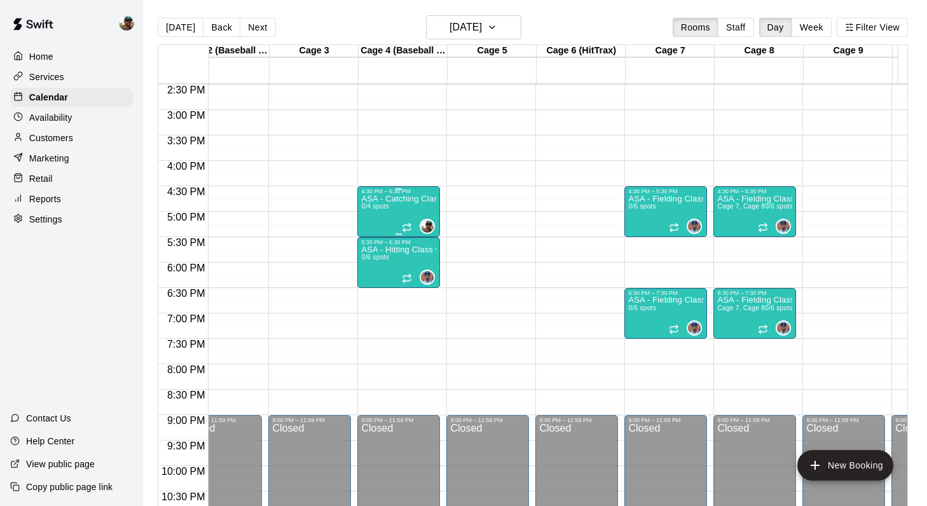
click at [401, 207] on div "ASA - Catching Class with Ben Boykin (8U-10U) 0/4 spots" at bounding box center [398, 448] width 75 height 506
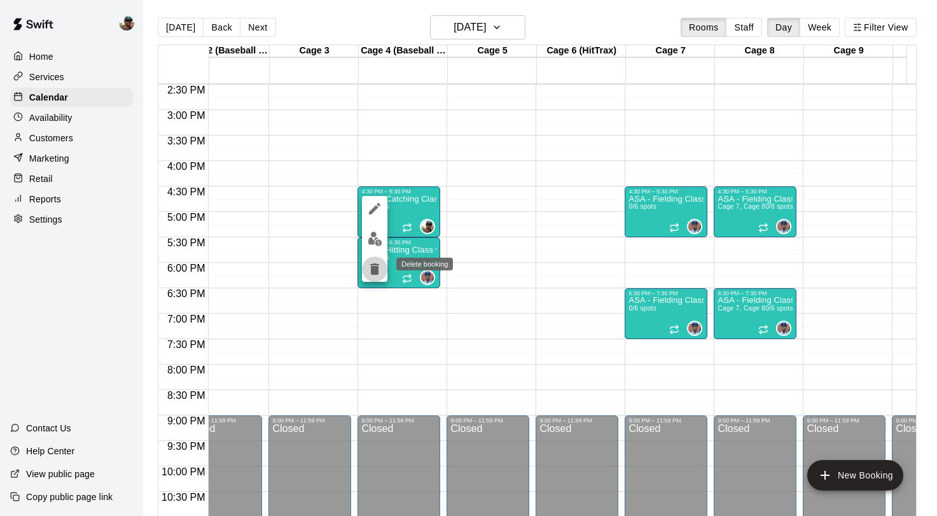
click at [376, 270] on icon "delete" at bounding box center [374, 268] width 9 height 11
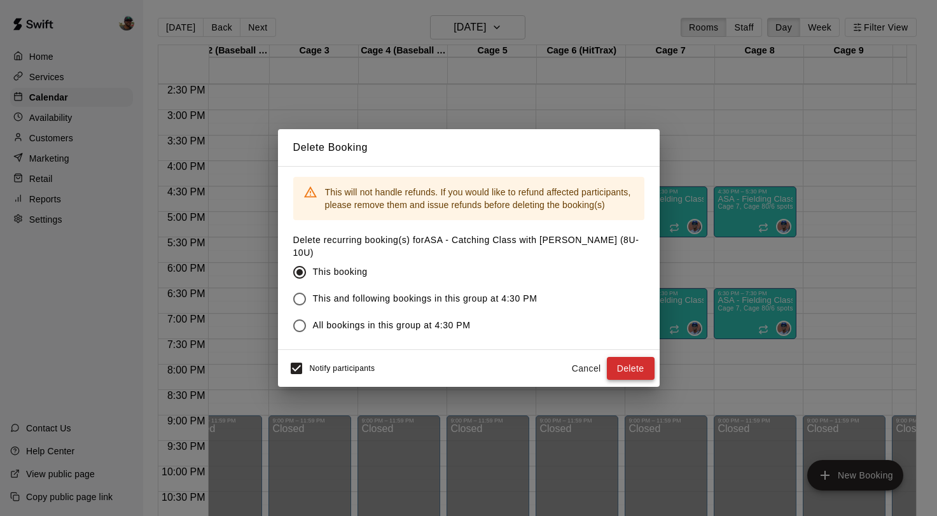
click at [640, 366] on button "Delete" at bounding box center [631, 369] width 48 height 24
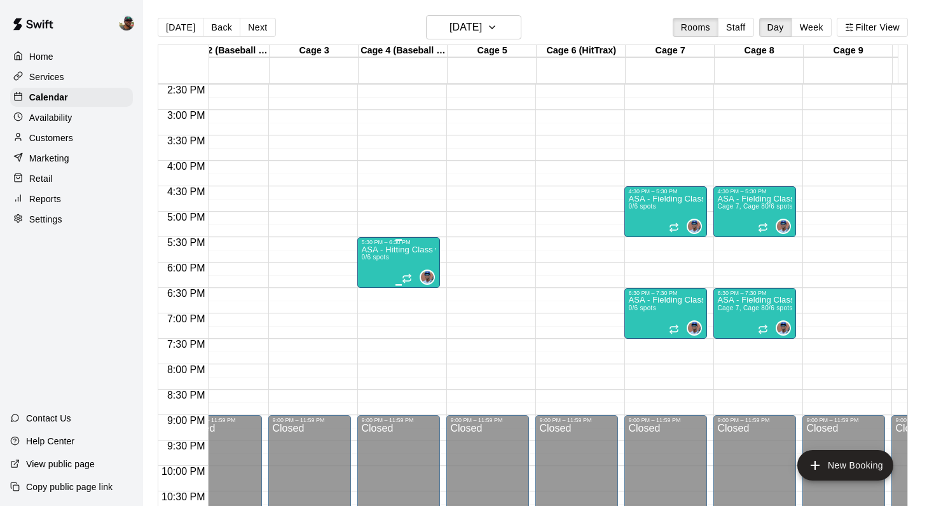
click at [399, 260] on div "ASA - Hitting Class with Francis Grullon (11U-13U) 0/6 spots" at bounding box center [398, 498] width 75 height 506
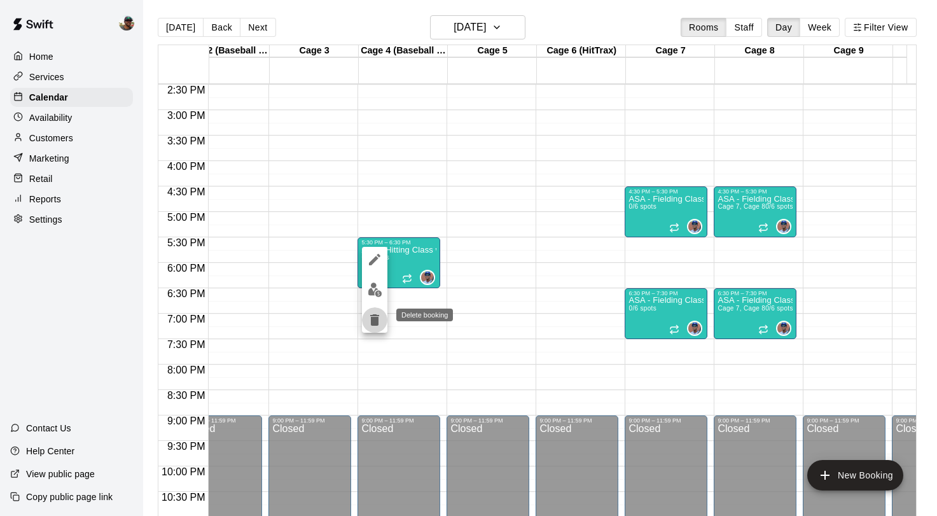
click at [375, 317] on icon "delete" at bounding box center [374, 319] width 9 height 11
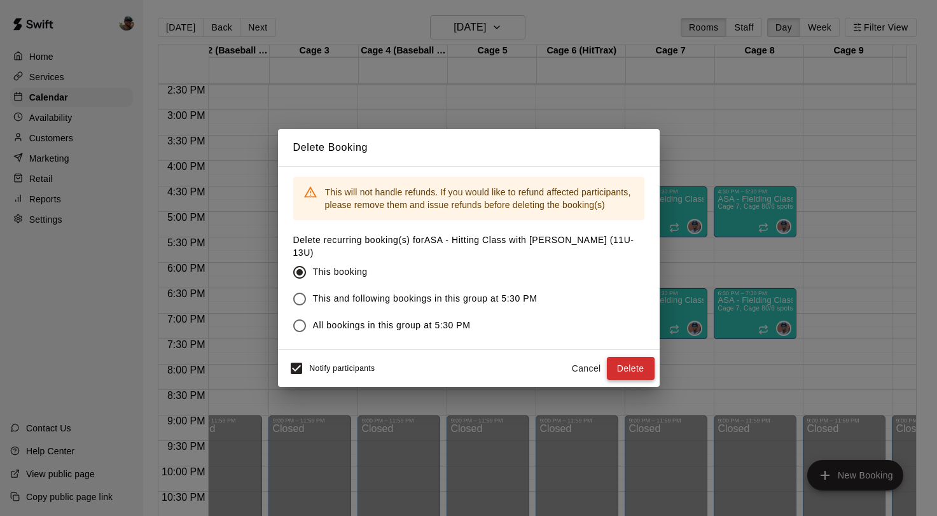
click at [621, 361] on button "Delete" at bounding box center [631, 369] width 48 height 24
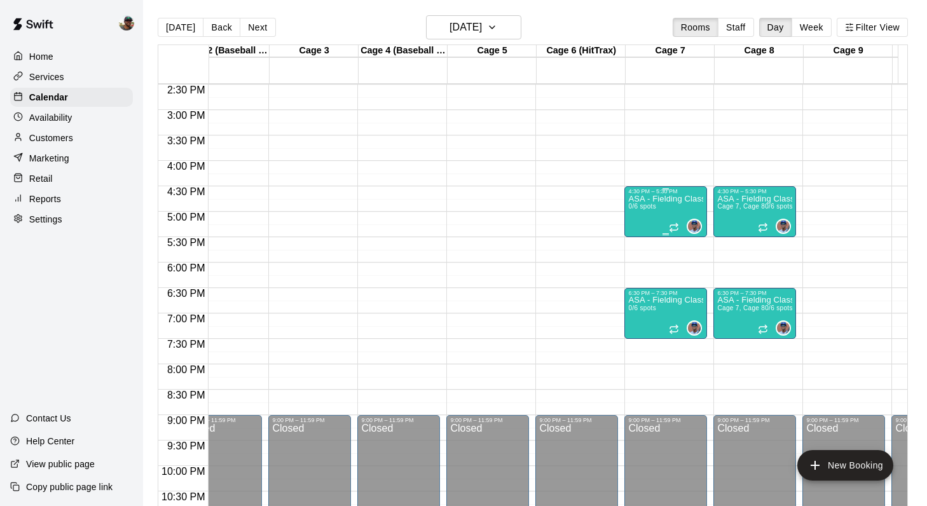
click at [656, 209] on span "0/6 spots" at bounding box center [642, 206] width 28 height 7
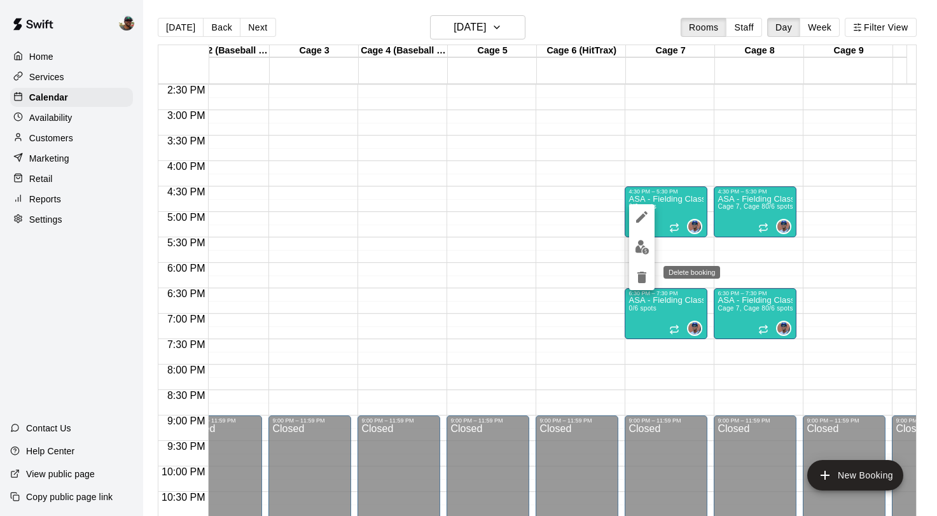
click at [644, 285] on button "delete" at bounding box center [641, 277] width 25 height 25
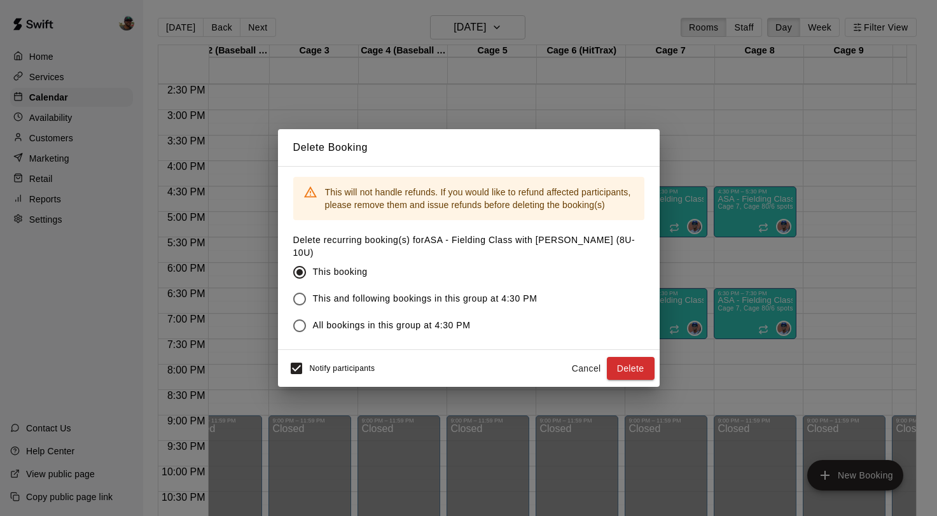
click at [630, 366] on button "Delete" at bounding box center [631, 369] width 48 height 24
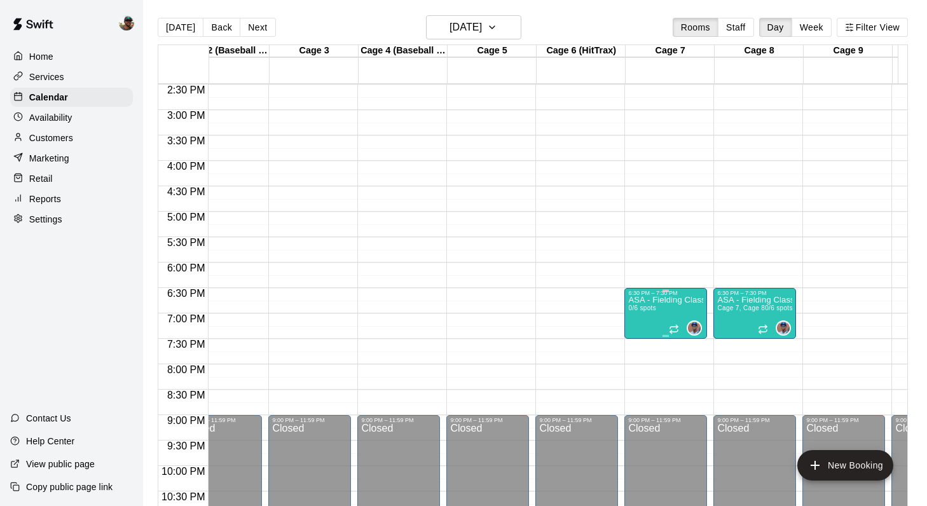
click at [642, 307] on span "0/6 spots" at bounding box center [642, 308] width 28 height 7
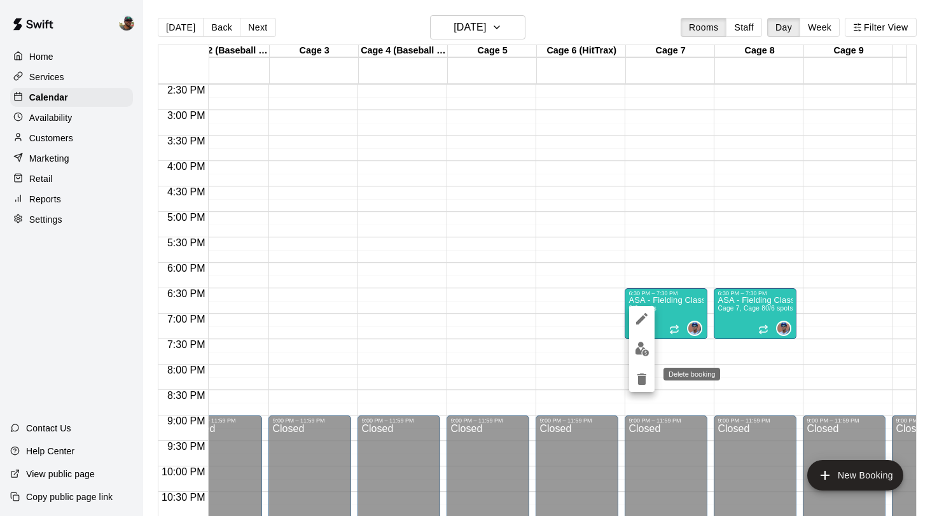
click at [640, 381] on icon "delete" at bounding box center [641, 378] width 9 height 11
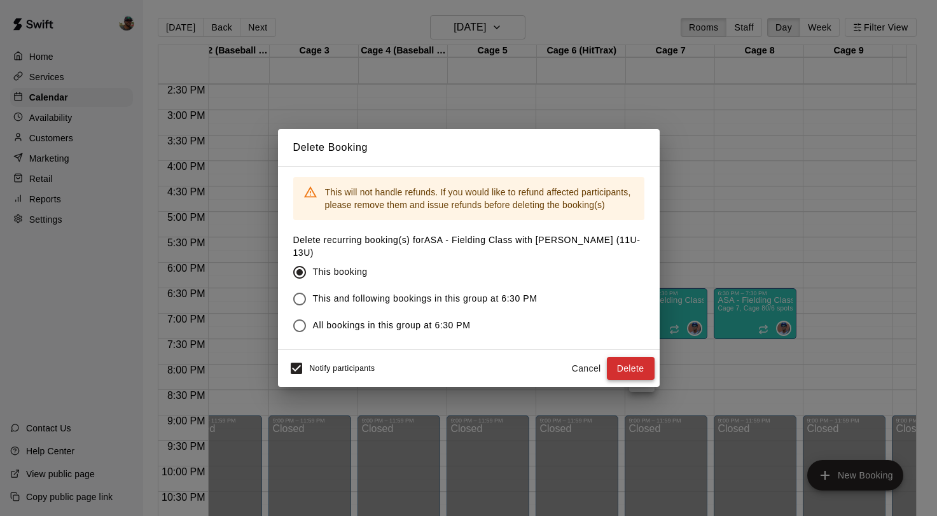
click at [621, 369] on button "Delete" at bounding box center [631, 369] width 48 height 24
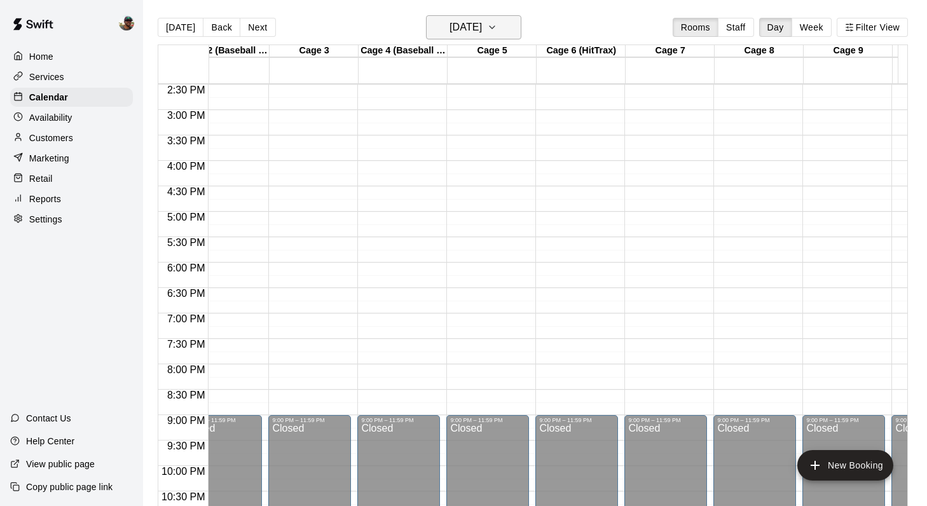
click at [515, 36] on button "Saturday Oct 04" at bounding box center [473, 27] width 95 height 24
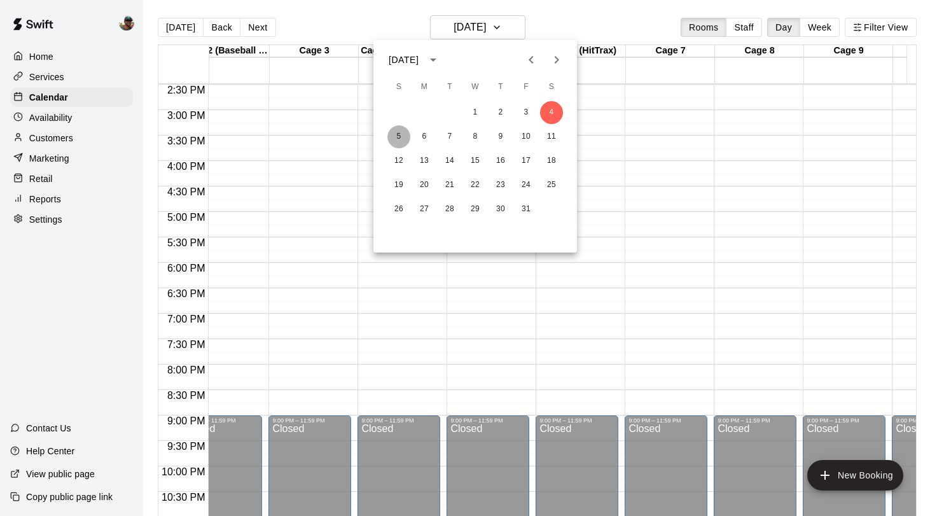
click at [399, 135] on button "5" at bounding box center [398, 136] width 23 height 23
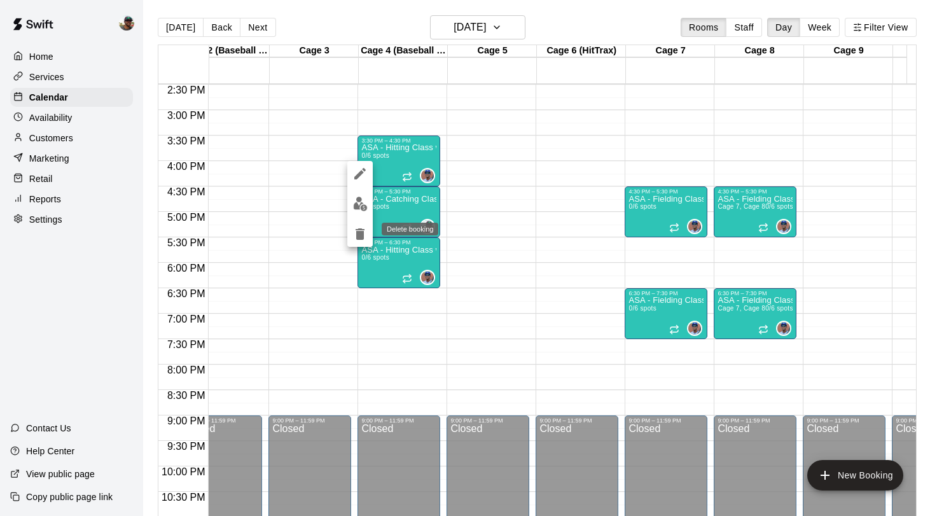
click at [355, 235] on icon "delete" at bounding box center [359, 233] width 15 height 15
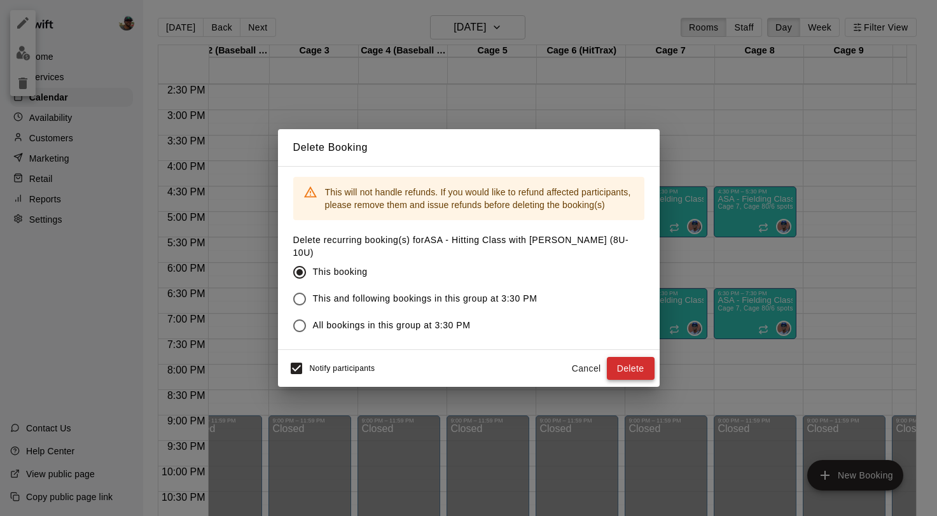
click at [612, 361] on button "Delete" at bounding box center [631, 369] width 48 height 24
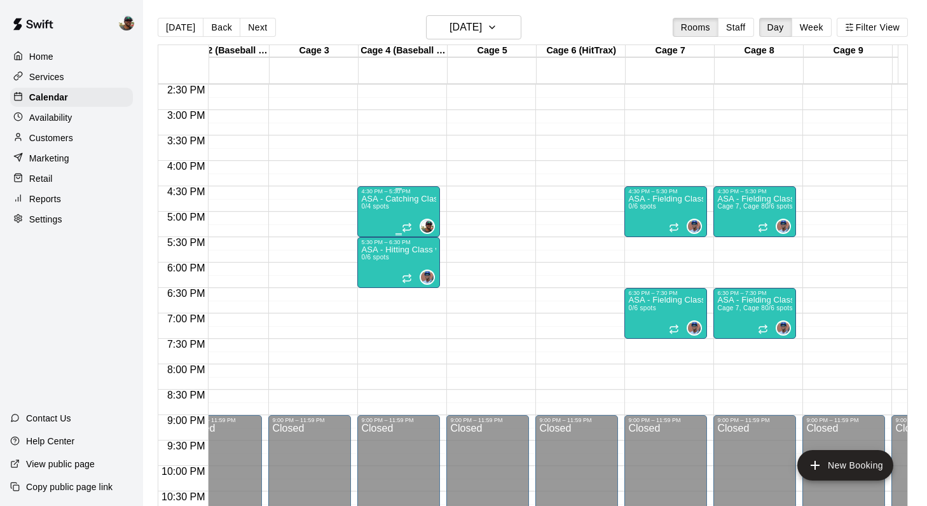
click at [399, 215] on div "ASA - Catching Class with Ben Boykin (8U-10U) 0/4 spots" at bounding box center [398, 448] width 75 height 506
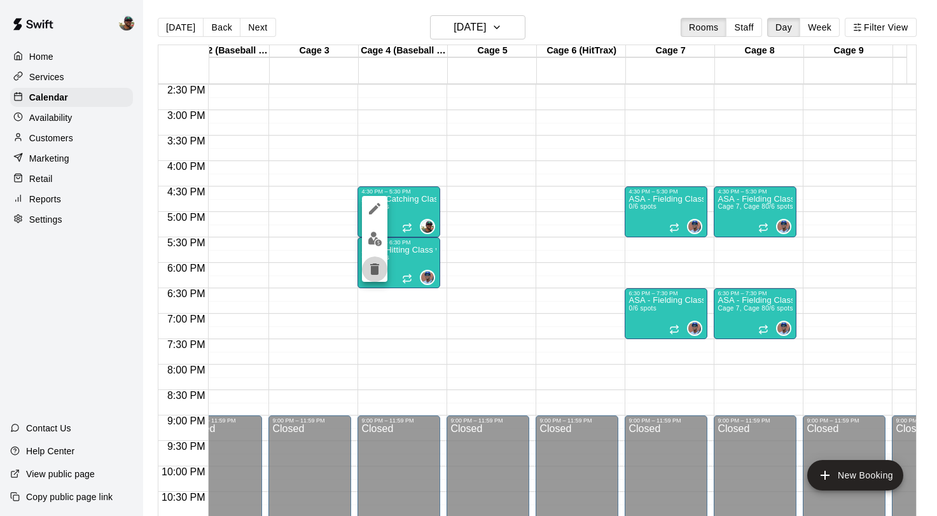
click at [374, 265] on icon "delete" at bounding box center [374, 268] width 9 height 11
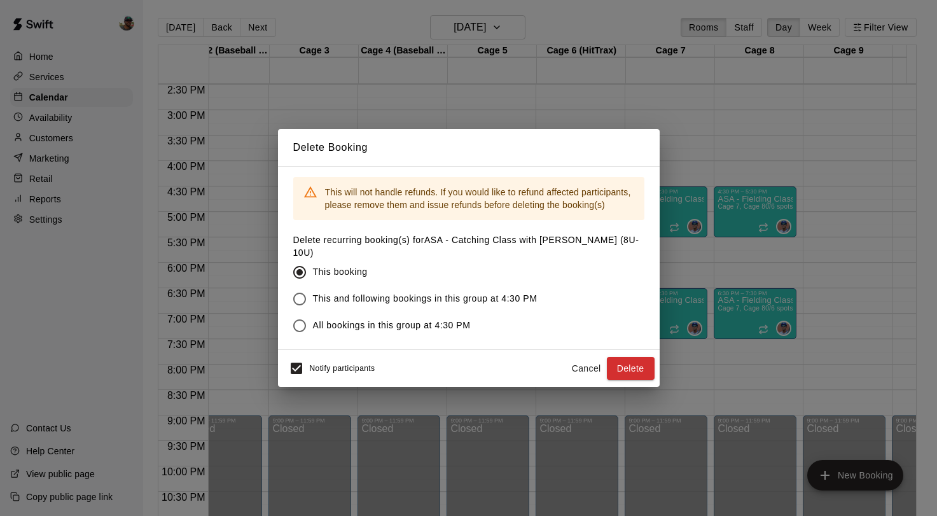
click at [618, 364] on button "Delete" at bounding box center [631, 369] width 48 height 24
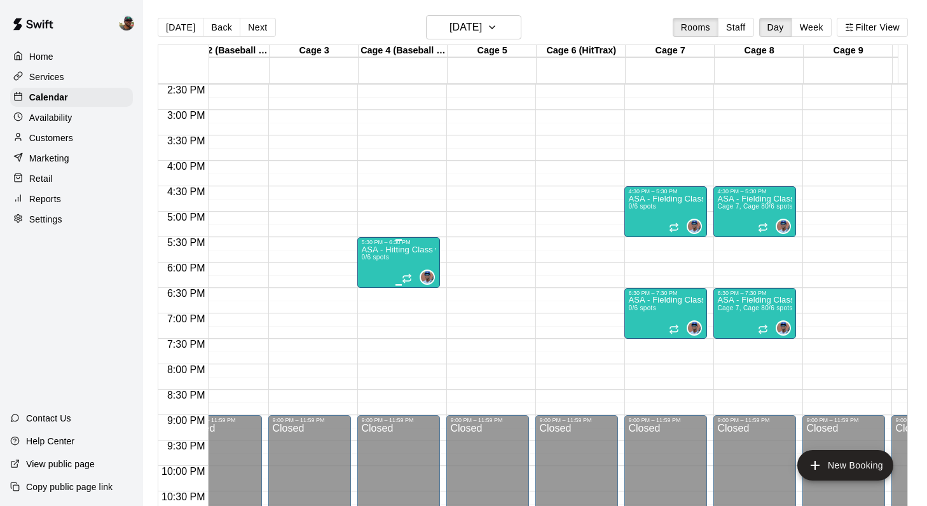
click at [390, 265] on div "ASA - Hitting Class with Francis Grullon (11U-13U) 0/6 spots" at bounding box center [398, 498] width 75 height 506
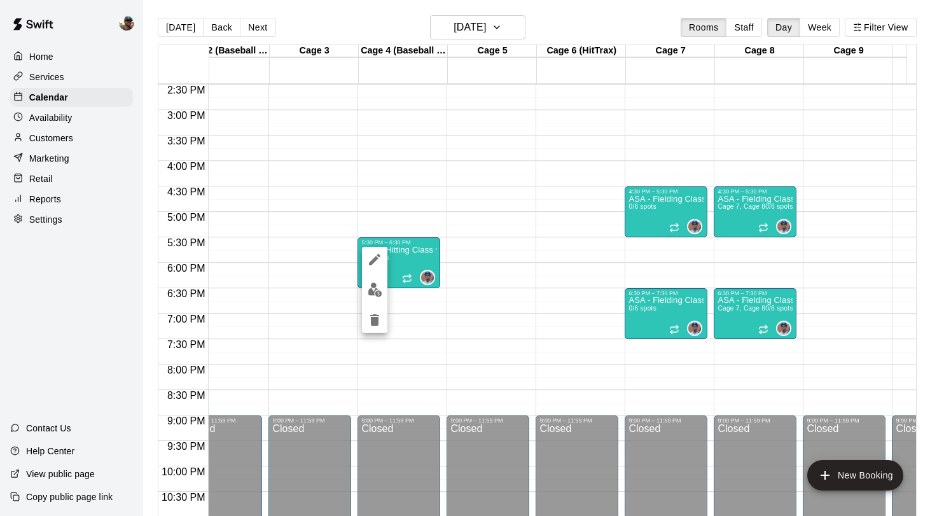
click at [374, 314] on icon "delete" at bounding box center [374, 319] width 9 height 11
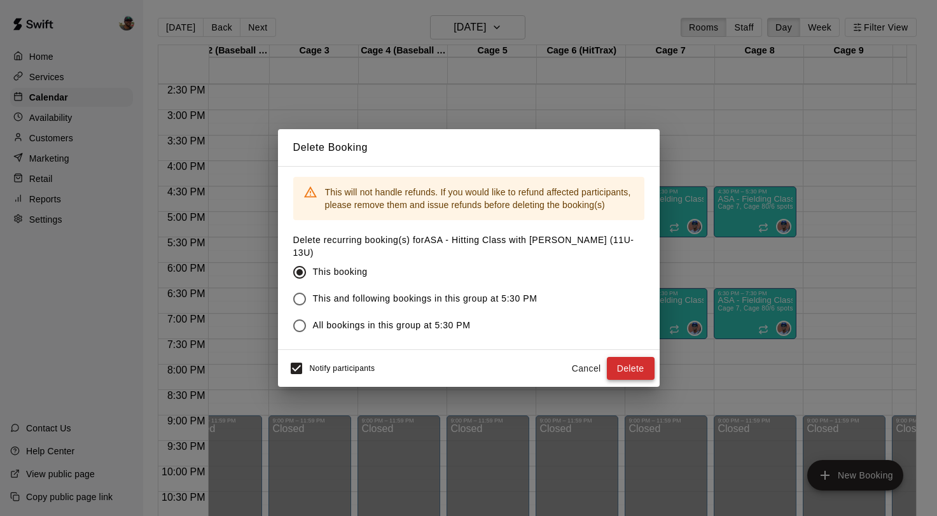
click at [621, 369] on button "Delete" at bounding box center [631, 369] width 48 height 24
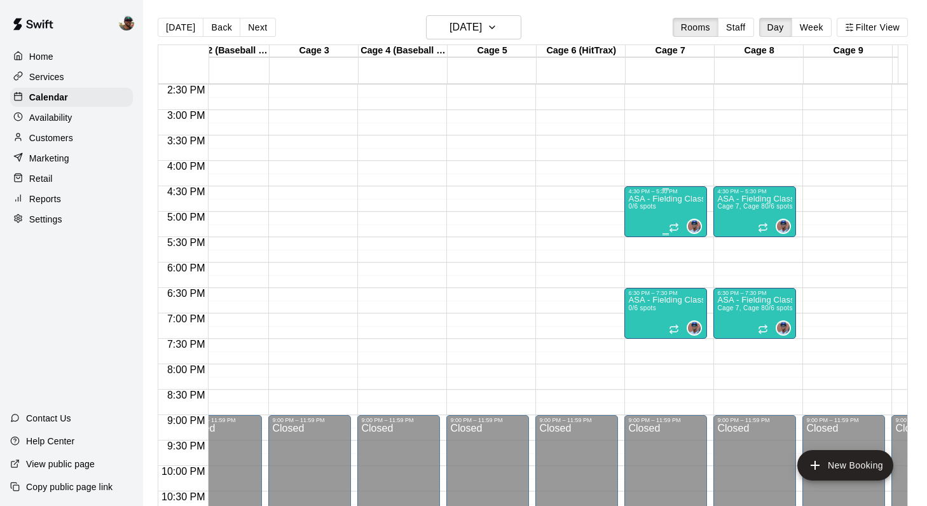
click at [656, 222] on div "ASA - Fielding Class with Francis Grullon (8U-10U) 0/6 spots" at bounding box center [665, 448] width 75 height 506
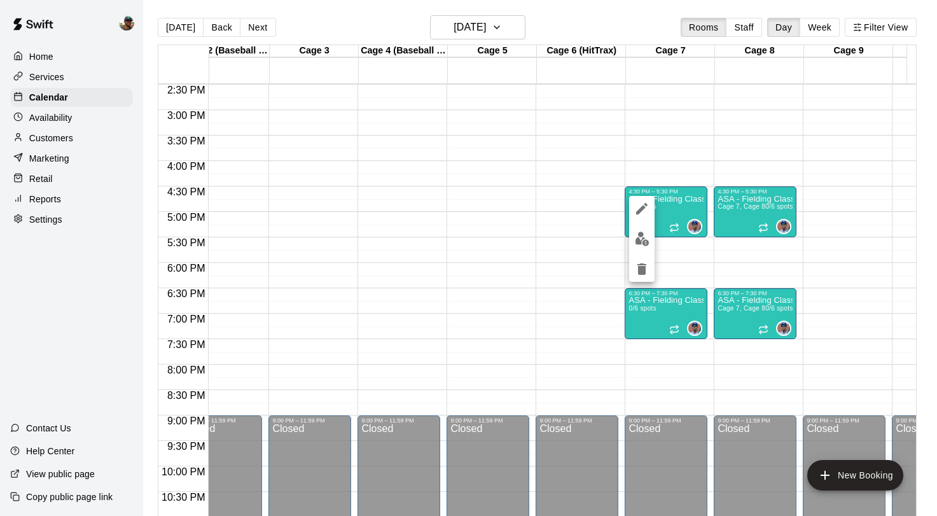
click at [647, 264] on icon "delete" at bounding box center [641, 268] width 15 height 15
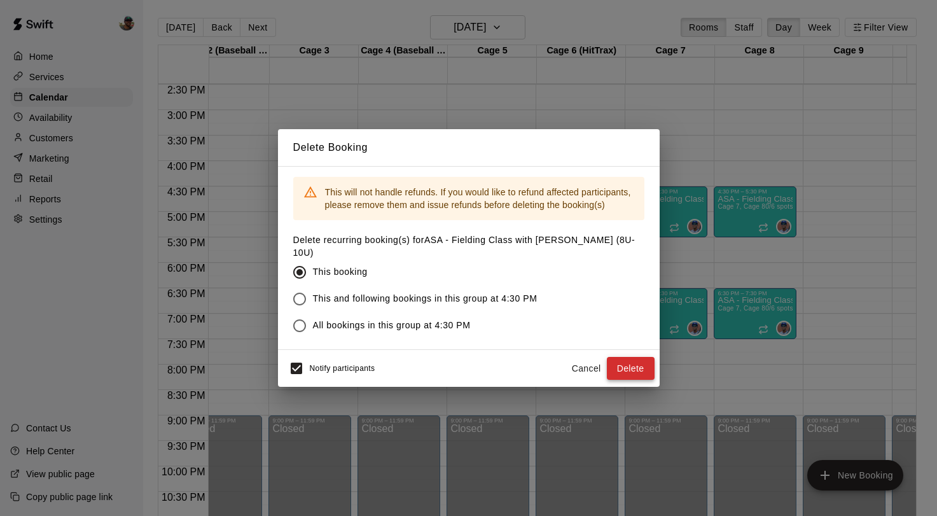
click at [621, 368] on button "Delete" at bounding box center [631, 369] width 48 height 24
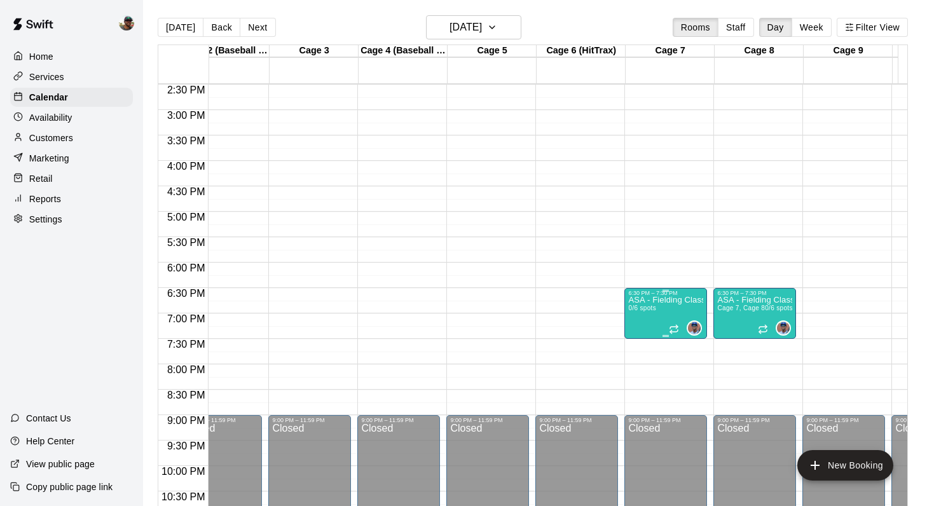
click at [647, 311] on span "0/6 spots" at bounding box center [642, 308] width 28 height 7
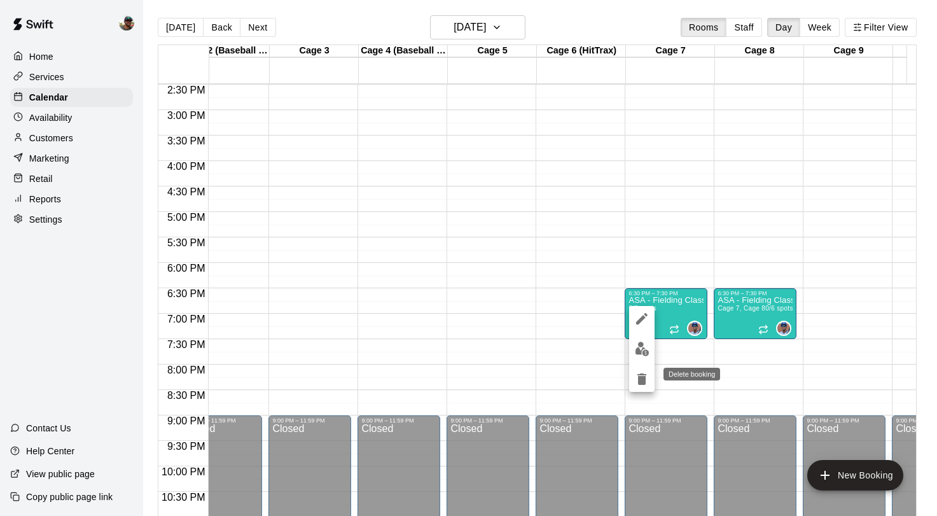
click at [642, 384] on icon "delete" at bounding box center [641, 378] width 9 height 11
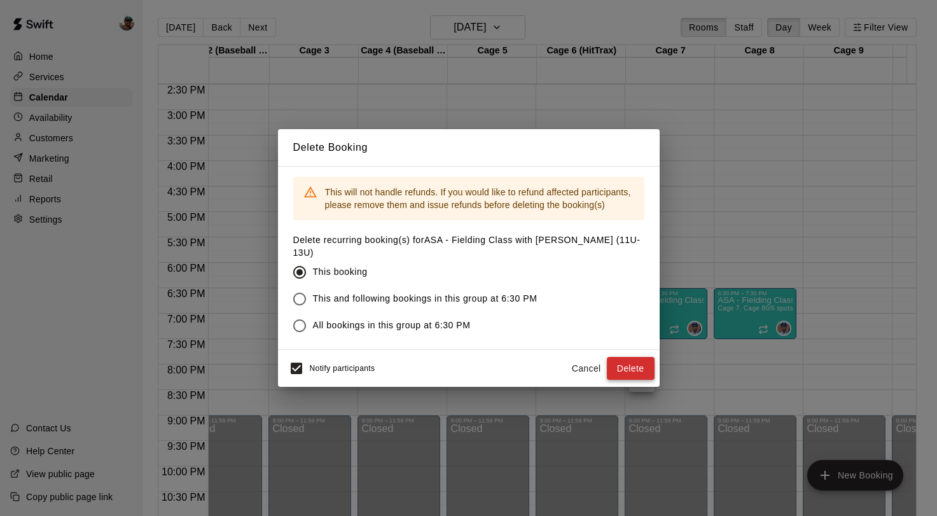
click at [634, 375] on button "Delete" at bounding box center [631, 369] width 48 height 24
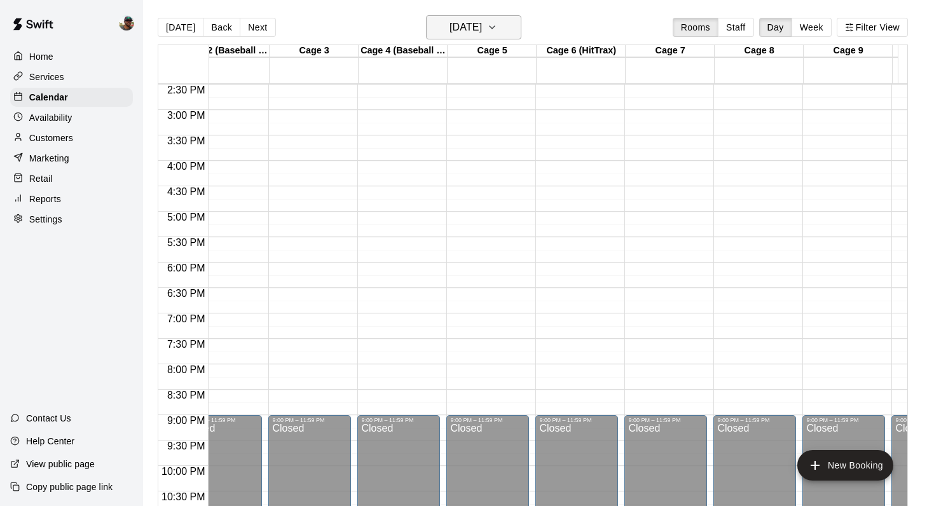
click at [462, 35] on h6 "Sunday Oct 05" at bounding box center [466, 27] width 32 height 18
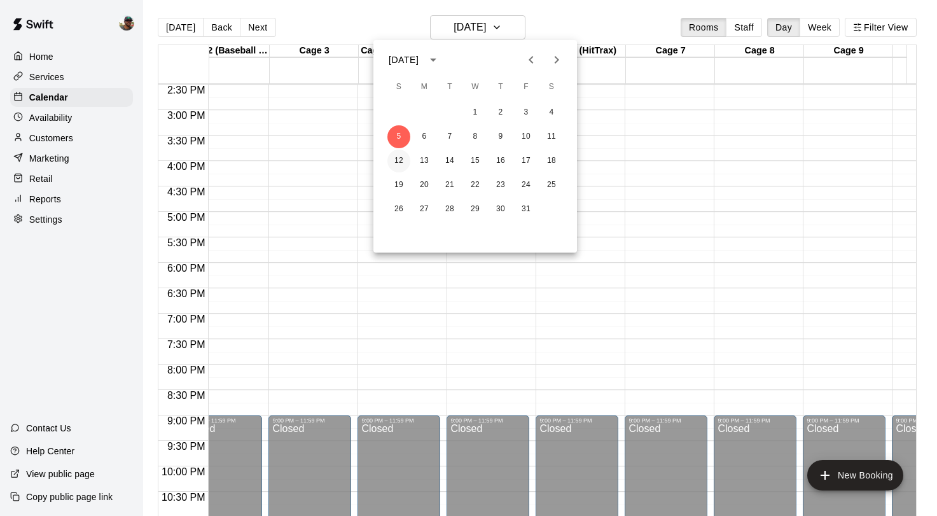
click at [404, 157] on button "12" at bounding box center [398, 160] width 23 height 23
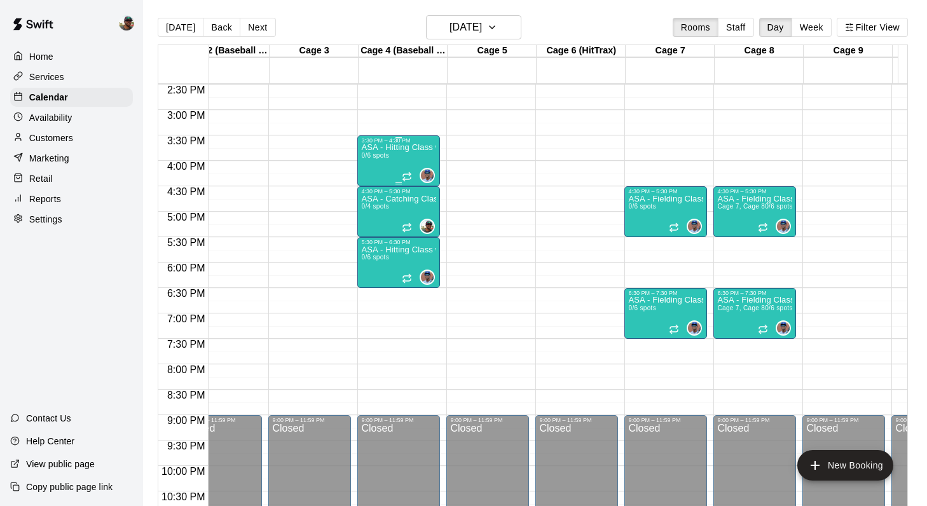
click at [423, 148] on p "ASA - Hitting Class with [PERSON_NAME] (8U-10U)" at bounding box center [398, 148] width 75 height 0
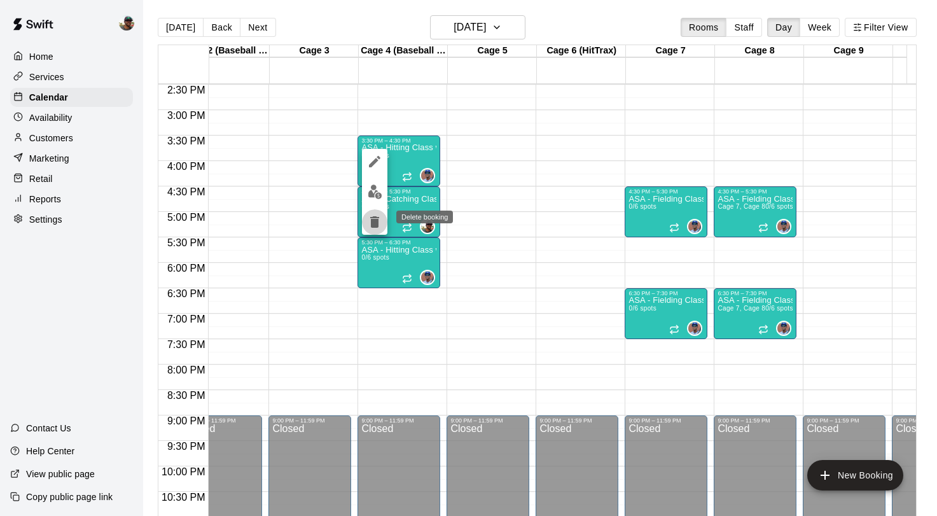
click at [376, 223] on icon "delete" at bounding box center [374, 221] width 9 height 11
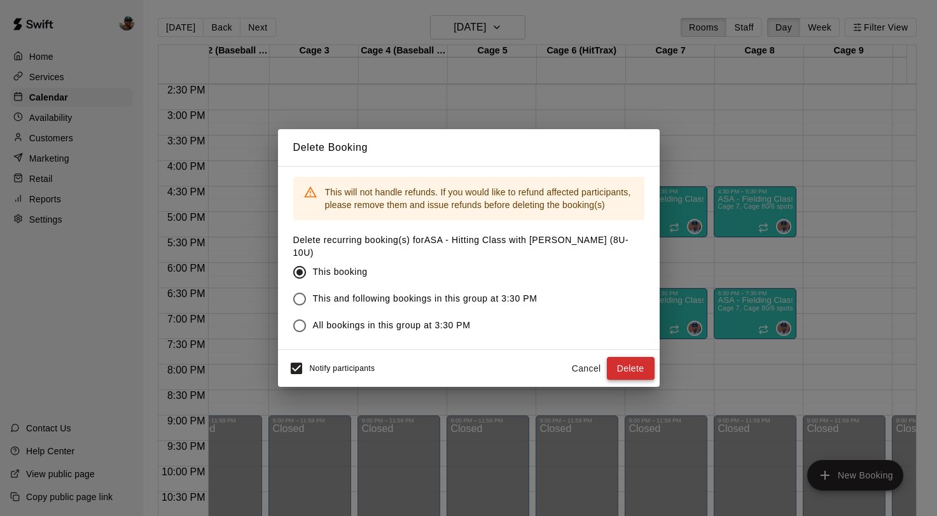
click at [630, 364] on button "Delete" at bounding box center [631, 369] width 48 height 24
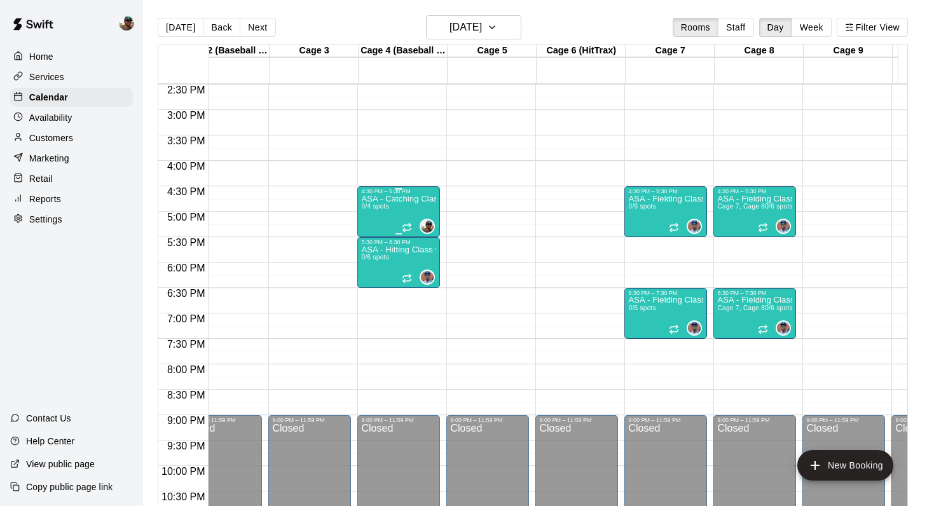
click at [394, 208] on div "ASA - Catching Class with Ben Boykin (8U-10U) 0/4 spots" at bounding box center [398, 448] width 75 height 506
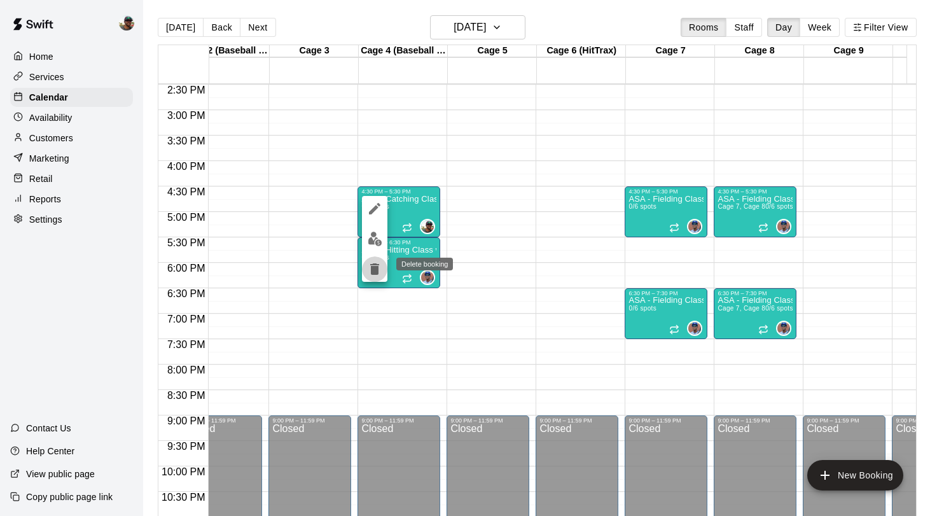
click at [373, 267] on icon "delete" at bounding box center [374, 268] width 9 height 11
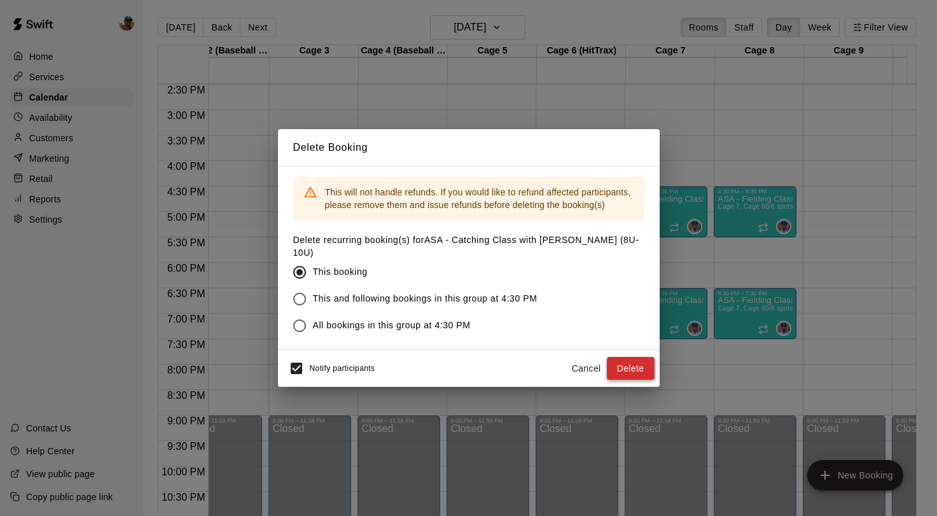
click at [637, 372] on button "Delete" at bounding box center [631, 369] width 48 height 24
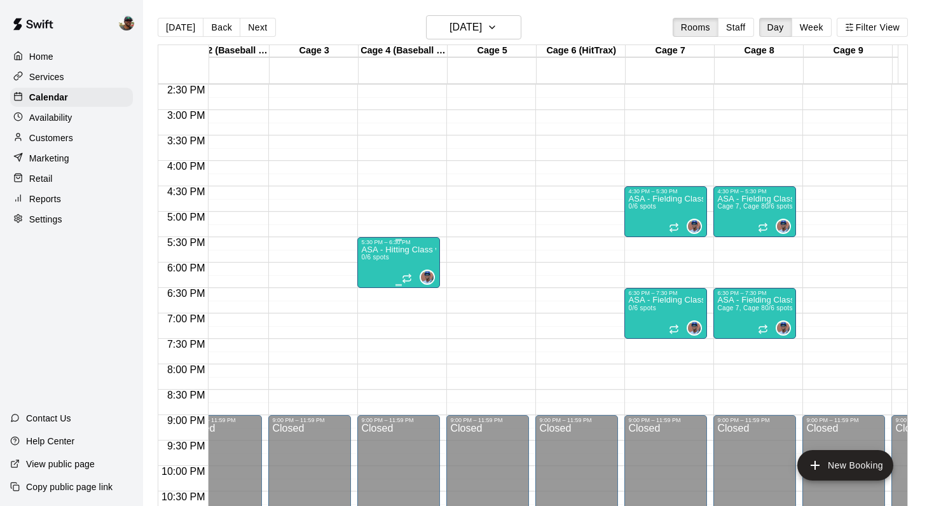
click at [390, 259] on div "ASA - Hitting Class with Francis Grullon (11U-13U) 0/6 spots" at bounding box center [398, 498] width 75 height 506
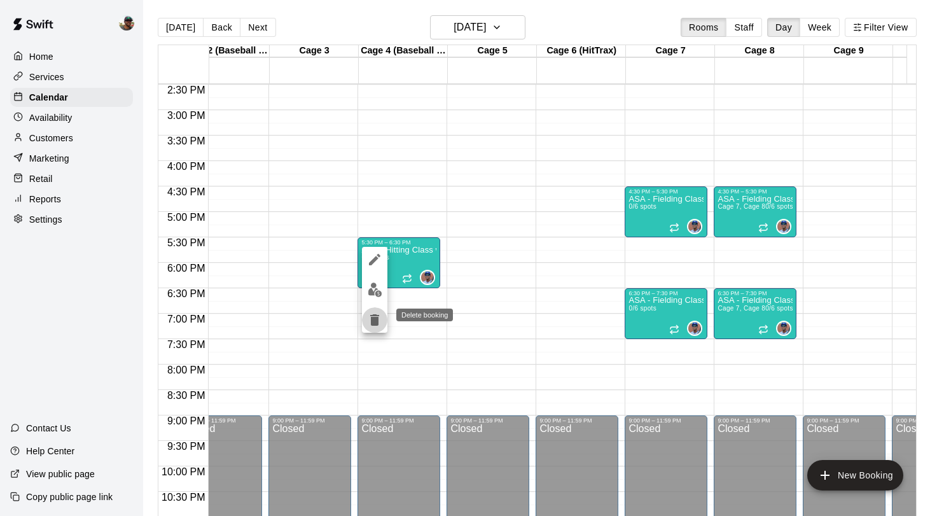
click at [373, 322] on icon "delete" at bounding box center [374, 319] width 9 height 11
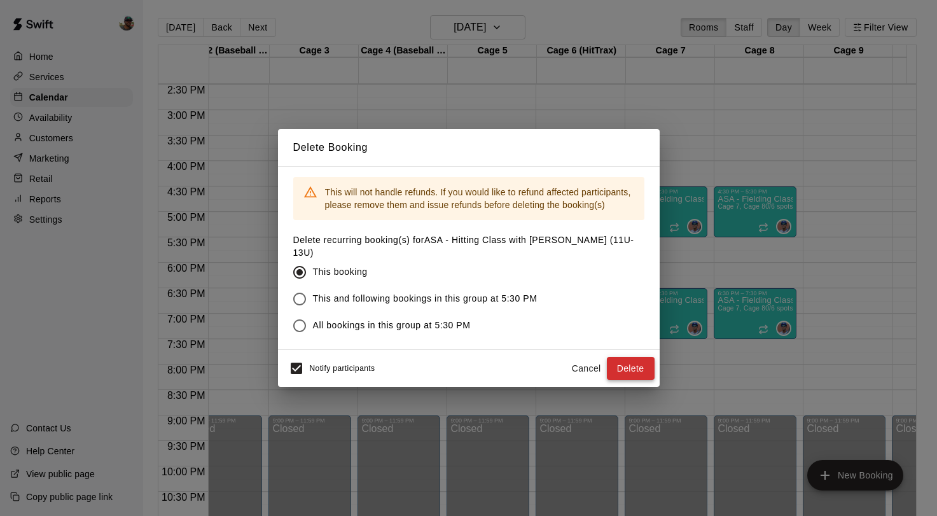
click at [627, 367] on button "Delete" at bounding box center [631, 369] width 48 height 24
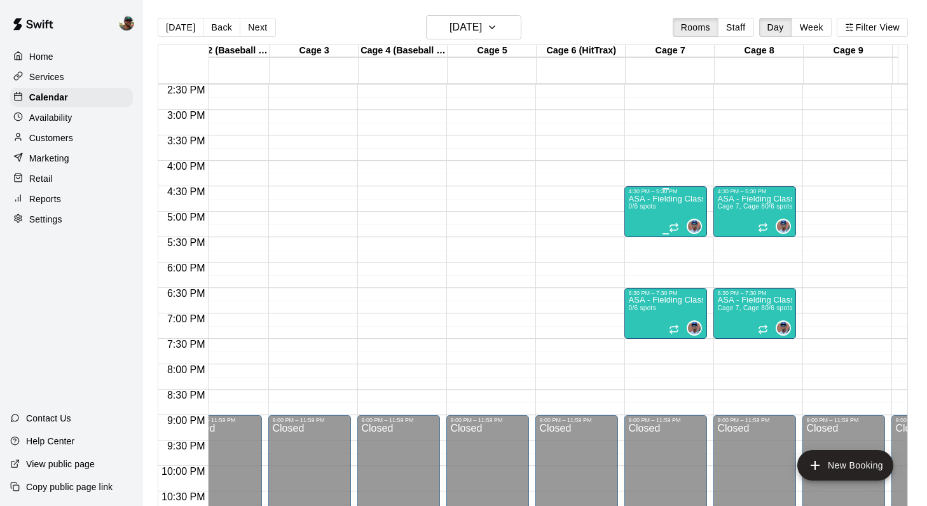
click at [656, 216] on div "ASA - Fielding Class with Francis Grullon (8U-10U) 0/6 spots" at bounding box center [665, 448] width 75 height 506
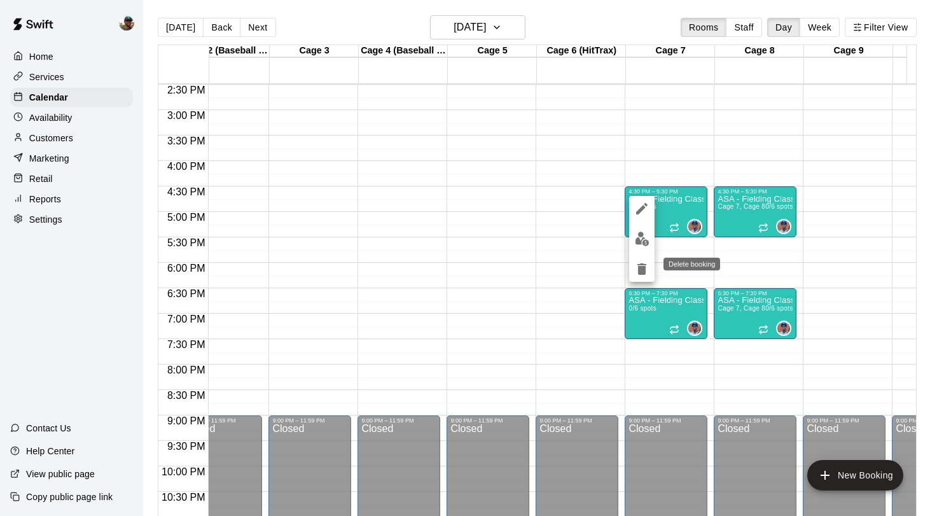
click at [638, 273] on icon "delete" at bounding box center [641, 268] width 9 height 11
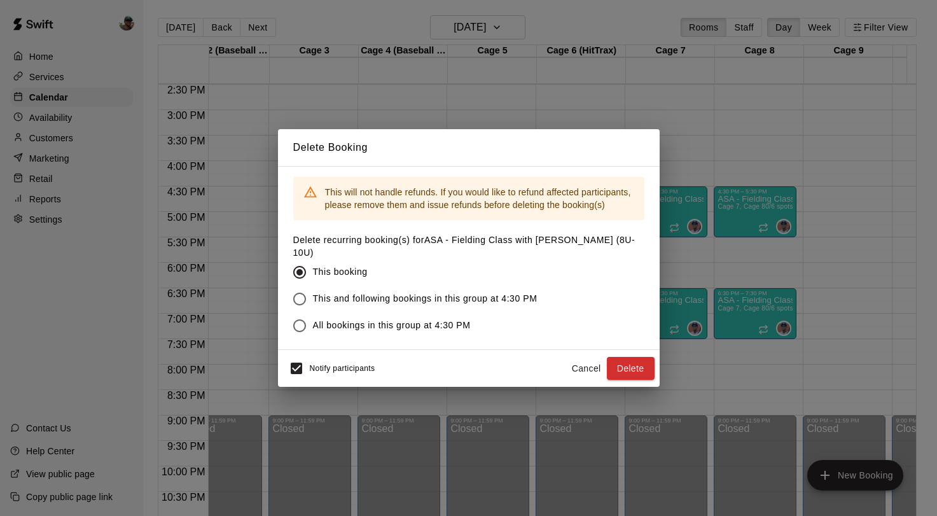
click at [628, 363] on button "Delete" at bounding box center [631, 369] width 48 height 24
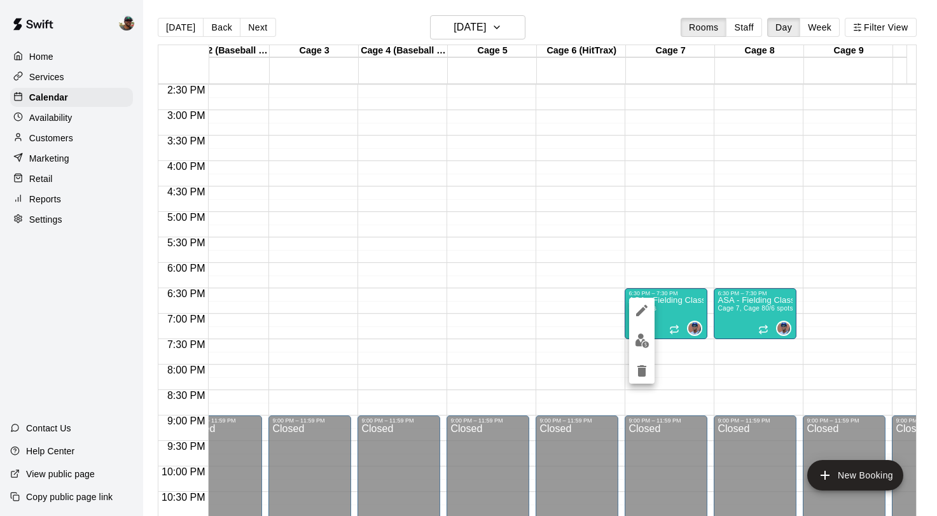
click at [640, 368] on icon "delete" at bounding box center [641, 370] width 9 height 11
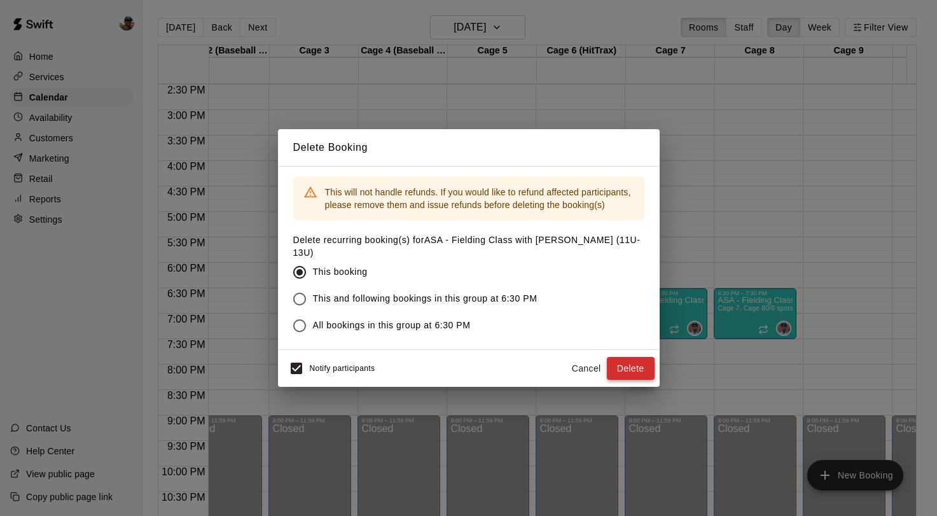
click at [623, 378] on button "Delete" at bounding box center [631, 369] width 48 height 24
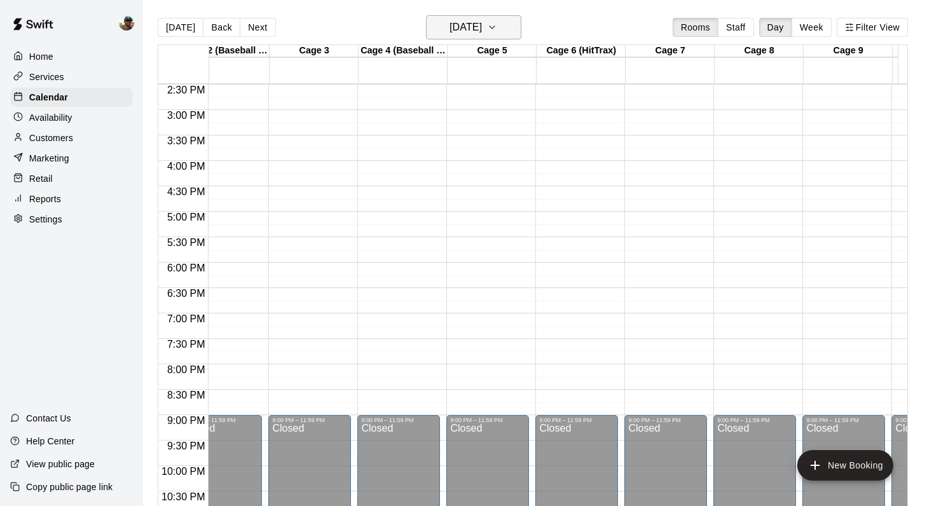
click at [497, 32] on icon "button" at bounding box center [492, 27] width 10 height 15
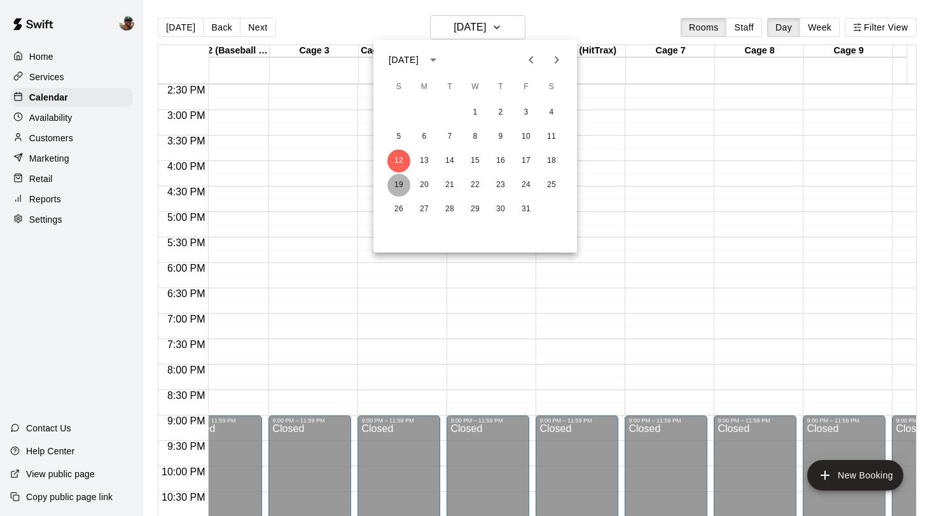
click at [401, 189] on button "19" at bounding box center [398, 185] width 23 height 23
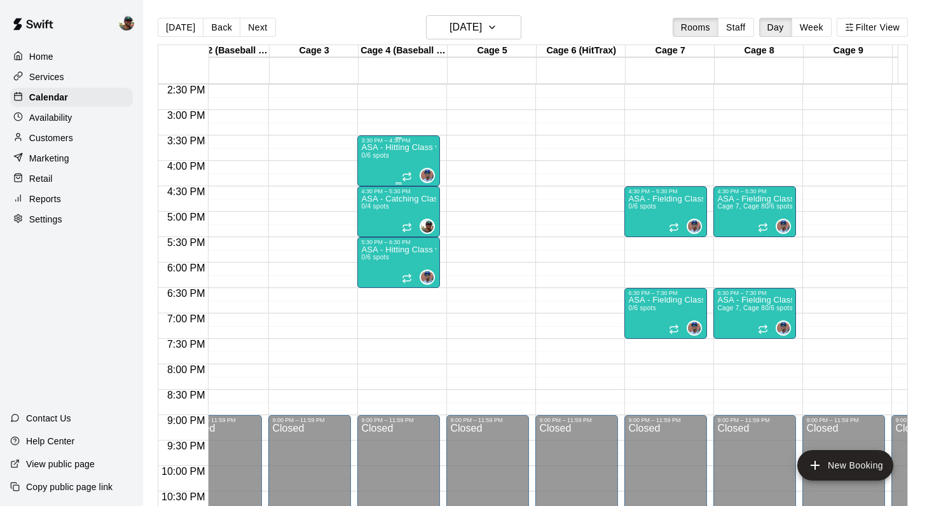
click at [406, 163] on div "ASA - Hitting Class with Francis Grullon (8U-10U) 0/6 spots" at bounding box center [398, 397] width 75 height 506
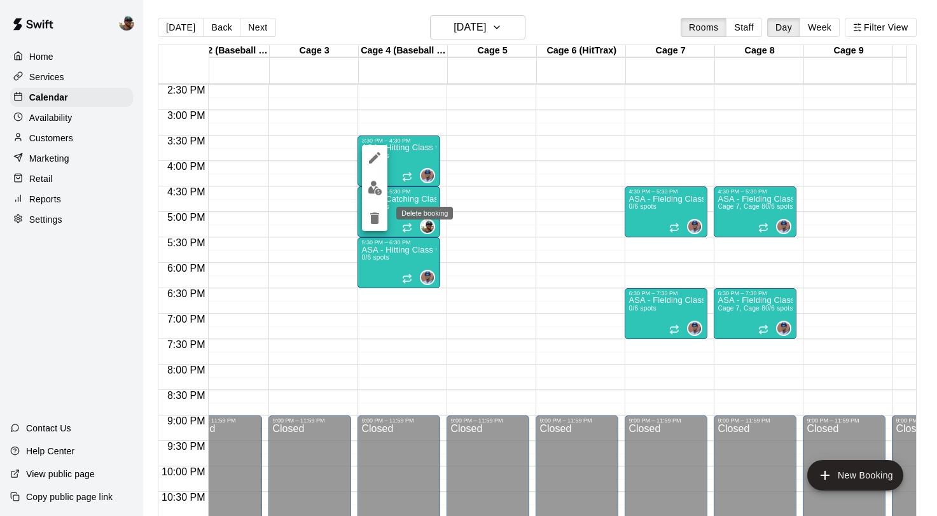
click at [379, 216] on icon "delete" at bounding box center [374, 217] width 15 height 15
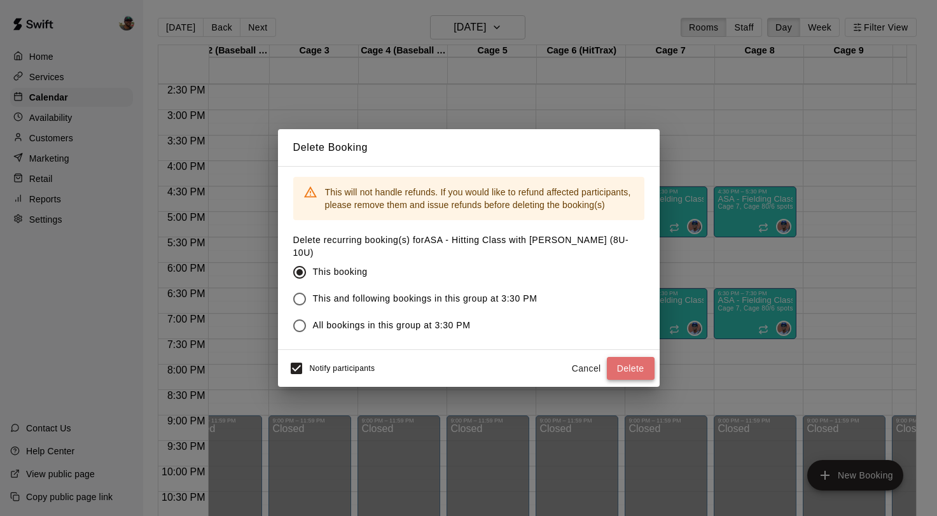
click at [636, 368] on button "Delete" at bounding box center [631, 369] width 48 height 24
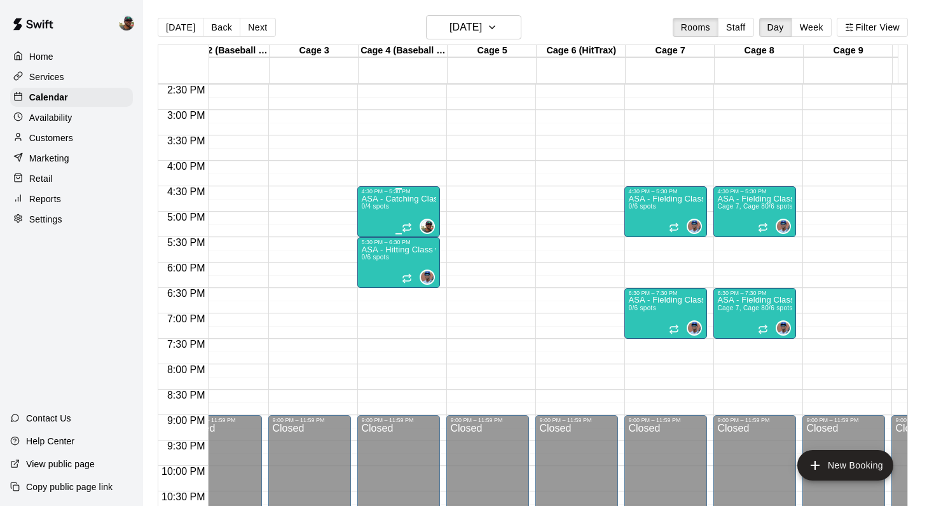
click at [403, 199] on p "ASA - Catching Class with Ben Boykin (8U-10U)" at bounding box center [398, 199] width 75 height 0
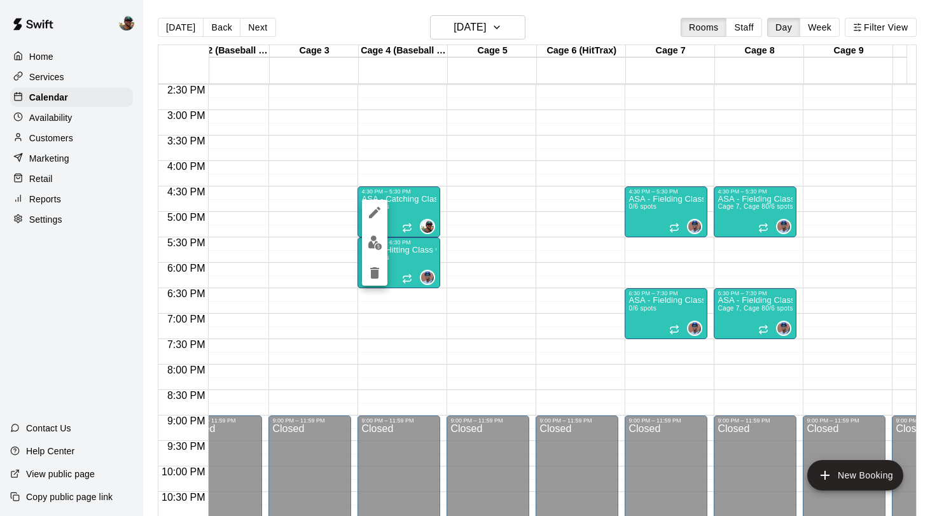
click at [373, 268] on icon "delete" at bounding box center [374, 272] width 9 height 11
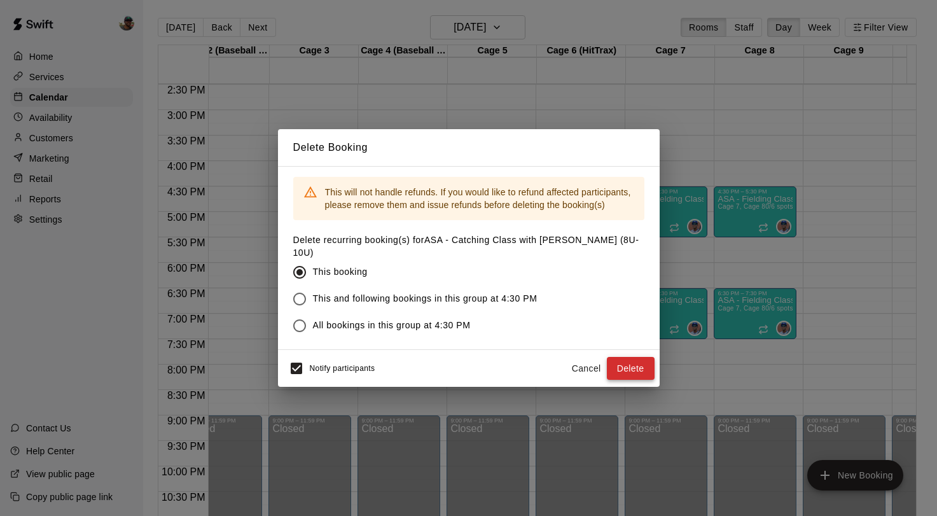
click at [633, 365] on button "Delete" at bounding box center [631, 369] width 48 height 24
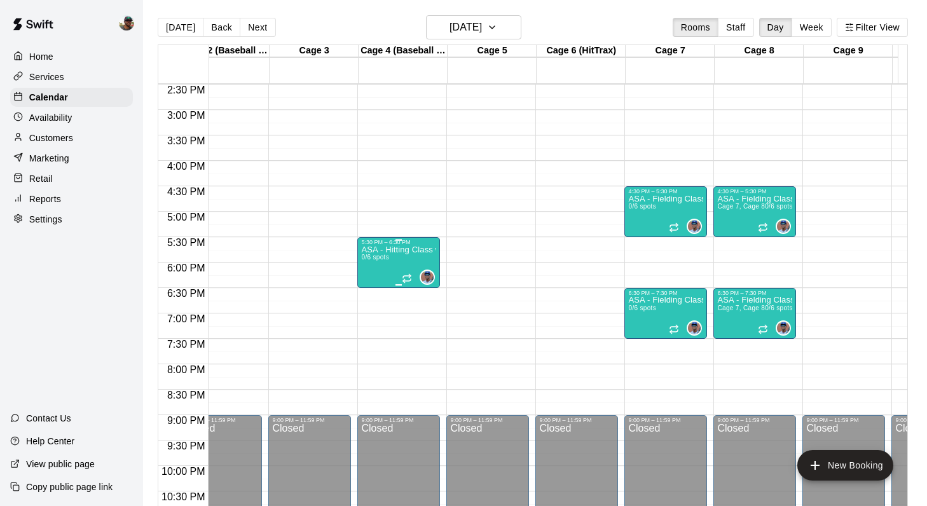
click at [391, 265] on div "ASA - Hitting Class with Francis Grullon (11U-13U) 0/6 spots" at bounding box center [398, 498] width 75 height 506
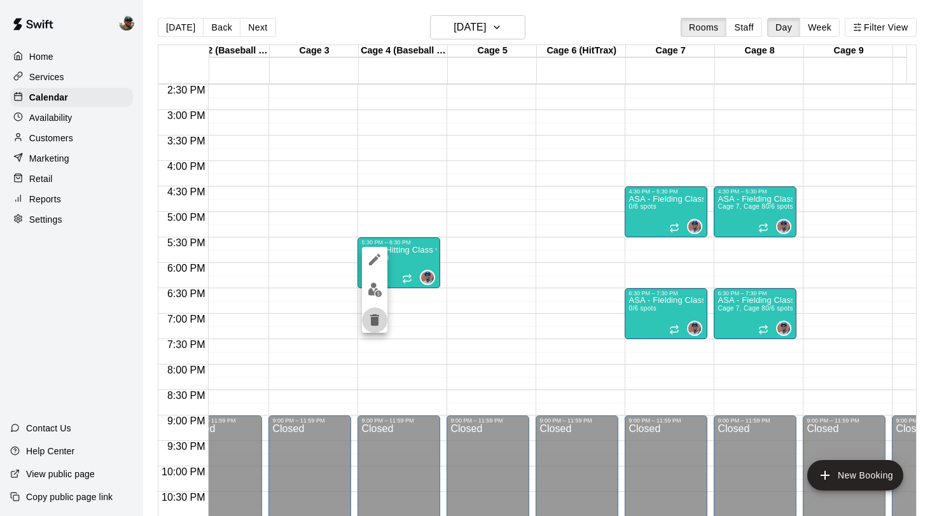
click at [377, 320] on icon "delete" at bounding box center [374, 319] width 9 height 11
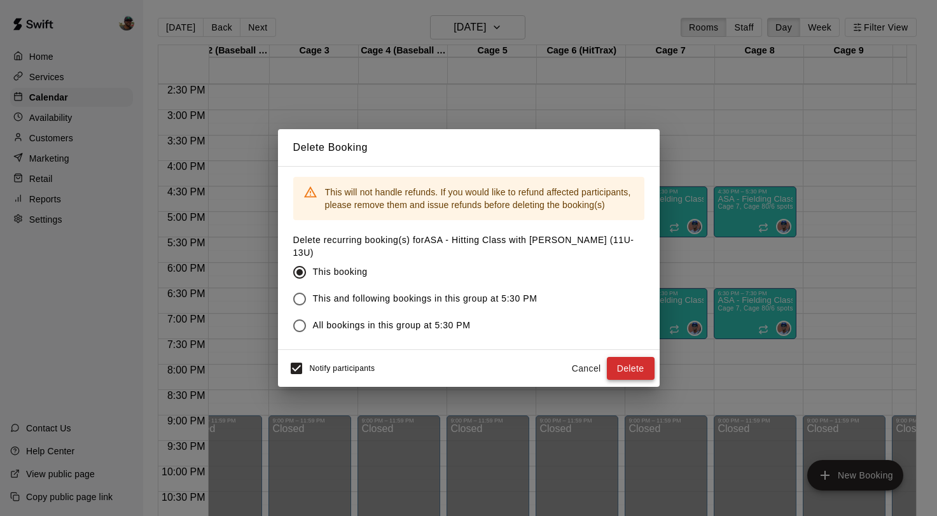
click at [626, 369] on button "Delete" at bounding box center [631, 369] width 48 height 24
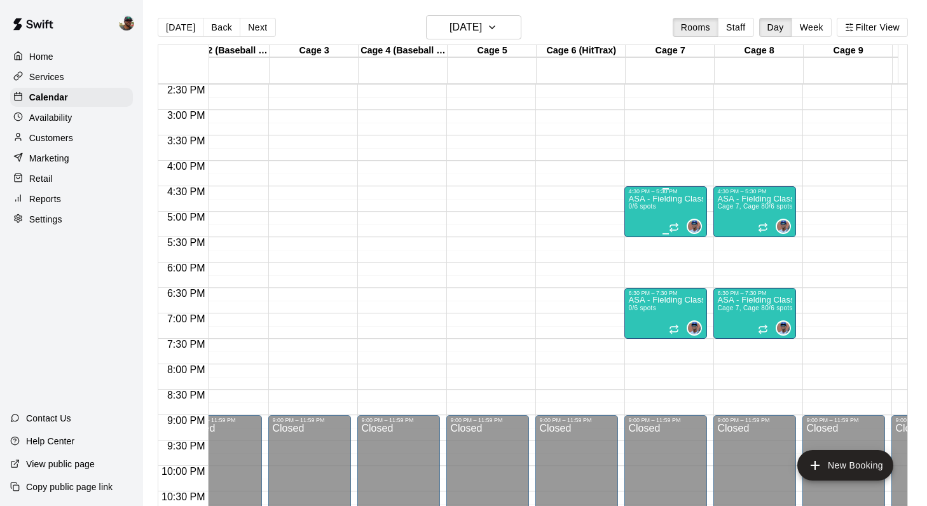
click at [663, 219] on div "ASA - Fielding Class with Francis Grullon (8U-10U) 0/6 spots" at bounding box center [665, 448] width 75 height 506
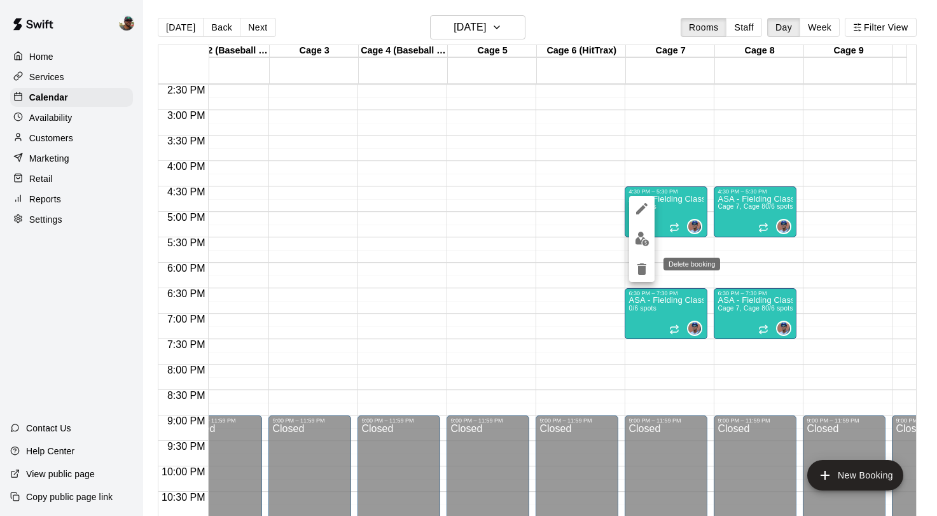
click at [636, 270] on icon "delete" at bounding box center [641, 268] width 15 height 15
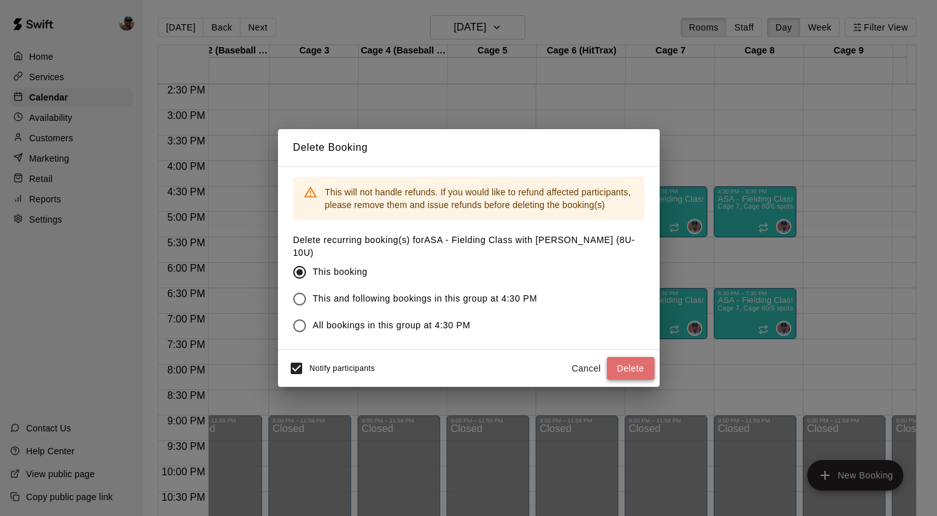
click at [627, 369] on button "Delete" at bounding box center [631, 369] width 48 height 24
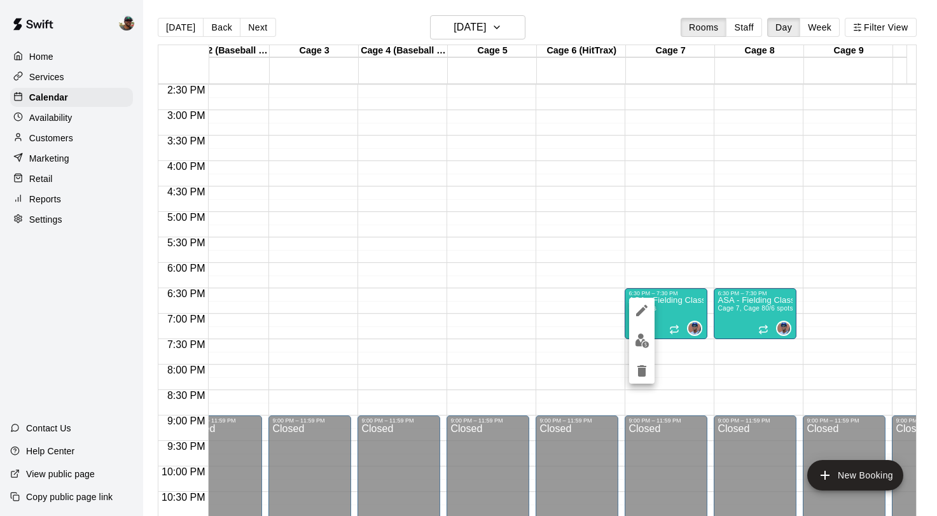
click at [638, 365] on icon "delete" at bounding box center [641, 370] width 15 height 15
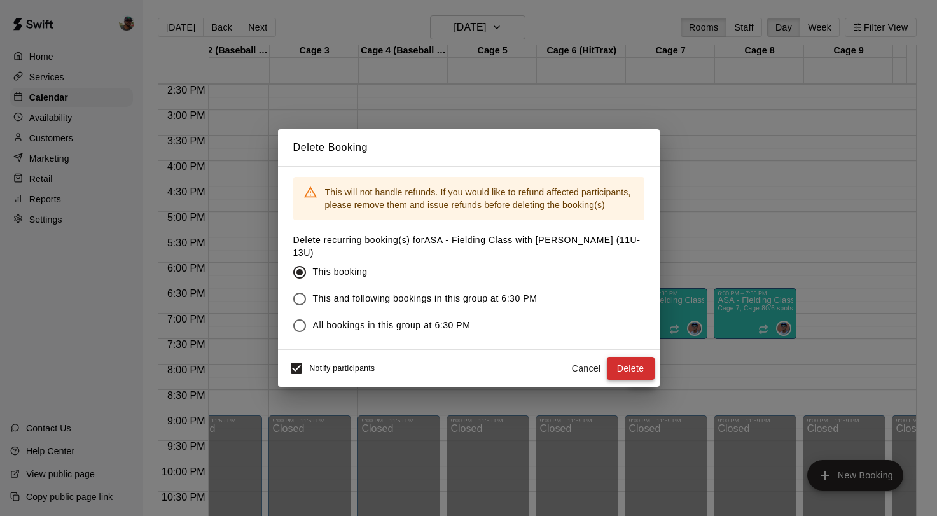
click at [635, 375] on button "Delete" at bounding box center [631, 369] width 48 height 24
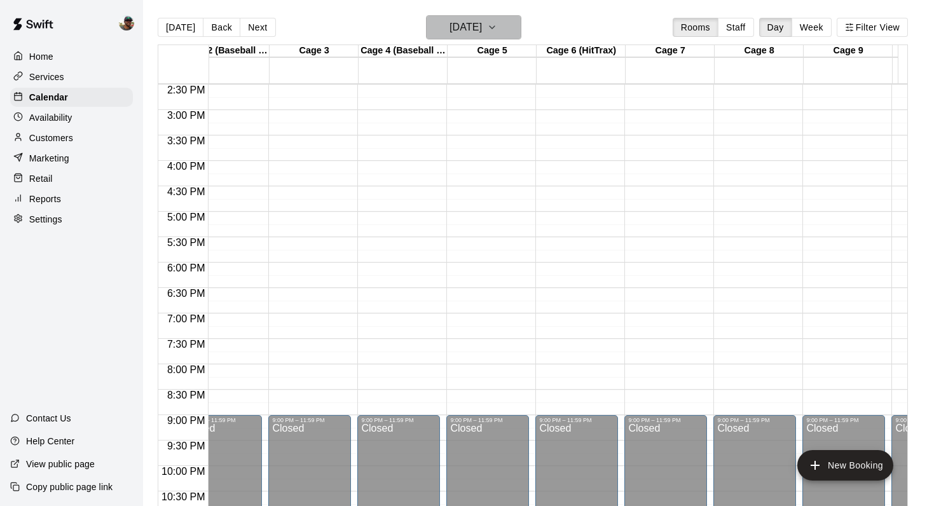
click at [497, 34] on icon "button" at bounding box center [492, 27] width 10 height 15
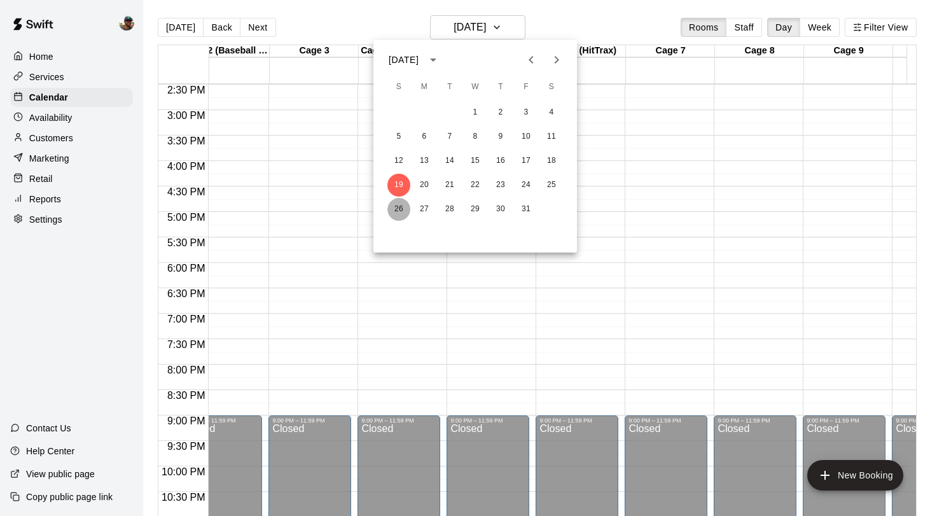
click at [397, 207] on button "26" at bounding box center [398, 209] width 23 height 23
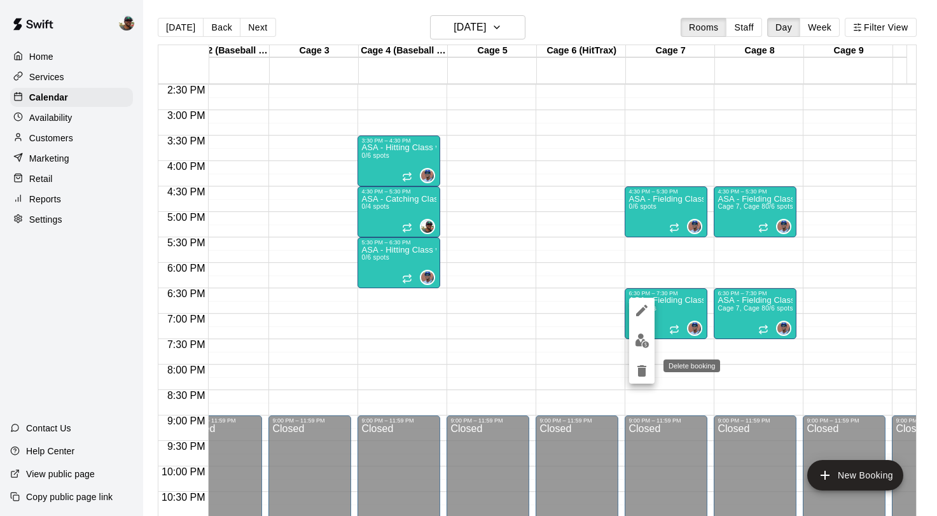
click at [639, 371] on icon "delete" at bounding box center [641, 370] width 9 height 11
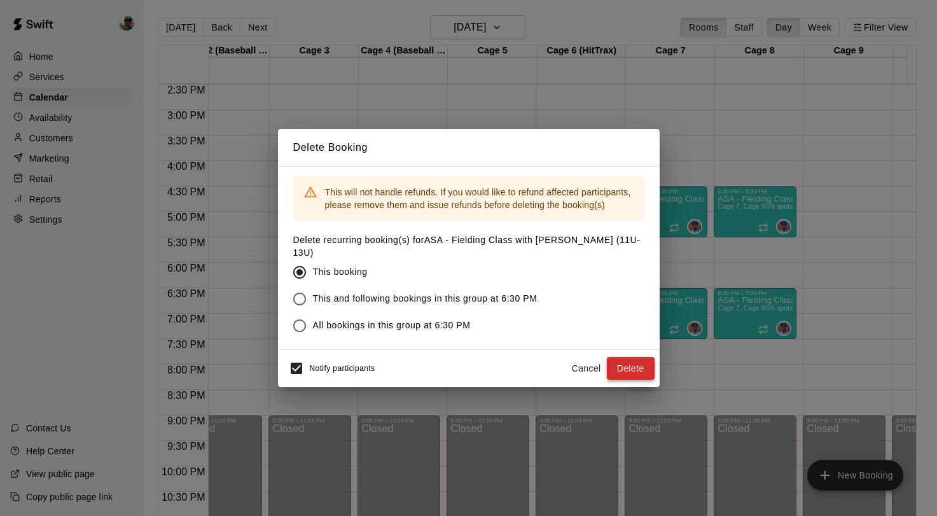
click at [619, 368] on button "Delete" at bounding box center [631, 369] width 48 height 24
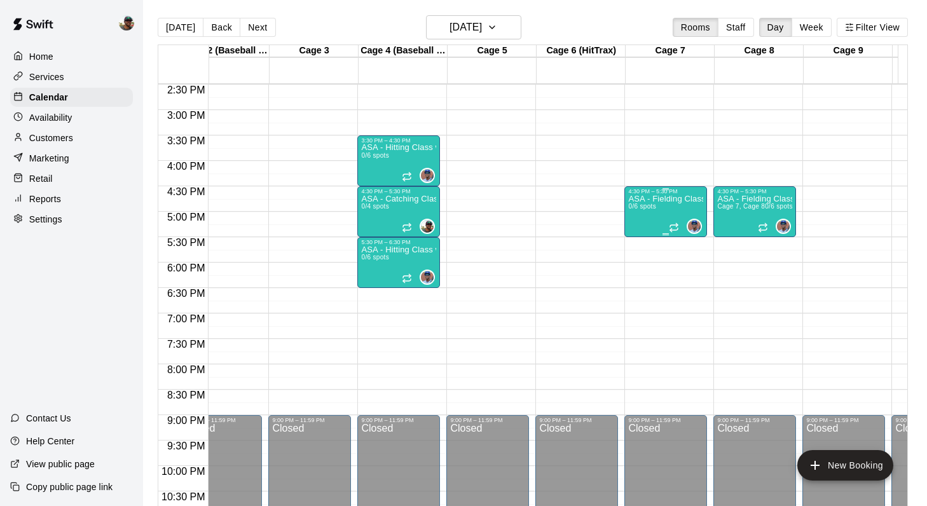
click at [661, 224] on div "ASA - Fielding Class with Francis Grullon (8U-10U) 0/6 spots" at bounding box center [665, 448] width 75 height 506
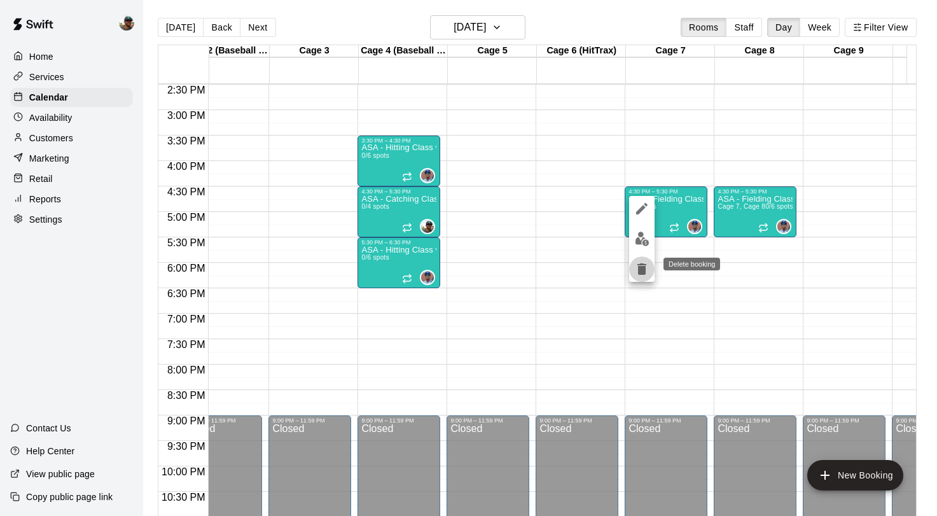
click at [640, 268] on icon "delete" at bounding box center [641, 268] width 9 height 11
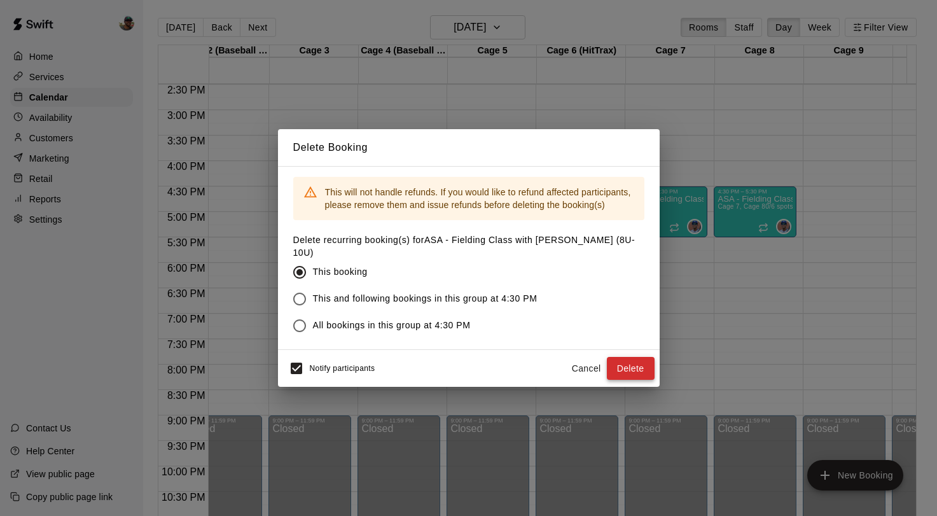
click at [624, 364] on button "Delete" at bounding box center [631, 369] width 48 height 24
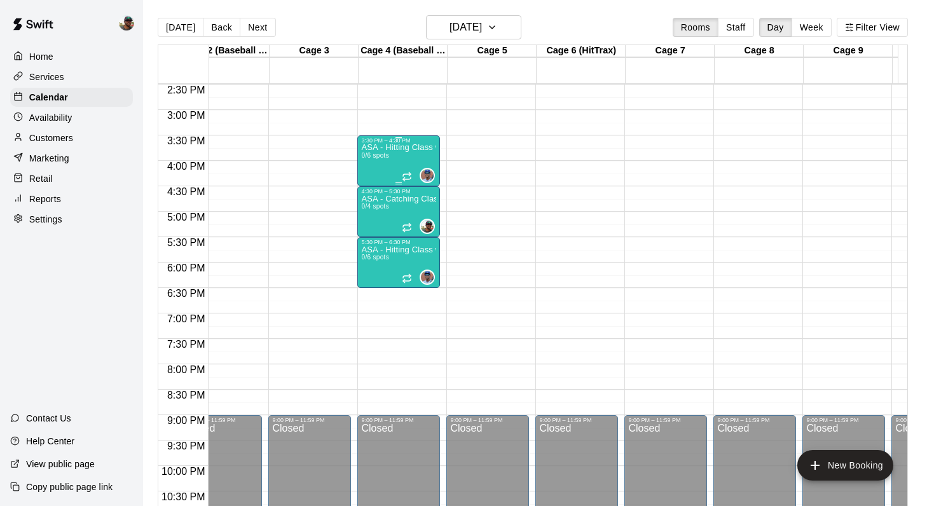
click at [392, 155] on div "ASA - Hitting Class with Francis Grullon (8U-10U) 0/6 spots" at bounding box center [398, 397] width 75 height 506
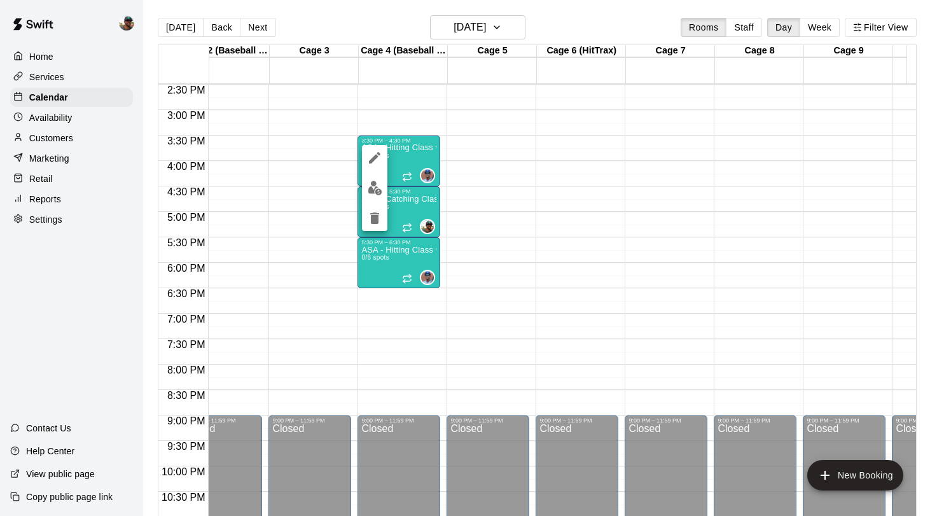
click at [376, 221] on icon "delete" at bounding box center [374, 217] width 9 height 11
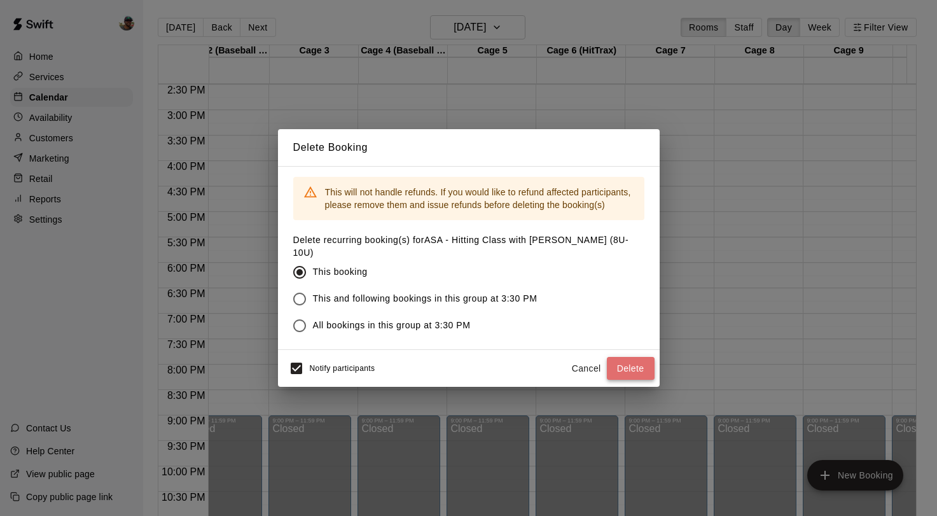
click at [621, 359] on button "Delete" at bounding box center [631, 369] width 48 height 24
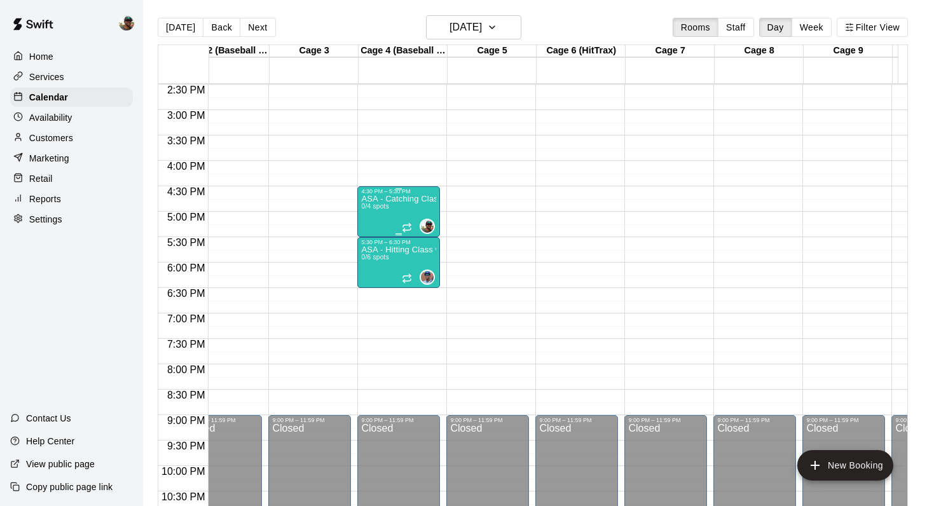
click at [414, 214] on div "ASA - Catching Class with Ben Boykin (8U-10U) 0/4 spots" at bounding box center [398, 448] width 75 height 506
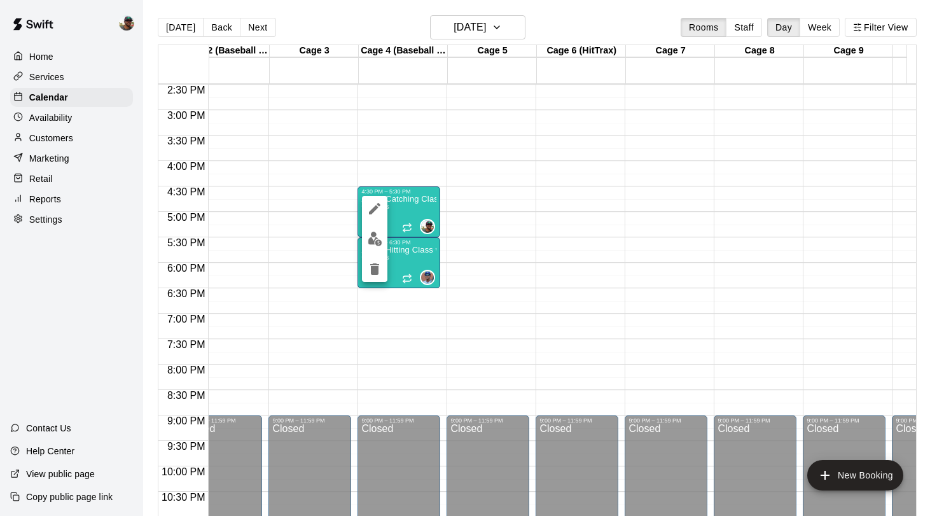
click at [374, 266] on icon "delete" at bounding box center [374, 268] width 9 height 11
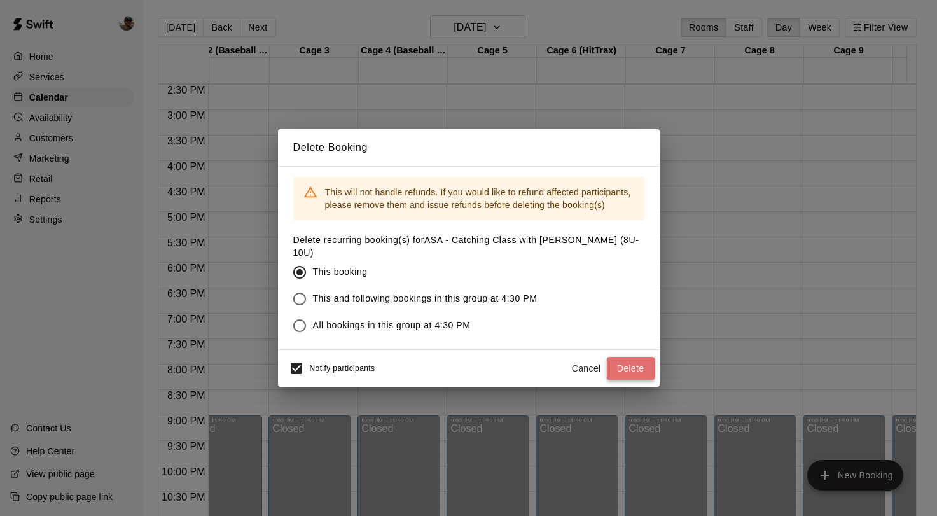
click at [628, 362] on button "Delete" at bounding box center [631, 369] width 48 height 24
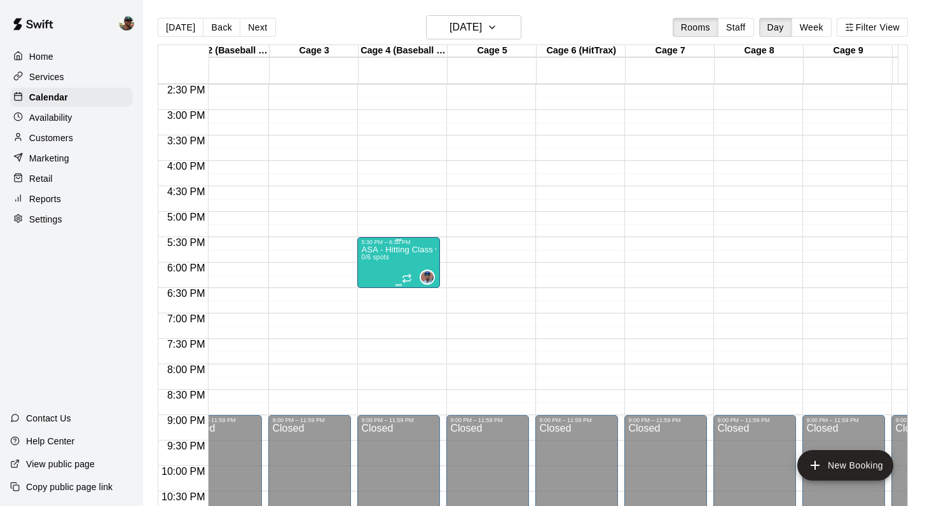
click at [402, 259] on div "ASA - Hitting Class with Francis Grullon (11U-13U) 0/6 spots" at bounding box center [398, 498] width 75 height 506
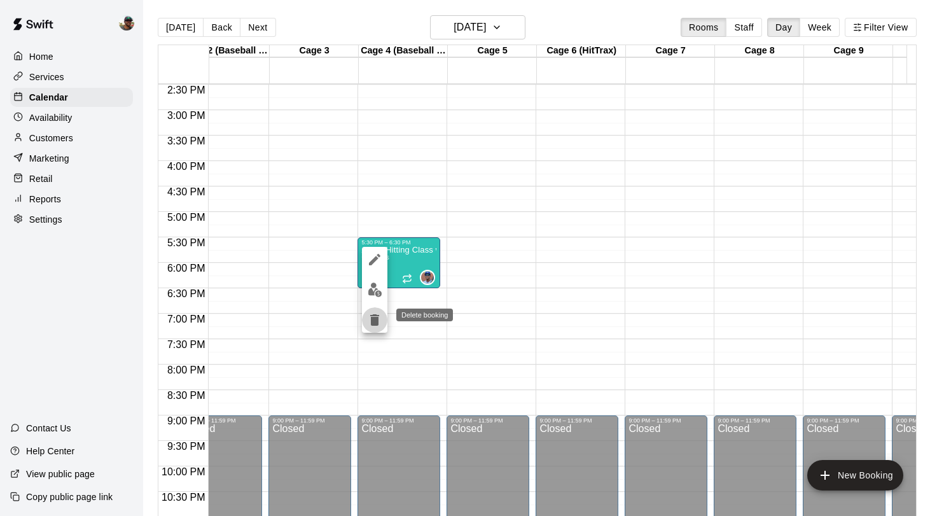
click at [374, 326] on icon "delete" at bounding box center [374, 319] width 15 height 15
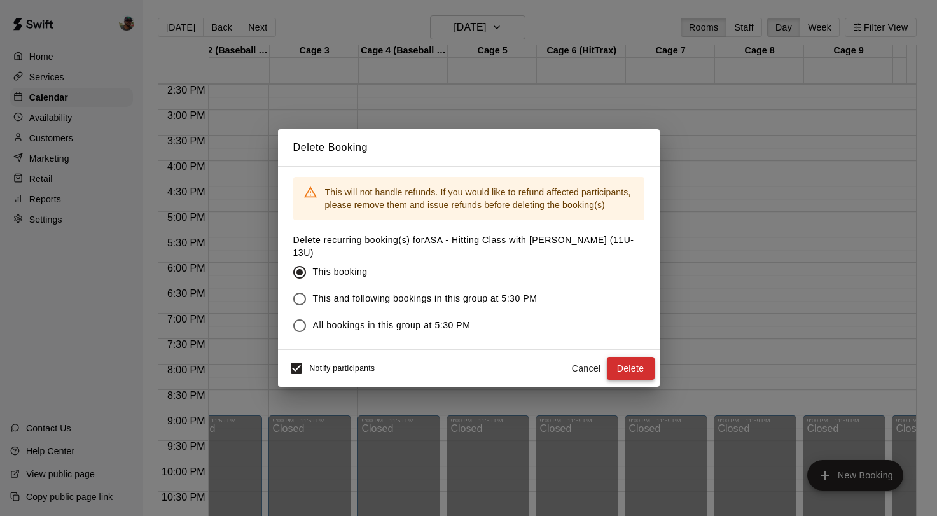
click at [626, 369] on button "Delete" at bounding box center [631, 369] width 48 height 24
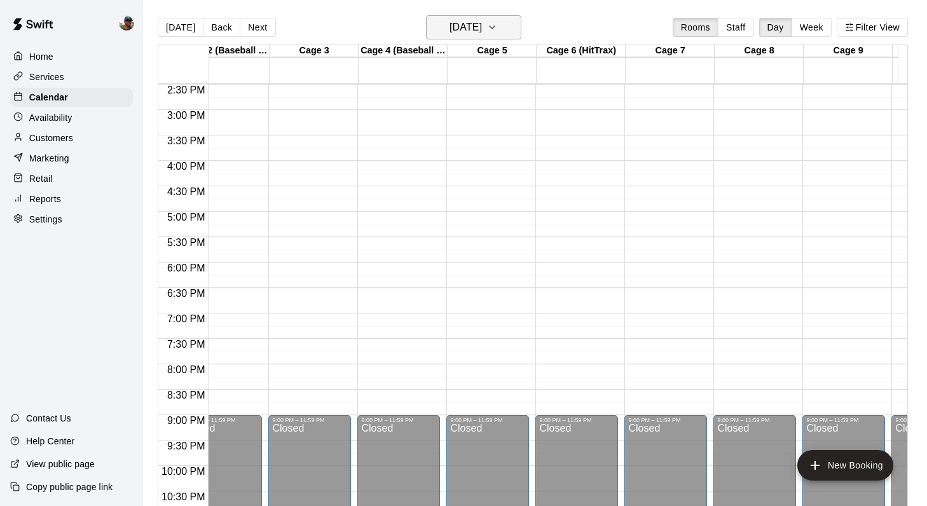
click at [497, 25] on icon "button" at bounding box center [492, 27] width 10 height 15
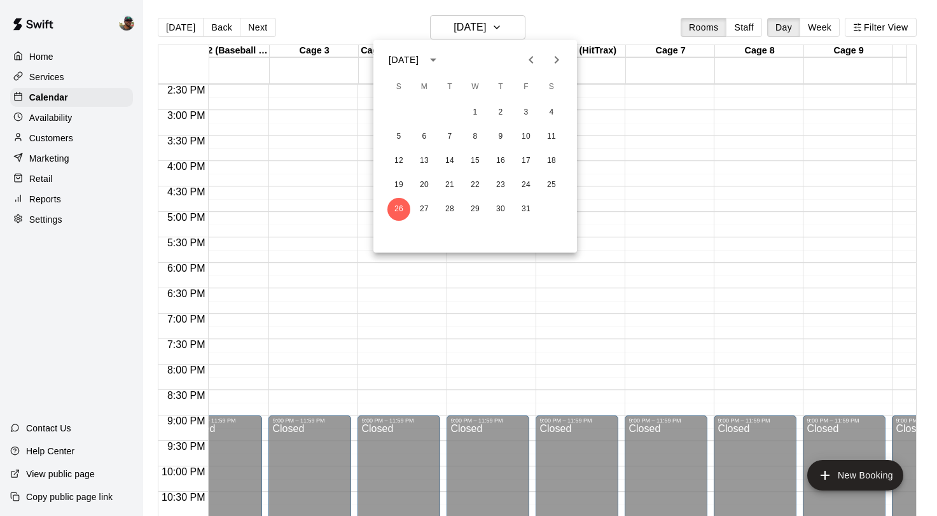
click at [373, 19] on div at bounding box center [468, 258] width 937 height 516
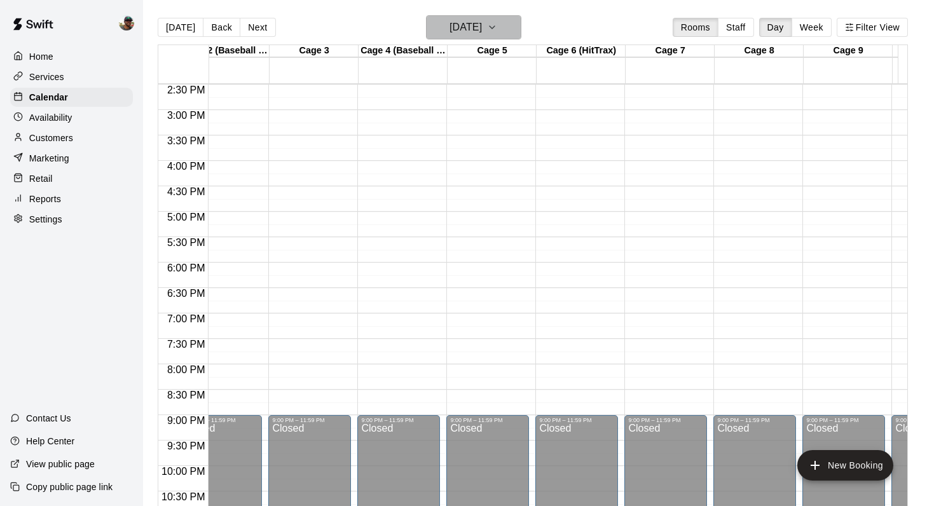
click at [497, 27] on icon "button" at bounding box center [492, 27] width 10 height 15
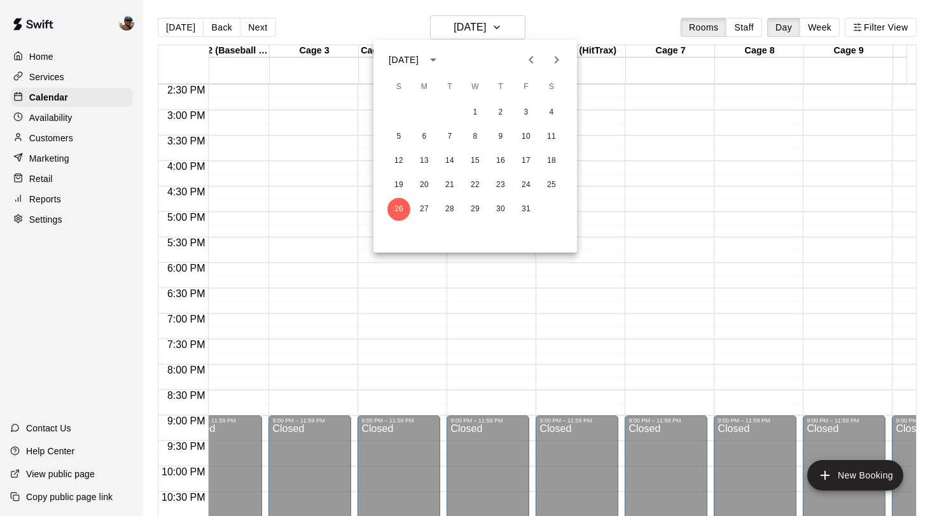
click at [343, 109] on div at bounding box center [468, 258] width 937 height 516
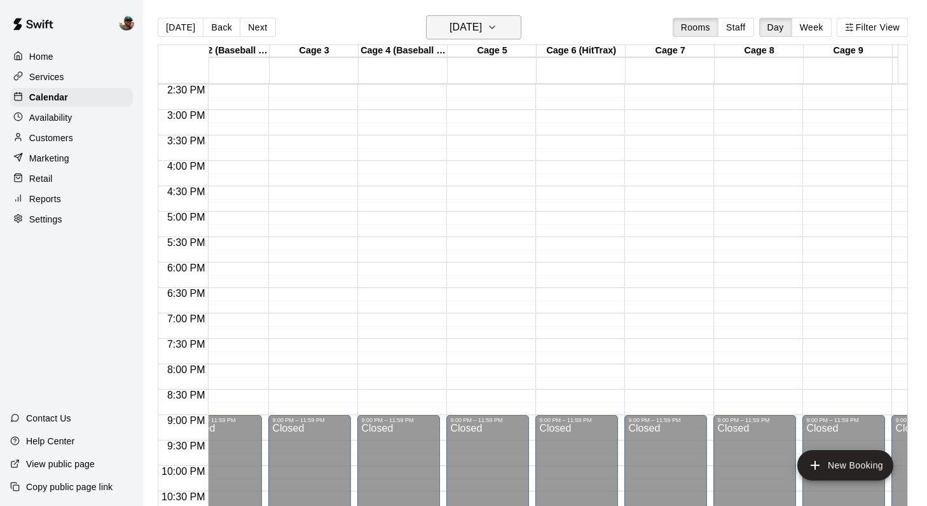
click at [495, 28] on icon "button" at bounding box center [492, 27] width 5 height 3
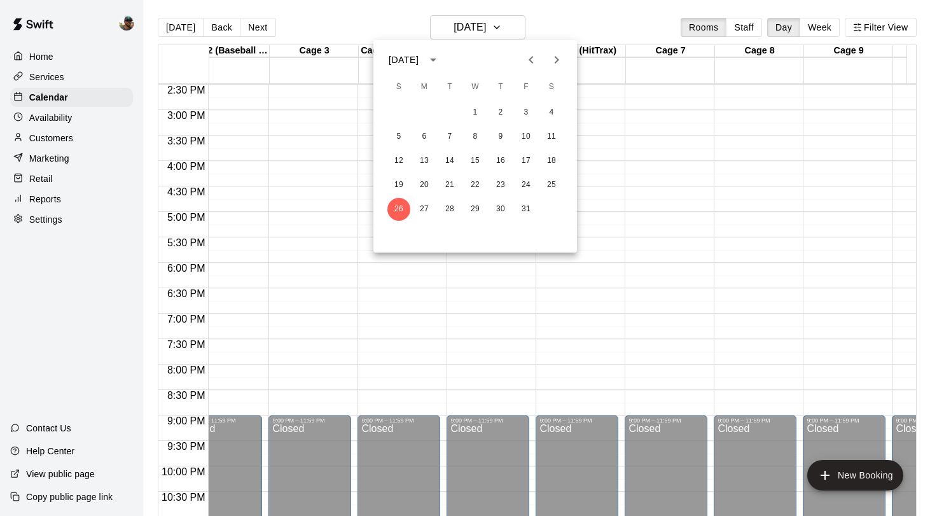
click at [532, 62] on icon "Previous month" at bounding box center [530, 60] width 4 height 8
click at [425, 161] on button "15" at bounding box center [424, 160] width 23 height 23
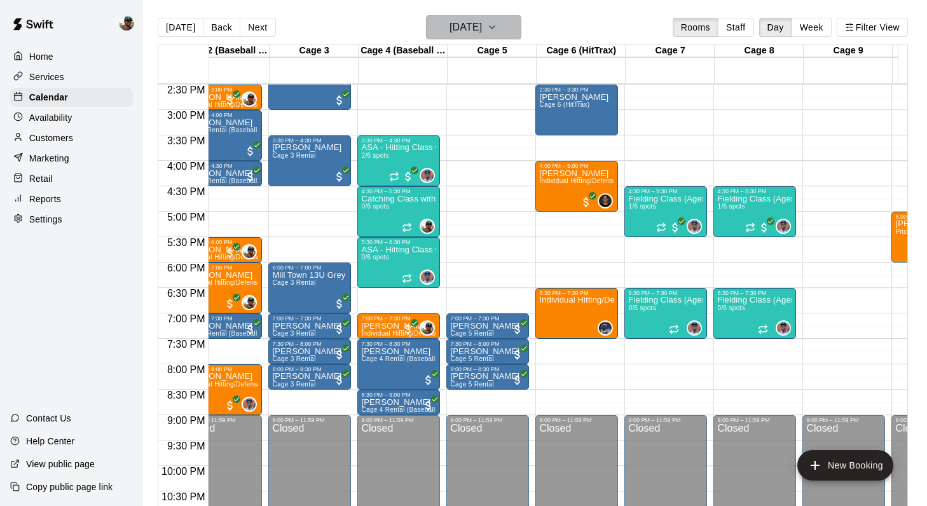
click at [497, 34] on icon "button" at bounding box center [492, 27] width 10 height 15
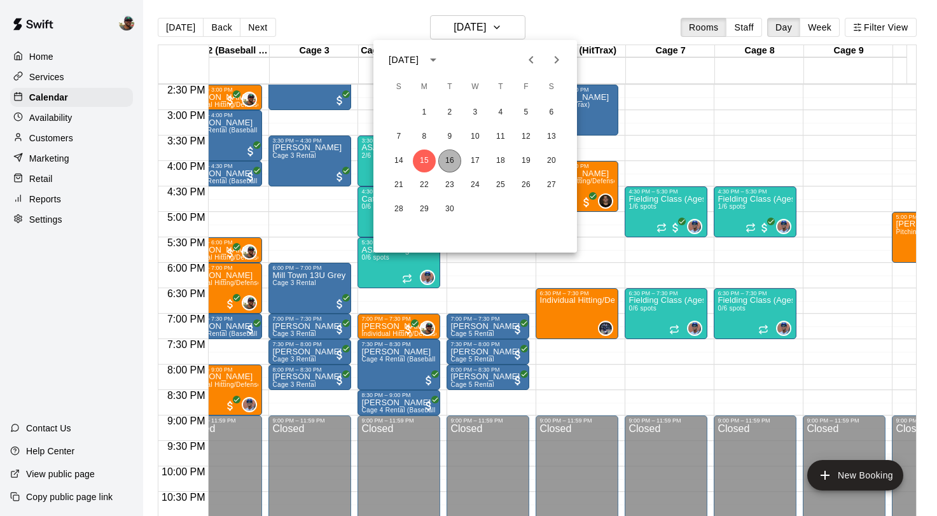
click at [449, 167] on button "16" at bounding box center [449, 160] width 23 height 23
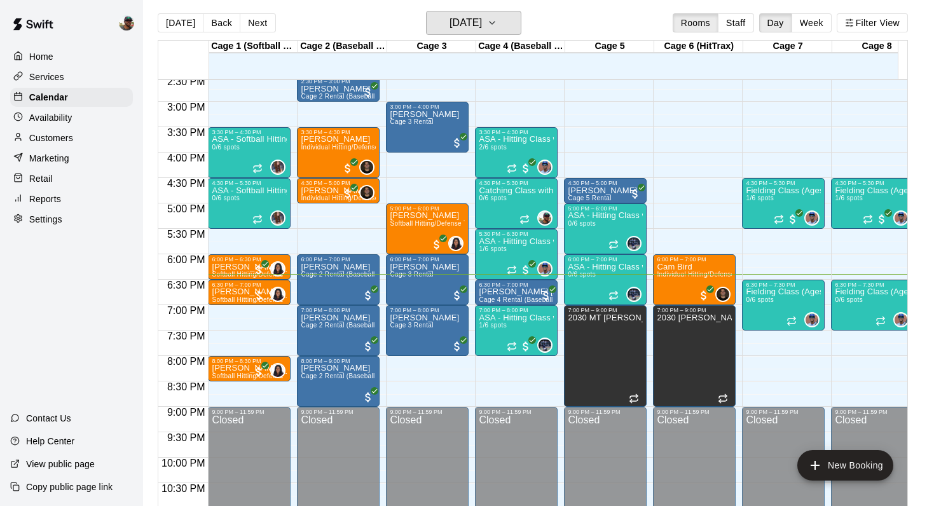
scroll to position [6, 3]
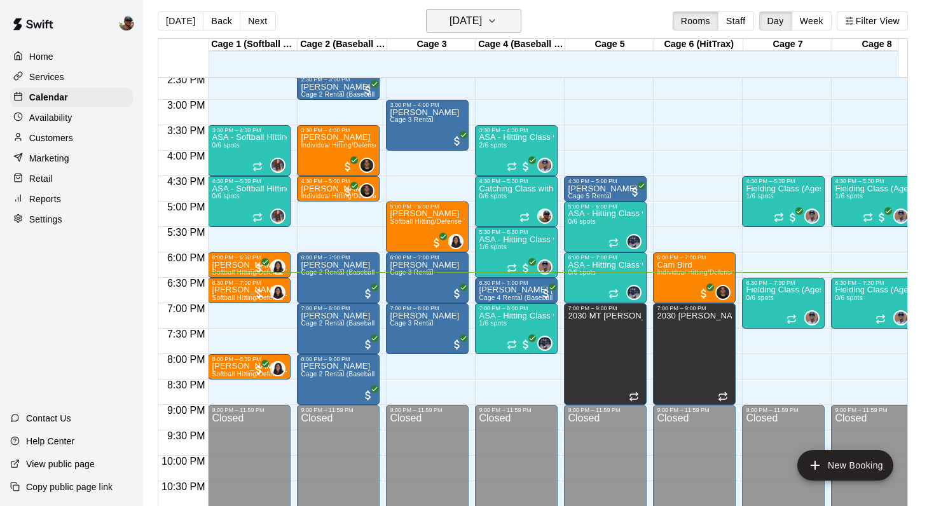
click at [497, 18] on icon "button" at bounding box center [492, 20] width 10 height 15
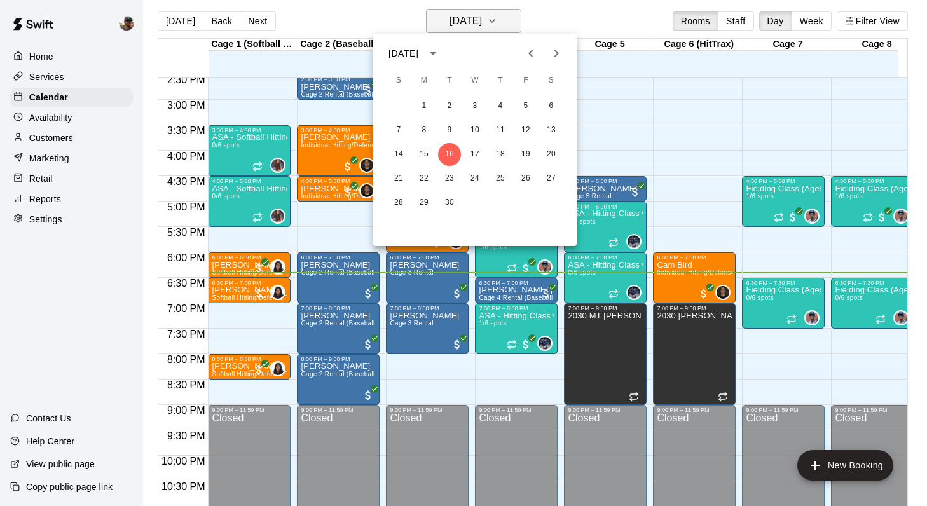
scroll to position [6, 0]
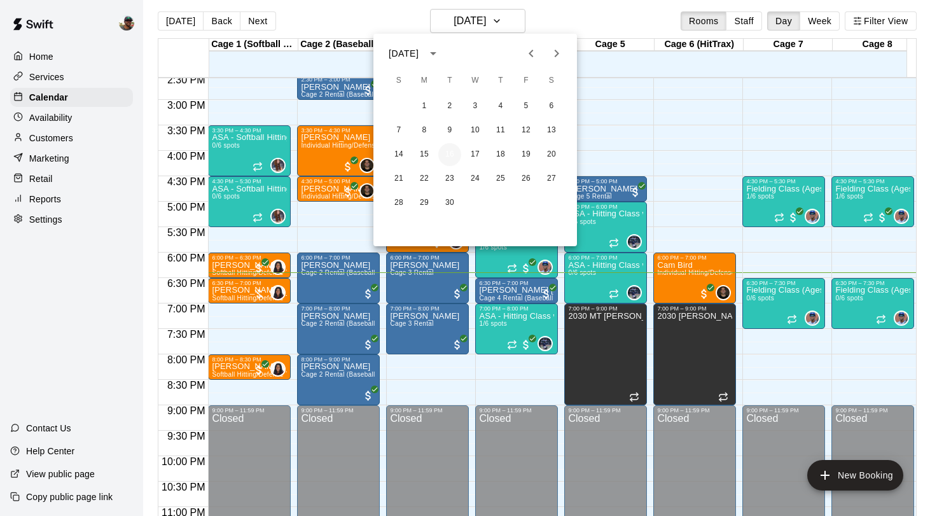
click at [453, 155] on button "16" at bounding box center [449, 154] width 23 height 23
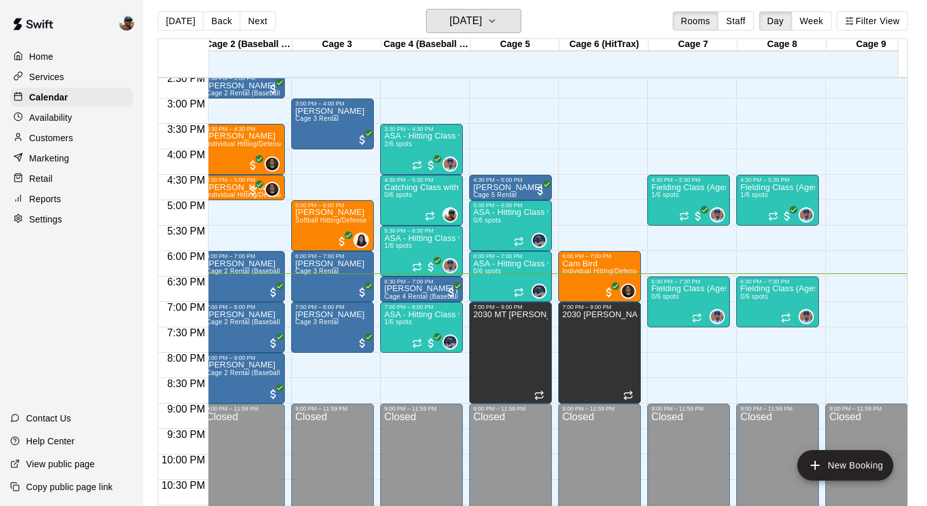
scroll to position [0, 113]
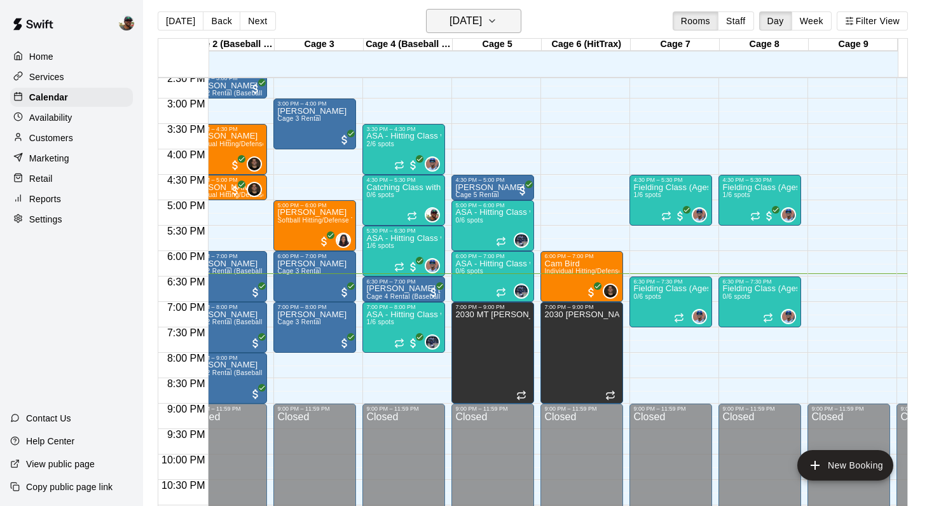
click at [497, 20] on icon "button" at bounding box center [492, 20] width 10 height 15
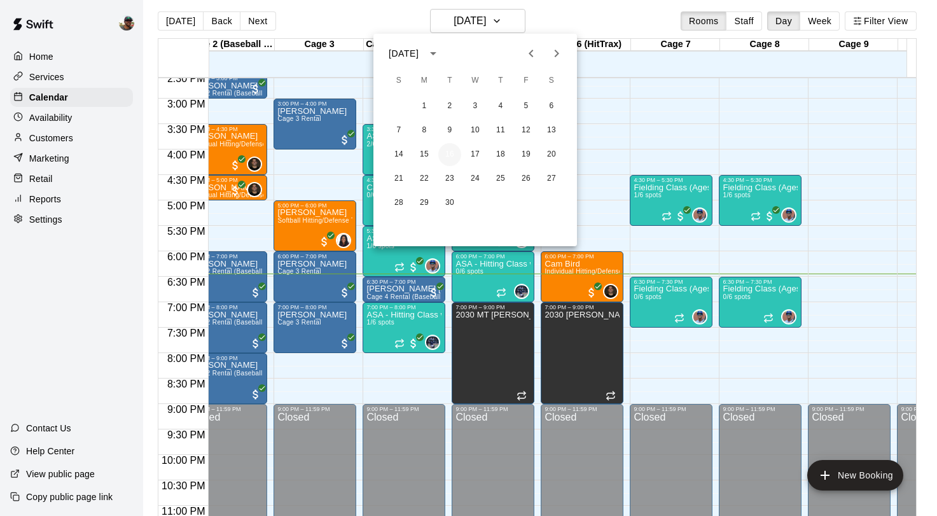
click at [445, 154] on button "16" at bounding box center [449, 154] width 23 height 23
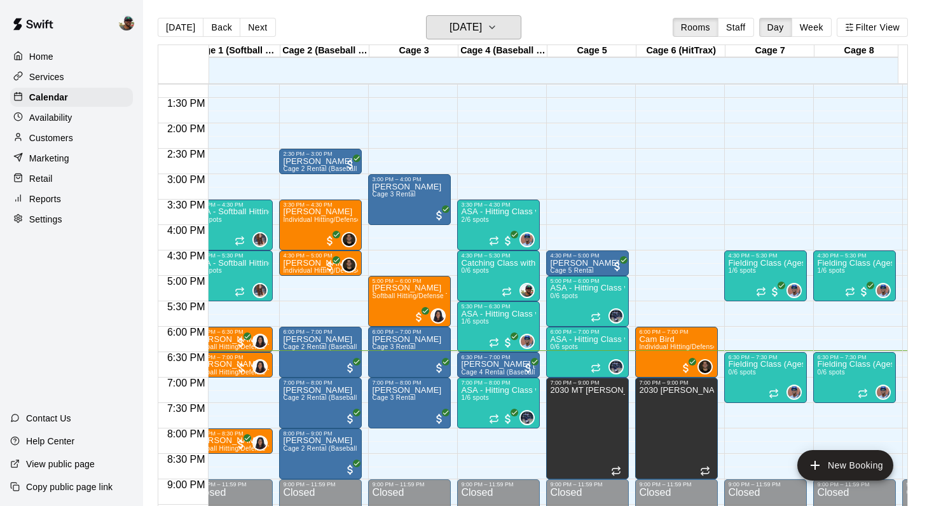
scroll to position [673, 18]
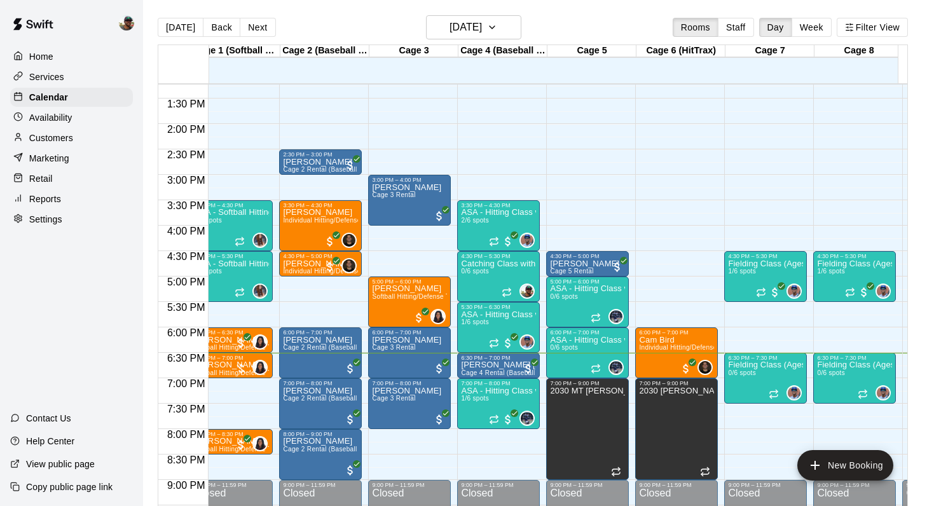
click at [62, 464] on p "View public page" at bounding box center [60, 464] width 69 height 13
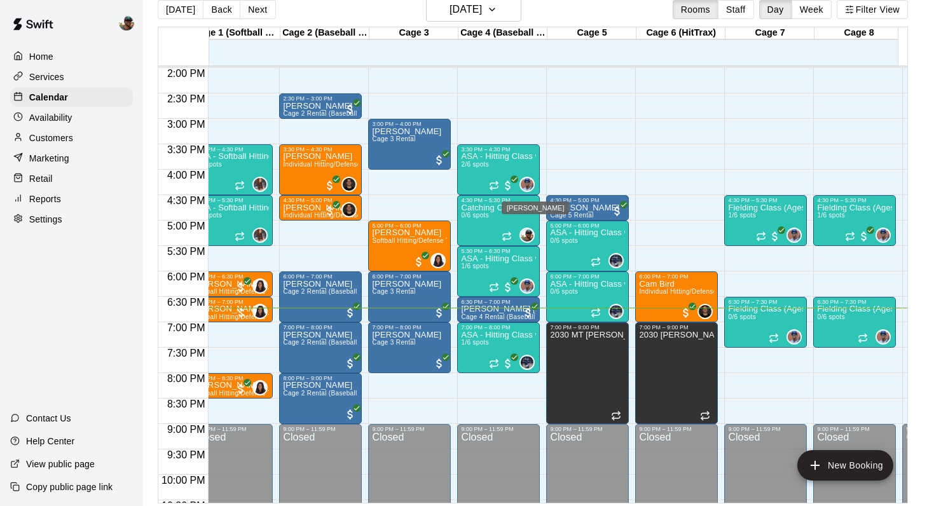
scroll to position [20, 0]
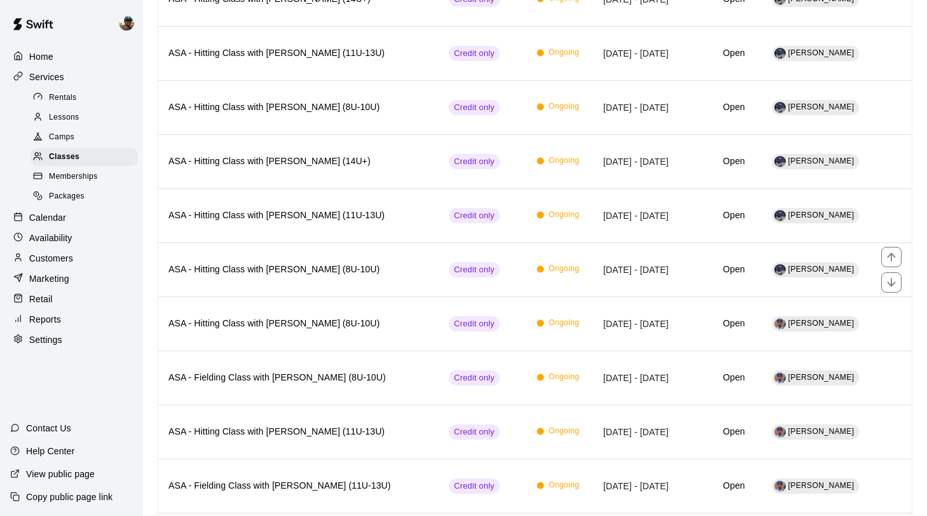
scroll to position [464, 0]
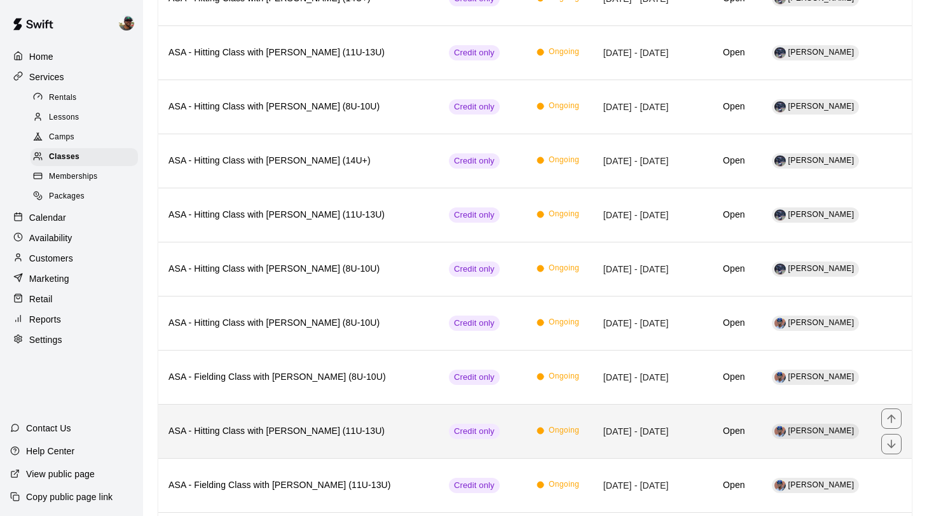
click at [373, 434] on h6 "ASA - Hitting Class with [PERSON_NAME] (11U-13U)" at bounding box center [298, 431] width 260 height 14
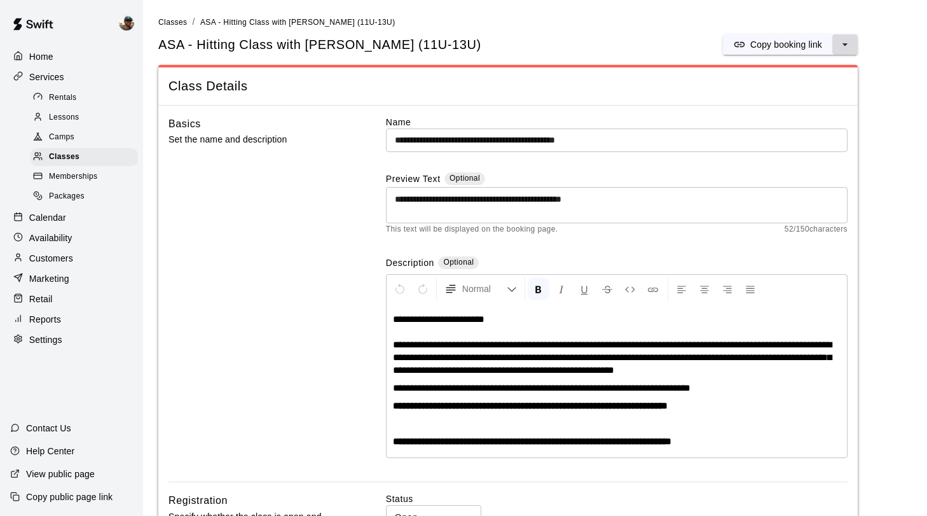
click at [841, 45] on icon "select merge strategy" at bounding box center [845, 44] width 13 height 13
click at [777, 91] on h6 "Duplicate class" at bounding box center [794, 92] width 61 height 14
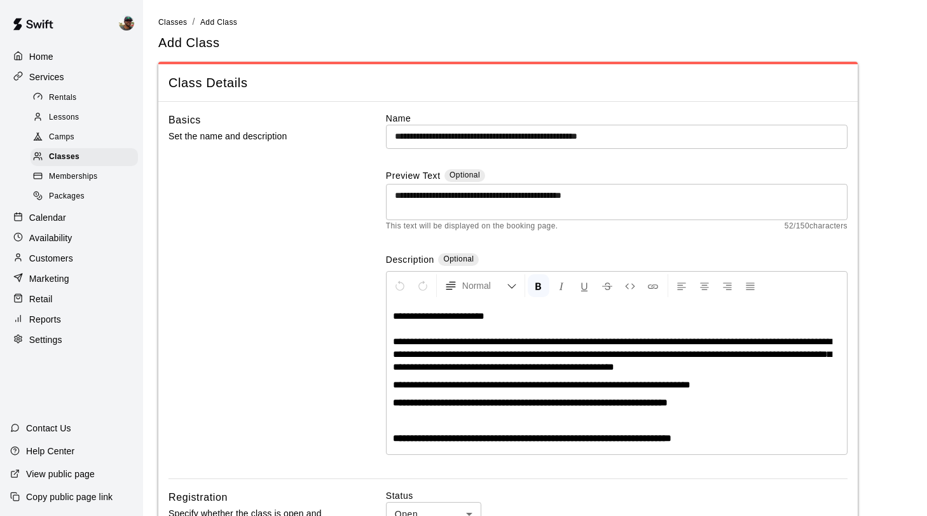
click at [649, 135] on input "**********" at bounding box center [617, 137] width 462 height 24
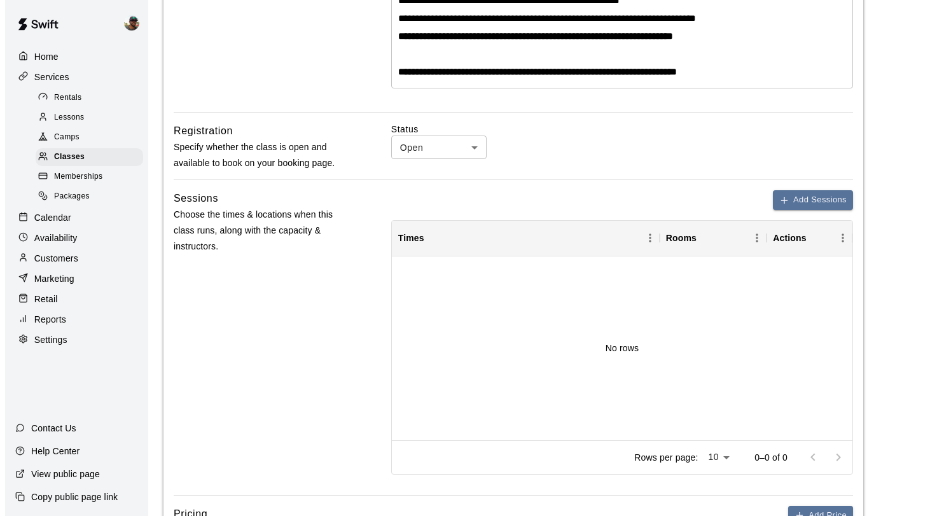
scroll to position [385, 0]
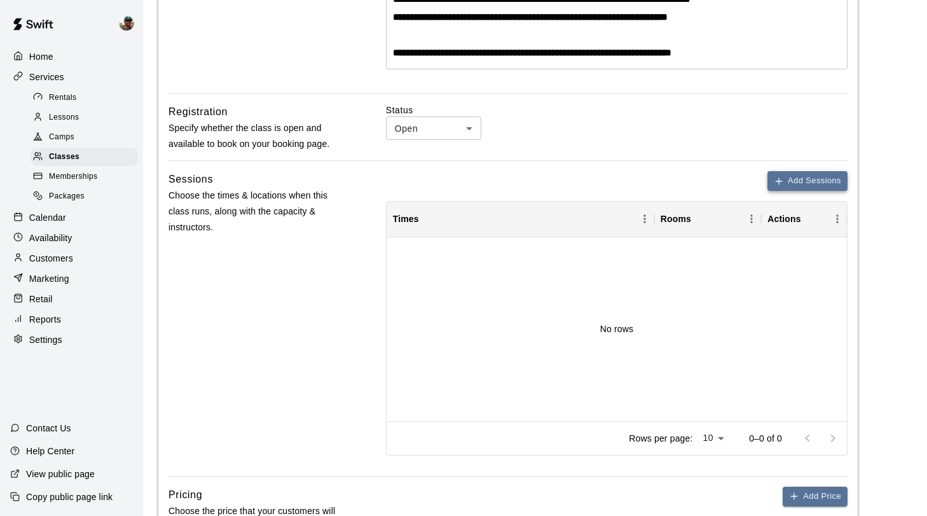
type input "**********"
click at [807, 182] on button "Add Sessions" at bounding box center [807, 181] width 80 height 20
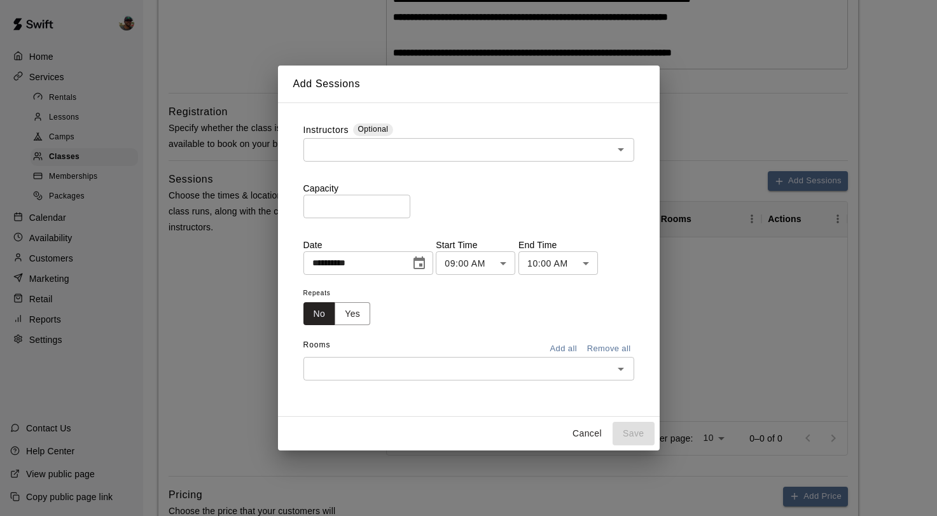
click at [480, 153] on input "text" at bounding box center [458, 150] width 302 height 16
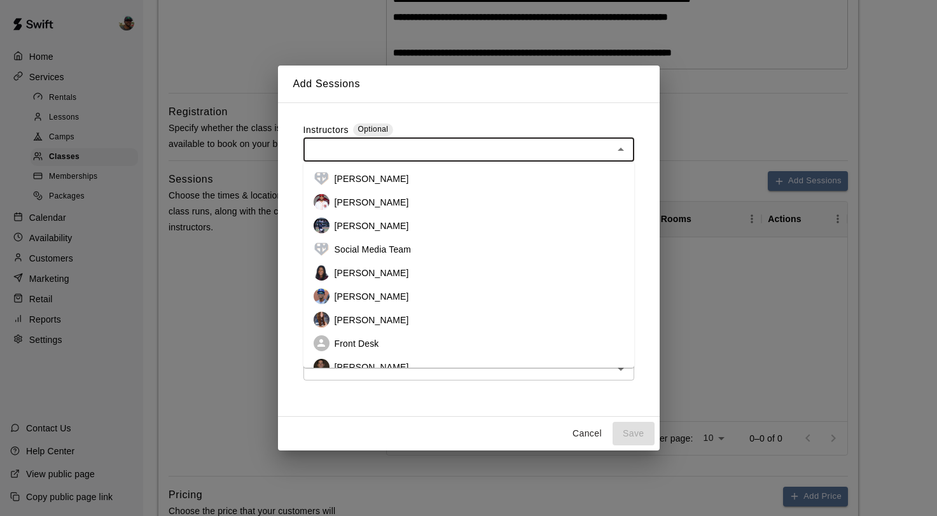
click at [411, 291] on li "[PERSON_NAME]" at bounding box center [468, 296] width 331 height 24
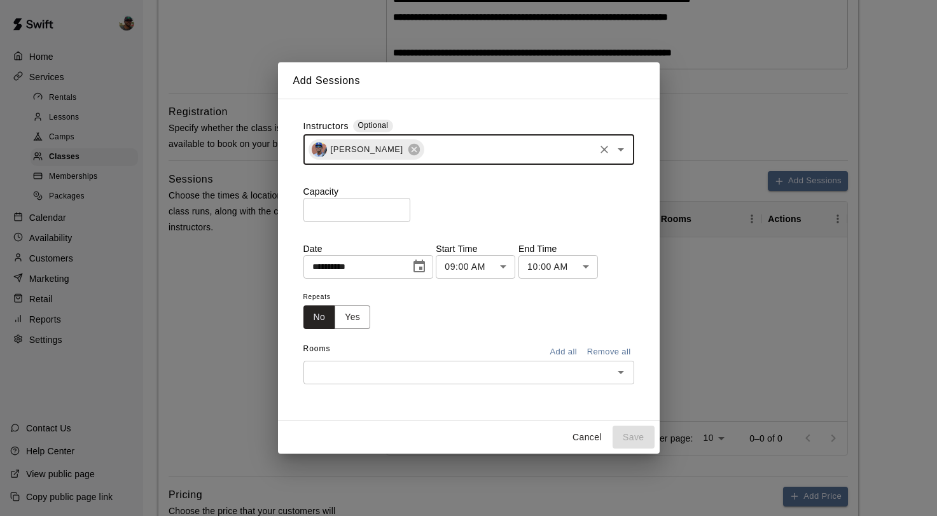
click at [401, 208] on input "*" at bounding box center [356, 210] width 107 height 24
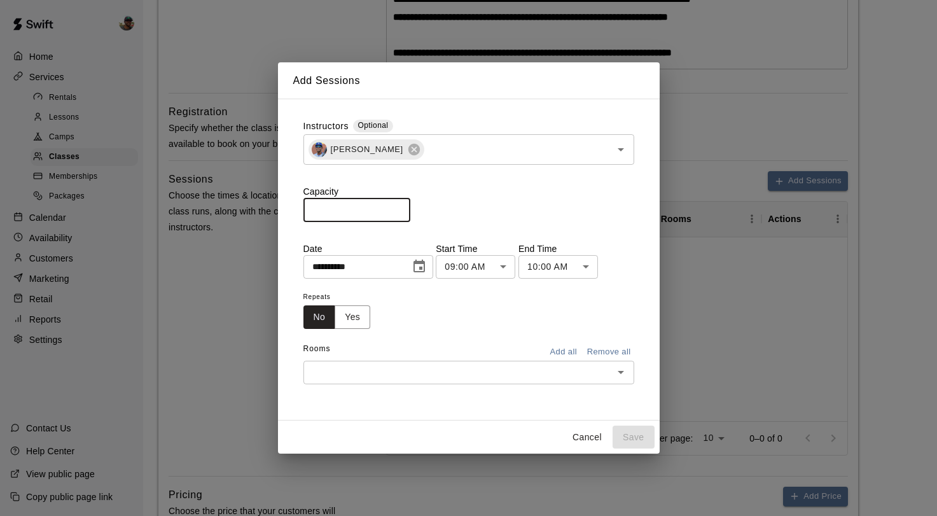
click at [401, 208] on input "*" at bounding box center [356, 210] width 107 height 24
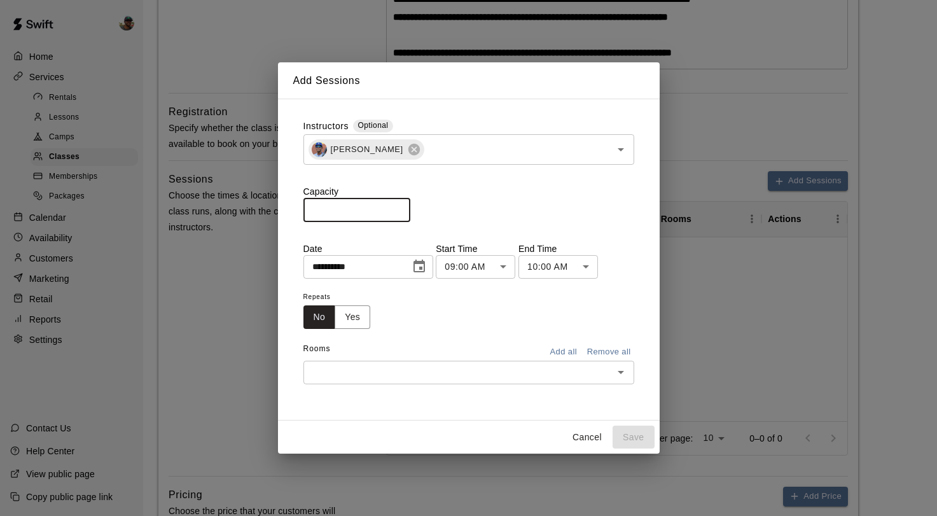
type input "*"
click at [401, 210] on input "*" at bounding box center [356, 210] width 107 height 24
click at [507, 266] on body "**********" at bounding box center [468, 168] width 937 height 1106
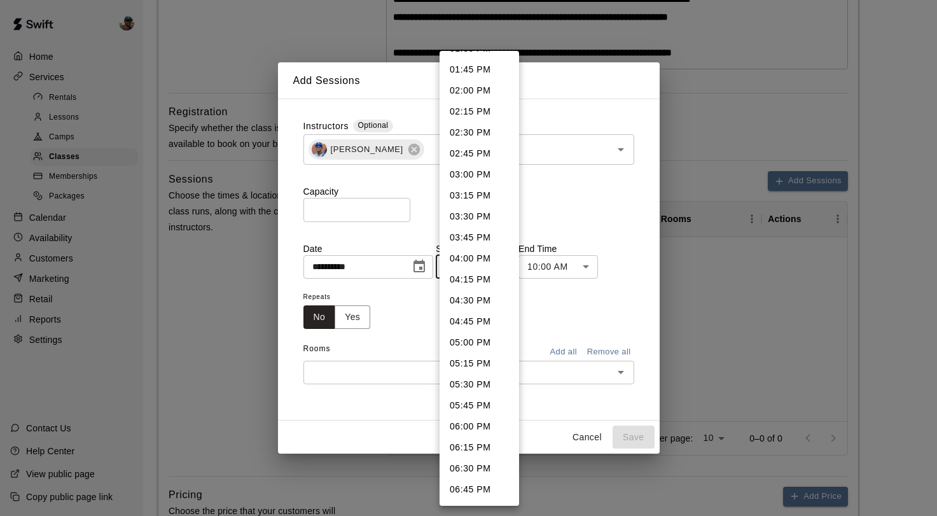
scroll to position [1174, 0]
click at [475, 362] on li "05:30 PM" at bounding box center [478, 361] width 79 height 21
type input "********"
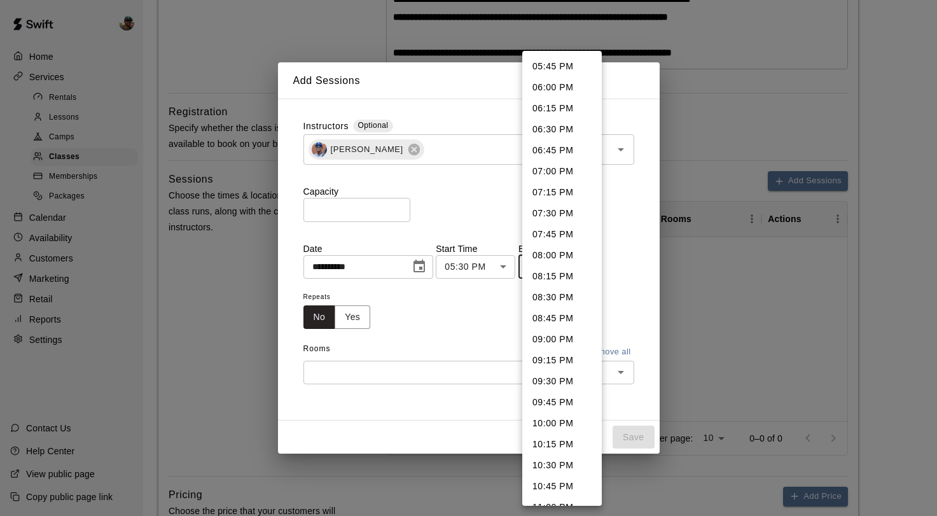
click at [589, 268] on body "**********" at bounding box center [468, 168] width 937 height 1106
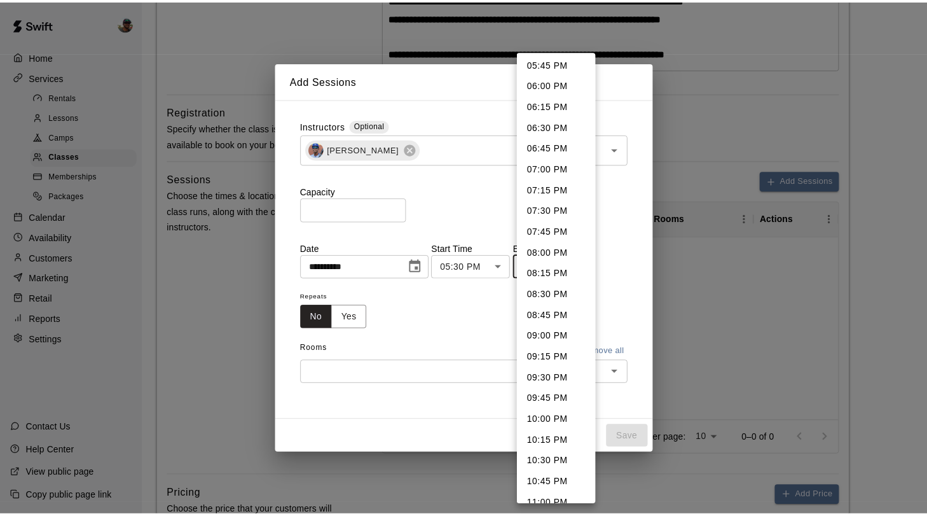
scroll to position [0, 0]
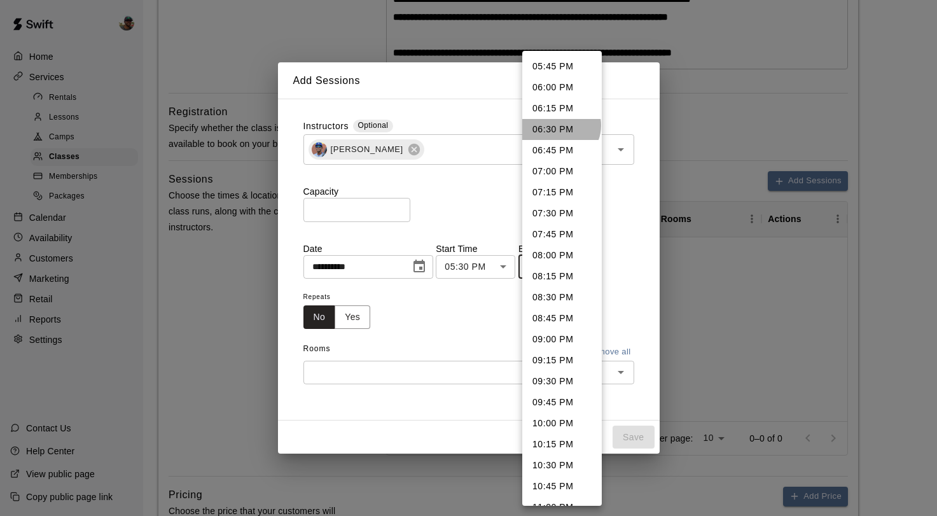
click at [560, 125] on li "06:30 PM" at bounding box center [561, 129] width 79 height 21
type input "********"
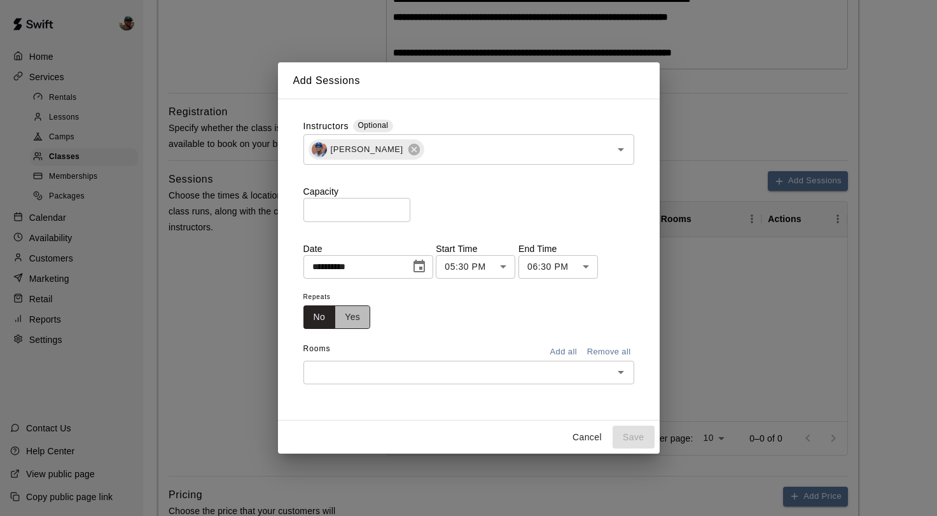
click at [353, 324] on button "Yes" at bounding box center [352, 317] width 36 height 24
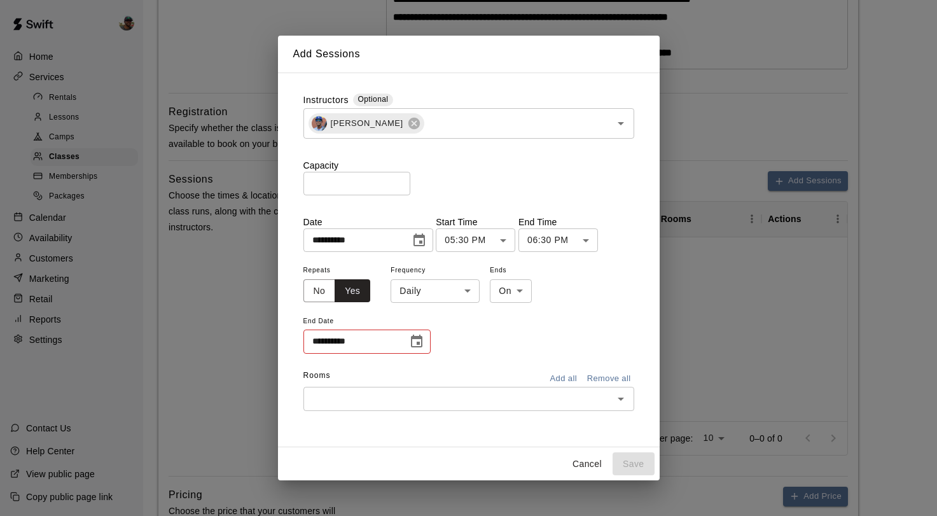
click at [411, 345] on icon "Choose date" at bounding box center [416, 340] width 11 height 13
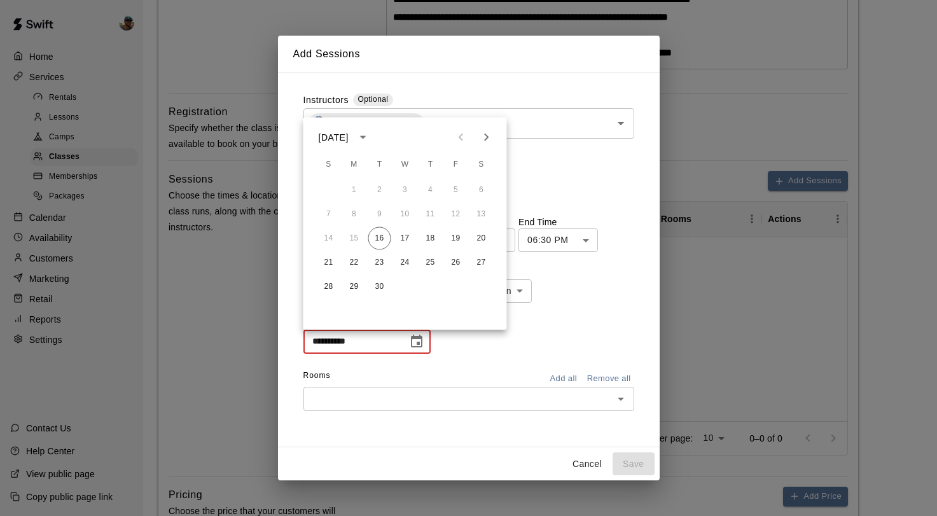
click at [486, 134] on icon "Next month" at bounding box center [486, 137] width 15 height 15
click at [404, 193] on button "1" at bounding box center [405, 190] width 23 height 23
type input "**********"
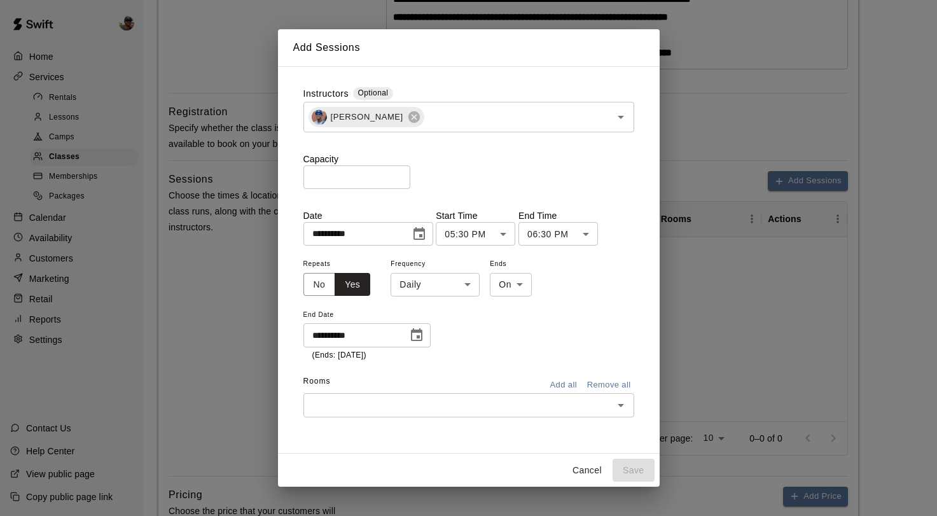
click at [422, 233] on icon "Choose date, selected date is Sep 16, 2025" at bounding box center [418, 233] width 15 height 15
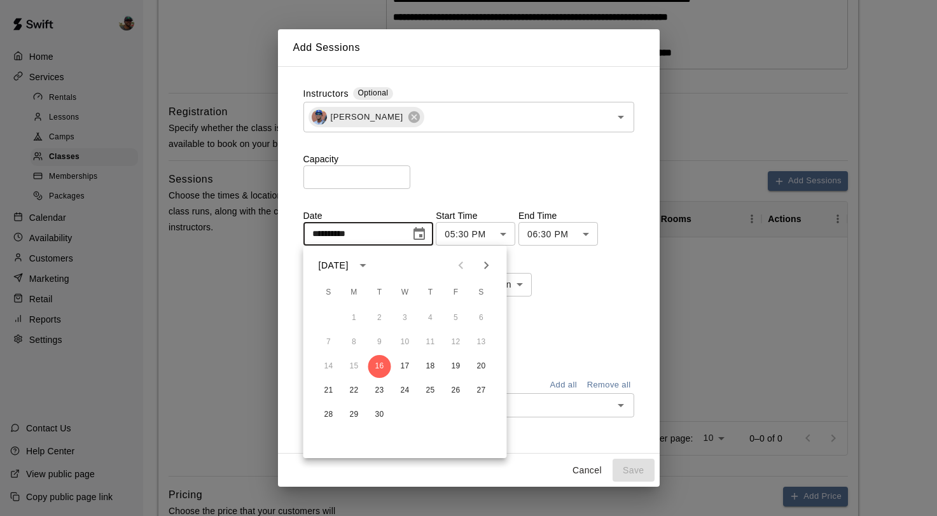
click at [493, 268] on icon "Next month" at bounding box center [486, 265] width 15 height 15
click at [410, 312] on button "1" at bounding box center [405, 317] width 23 height 23
type input "**********"
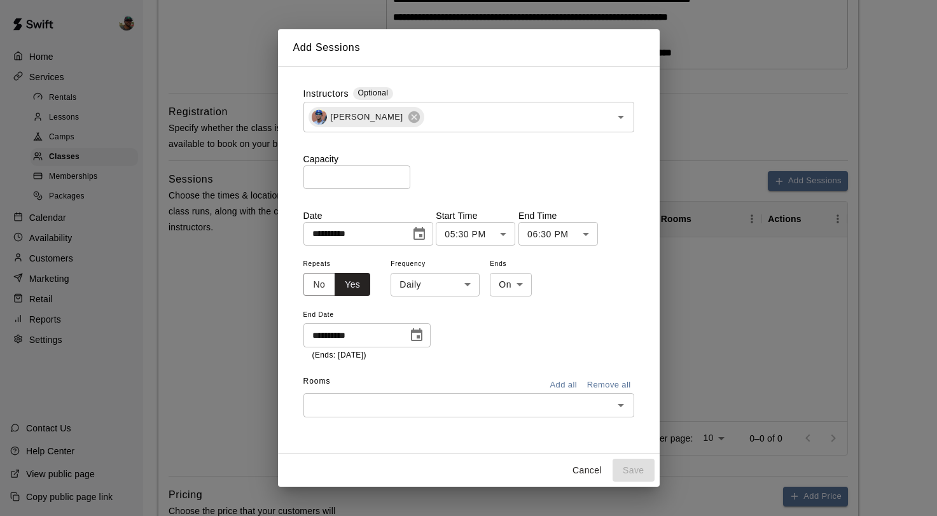
click at [409, 336] on icon "Choose date, selected date is Oct 1, 2025" at bounding box center [416, 334] width 15 height 15
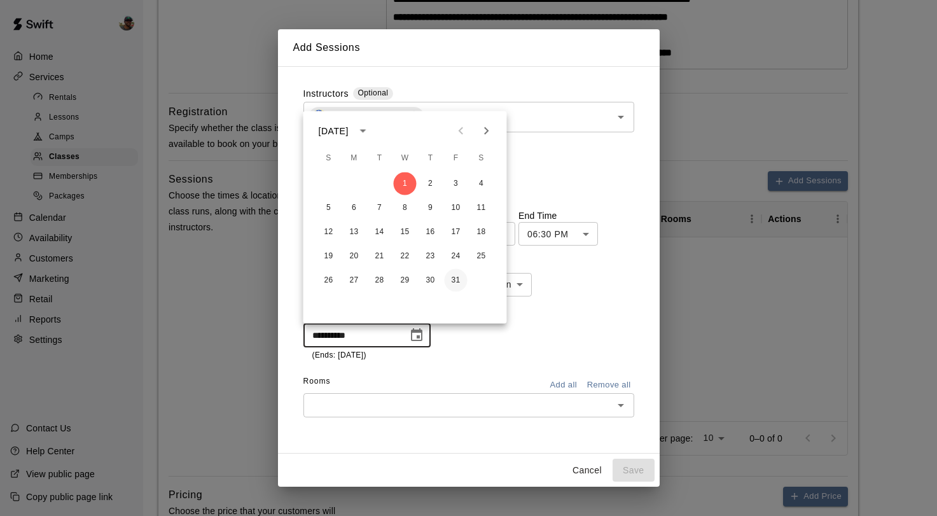
click at [455, 273] on button "31" at bounding box center [455, 280] width 23 height 23
type input "**********"
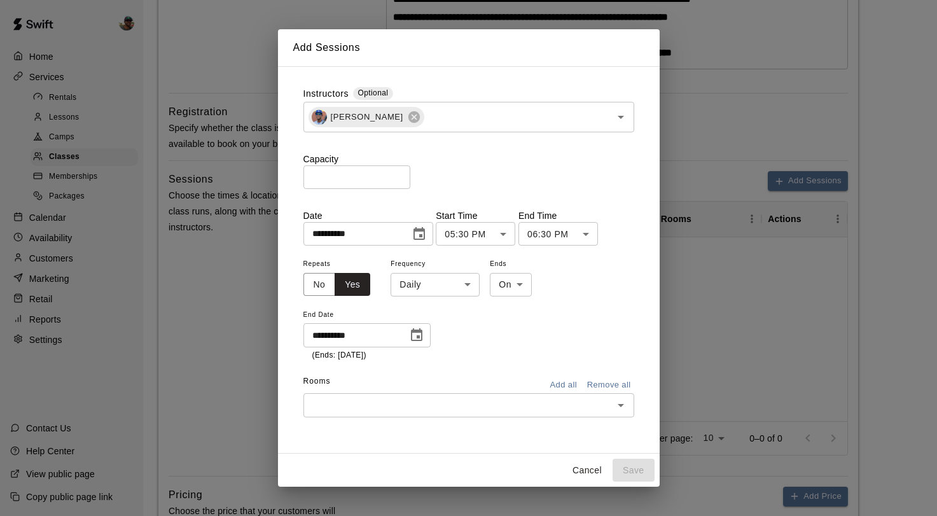
click at [536, 399] on input "text" at bounding box center [458, 405] width 302 height 16
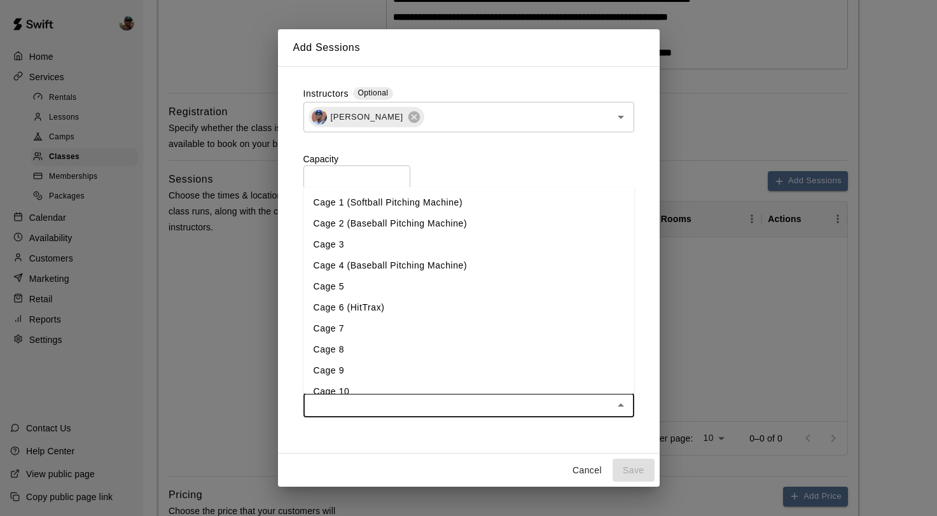
click at [437, 270] on li "Cage 4 (Baseball Pitching Machine)" at bounding box center [468, 265] width 331 height 21
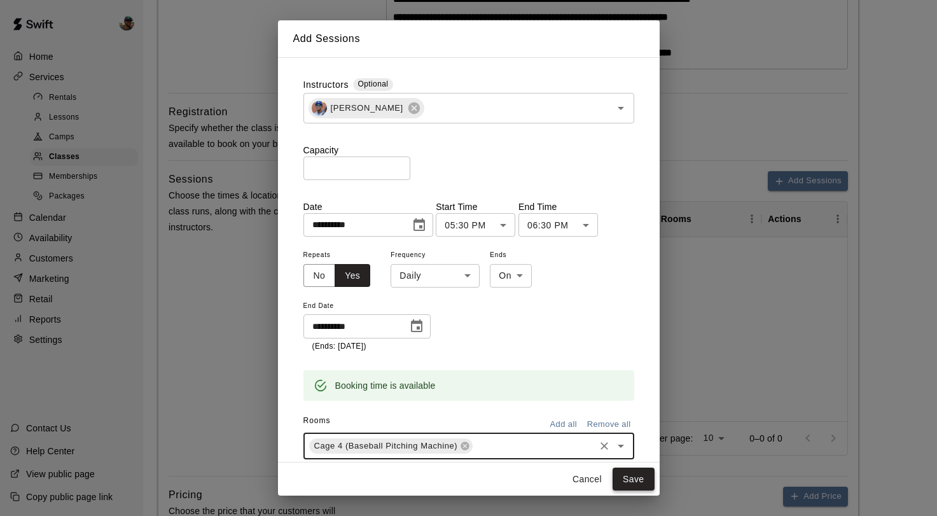
click at [625, 477] on button "Save" at bounding box center [633, 479] width 42 height 24
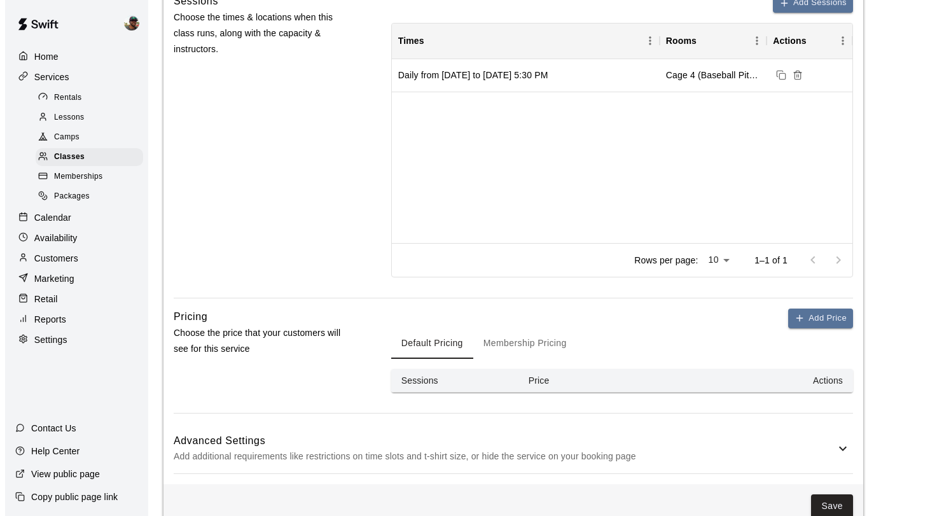
scroll to position [591, 0]
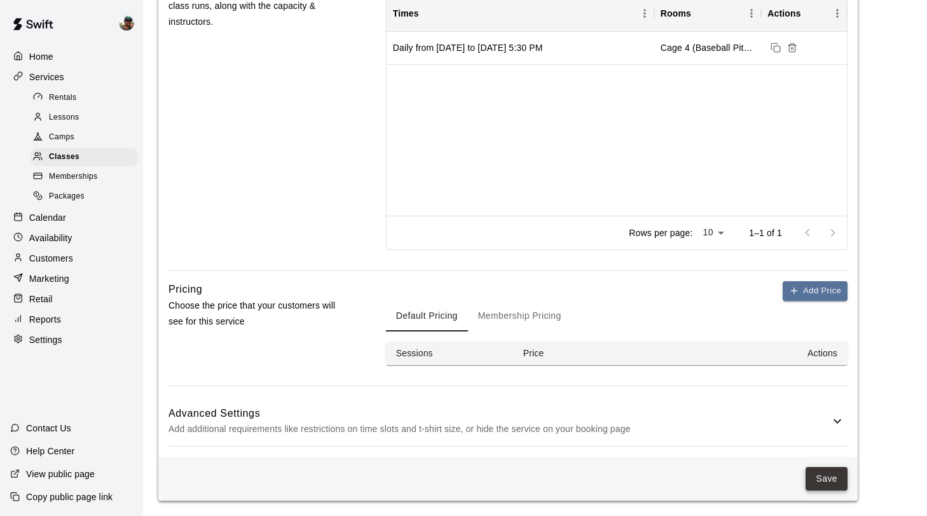
click at [820, 483] on button "Save" at bounding box center [827, 479] width 42 height 24
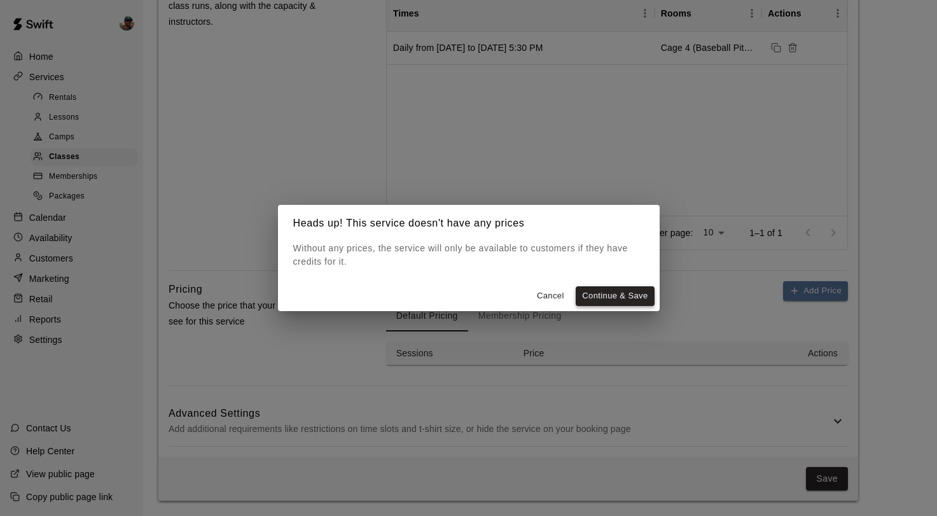
click at [628, 303] on button "Continue & Save" at bounding box center [614, 296] width 78 height 20
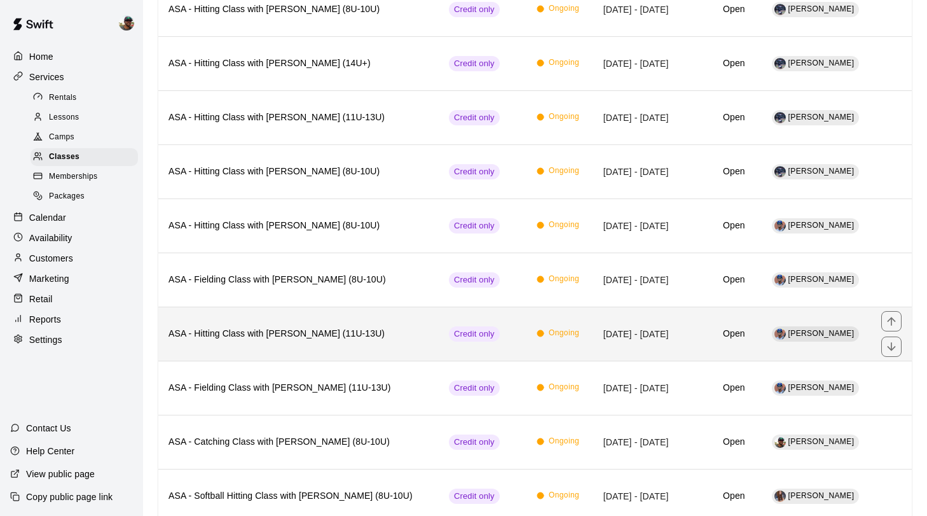
scroll to position [616, 0]
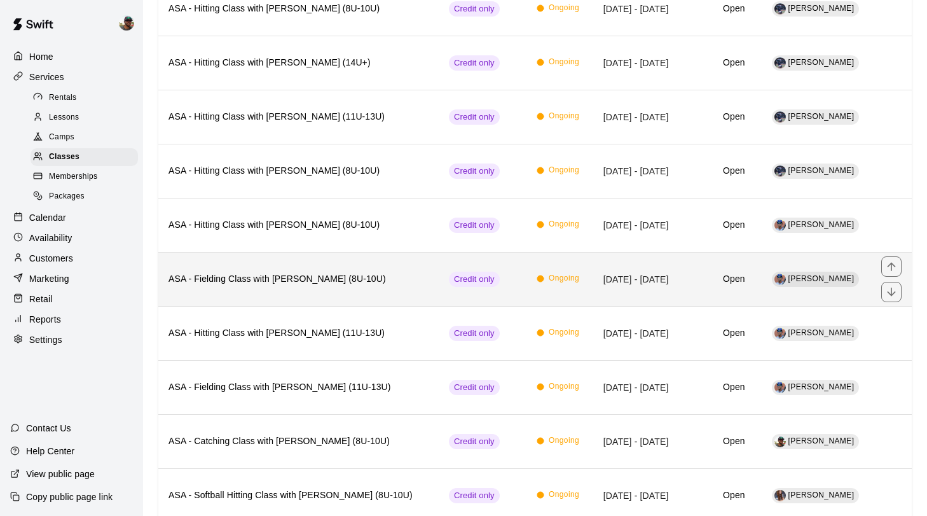
click at [351, 280] on h6 "ASA - Fielding Class with [PERSON_NAME] (8U-10U)" at bounding box center [298, 279] width 260 height 14
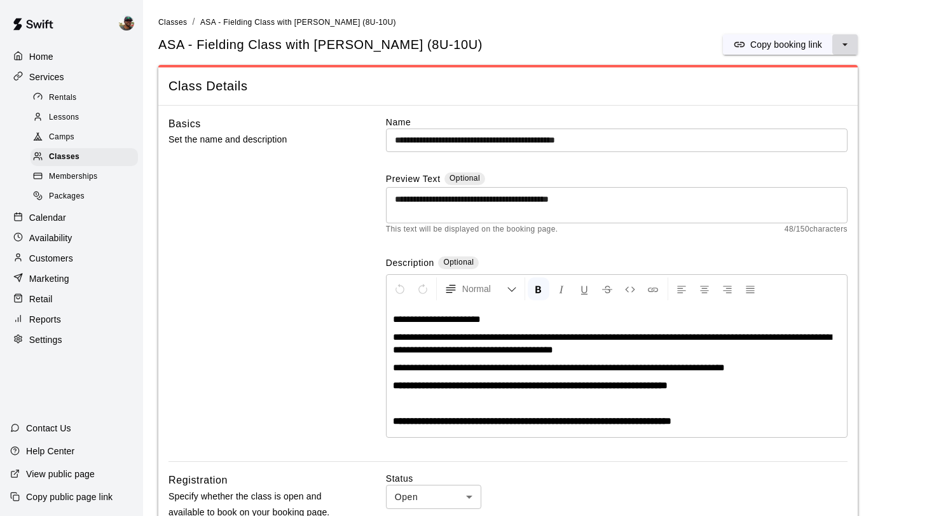
click at [851, 46] on button "select merge strategy" at bounding box center [844, 44] width 25 height 20
click at [789, 96] on h6 "Duplicate class" at bounding box center [794, 92] width 61 height 14
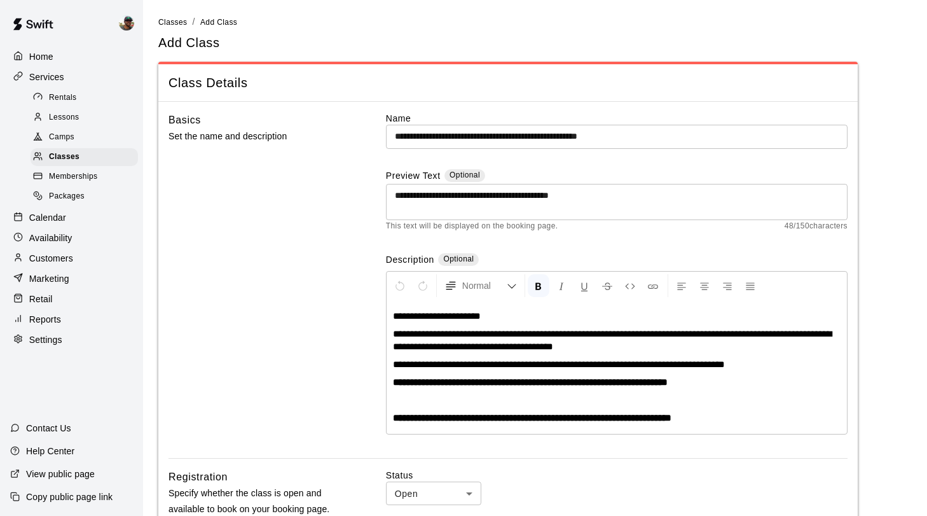
click at [644, 138] on input "**********" at bounding box center [617, 137] width 462 height 24
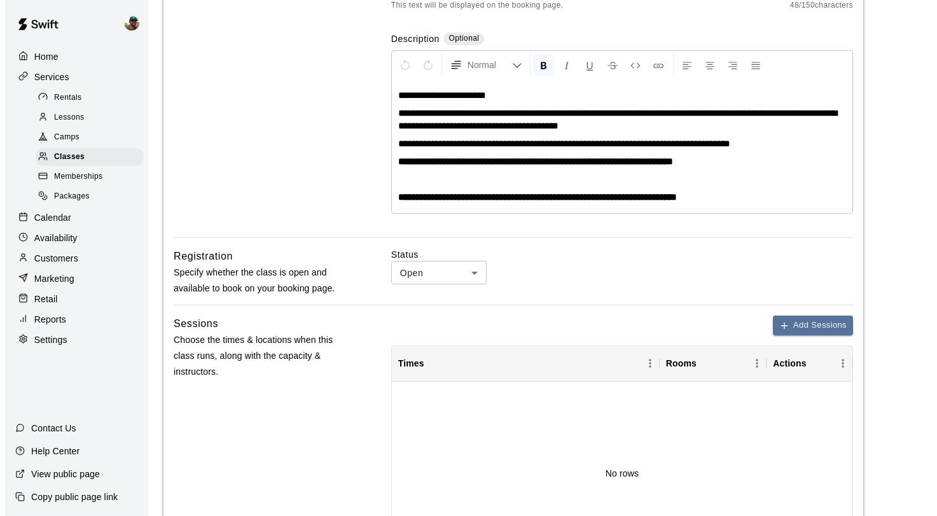
scroll to position [228, 0]
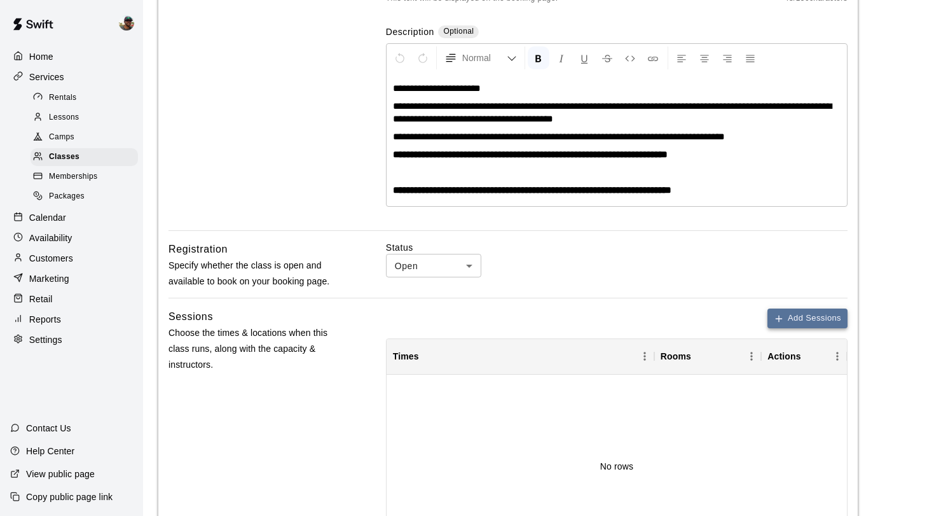
type input "**********"
click at [799, 324] on button "Add Sessions" at bounding box center [807, 318] width 80 height 20
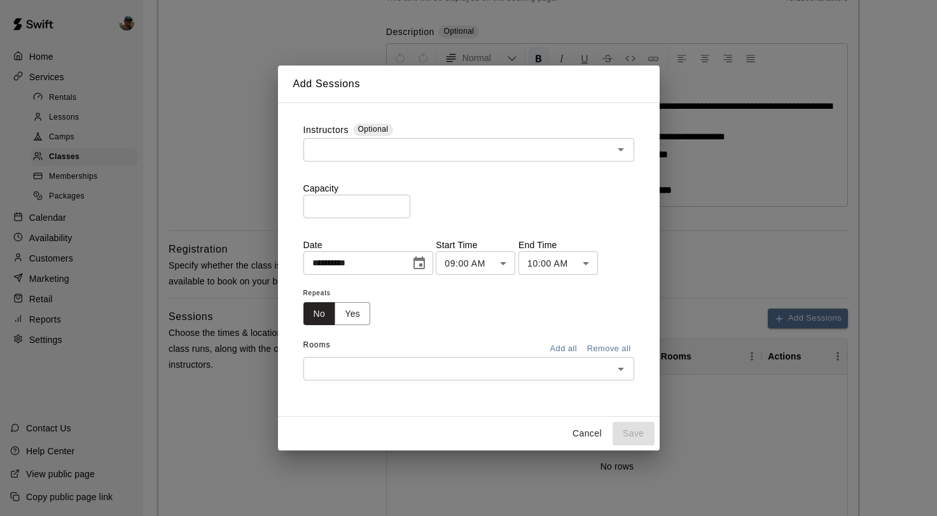
click at [511, 266] on body "**********" at bounding box center [468, 315] width 937 height 1086
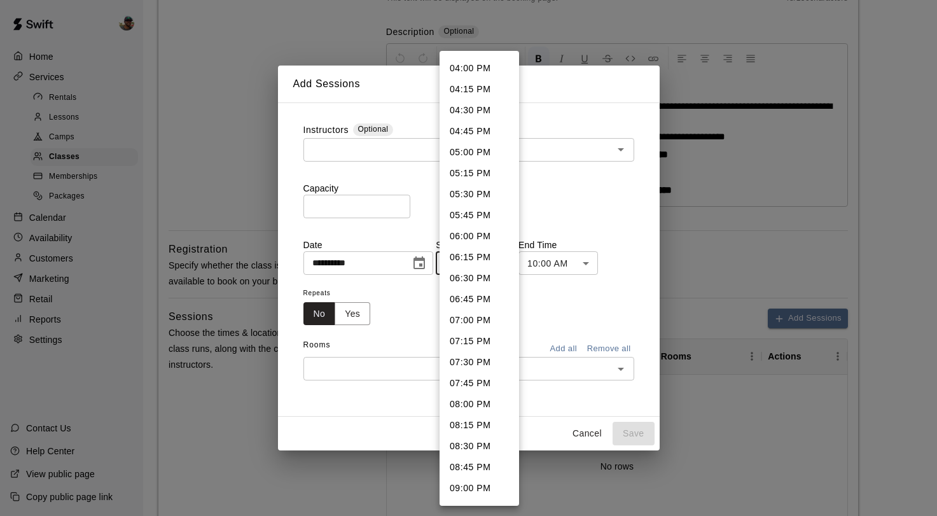
scroll to position [1349, 0]
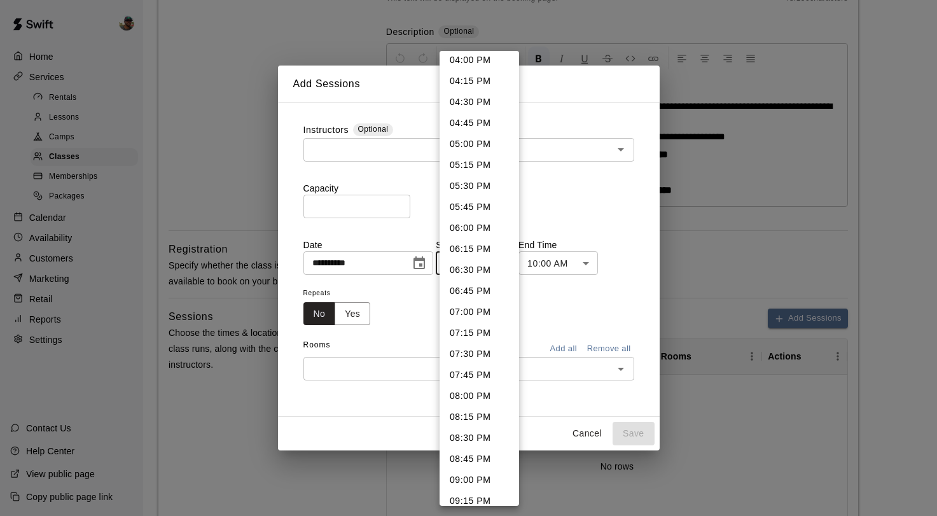
click at [475, 307] on li "07:00 PM" at bounding box center [478, 311] width 79 height 21
type input "********"
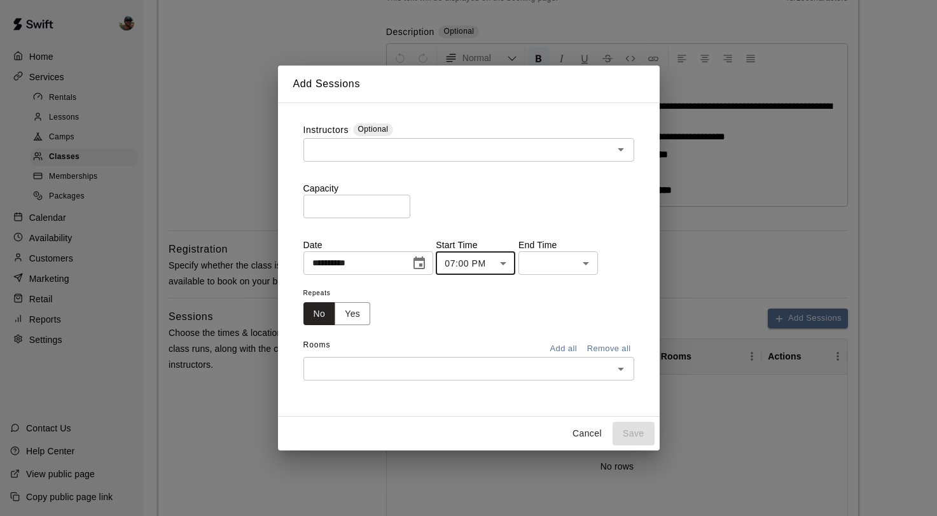
click at [593, 264] on body "**********" at bounding box center [468, 315] width 937 height 1086
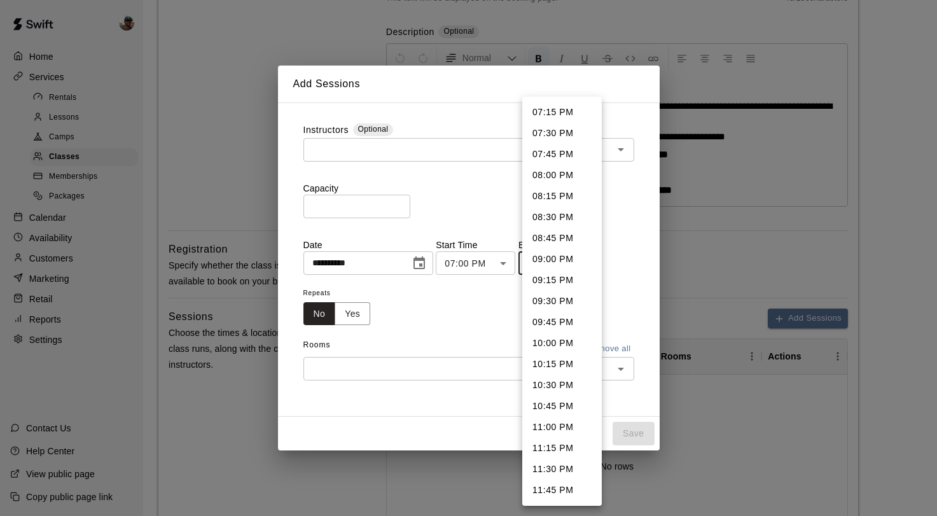
click at [497, 303] on div at bounding box center [468, 258] width 937 height 516
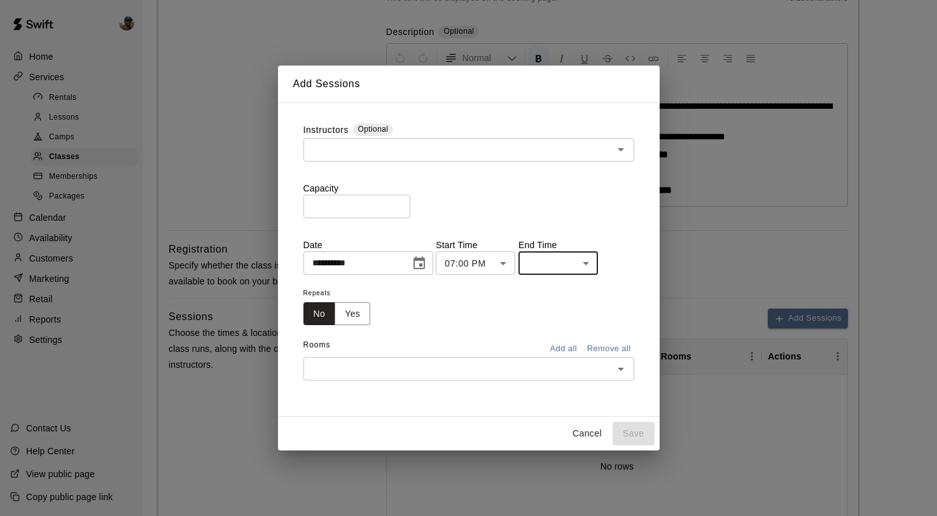
click at [501, 258] on body "**********" at bounding box center [468, 315] width 937 height 1086
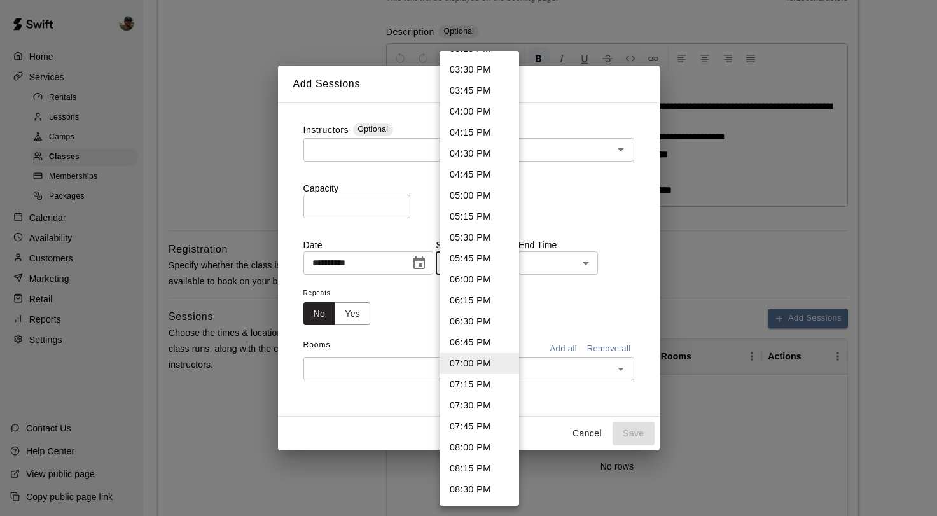
scroll to position [1299, 0]
click at [477, 151] on li "04:30 PM" at bounding box center [478, 152] width 79 height 21
type input "********"
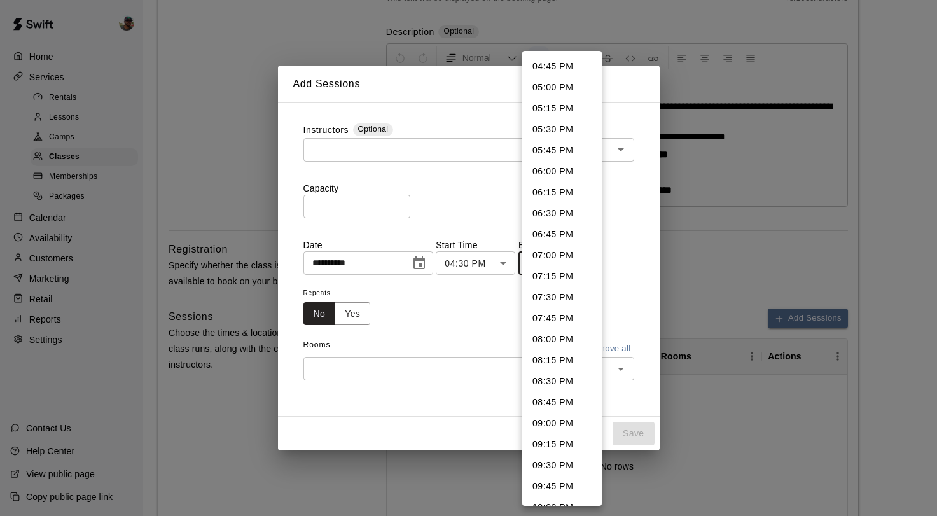
click at [581, 258] on body "**********" at bounding box center [468, 315] width 937 height 1086
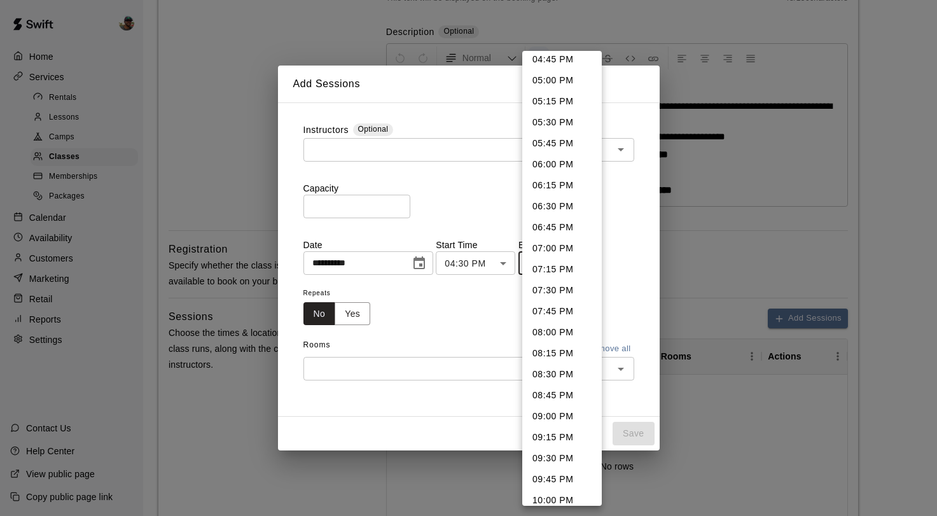
scroll to position [0, 0]
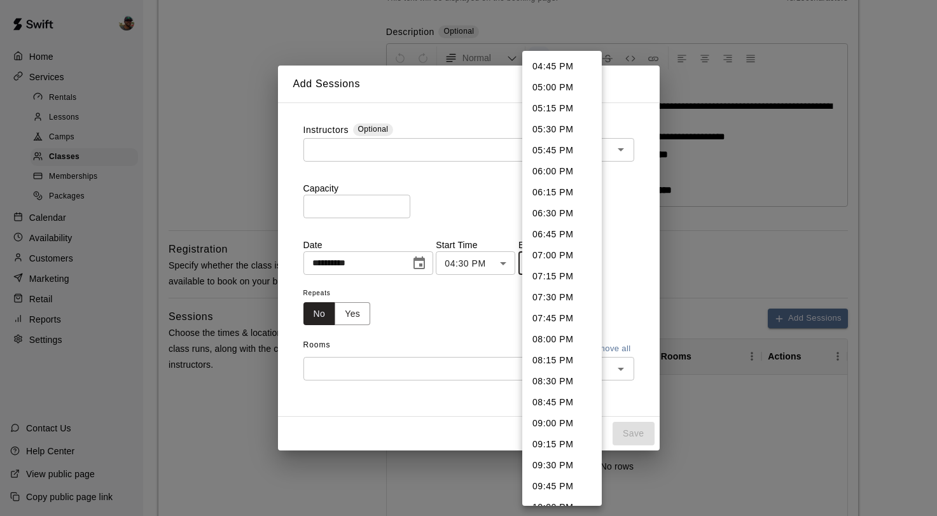
click at [566, 125] on li "05:30 PM" at bounding box center [561, 129] width 79 height 21
type input "********"
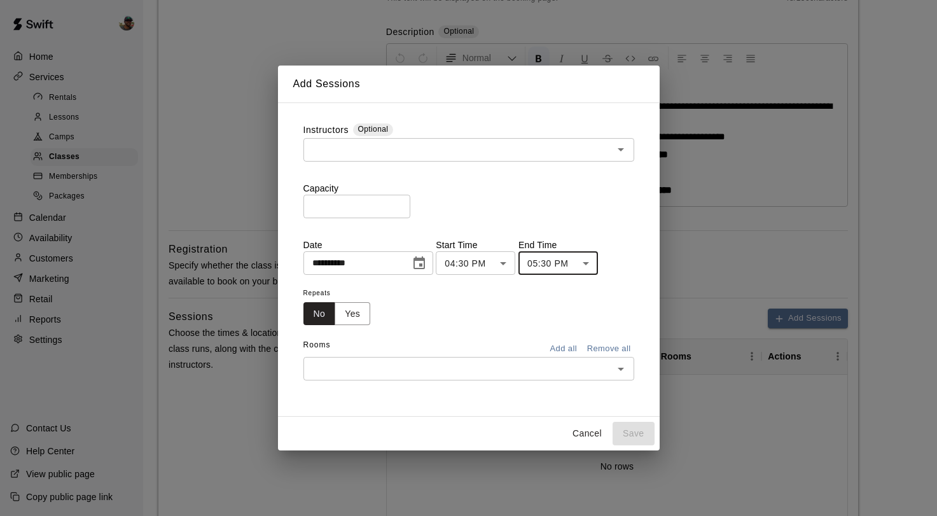
click at [505, 148] on input "text" at bounding box center [458, 150] width 302 height 16
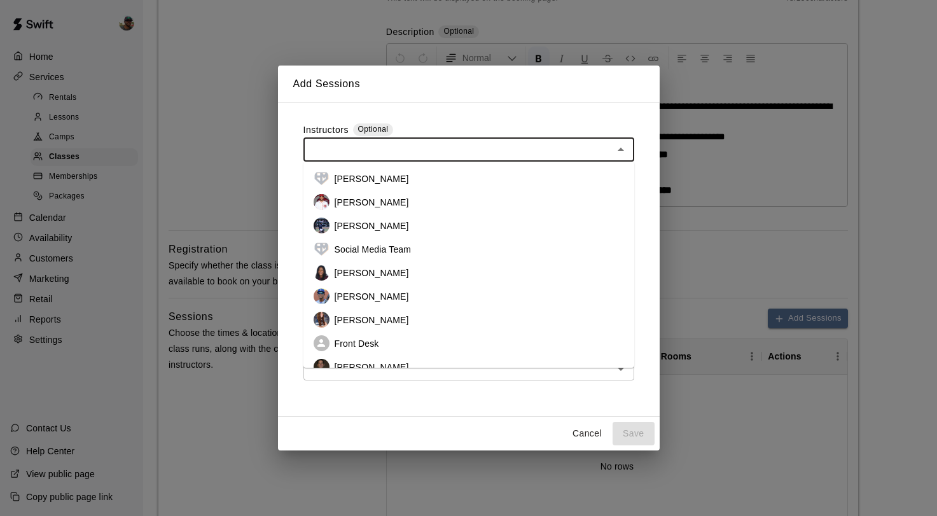
click at [404, 291] on li "[PERSON_NAME]" at bounding box center [468, 296] width 331 height 24
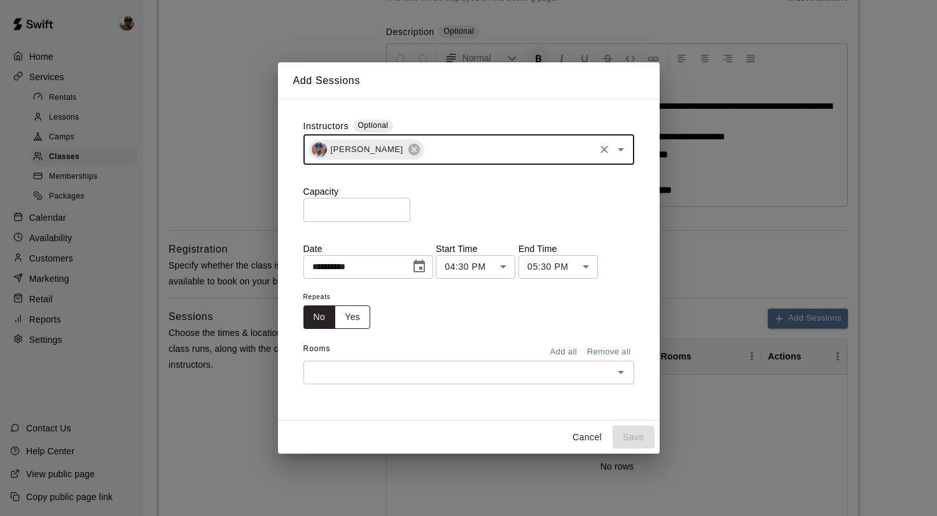
click at [356, 315] on button "Yes" at bounding box center [352, 317] width 36 height 24
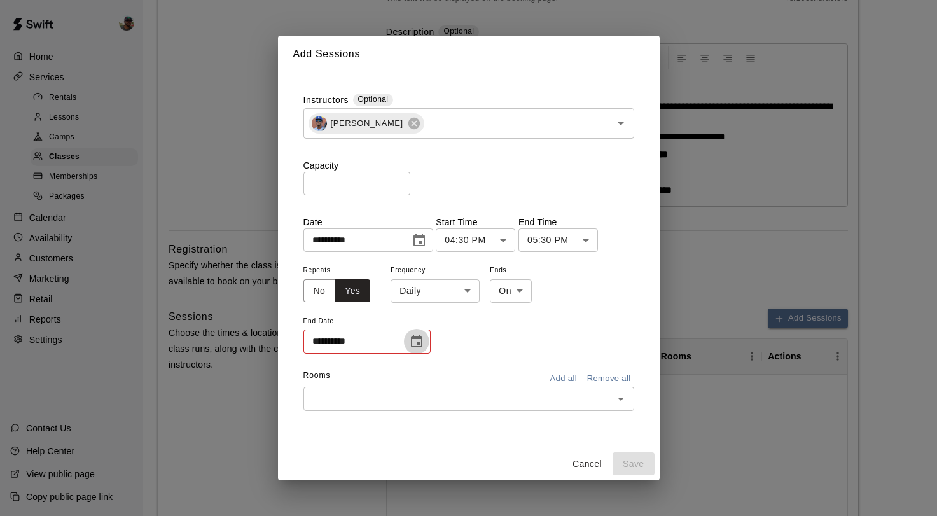
click at [419, 336] on icon "Choose date" at bounding box center [416, 340] width 11 height 13
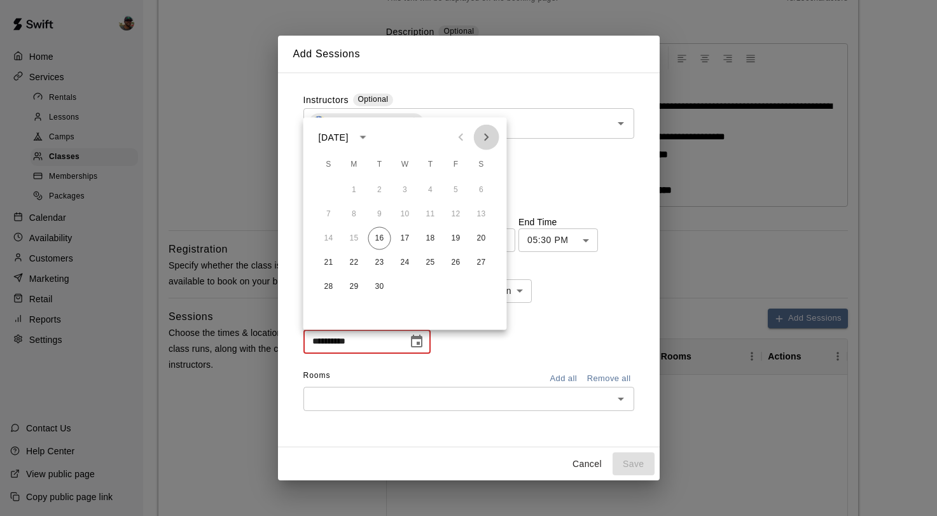
click at [479, 135] on icon "Next month" at bounding box center [486, 137] width 15 height 15
click at [406, 188] on button "1" at bounding box center [405, 190] width 23 height 23
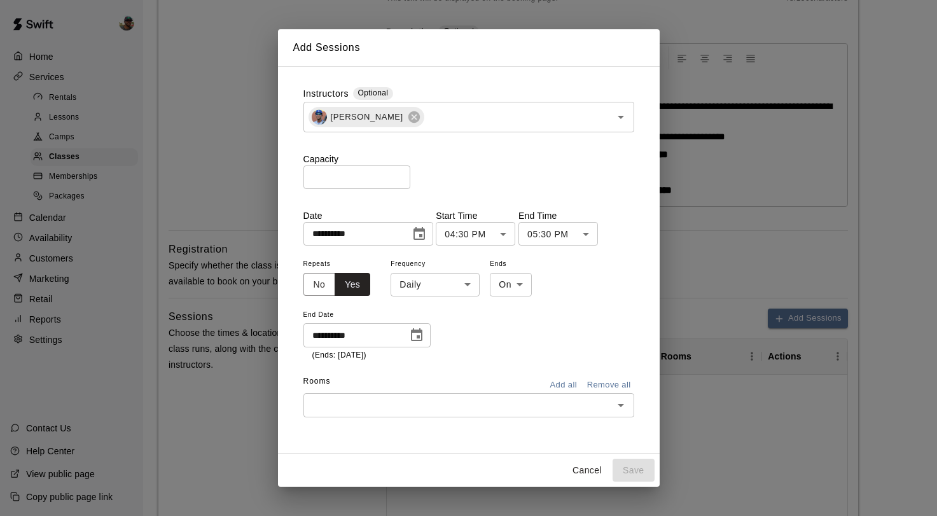
click at [422, 337] on icon "Choose date, selected date is Oct 1, 2025" at bounding box center [416, 334] width 15 height 15
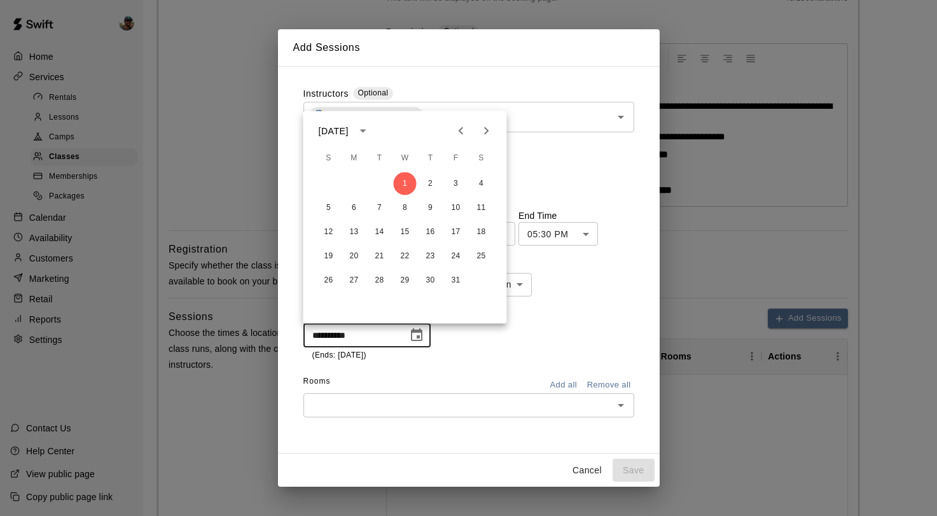
click at [473, 346] on div "**********" at bounding box center [468, 309] width 331 height 106
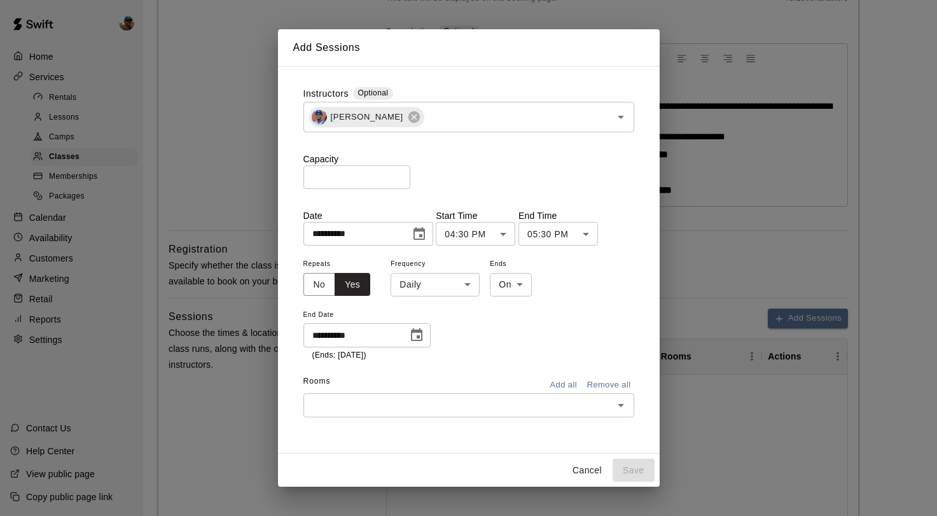
click at [424, 331] on button "Choose date, selected date is Oct 1, 2025" at bounding box center [416, 334] width 25 height 25
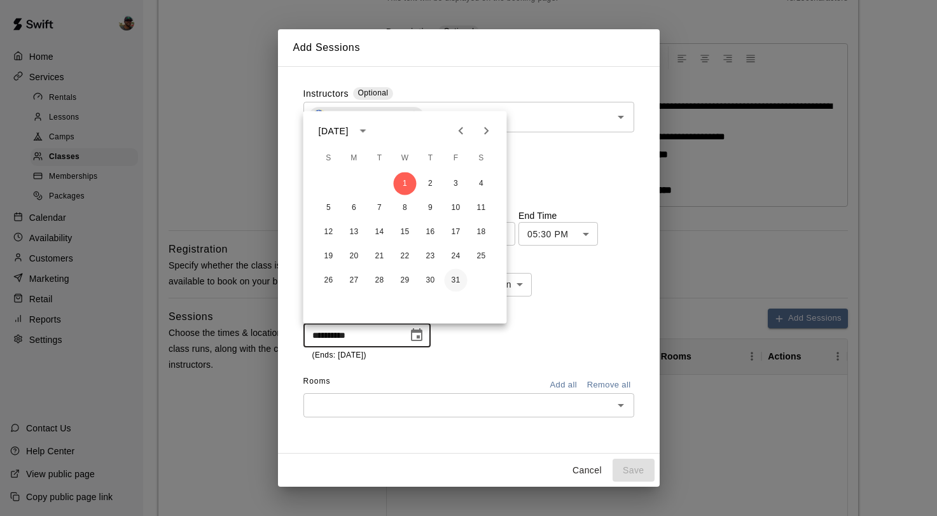
click at [463, 278] on button "31" at bounding box center [455, 280] width 23 height 23
type input "**********"
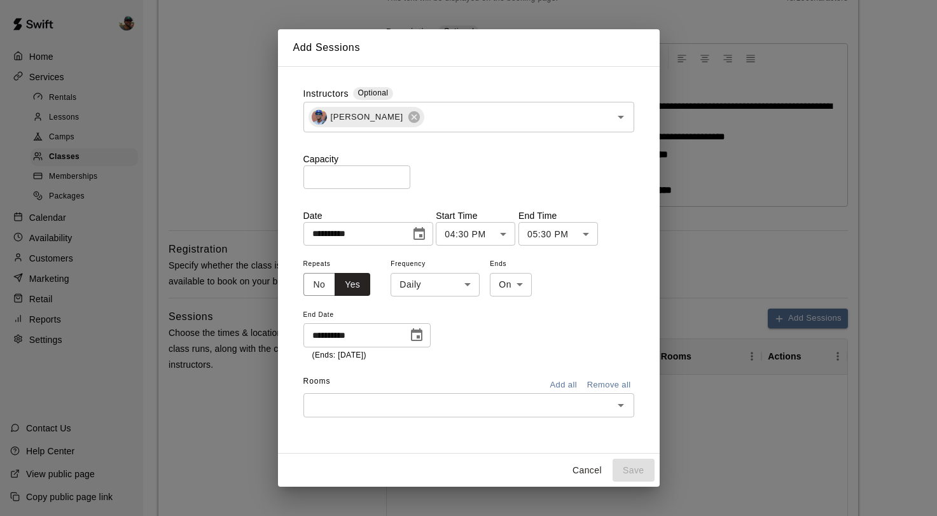
click at [419, 231] on icon "Choose date, selected date is Sep 16, 2025" at bounding box center [418, 233] width 11 height 13
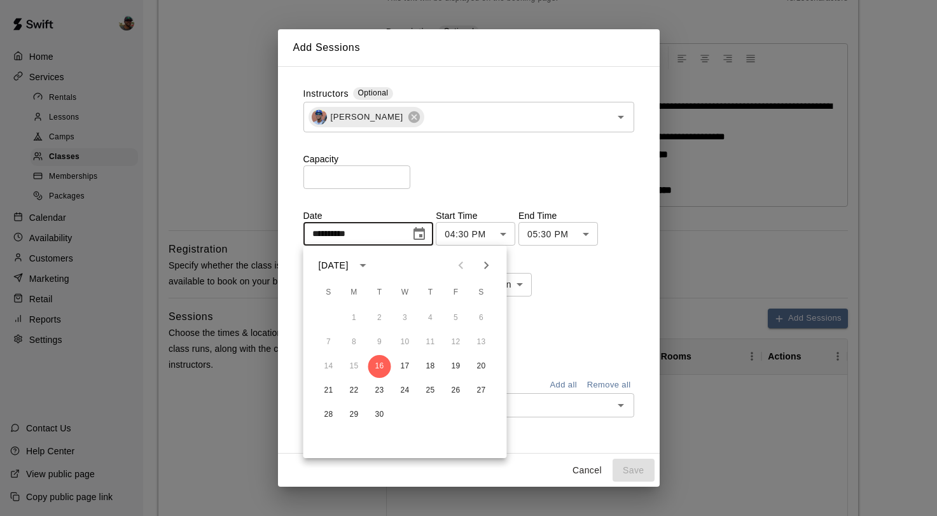
click at [486, 268] on icon "Next month" at bounding box center [486, 265] width 4 height 8
click at [407, 319] on button "1" at bounding box center [405, 317] width 23 height 23
type input "**********"
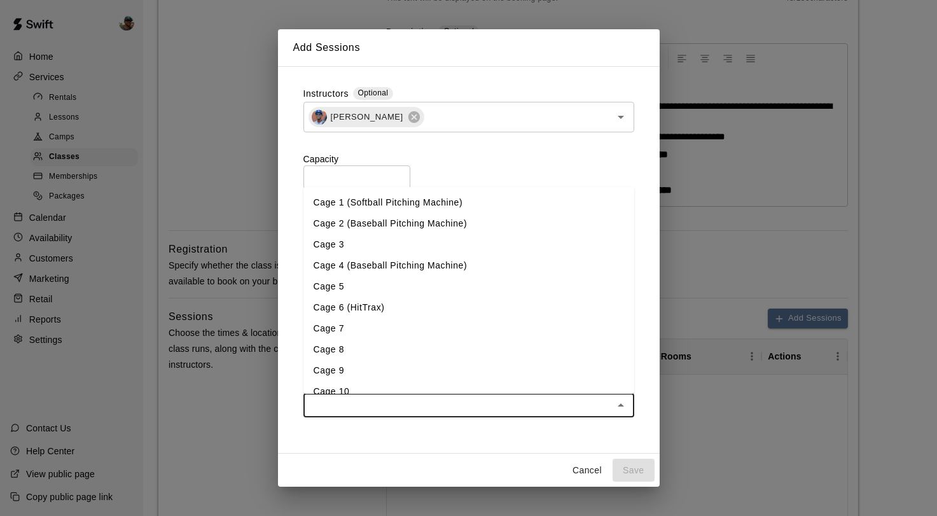
click at [549, 406] on input "text" at bounding box center [458, 405] width 302 height 16
click at [396, 332] on li "Cage 7" at bounding box center [468, 328] width 331 height 21
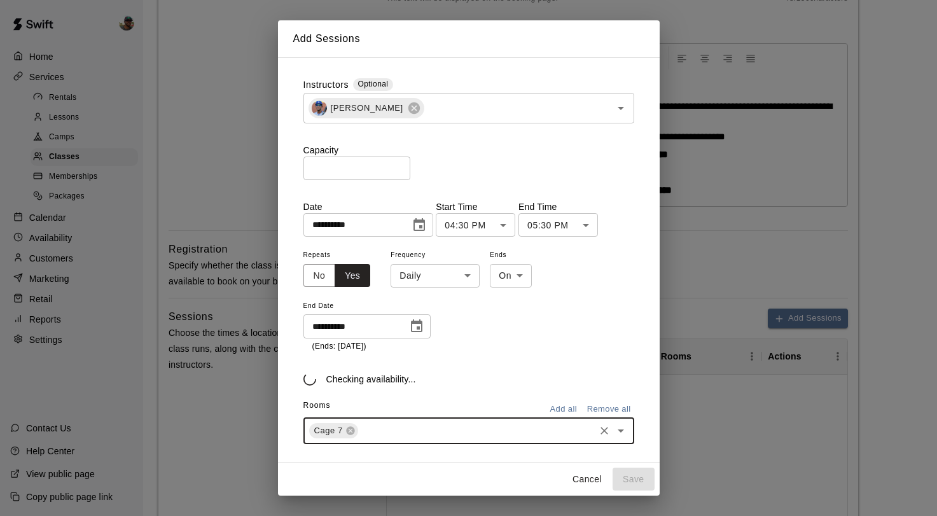
click at [444, 433] on input "text" at bounding box center [476, 431] width 233 height 16
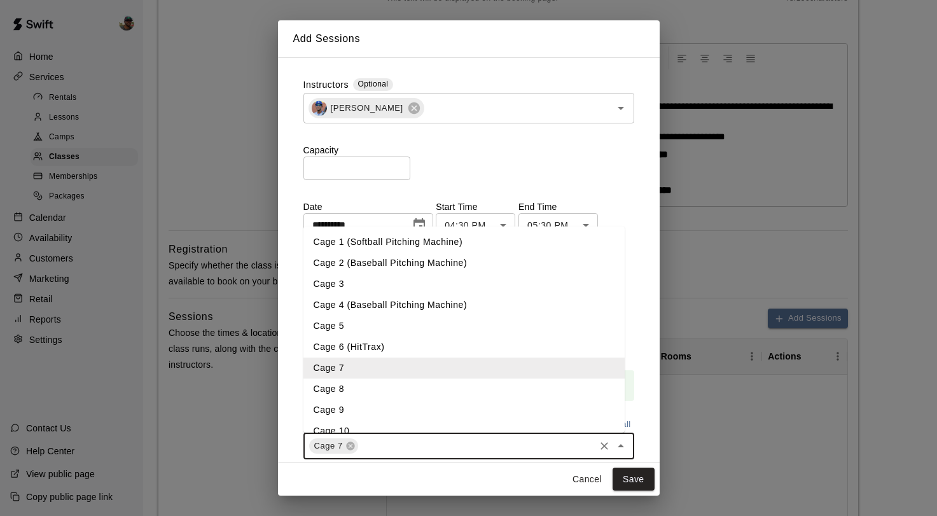
click at [401, 382] on li "Cage 8" at bounding box center [463, 388] width 321 height 21
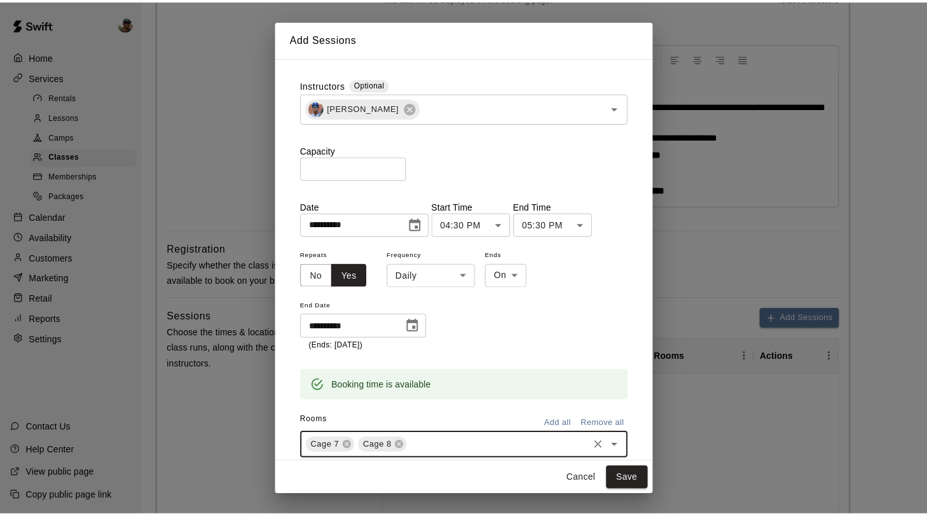
scroll to position [34, 0]
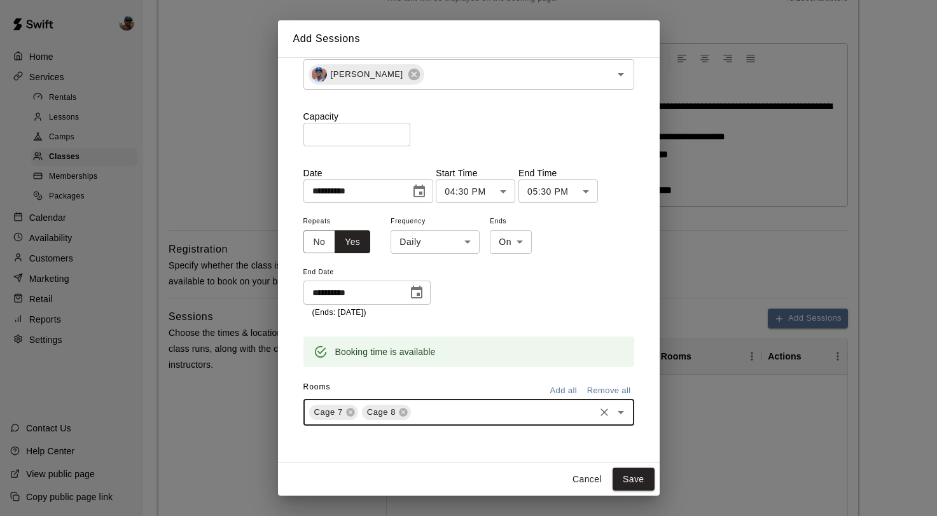
click at [401, 130] on input "*" at bounding box center [356, 135] width 107 height 24
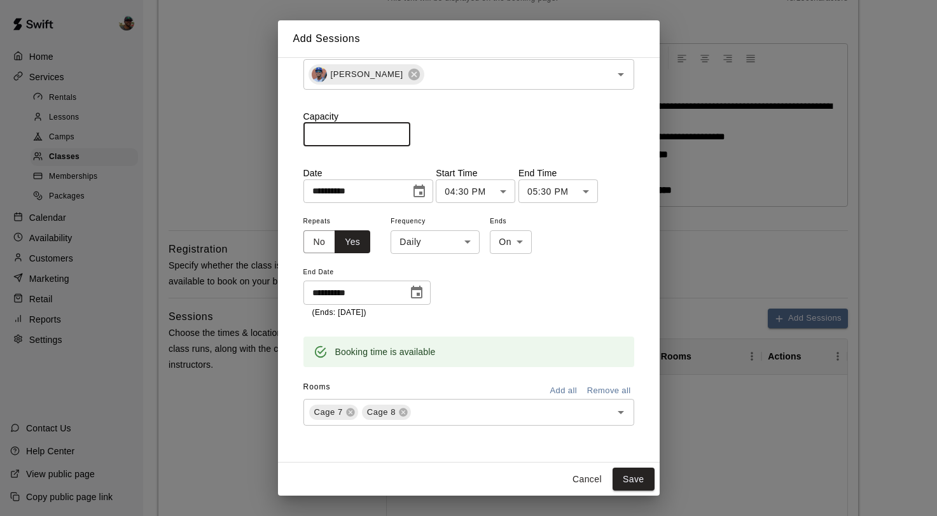
click at [401, 130] on input "*" at bounding box center [356, 135] width 107 height 24
type input "*"
click at [401, 130] on input "*" at bounding box center [356, 135] width 107 height 24
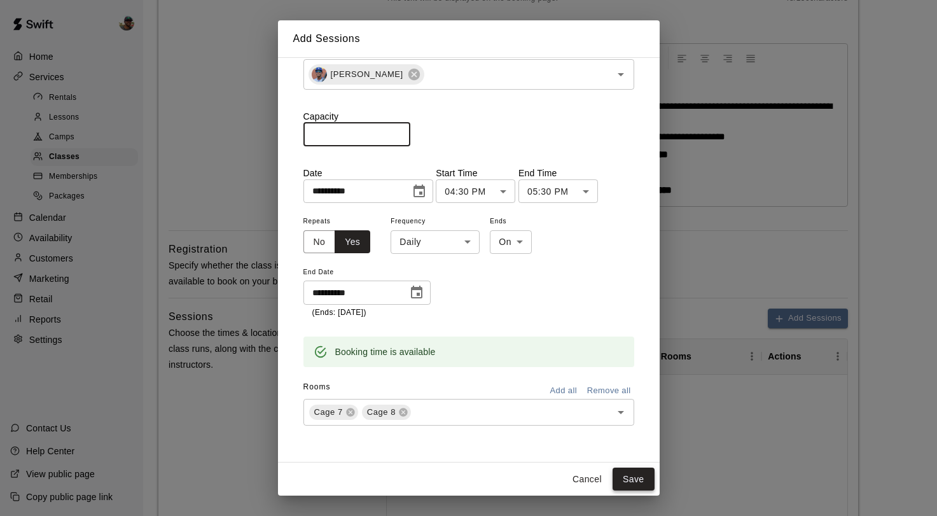
click at [629, 479] on button "Save" at bounding box center [633, 479] width 42 height 24
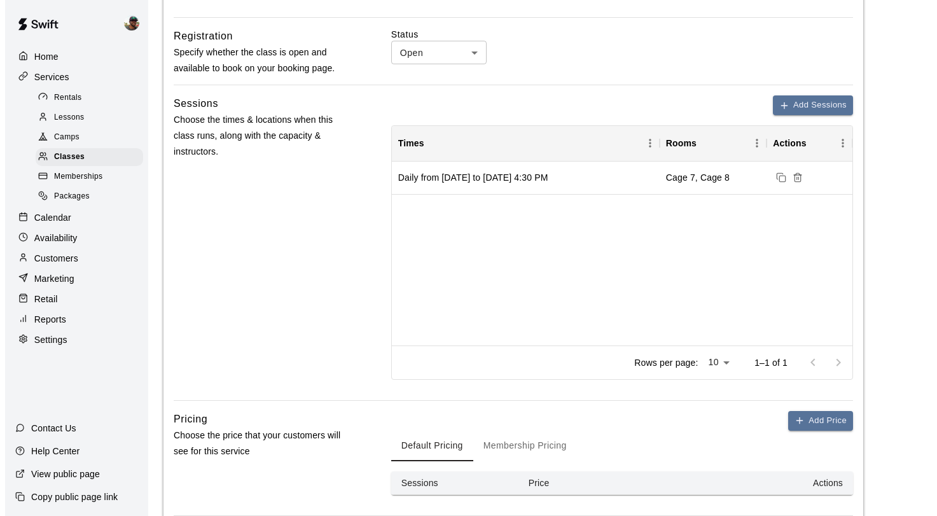
scroll to position [570, 0]
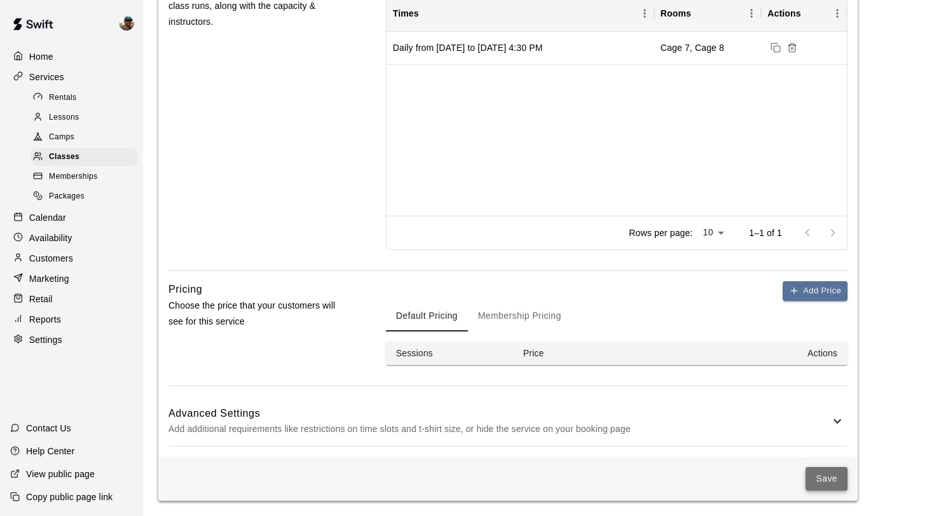
click at [820, 478] on button "Save" at bounding box center [827, 479] width 42 height 24
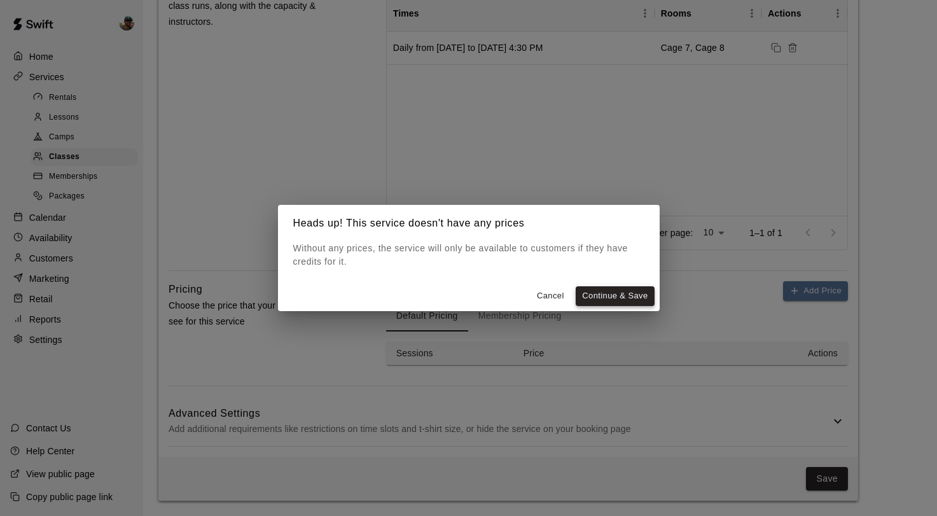
click at [612, 298] on button "Continue & Save" at bounding box center [614, 296] width 78 height 20
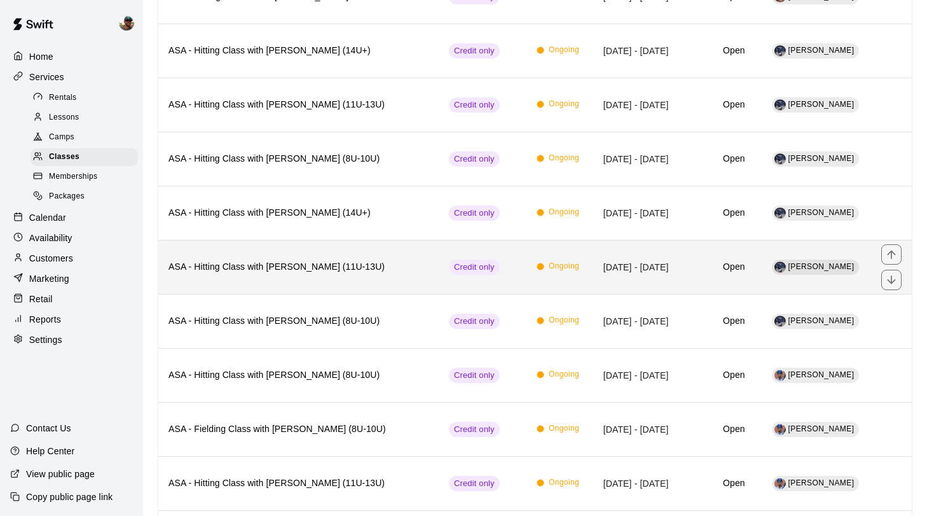
scroll to position [526, 0]
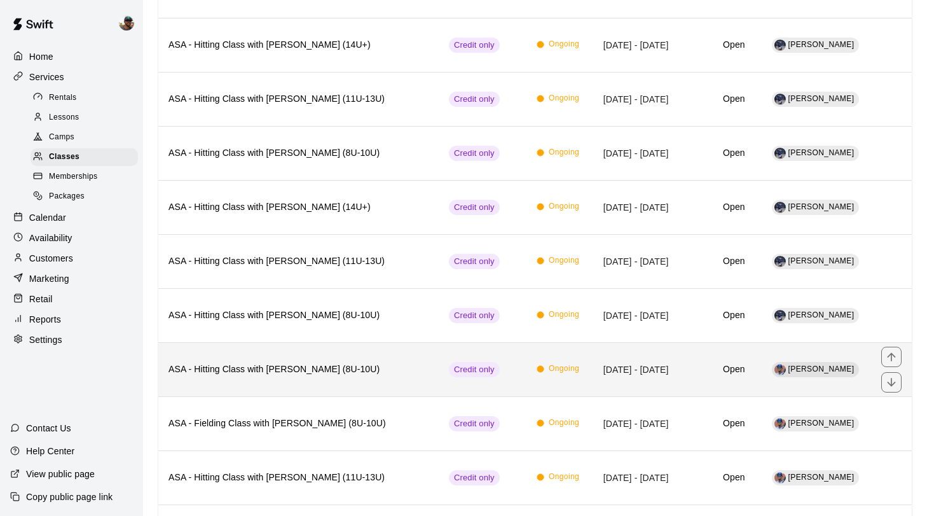
click at [370, 369] on h6 "ASA - Hitting Class with [PERSON_NAME] (8U-10U)" at bounding box center [298, 369] width 260 height 14
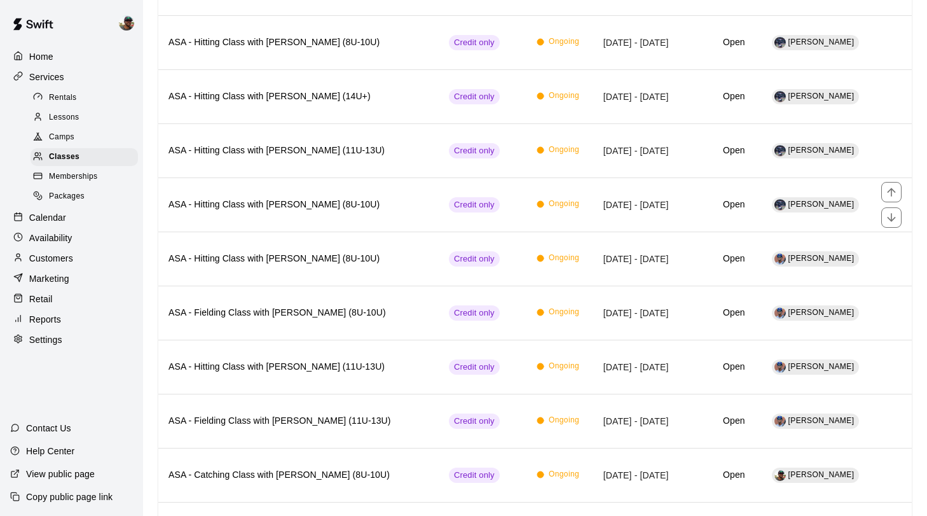
scroll to position [766, 0]
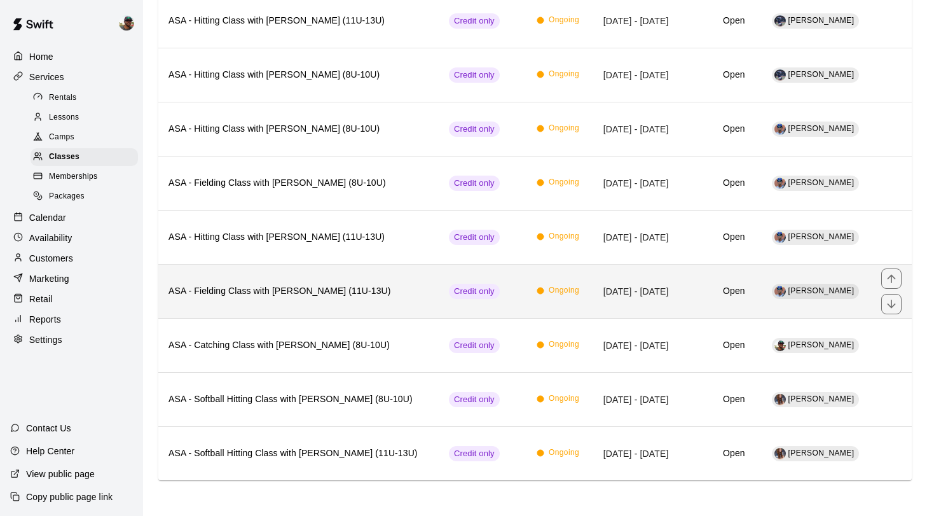
click at [293, 288] on h6 "ASA - Fielding Class with Francis Grullon (11U-13U)" at bounding box center [298, 291] width 260 height 14
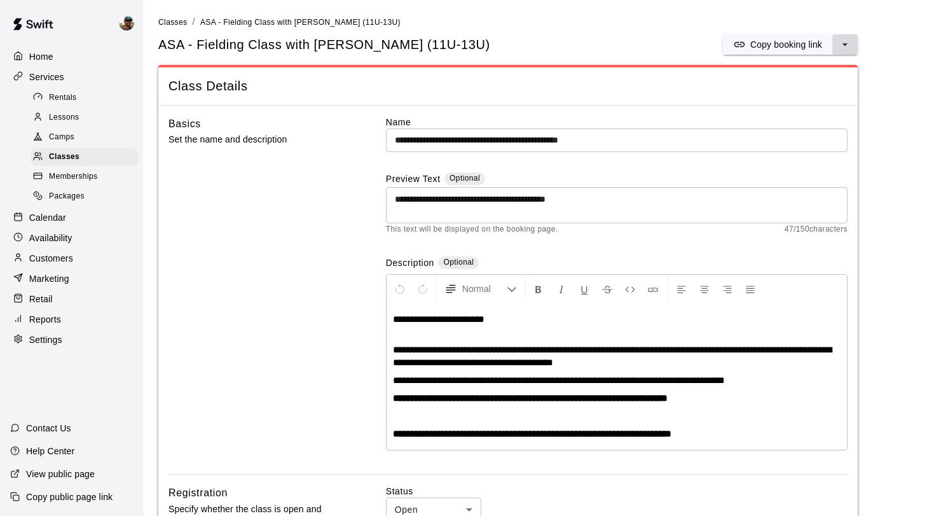
click at [849, 45] on icon "select merge strategy" at bounding box center [845, 44] width 13 height 13
click at [798, 92] on h6 "Duplicate class" at bounding box center [794, 92] width 61 height 14
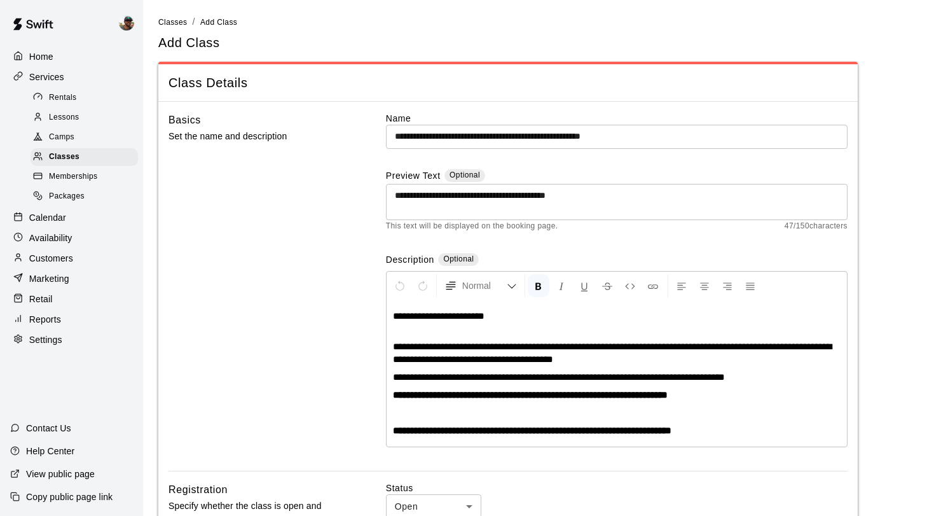
click at [648, 127] on input "**********" at bounding box center [617, 137] width 462 height 24
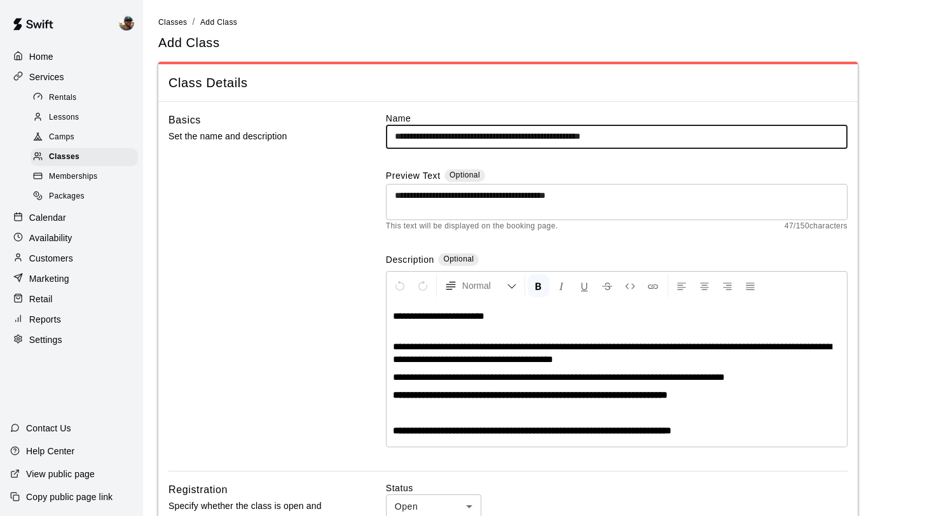
click at [652, 130] on input "**********" at bounding box center [617, 137] width 462 height 24
click at [653, 137] on input "**********" at bounding box center [617, 137] width 462 height 24
type input "**********"
click at [691, 164] on div "**********" at bounding box center [617, 291] width 462 height 359
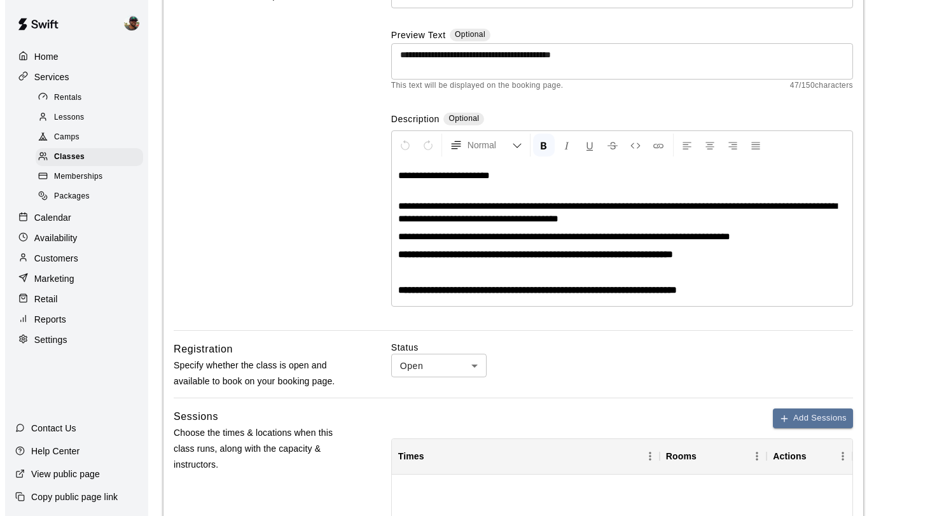
scroll to position [225, 0]
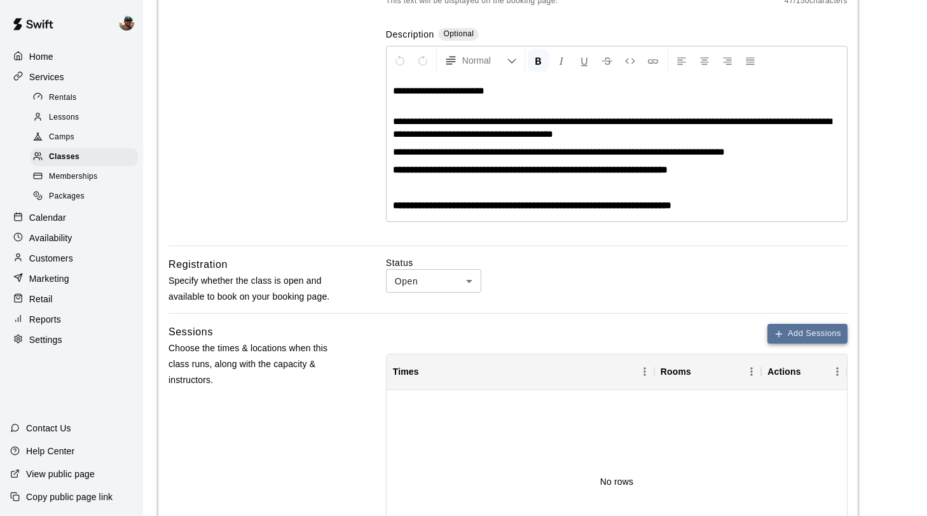
click at [792, 339] on button "Add Sessions" at bounding box center [807, 334] width 80 height 20
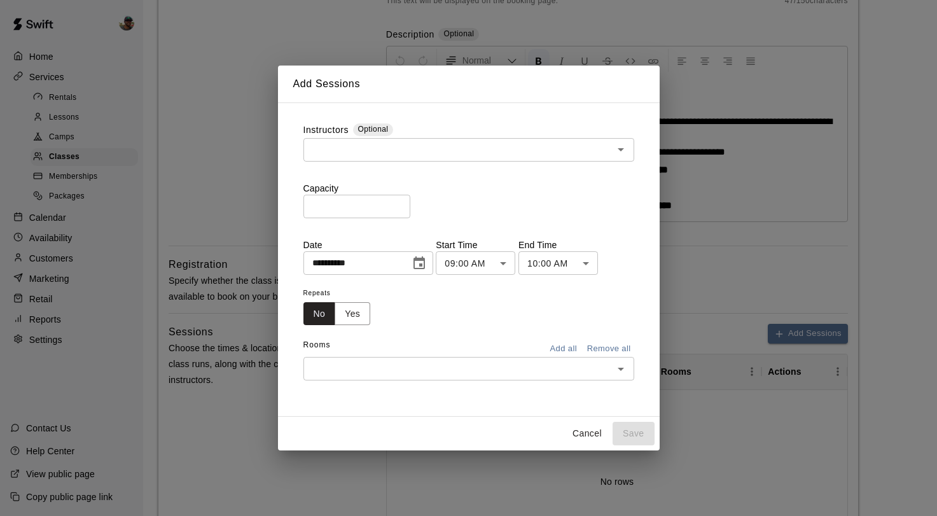
click at [475, 148] on input "text" at bounding box center [458, 150] width 302 height 16
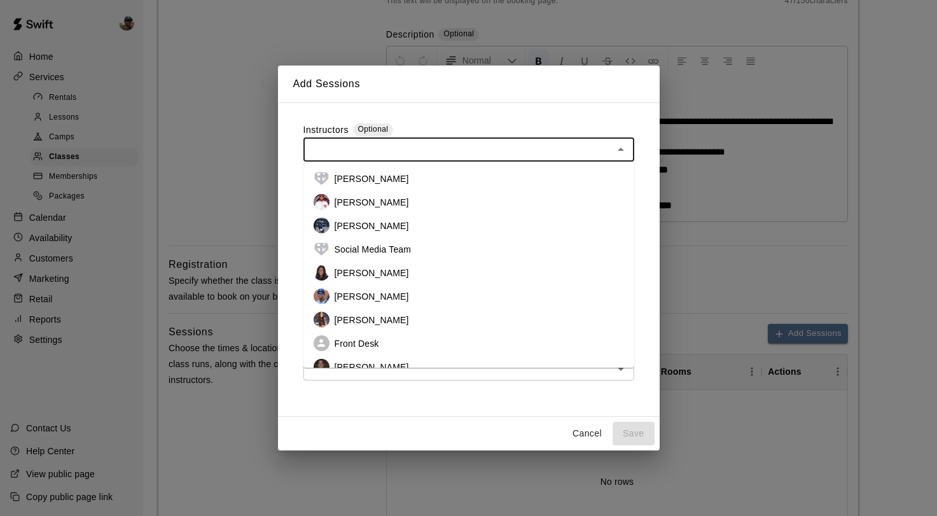
click at [392, 291] on p "Francis Grullon" at bounding box center [371, 296] width 74 height 13
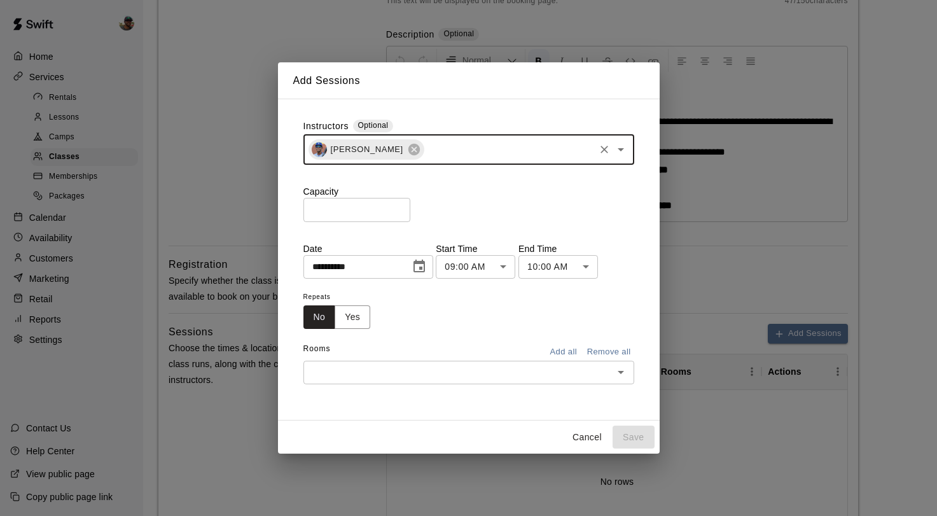
click at [399, 205] on input "*" at bounding box center [356, 210] width 107 height 24
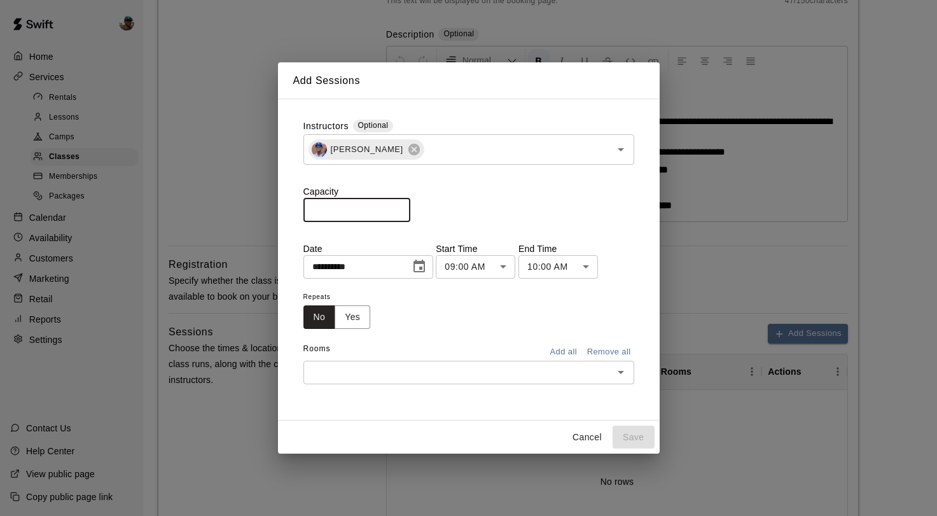
click at [399, 205] on input "*" at bounding box center [356, 210] width 107 height 24
type input "*"
click at [399, 205] on input "*" at bounding box center [356, 210] width 107 height 24
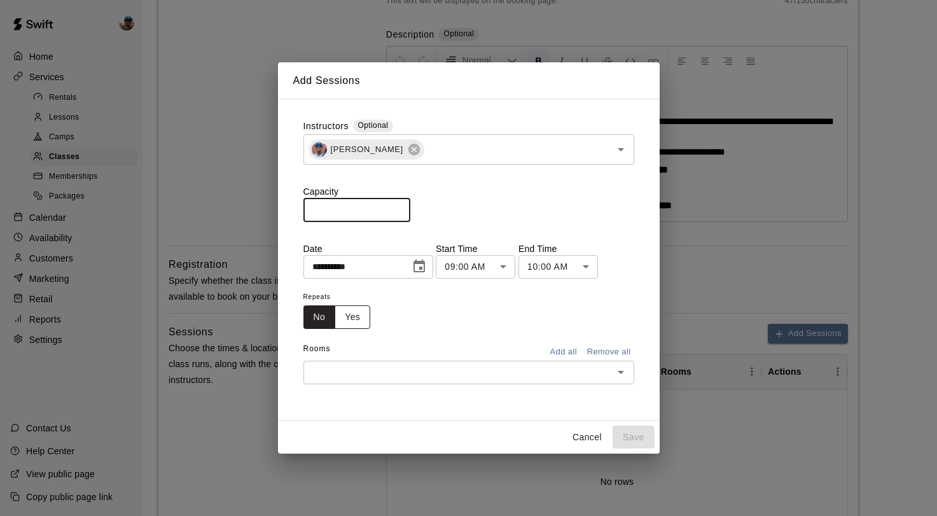
click at [361, 313] on button "Yes" at bounding box center [352, 317] width 36 height 24
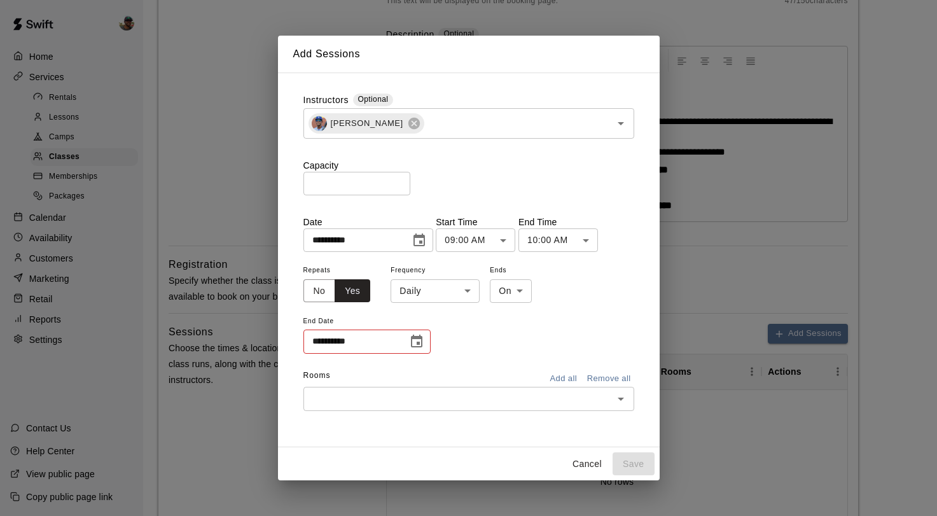
click at [412, 343] on icon "Choose date" at bounding box center [416, 341] width 15 height 15
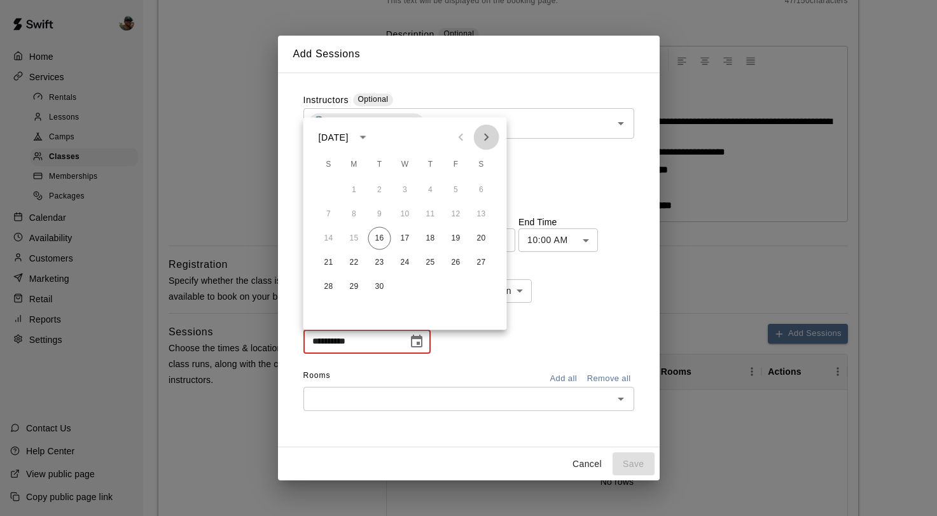
click at [487, 139] on icon "Next month" at bounding box center [486, 137] width 15 height 15
click at [406, 190] on button "1" at bounding box center [405, 190] width 23 height 23
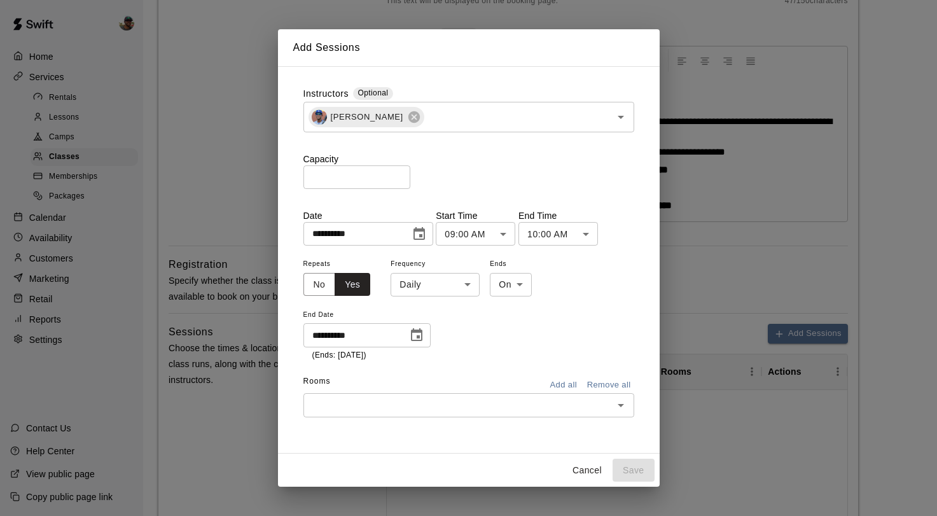
type input "**********"
click at [419, 230] on icon "Choose date, selected date is Sep 16, 2025" at bounding box center [418, 233] width 11 height 13
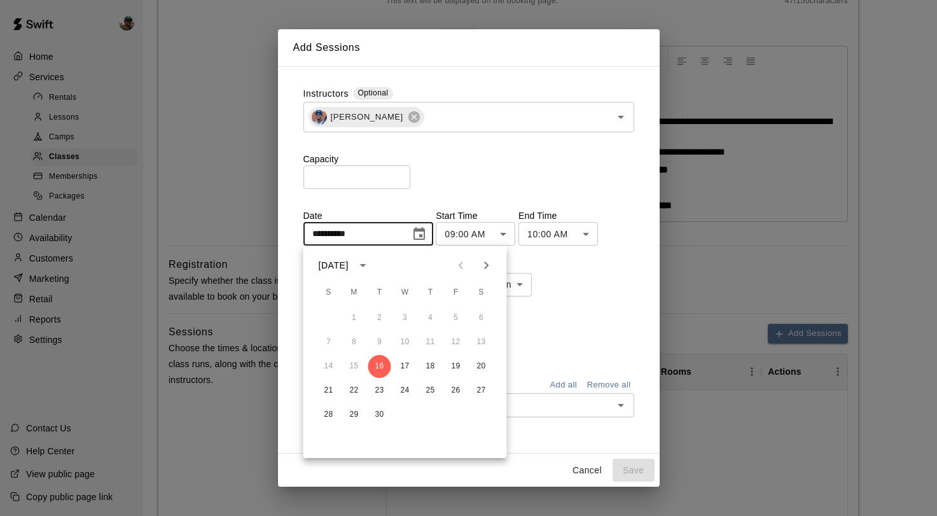
click at [491, 268] on icon "Next month" at bounding box center [486, 265] width 15 height 15
click at [406, 307] on button "1" at bounding box center [405, 317] width 23 height 23
type input "**********"
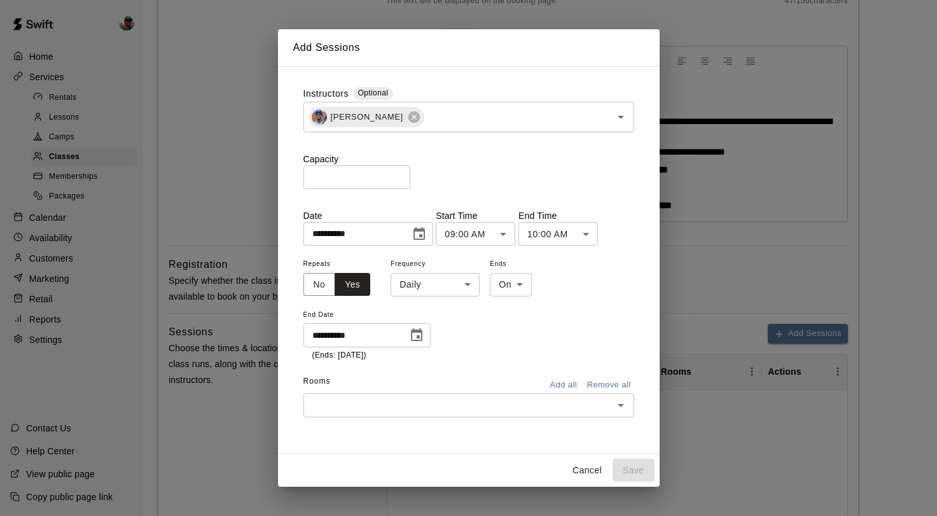
click at [413, 336] on icon "Choose date, selected date is Oct 1, 2025" at bounding box center [416, 334] width 15 height 15
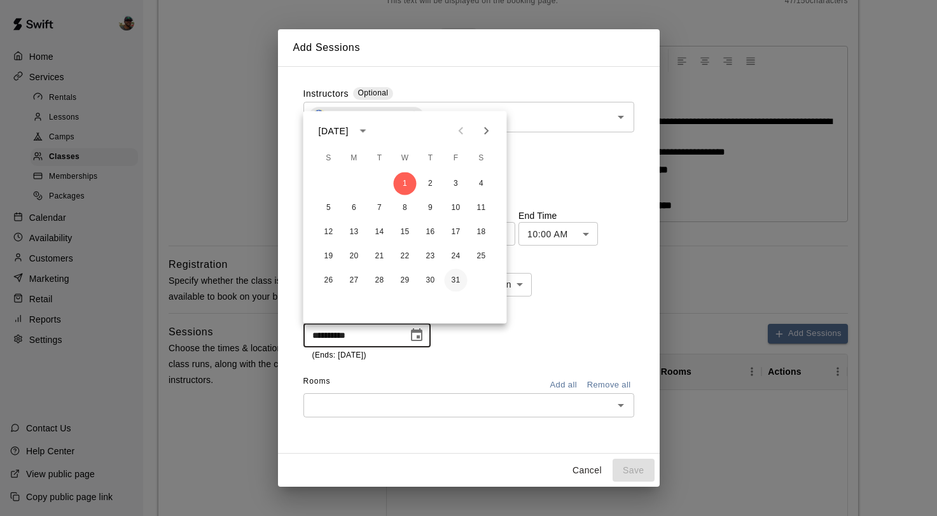
click at [454, 277] on button "31" at bounding box center [455, 280] width 23 height 23
type input "**********"
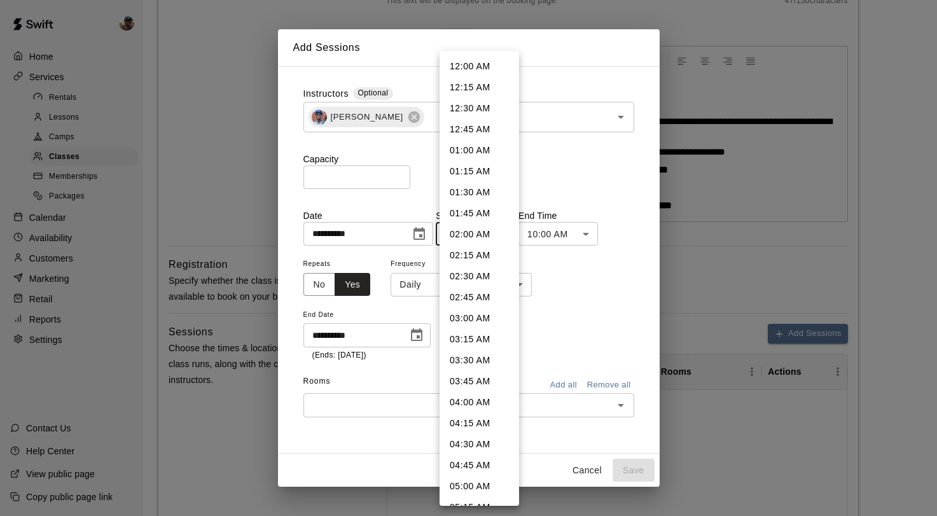
click at [508, 238] on body "**********" at bounding box center [468, 324] width 937 height 1099
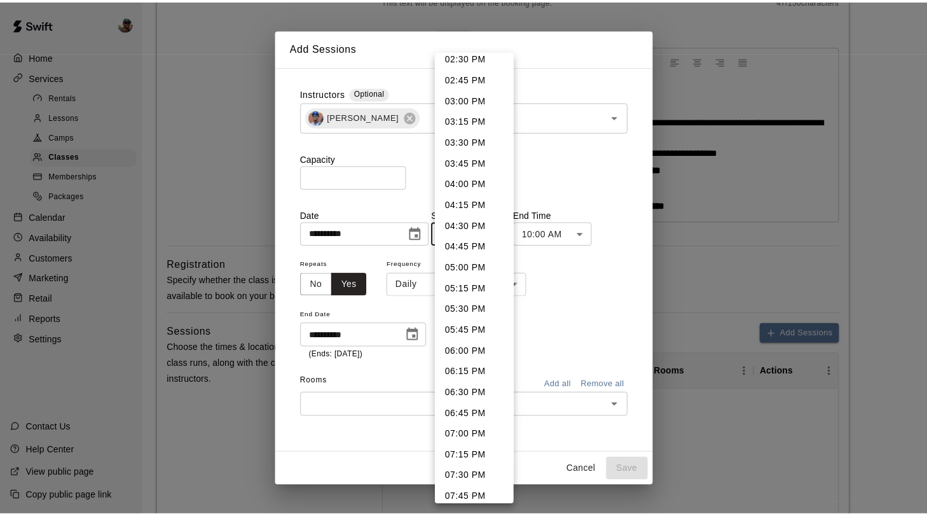
scroll to position [1226, 0]
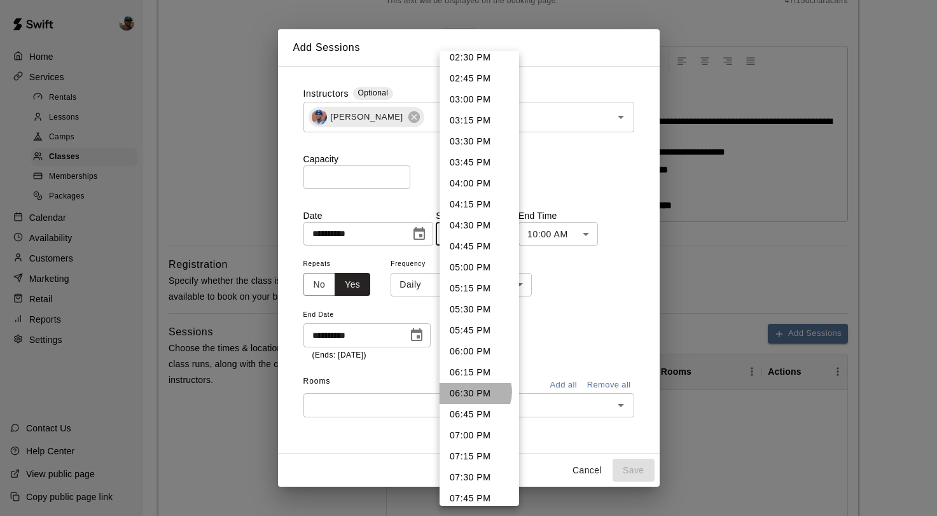
click at [473, 392] on li "06:30 PM" at bounding box center [478, 393] width 79 height 21
type input "********"
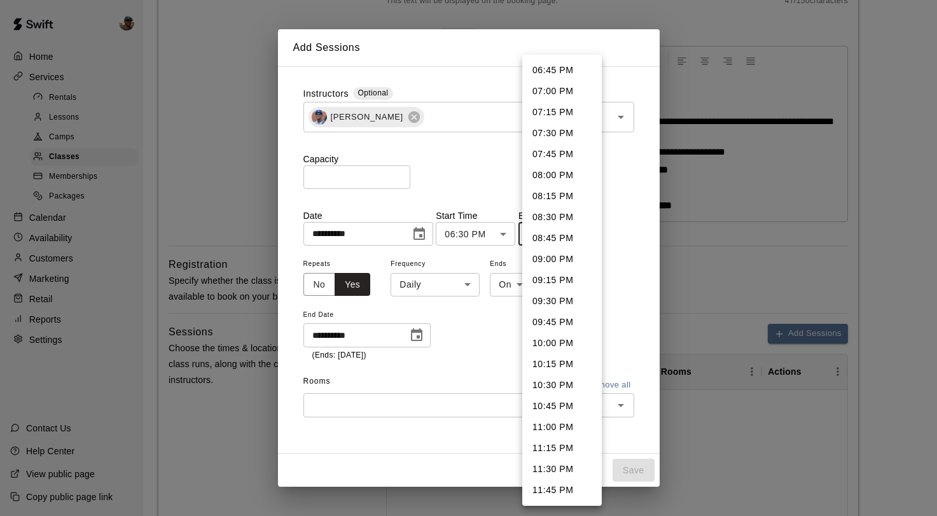
click at [581, 229] on body "**********" at bounding box center [468, 324] width 937 height 1099
click at [556, 130] on li "07:30 PM" at bounding box center [561, 133] width 79 height 21
type input "********"
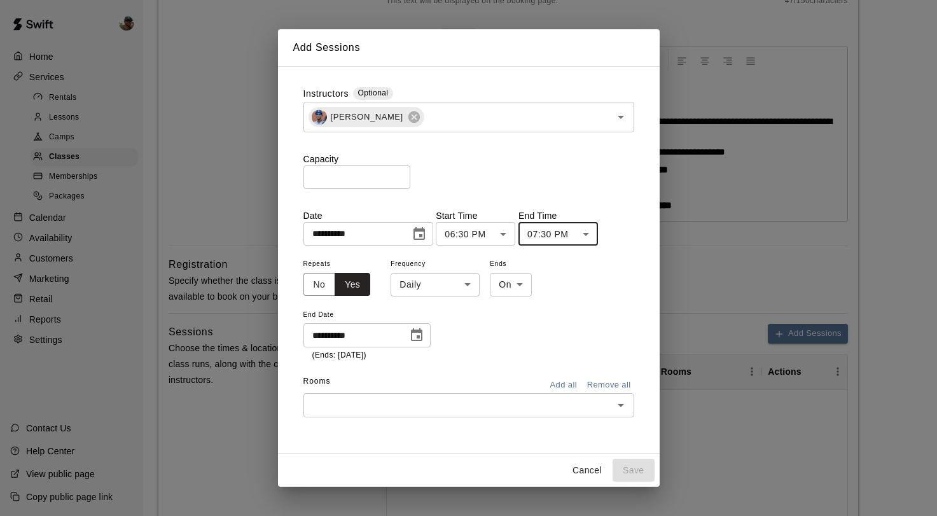
click at [511, 345] on div "**********" at bounding box center [468, 309] width 331 height 106
click at [564, 400] on input "text" at bounding box center [458, 405] width 302 height 16
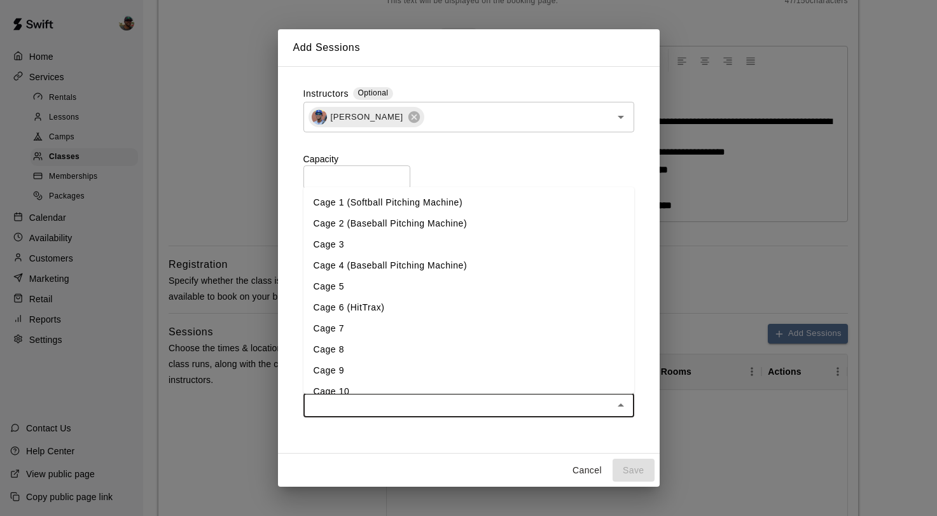
click at [403, 324] on li "Cage 7" at bounding box center [468, 328] width 331 height 21
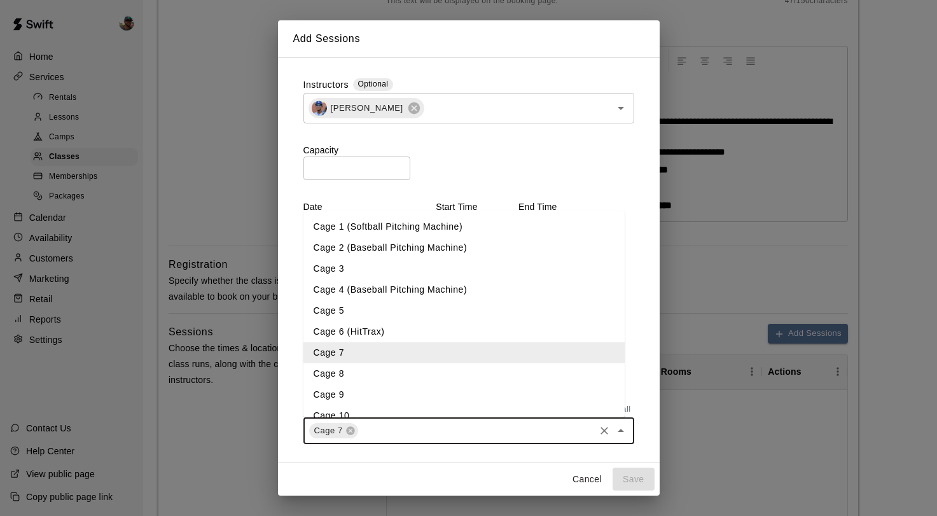
click at [449, 429] on input "text" at bounding box center [476, 431] width 233 height 16
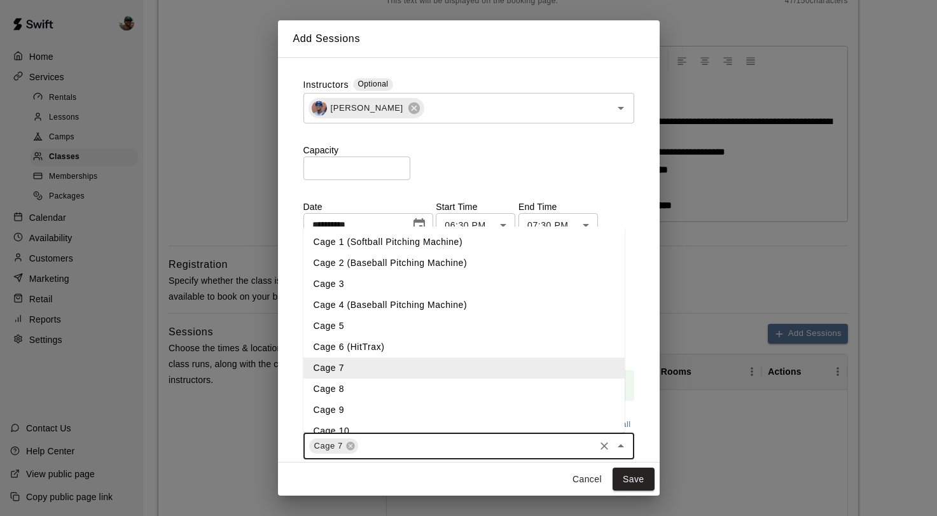
click at [380, 382] on li "Cage 8" at bounding box center [463, 388] width 321 height 21
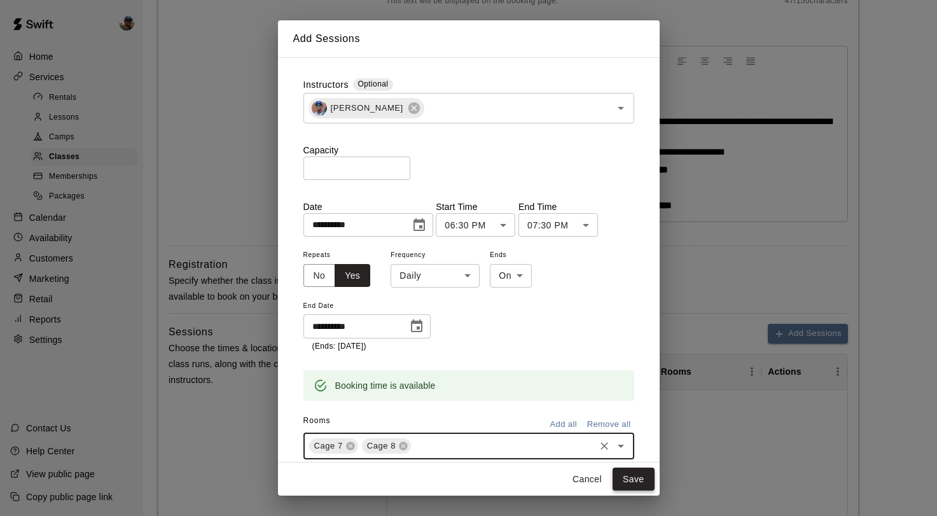
click at [629, 479] on button "Save" at bounding box center [633, 479] width 42 height 24
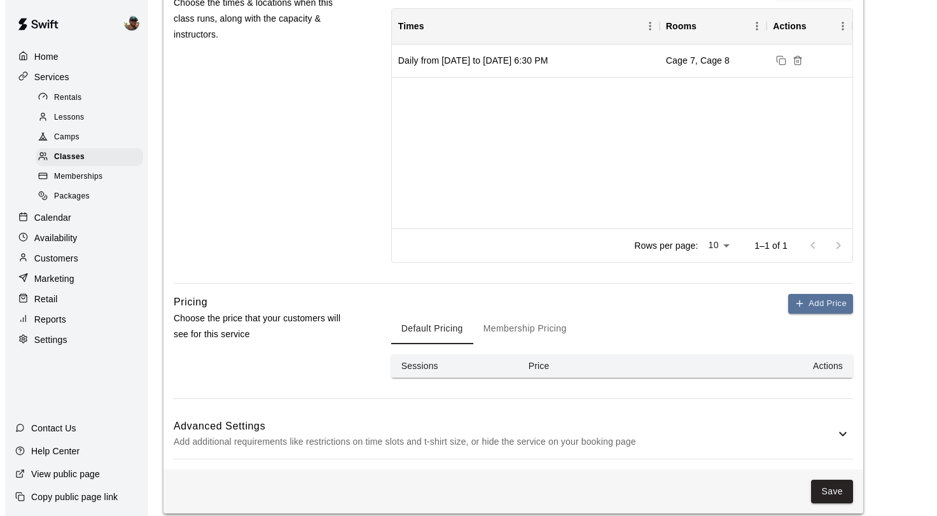
scroll to position [583, 0]
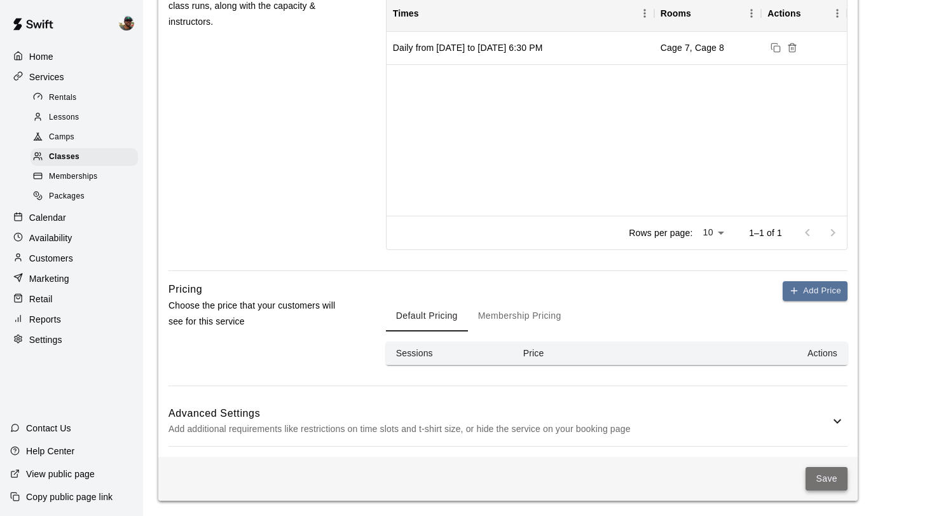
click at [813, 471] on button "Save" at bounding box center [827, 479] width 42 height 24
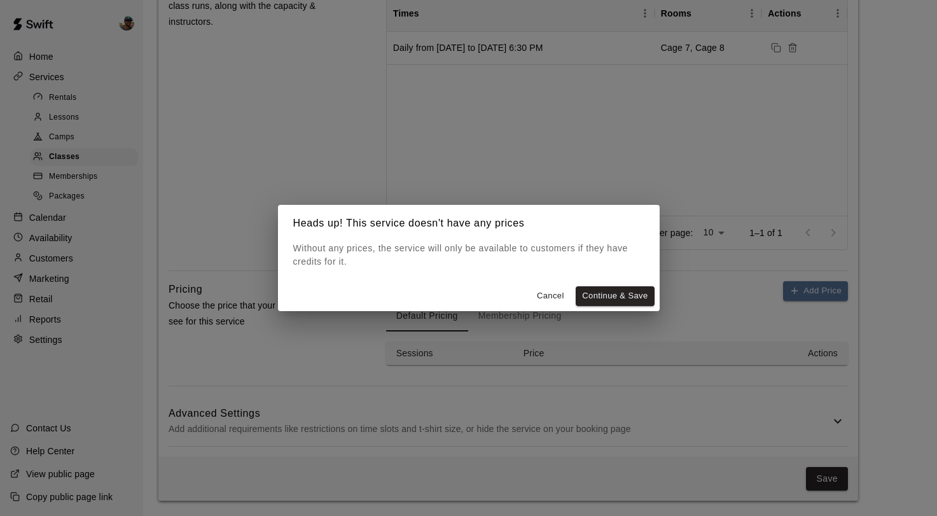
click at [632, 308] on div "Cancel Continue & Save" at bounding box center [469, 296] width 382 height 30
click at [634, 295] on button "Continue & Save" at bounding box center [614, 296] width 78 height 20
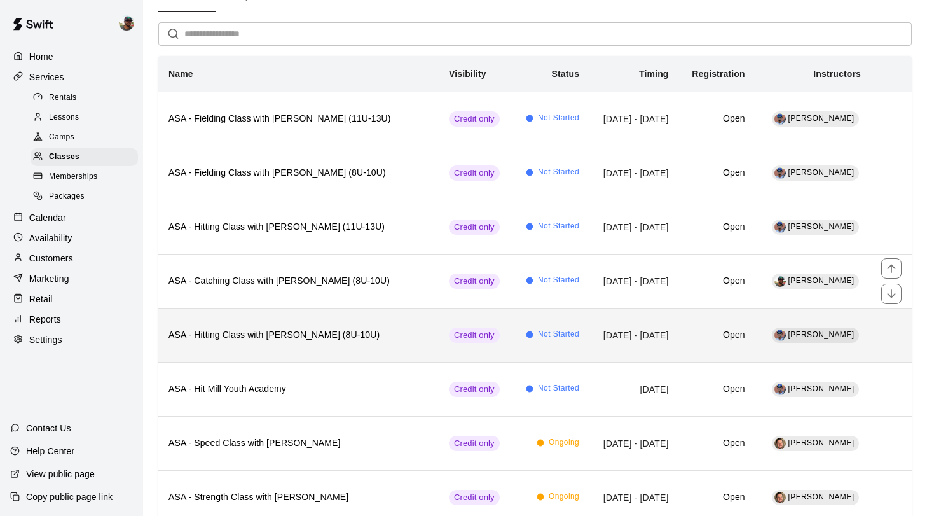
scroll to position [72, 0]
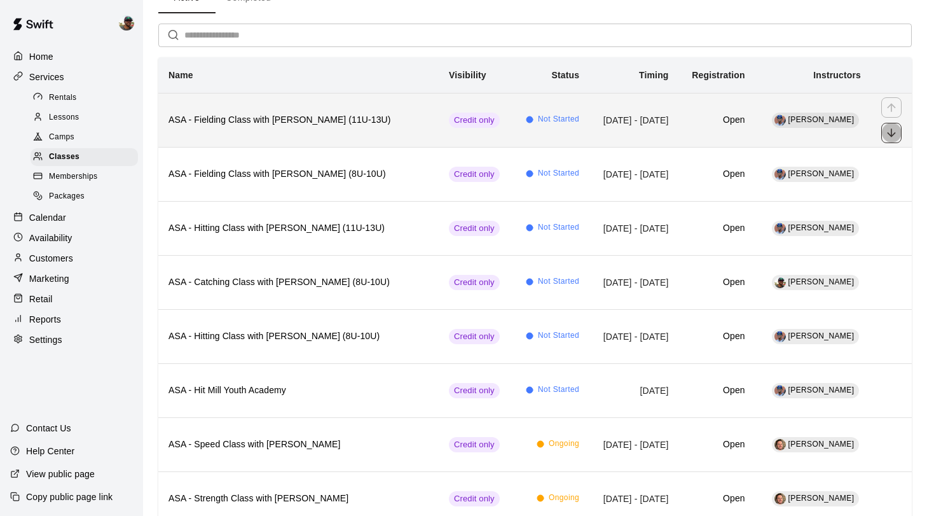
click at [884, 133] on button "move item down" at bounding box center [891, 133] width 20 height 20
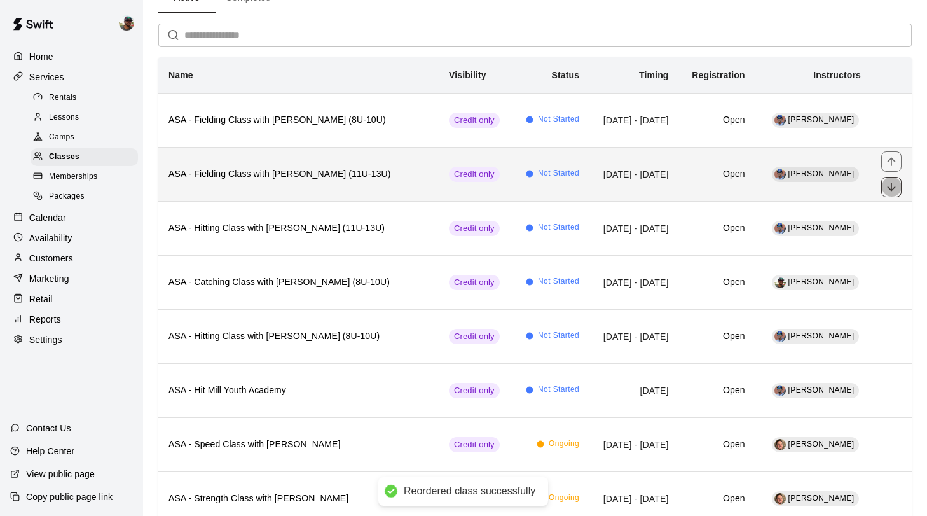
click at [890, 186] on icon "move item down" at bounding box center [891, 187] width 13 height 13
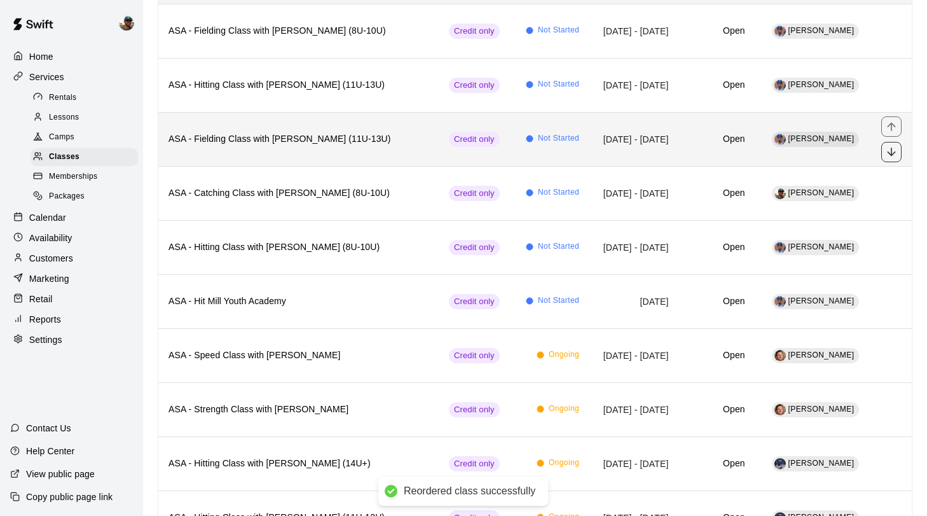
scroll to position [173, 0]
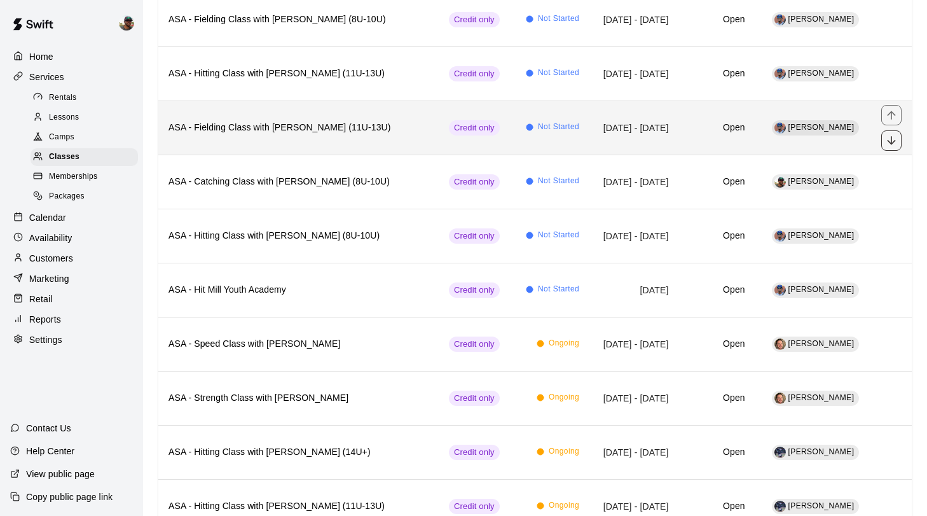
click at [891, 148] on button "move item down" at bounding box center [891, 140] width 20 height 20
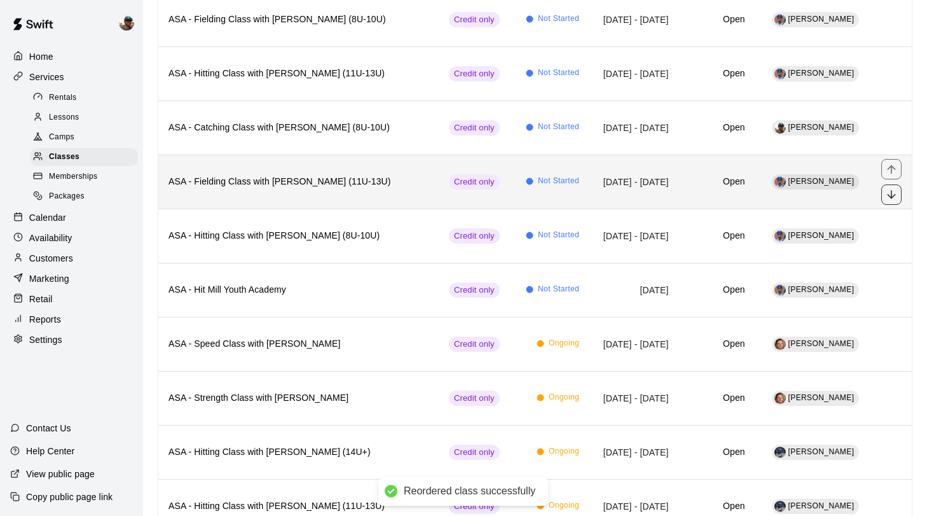
click at [893, 195] on icon "move item down" at bounding box center [891, 194] width 8 height 8
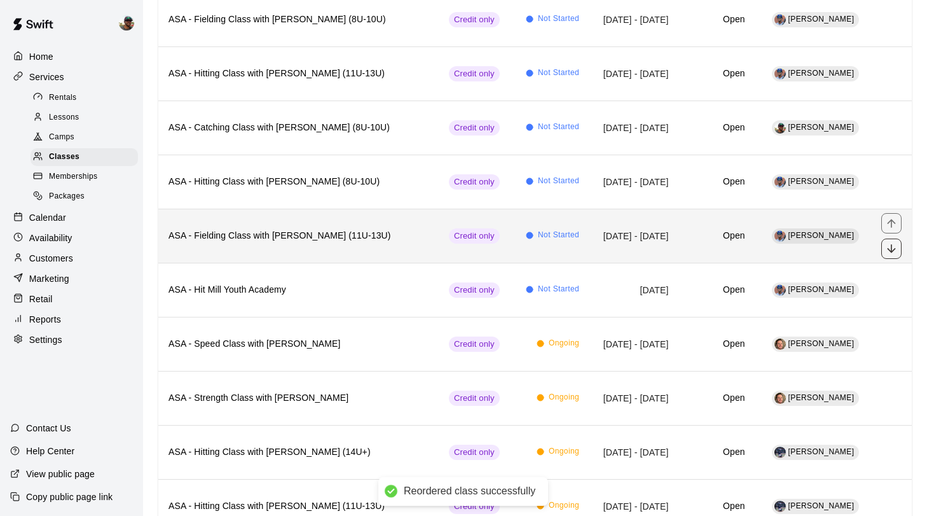
click at [891, 246] on icon "move item down" at bounding box center [891, 248] width 8 height 8
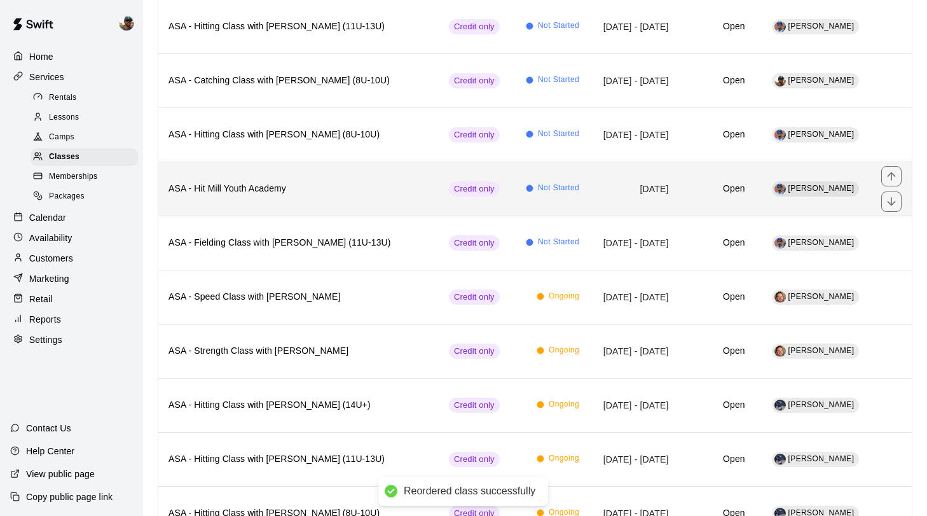
scroll to position [219, 0]
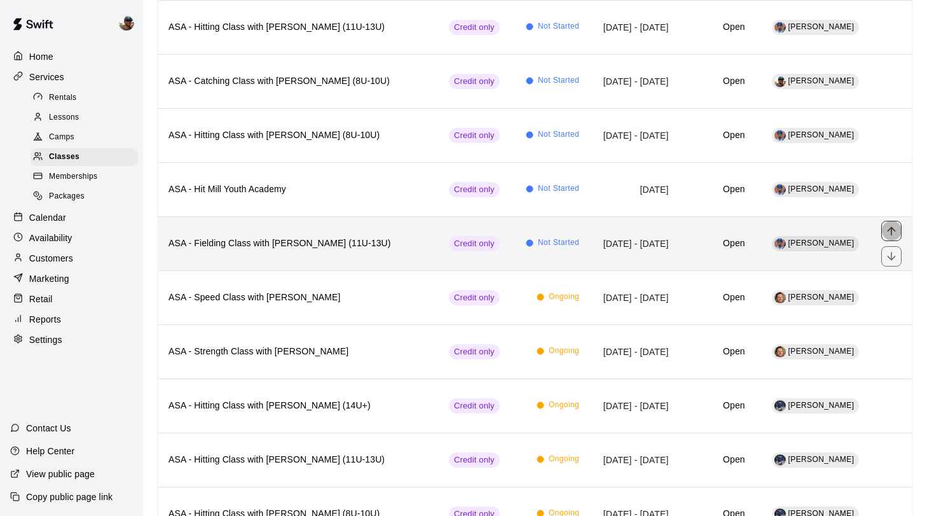
click at [886, 238] on button "move item up" at bounding box center [891, 231] width 20 height 20
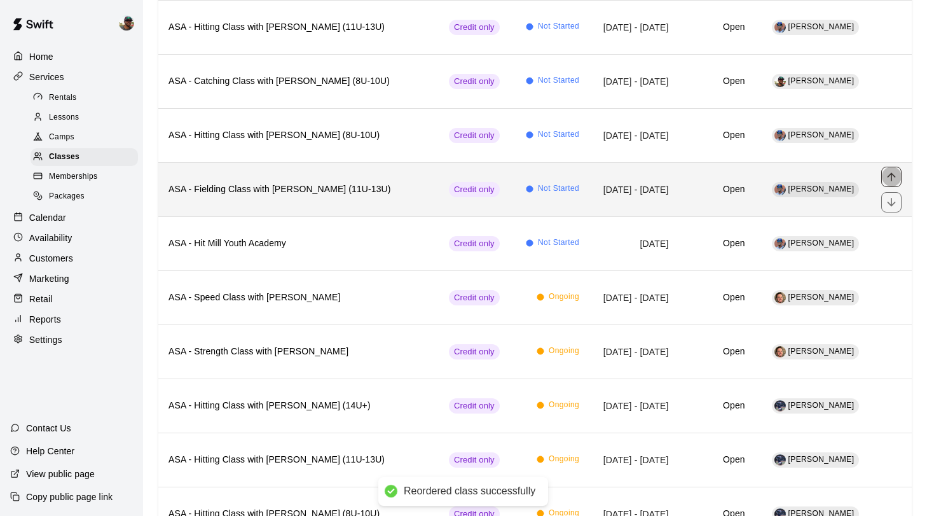
click at [891, 168] on button "move item up" at bounding box center [891, 177] width 20 height 20
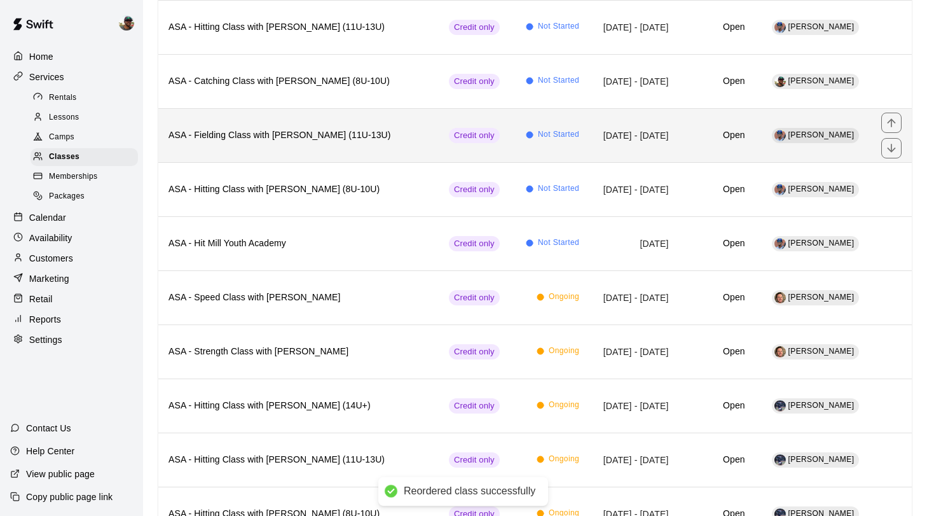
click at [891, 125] on icon "move item up" at bounding box center [891, 122] width 8 height 8
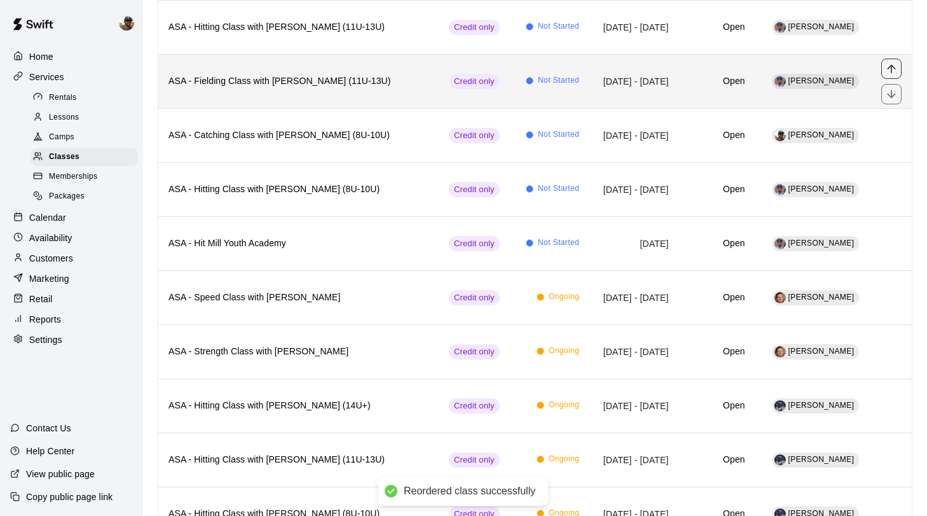
click at [887, 68] on icon "move item up" at bounding box center [891, 68] width 13 height 13
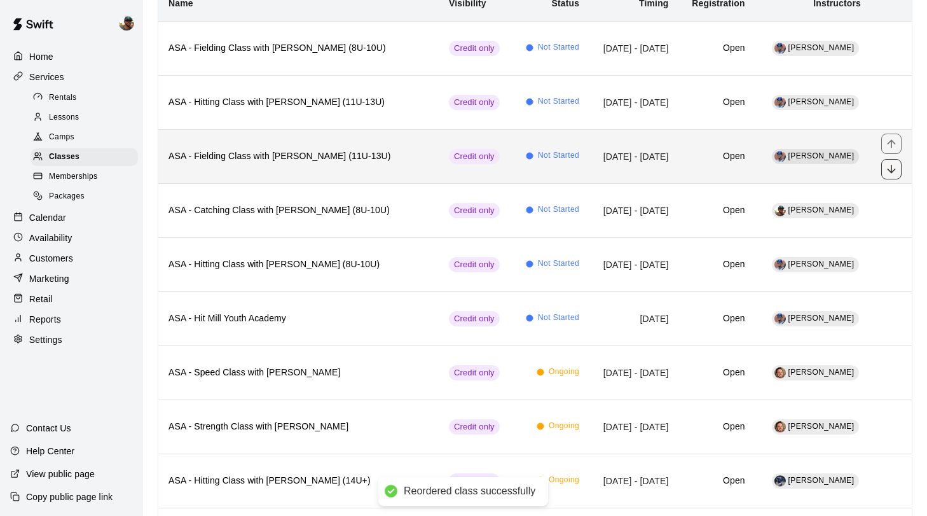
scroll to position [135, 0]
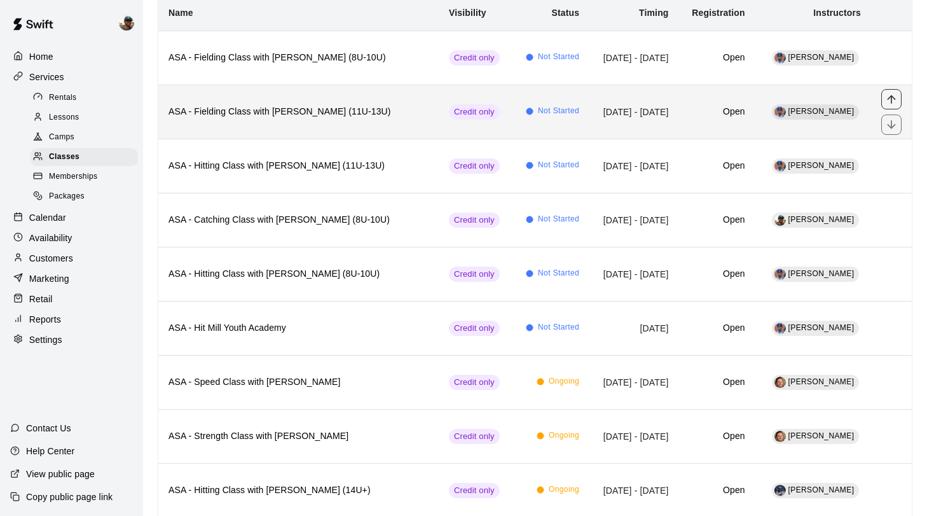
click at [891, 97] on icon "move item up" at bounding box center [891, 99] width 8 height 8
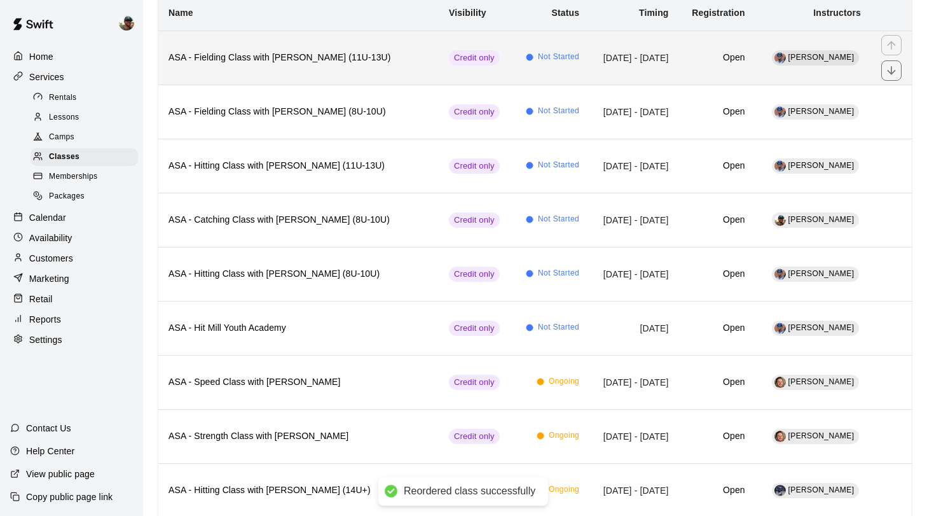
click at [589, 55] on td "Oct 01, 2025 - Oct 31, 2025" at bounding box center [633, 58] width 89 height 54
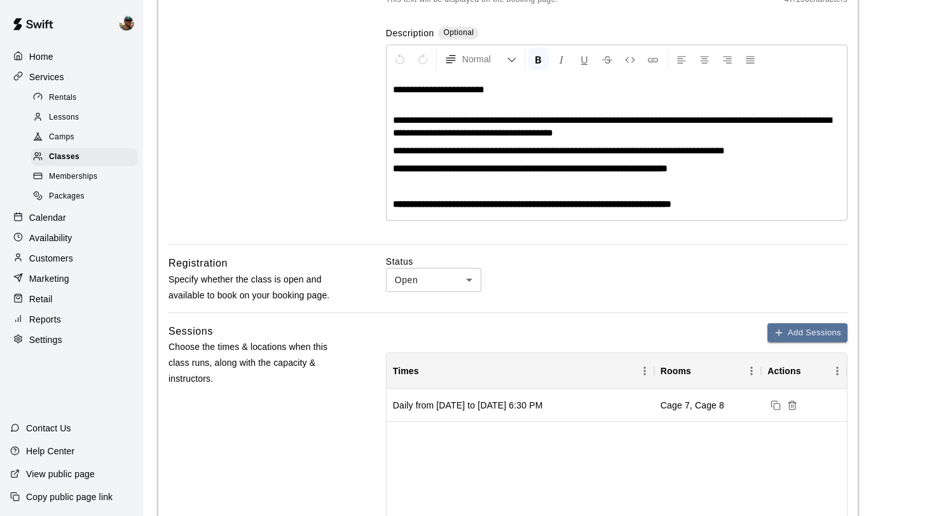
scroll to position [244, 0]
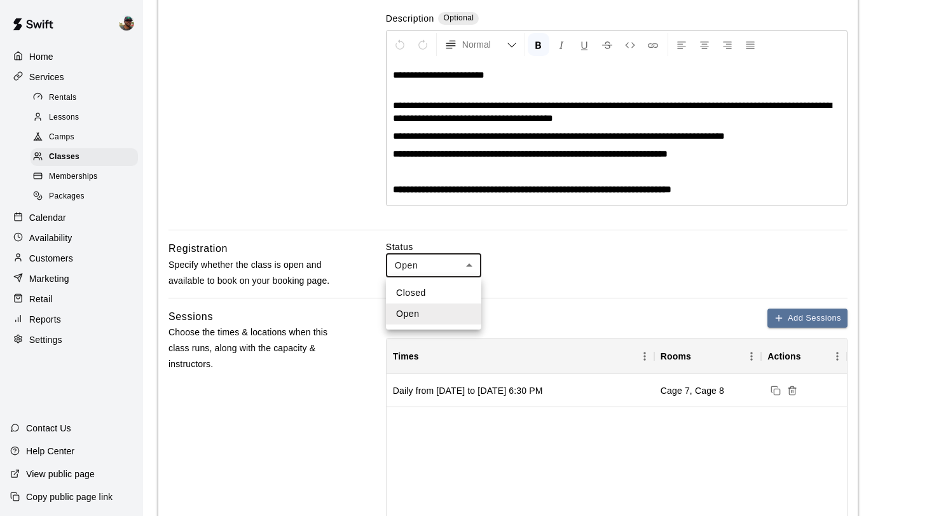
click at [469, 266] on body "**********" at bounding box center [463, 428] width 927 height 1344
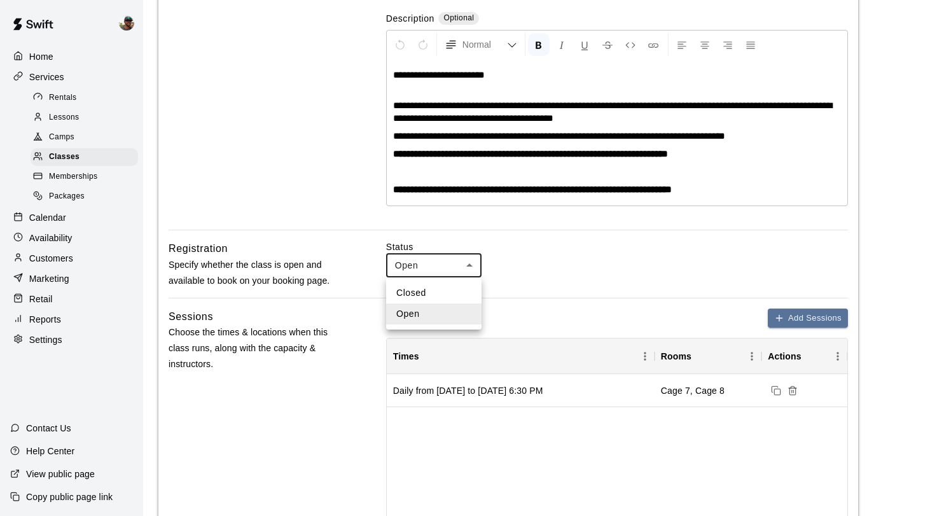
click at [447, 292] on li "Closed" at bounding box center [433, 292] width 95 height 21
type input "******"
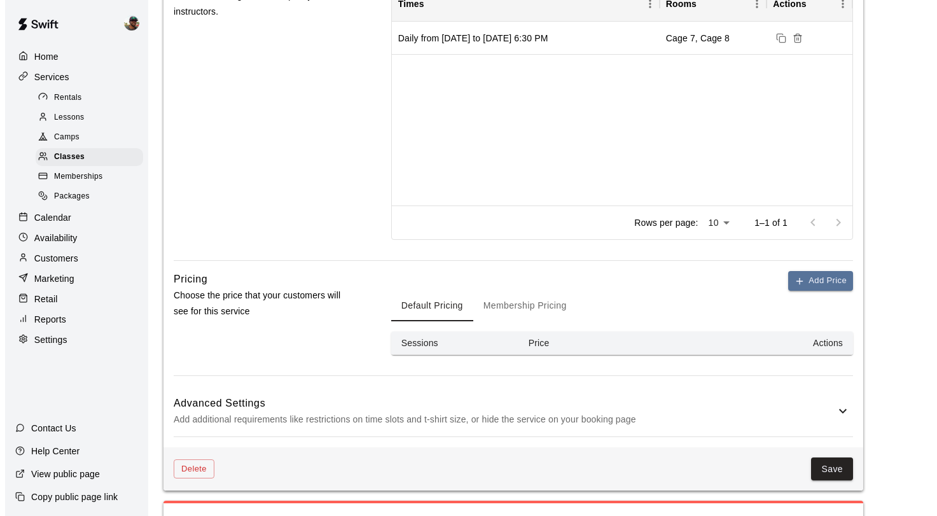
scroll to position [598, 0]
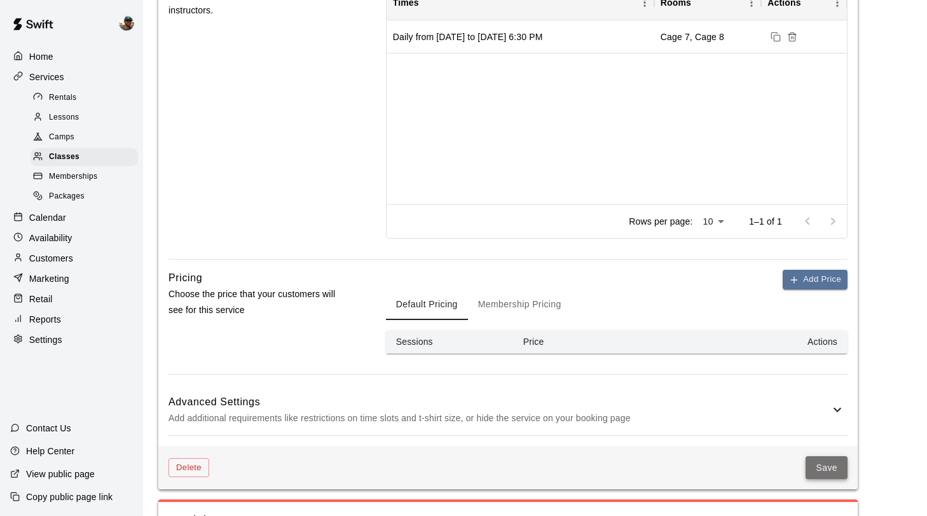
click at [830, 474] on button "Save" at bounding box center [827, 468] width 42 height 24
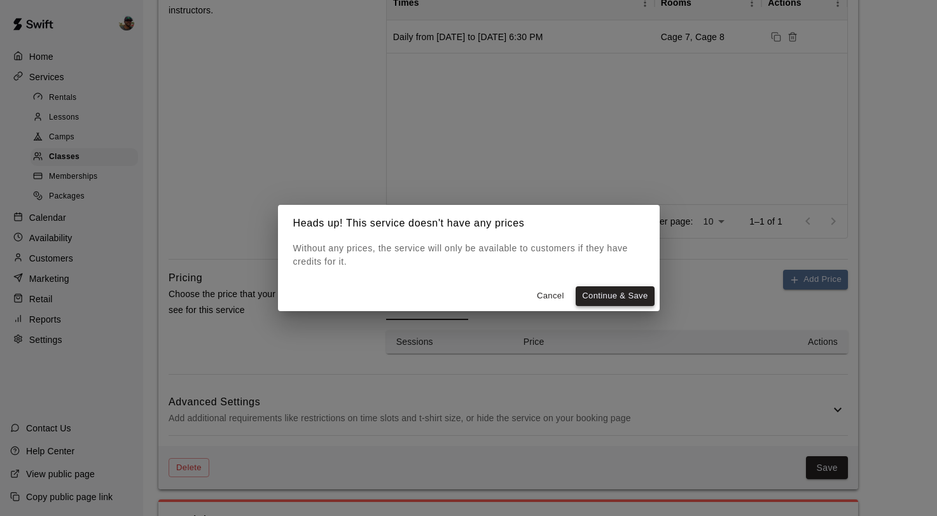
click at [618, 296] on button "Continue & Save" at bounding box center [614, 296] width 78 height 20
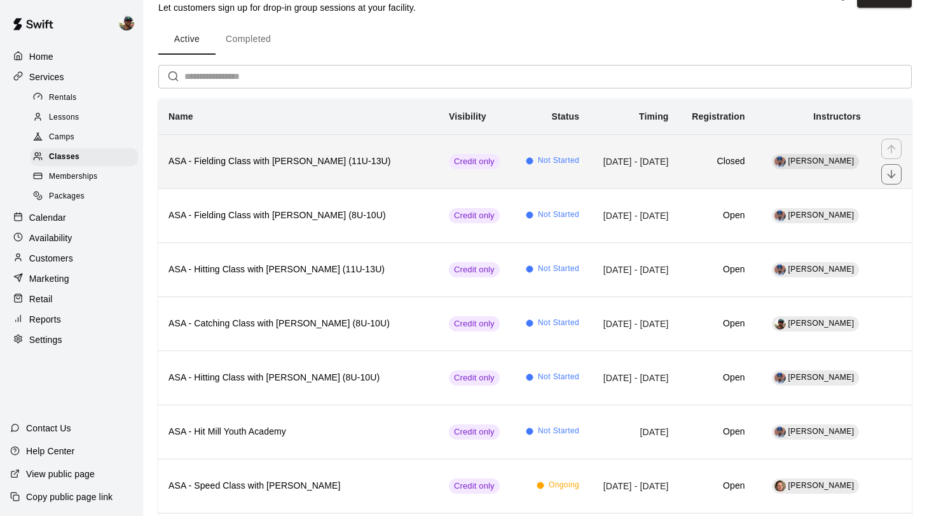
scroll to position [38, 0]
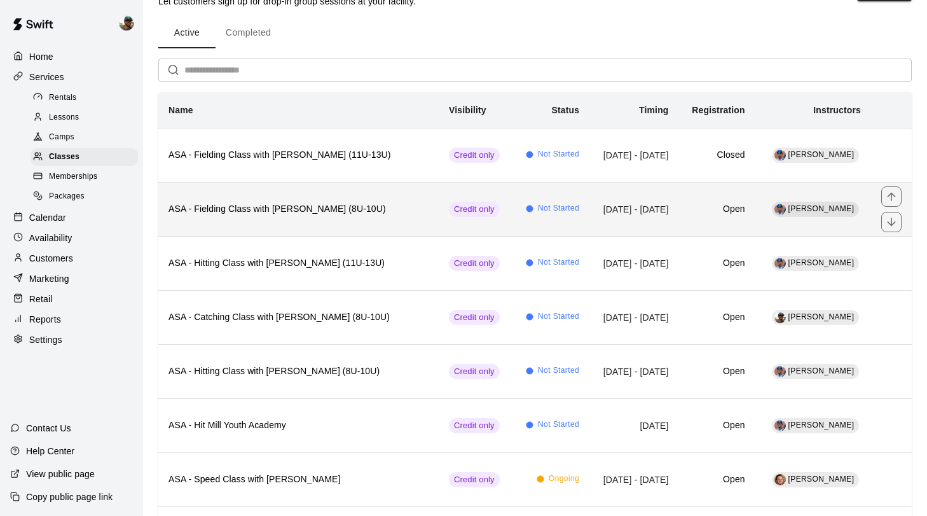
click at [360, 200] on th "ASA - Fielding Class with Francis Grullon (8U-10U)" at bounding box center [298, 209] width 280 height 54
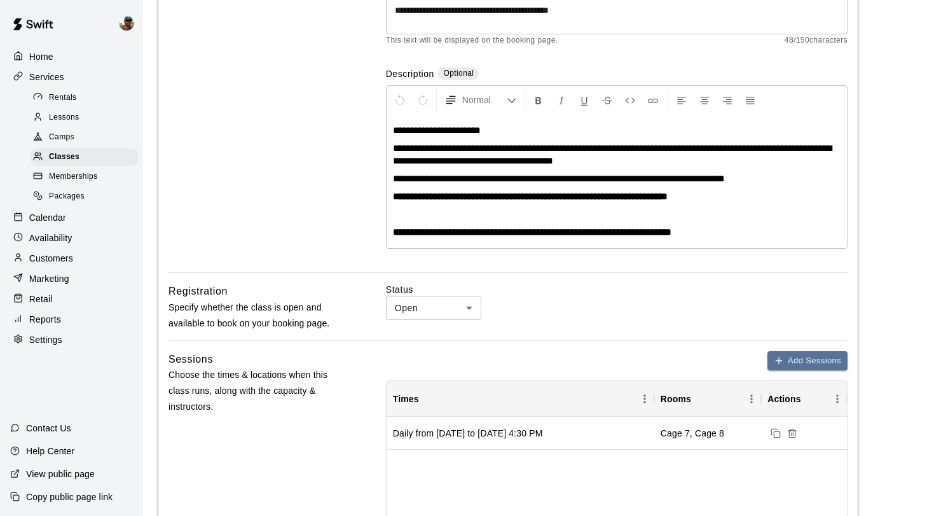
scroll to position [202, 0]
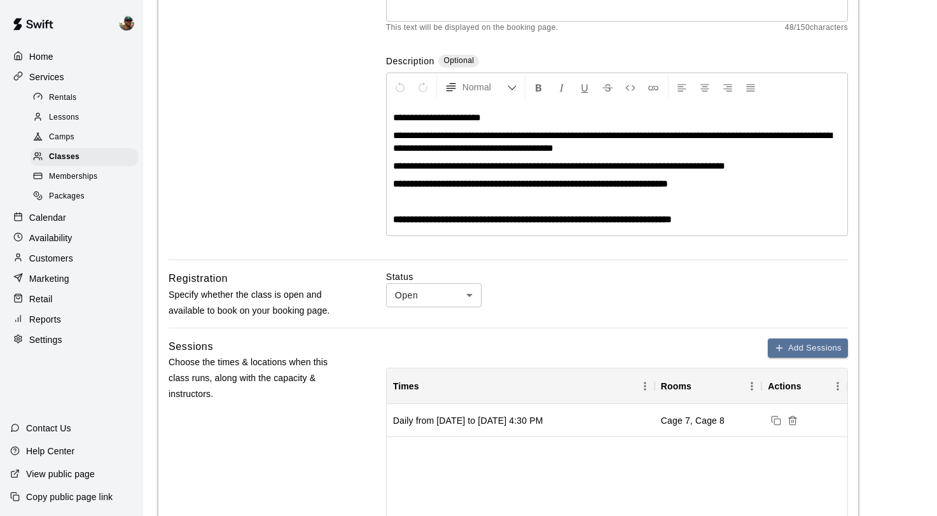
click at [468, 299] on body "**********" at bounding box center [468, 463] width 937 height 1331
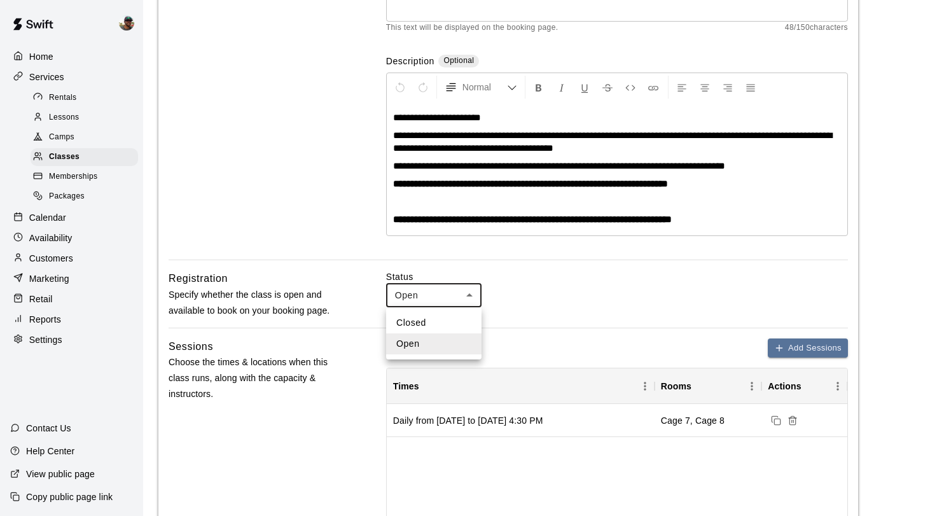
click at [454, 326] on li "Closed" at bounding box center [433, 322] width 95 height 21
type input "******"
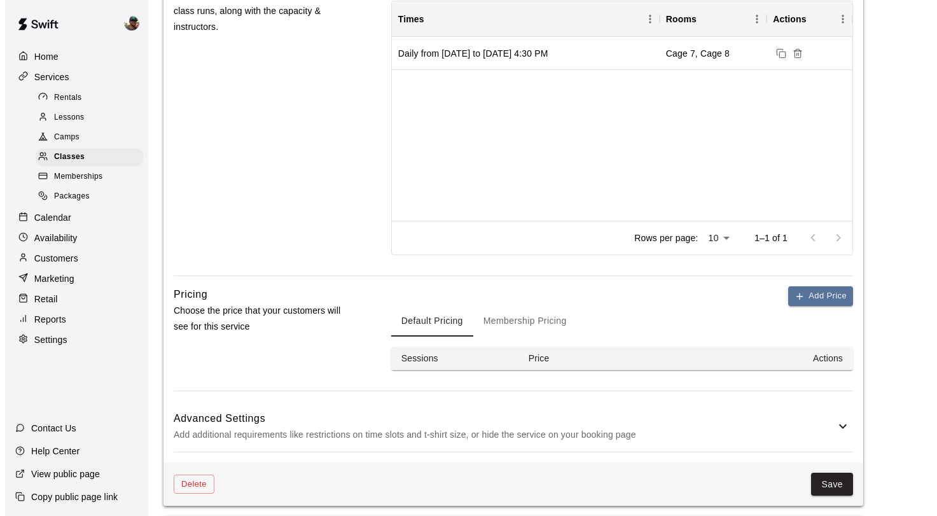
scroll to position [589, 0]
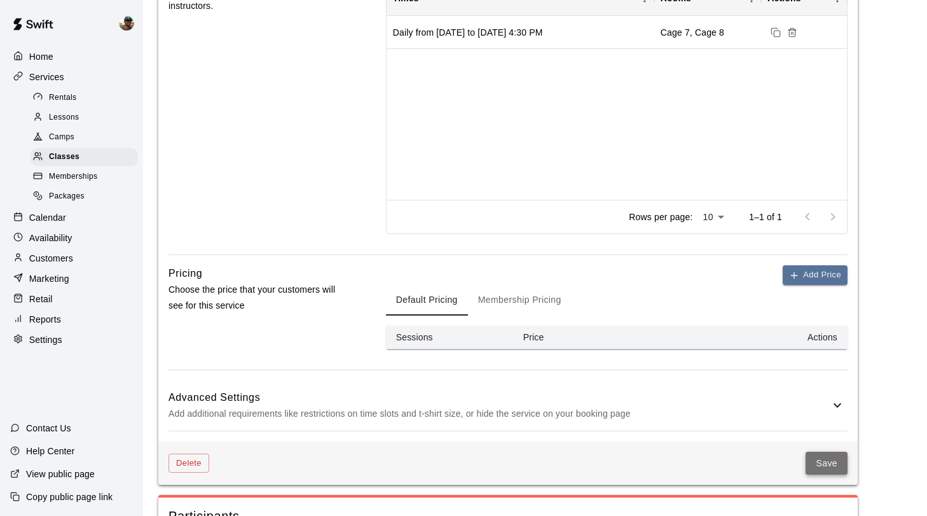
click at [821, 464] on button "Save" at bounding box center [827, 463] width 42 height 24
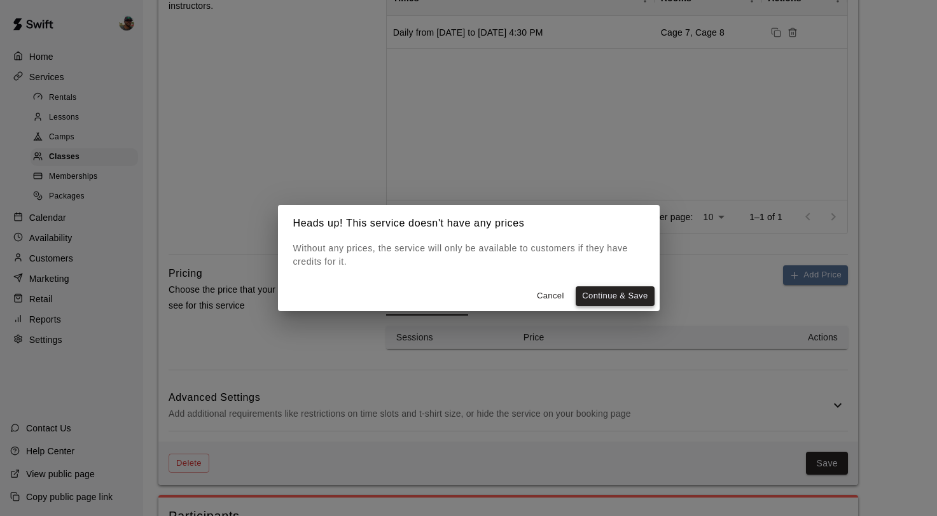
click at [601, 294] on button "Continue & Save" at bounding box center [614, 296] width 78 height 20
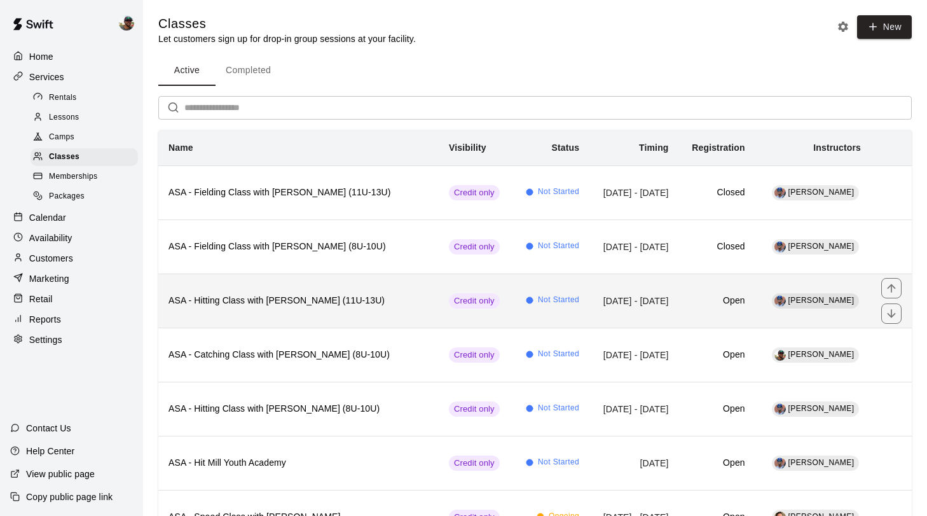
click at [332, 298] on h6 "ASA - Hitting Class with [PERSON_NAME] (11U-13U)" at bounding box center [298, 301] width 260 height 14
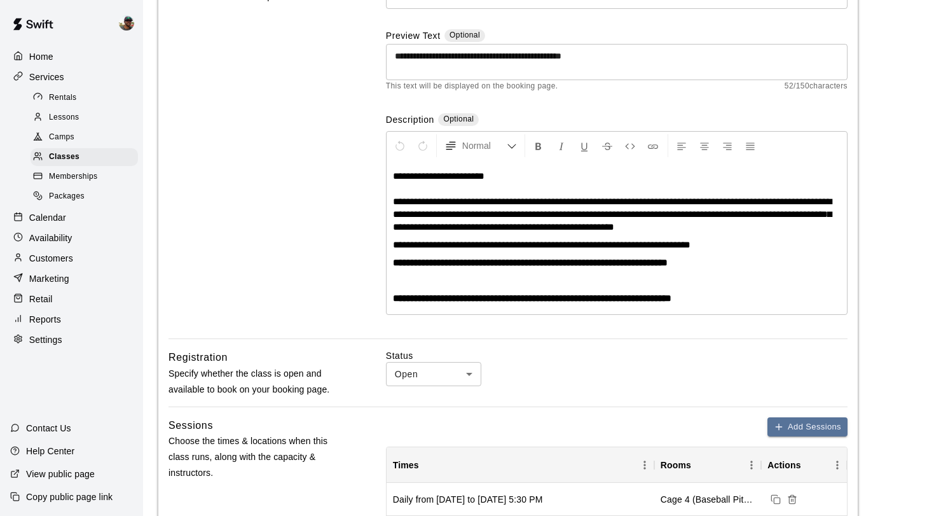
scroll to position [144, 0]
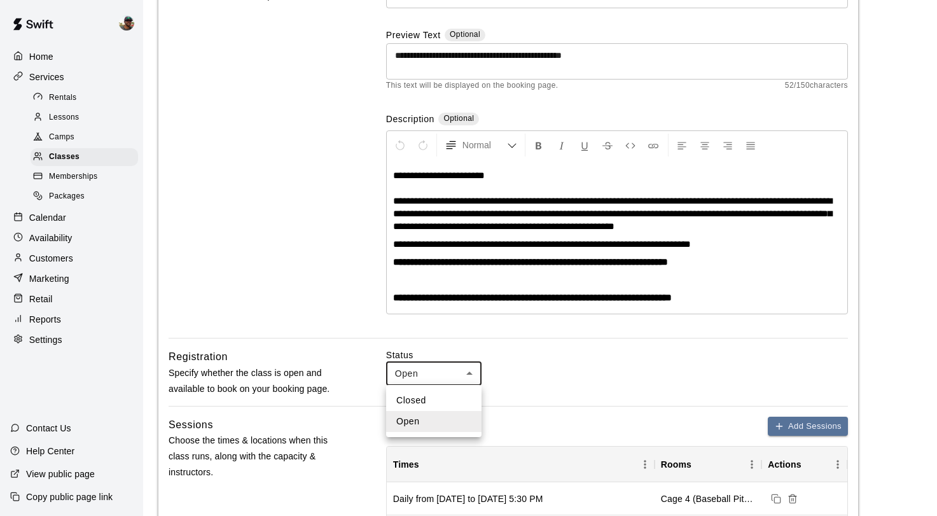
click at [455, 402] on li "Closed" at bounding box center [433, 400] width 95 height 21
type input "******"
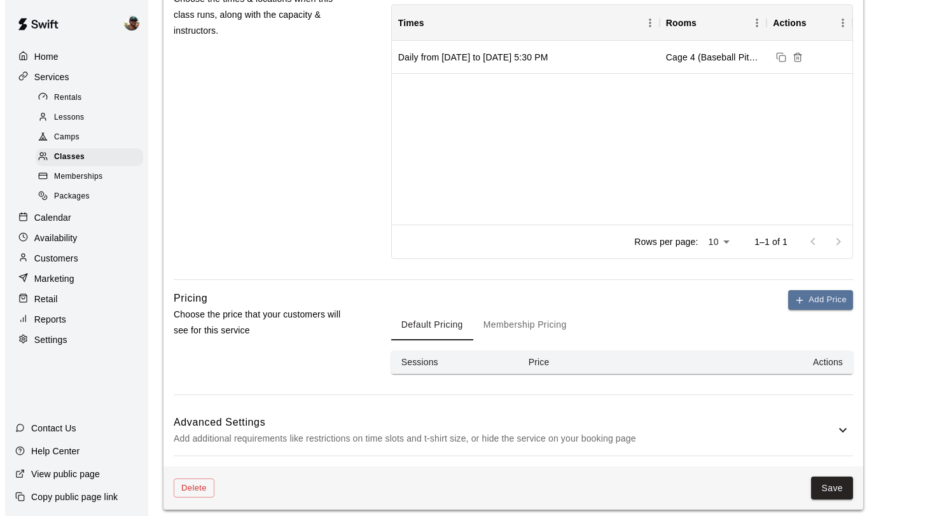
scroll to position [621, 0]
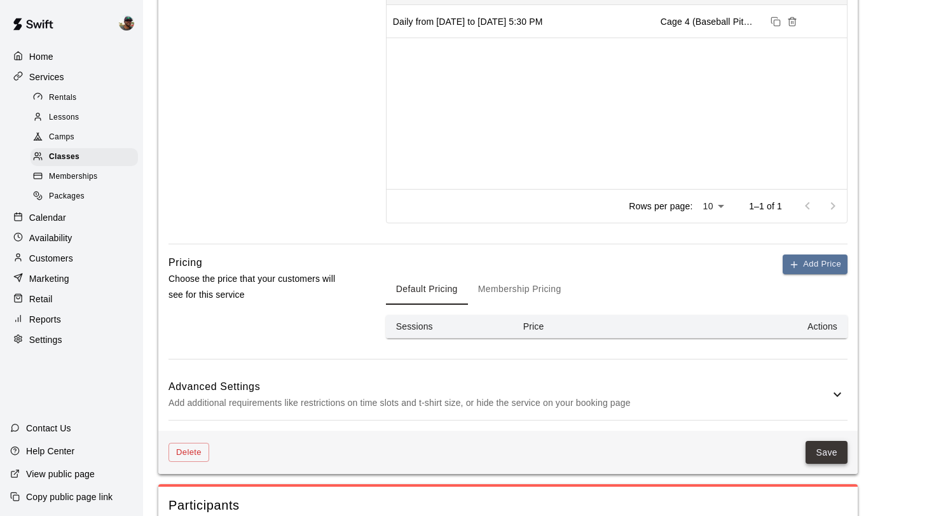
click at [823, 453] on button "Save" at bounding box center [827, 453] width 42 height 24
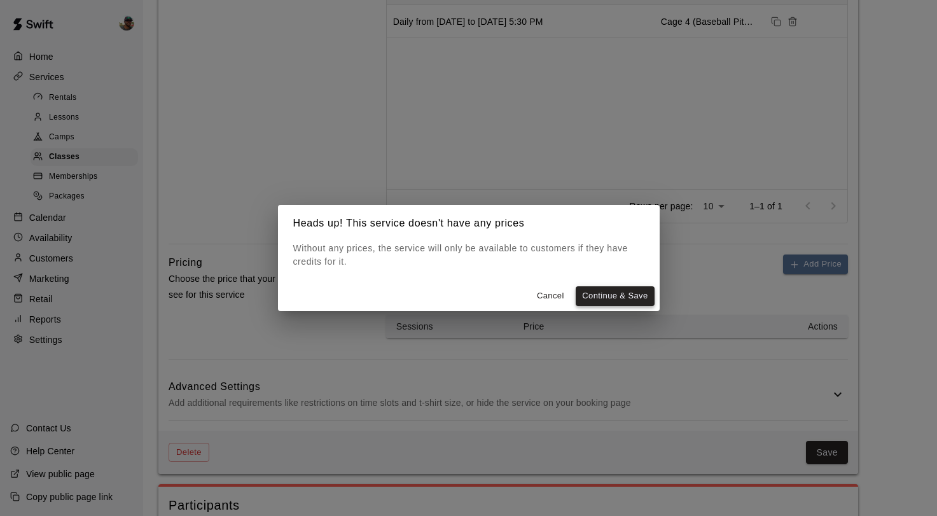
click at [626, 301] on button "Continue & Save" at bounding box center [614, 296] width 78 height 20
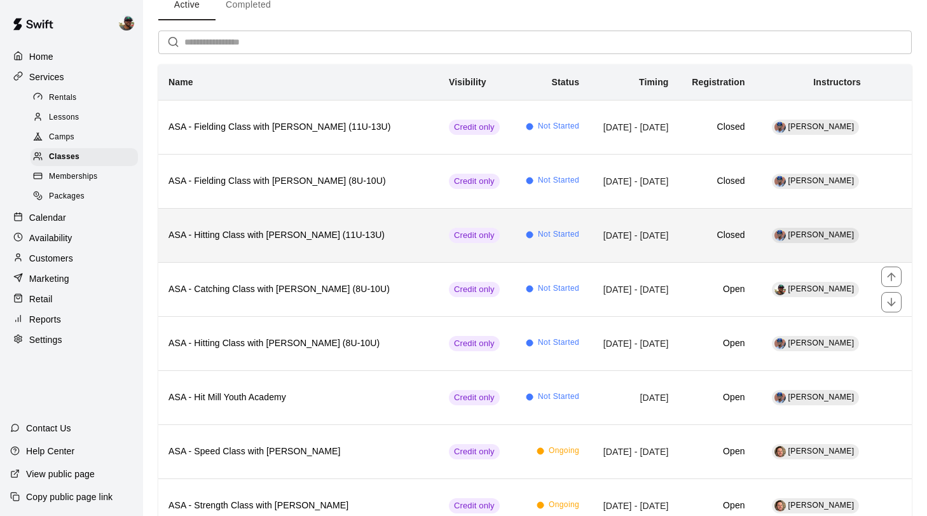
scroll to position [86, 0]
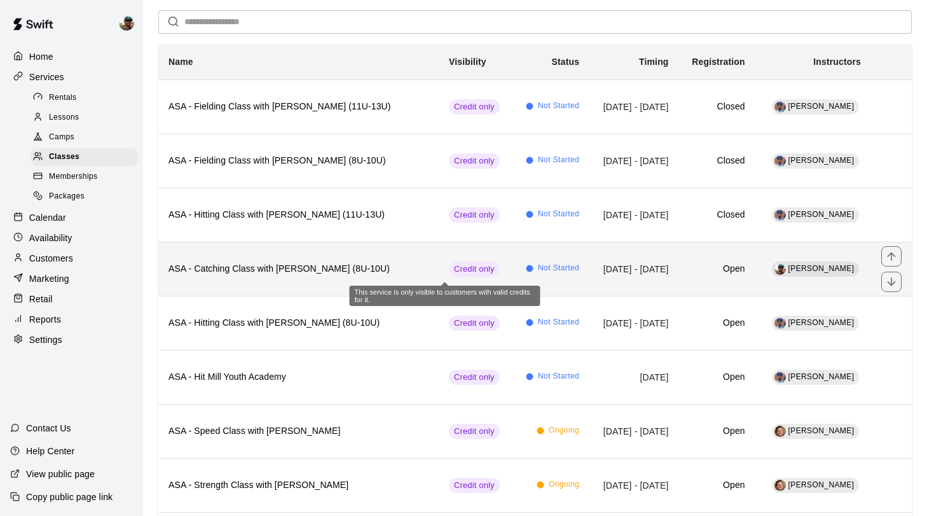
click at [449, 270] on span "Credit only" at bounding box center [474, 269] width 51 height 12
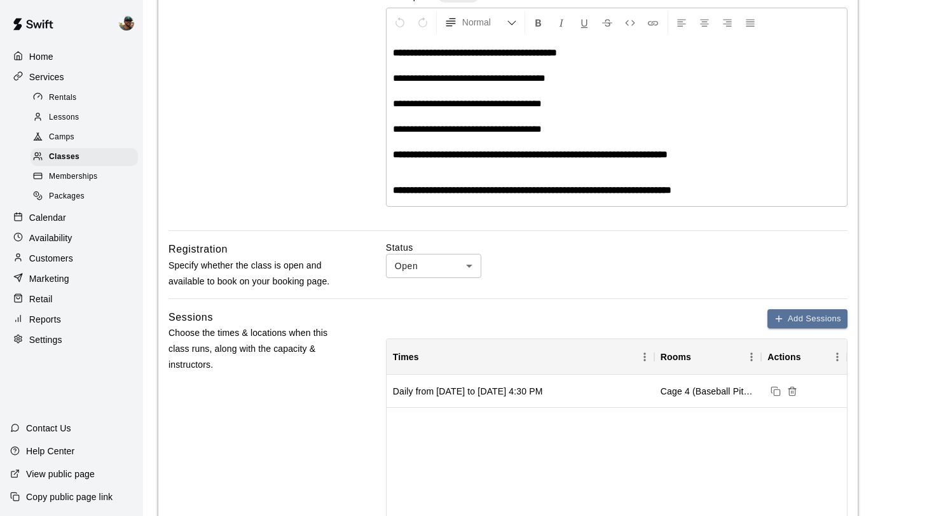
scroll to position [274, 0]
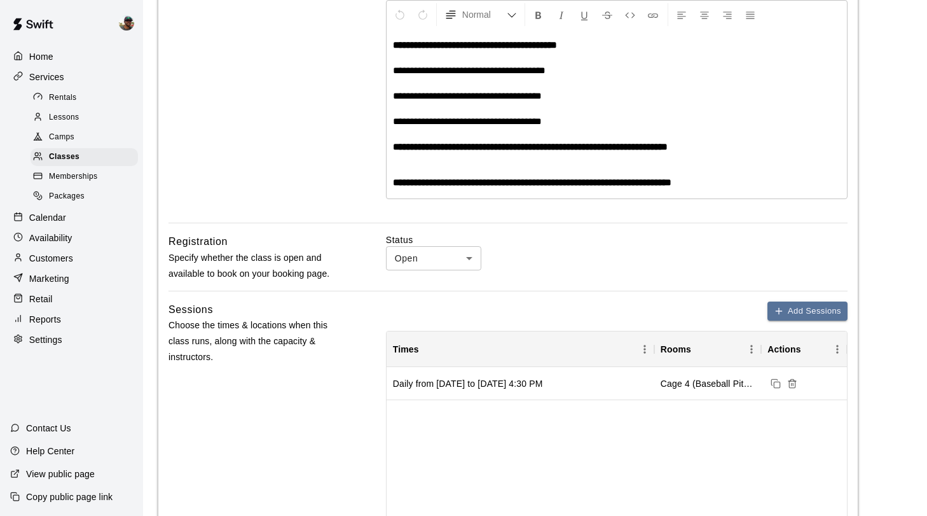
click at [472, 260] on body "**********" at bounding box center [463, 409] width 927 height 1366
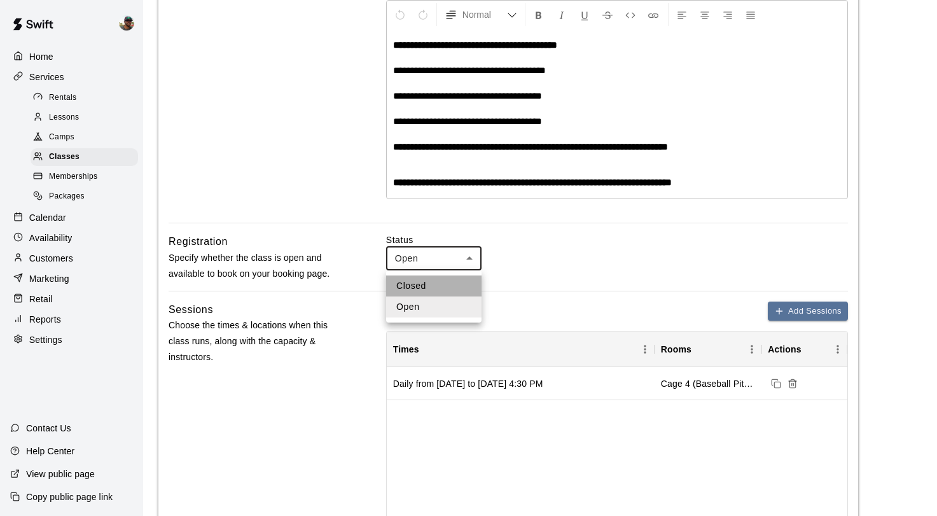
click at [455, 284] on li "Closed" at bounding box center [433, 285] width 95 height 21
type input "******"
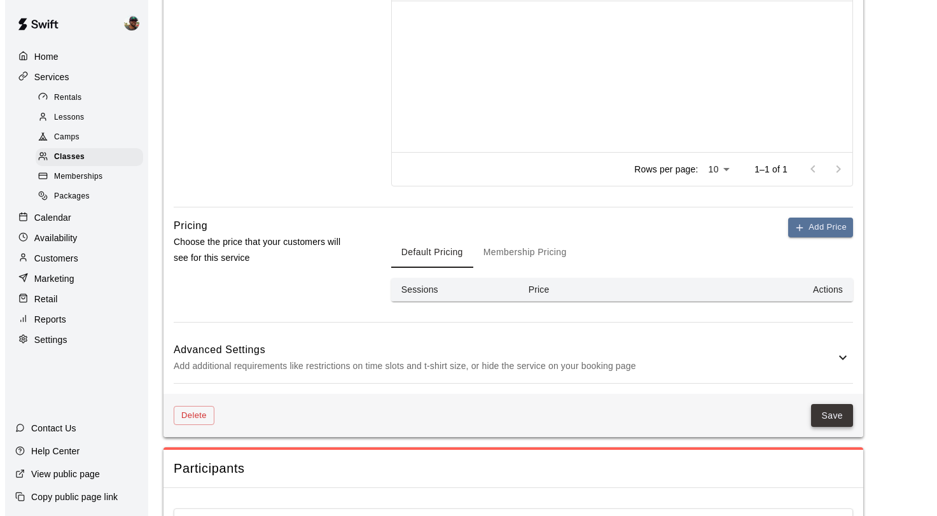
scroll to position [673, 0]
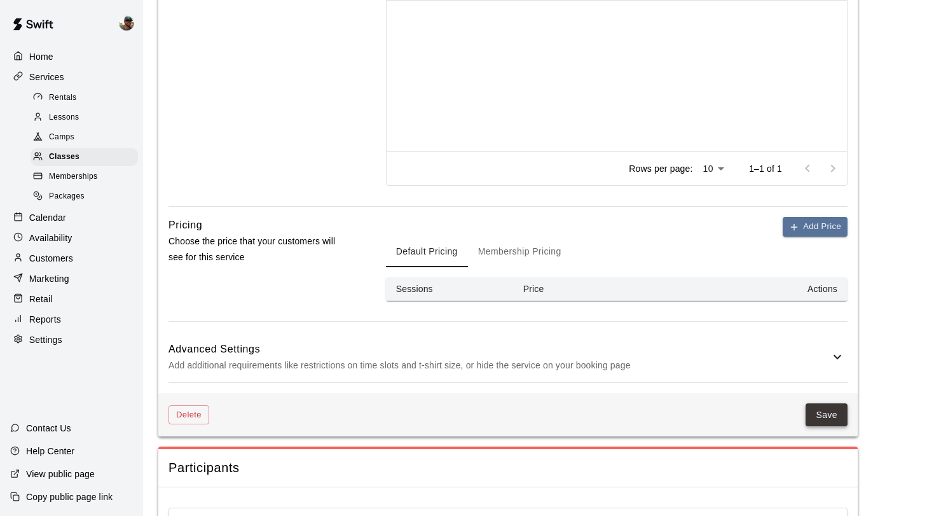
click at [822, 417] on button "Save" at bounding box center [827, 415] width 42 height 24
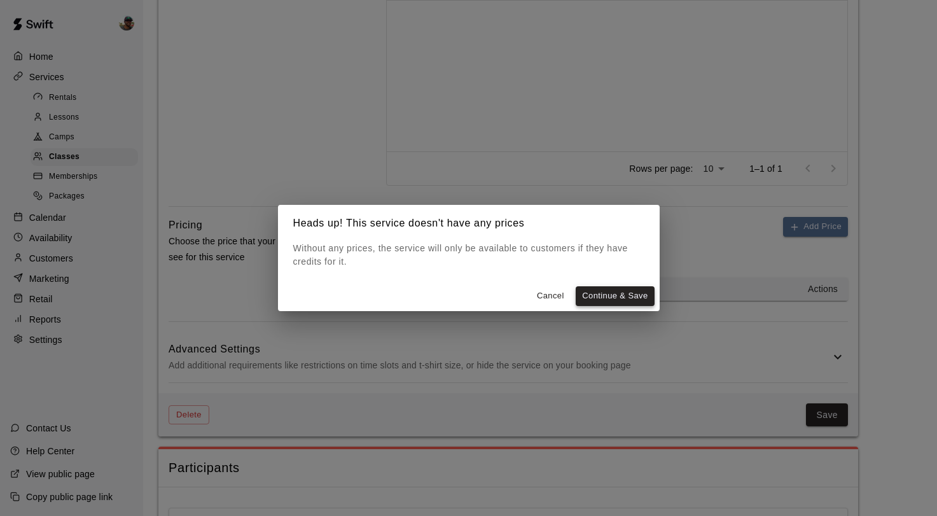
click at [619, 296] on button "Continue & Save" at bounding box center [614, 296] width 78 height 20
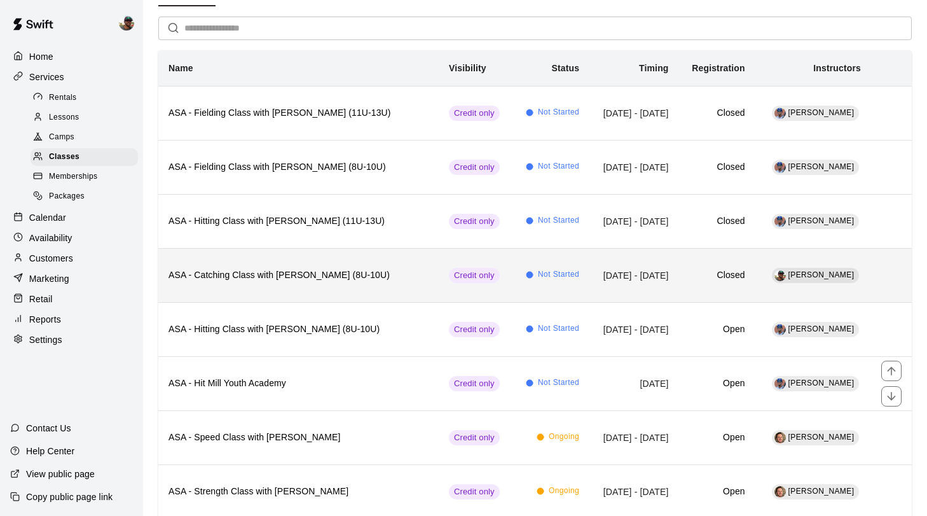
scroll to position [87, 0]
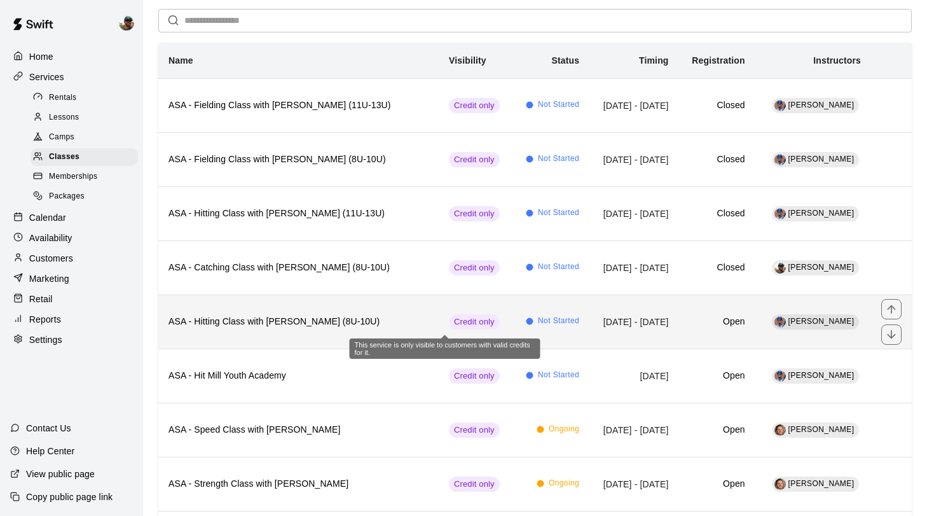
click at [459, 322] on span "Credit only" at bounding box center [474, 322] width 51 height 12
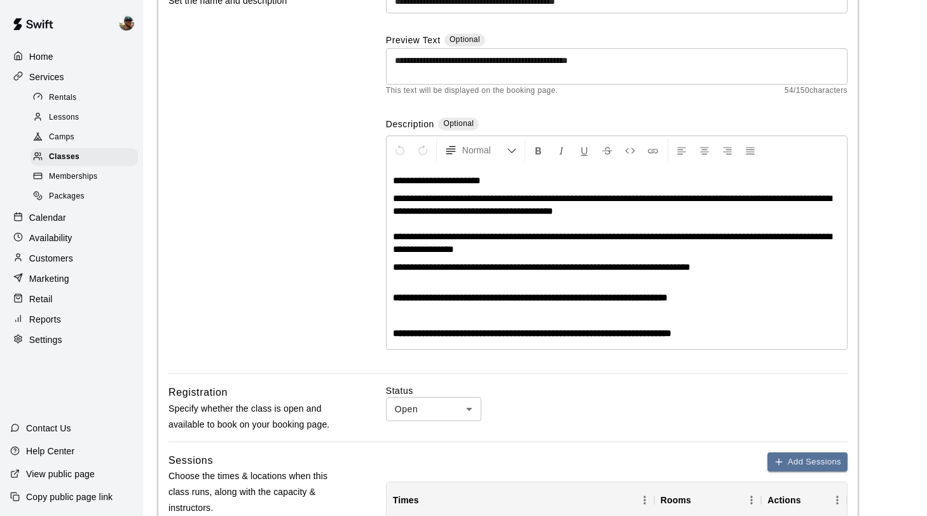
scroll to position [155, 0]
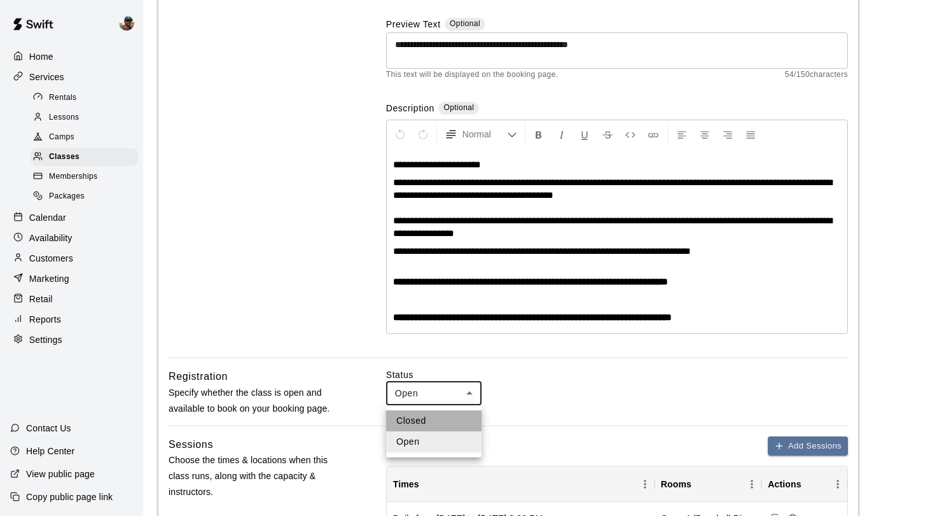
click at [441, 417] on li "Closed" at bounding box center [433, 420] width 95 height 21
type input "******"
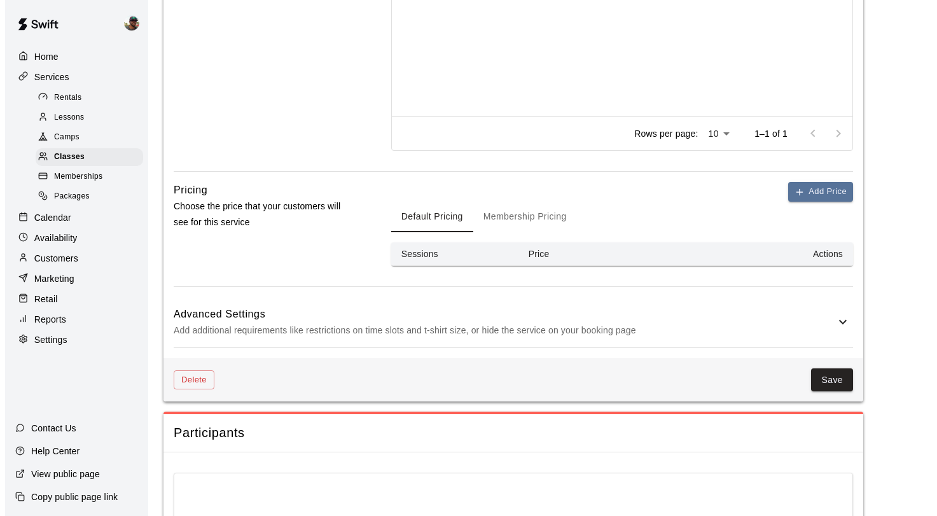
scroll to position [724, 0]
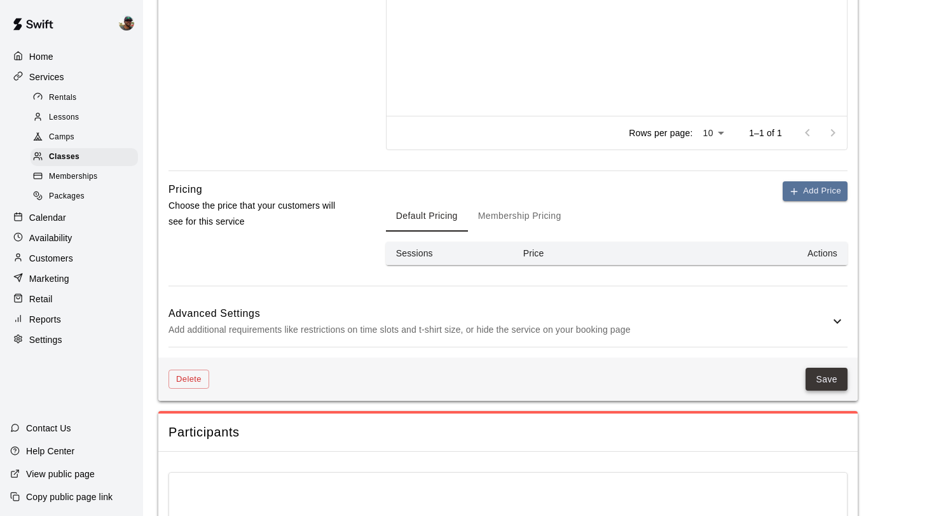
click at [825, 373] on button "Save" at bounding box center [827, 380] width 42 height 24
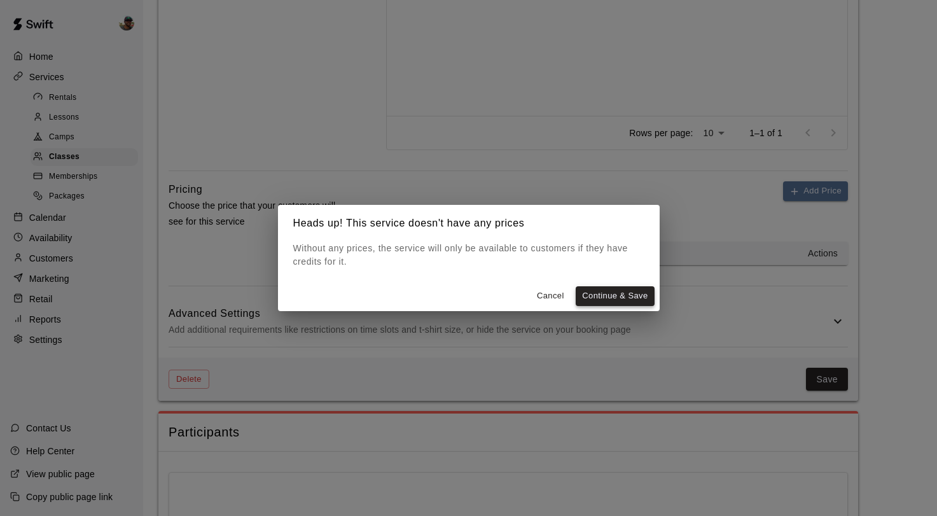
click at [634, 291] on button "Continue & Save" at bounding box center [614, 296] width 78 height 20
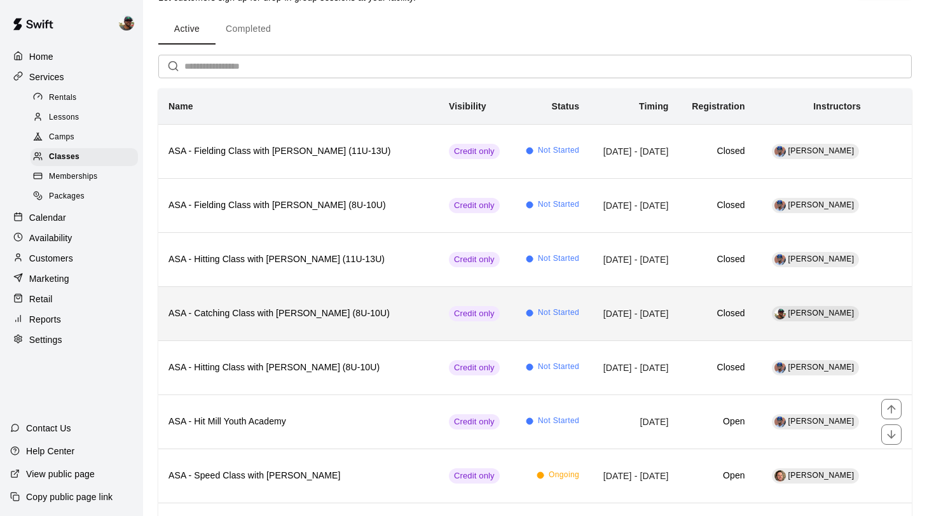
scroll to position [76, 0]
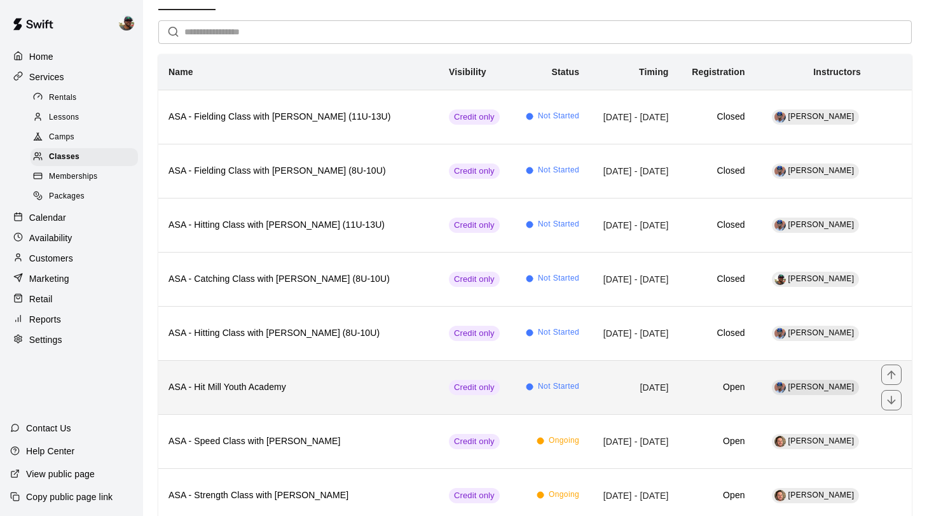
click at [298, 377] on th "ASA - Hit Mill Youth Academy" at bounding box center [298, 387] width 280 height 54
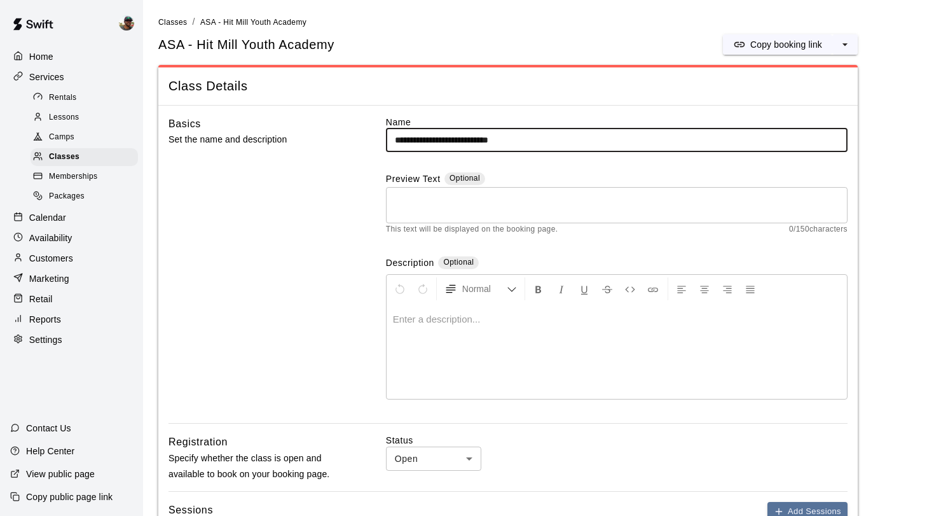
click at [442, 196] on textarea at bounding box center [617, 205] width 444 height 25
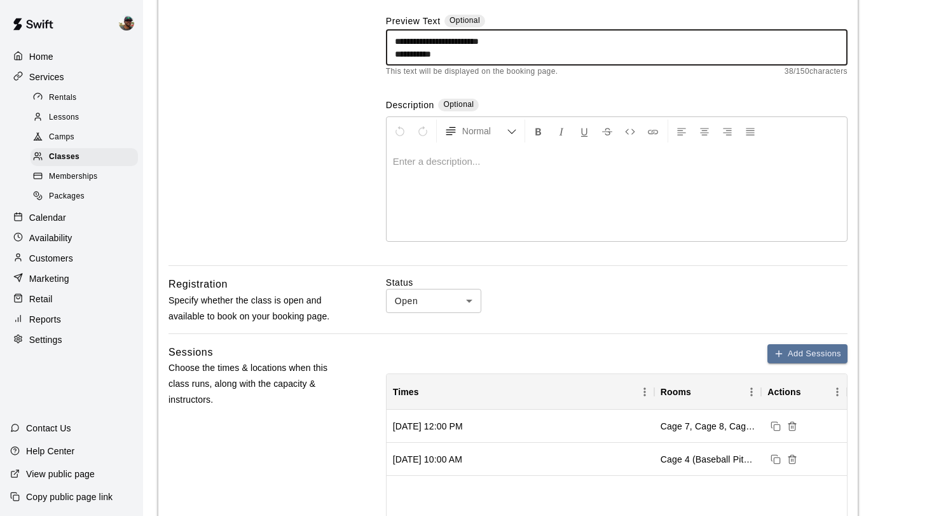
drag, startPoint x: 447, startPoint y: 54, endPoint x: 390, endPoint y: 53, distance: 57.2
click at [390, 53] on div "**********" at bounding box center [617, 47] width 462 height 36
click at [394, 44] on div "**********" at bounding box center [617, 47] width 462 height 36
click at [395, 43] on textarea "**********" at bounding box center [617, 47] width 444 height 25
type textarea "**********"
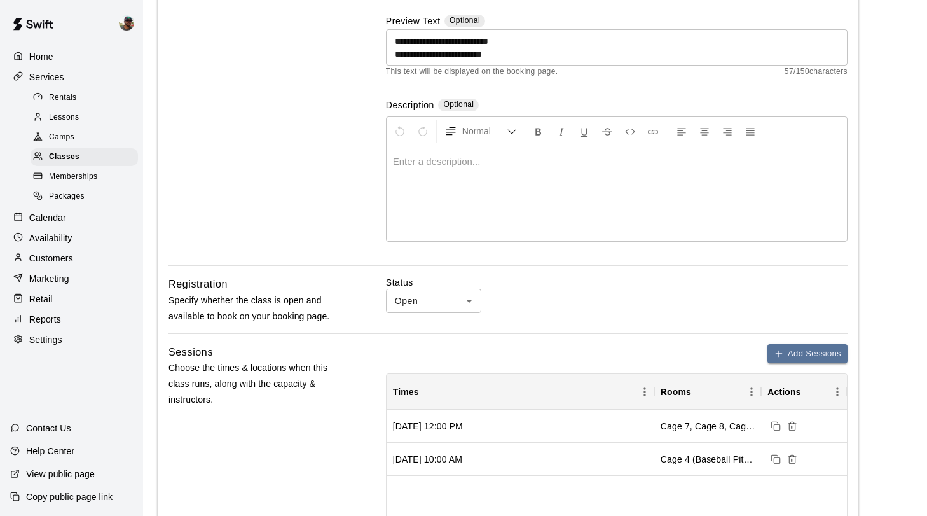
click at [299, 124] on div "Basics Set the name and description" at bounding box center [256, 112] width 177 height 308
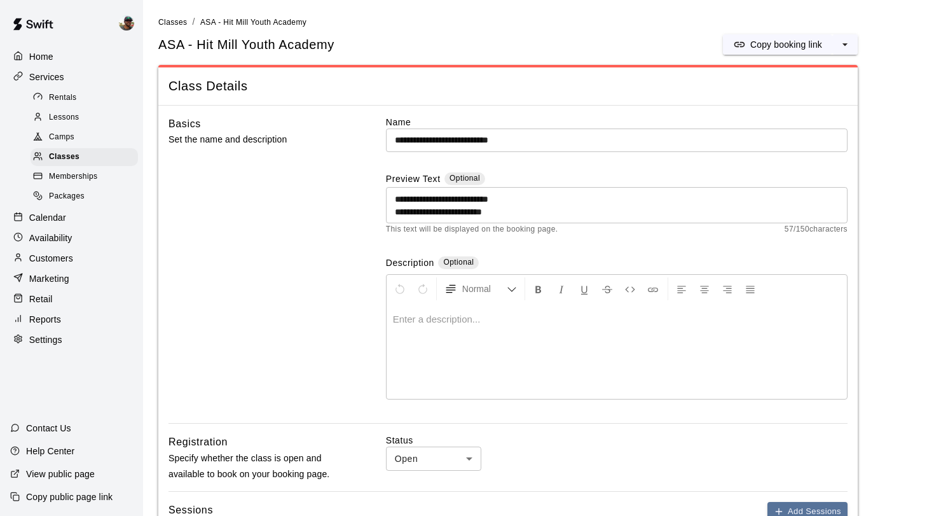
click at [442, 328] on div at bounding box center [617, 350] width 460 height 95
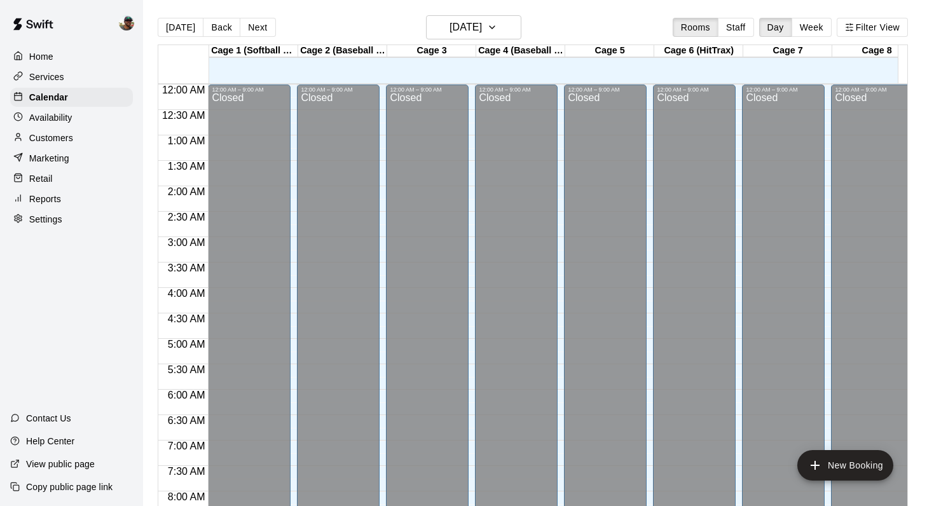
scroll to position [777, 78]
